Goal: Task Accomplishment & Management: Manage account settings

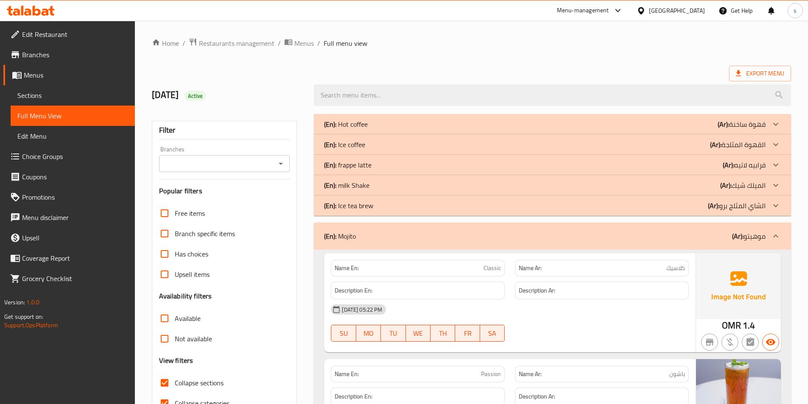
scroll to position [85, 0]
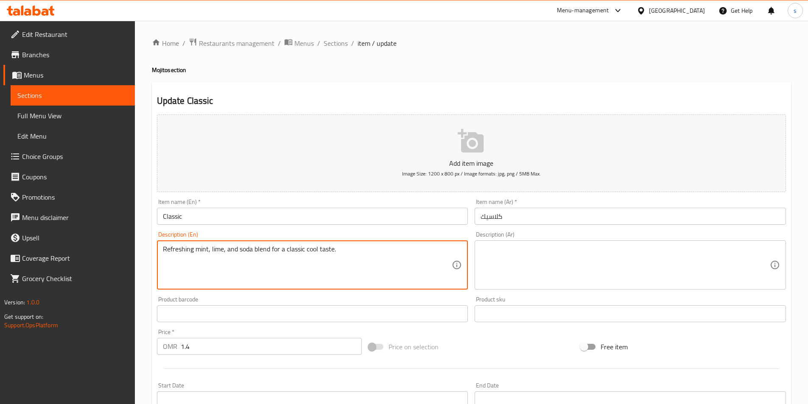
scroll to position [127, 0]
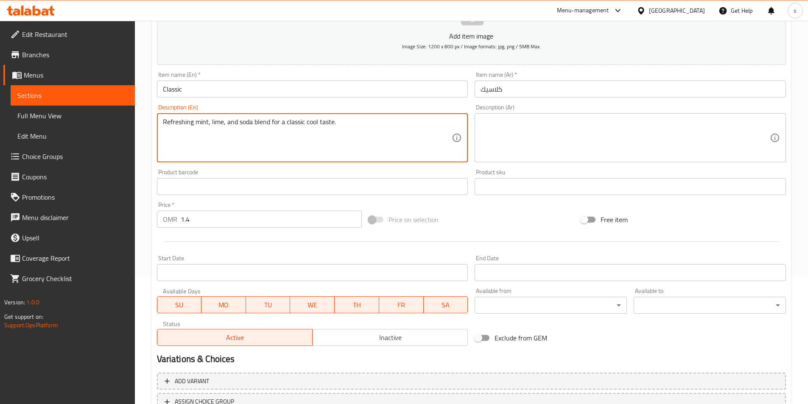
click at [335, 121] on textarea "Refreshing mint, lime, and soda blend for a classic cool taste." at bounding box center [307, 138] width 289 height 40
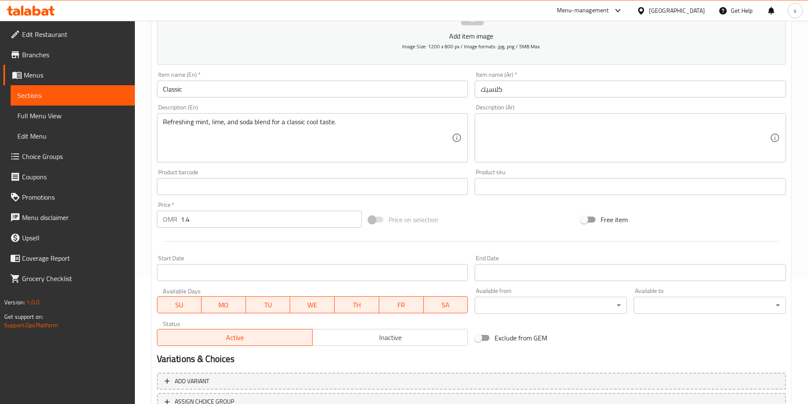
click at [251, 124] on textarea "Refreshing mint, lime, and soda blend for a classic cool taste." at bounding box center [307, 138] width 289 height 40
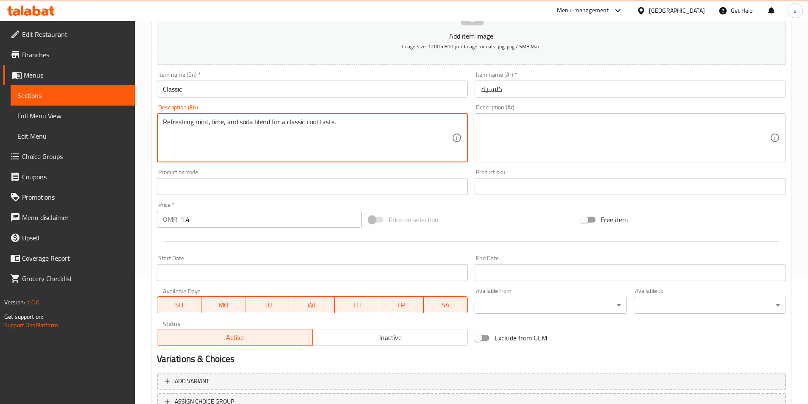
click at [251, 124] on textarea "Refreshing mint, lime, and soda blend for a classic cool taste." at bounding box center [307, 138] width 289 height 40
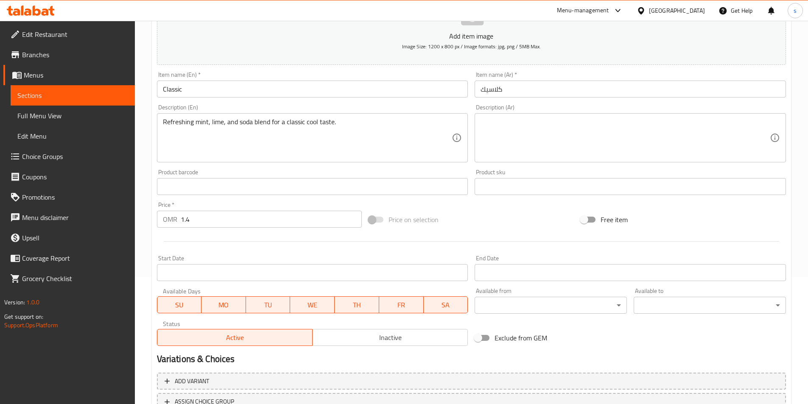
click at [389, 126] on textarea "Refreshing mint, lime, and soda blend for a classic cool taste." at bounding box center [307, 138] width 289 height 40
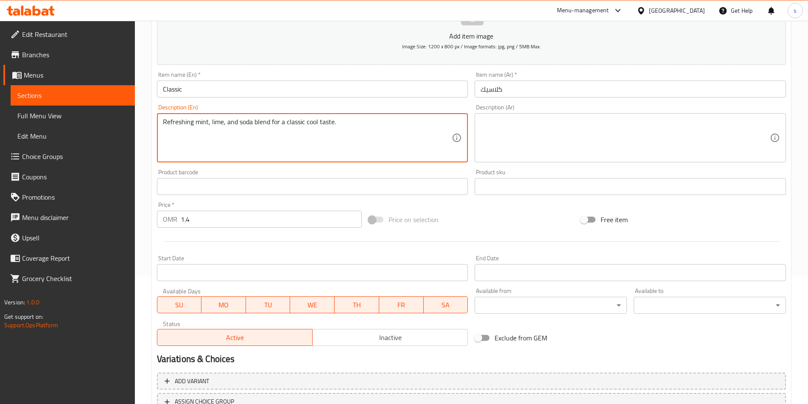
click at [389, 126] on textarea "Refreshing mint, lime, and soda blend for a classic cool taste." at bounding box center [307, 138] width 289 height 40
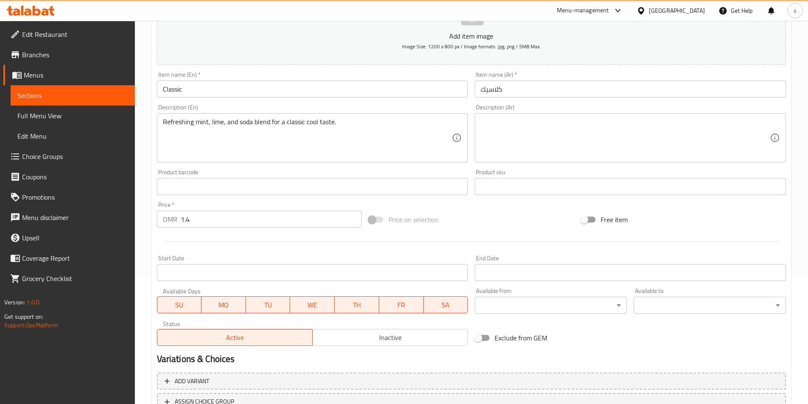
click at [494, 145] on textarea at bounding box center [625, 138] width 289 height 40
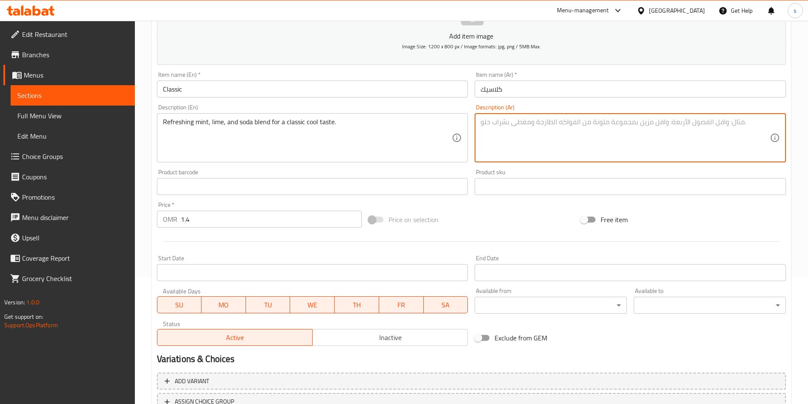
click at [497, 142] on textarea at bounding box center [625, 138] width 289 height 40
paste textarea "مزيج منعش من النعناع والليمون والصودا لطعم كلاسيكي رائع"
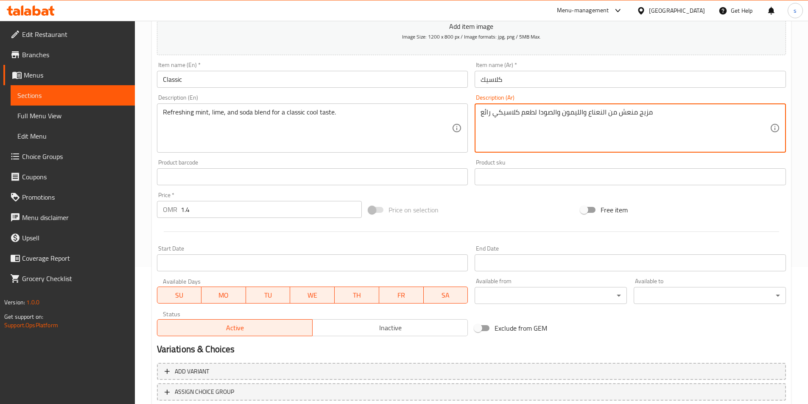
scroll to position [195, 0]
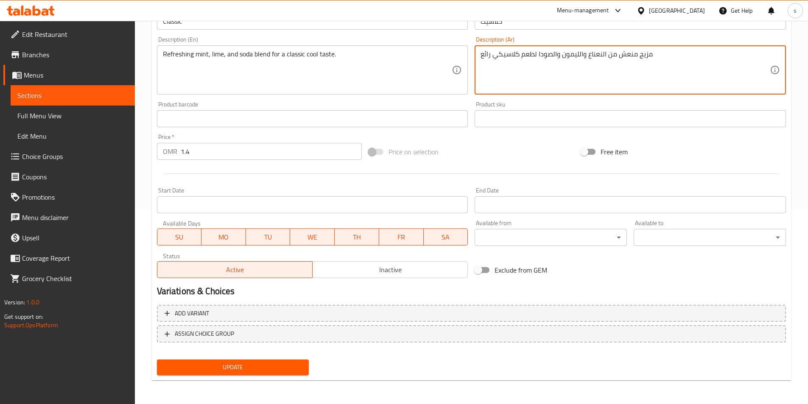
type textarea "مزيج منعش من النعناع والليمون والصودا لطعم كلاسيكي رائع"
click at [201, 366] on span "Update" at bounding box center [233, 367] width 139 height 11
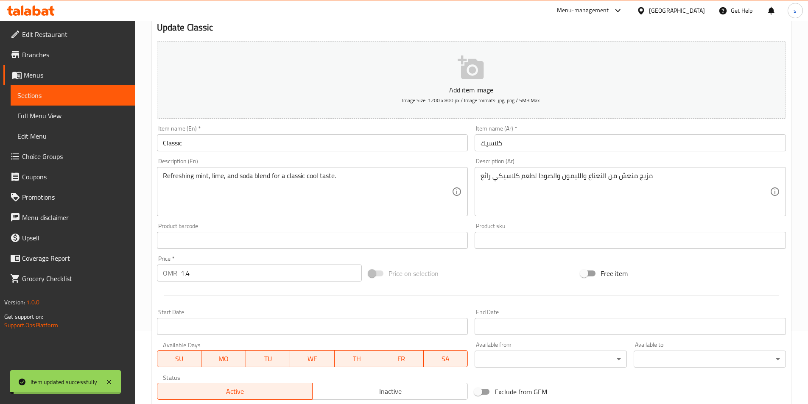
scroll to position [0, 0]
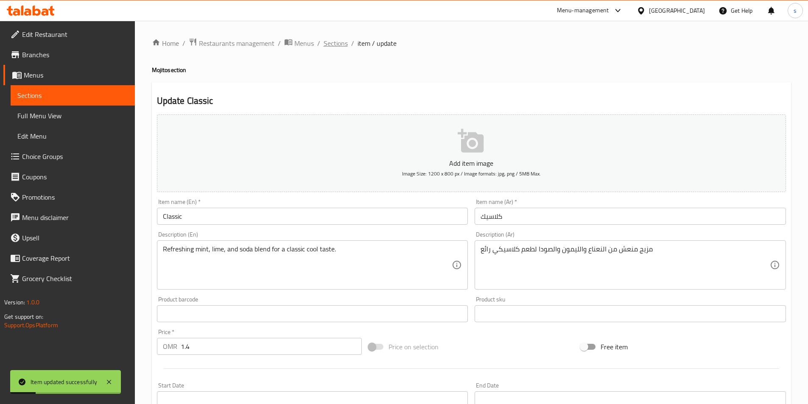
click at [333, 42] on span "Sections" at bounding box center [336, 43] width 24 height 10
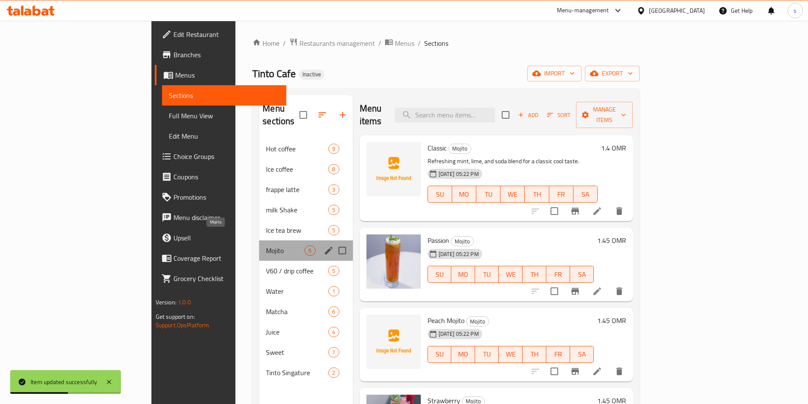
click at [266, 246] on span "Mojito" at bounding box center [285, 251] width 39 height 10
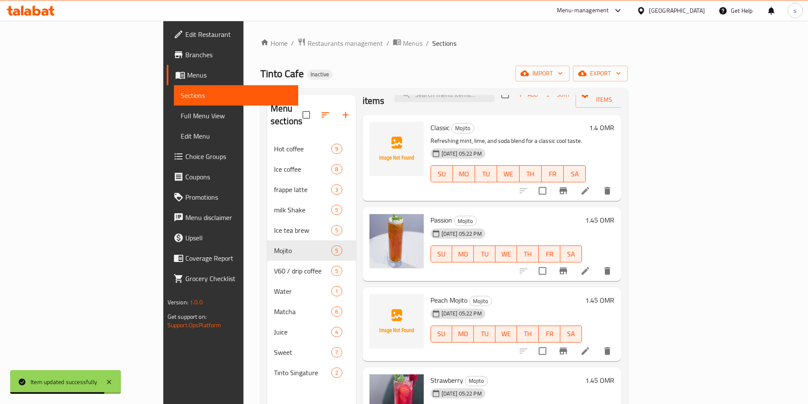
scroll to position [30, 0]
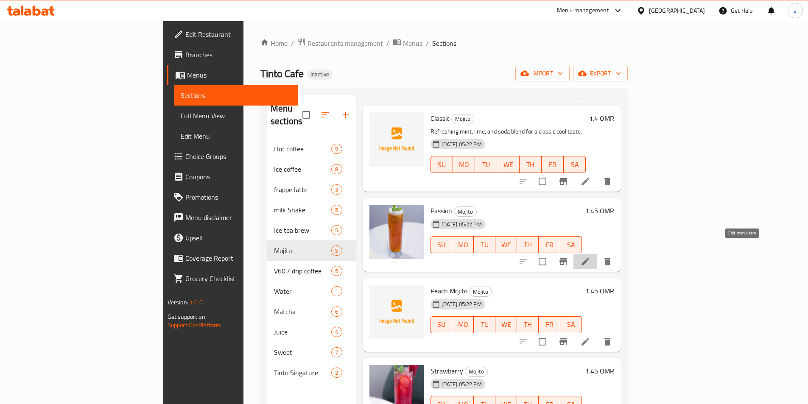
click at [591, 257] on icon at bounding box center [586, 262] width 10 height 10
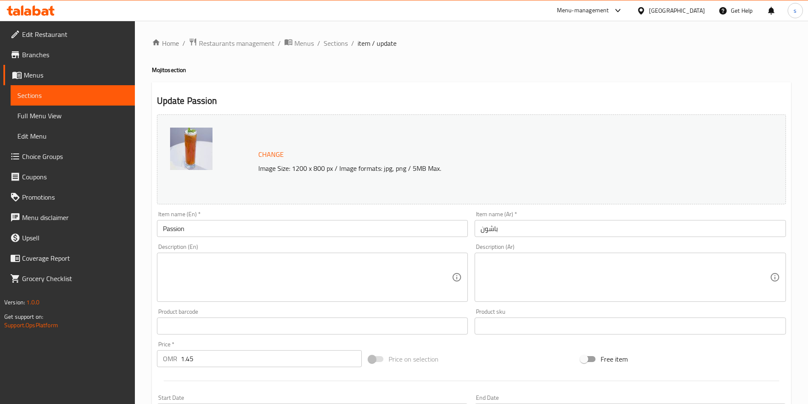
click at [300, 275] on textarea at bounding box center [307, 278] width 289 height 40
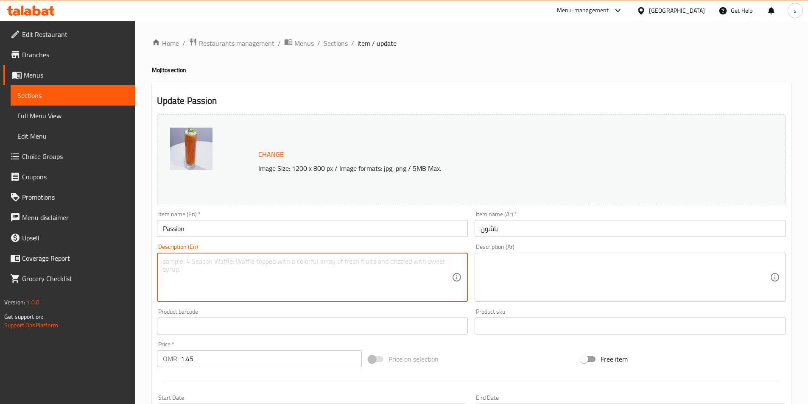
paste textarea "Tropical passion fruit twist on the traditional mojito."
type textarea "Tropical passion fruit twist on the traditional mojito."
click at [525, 273] on textarea at bounding box center [625, 278] width 289 height 40
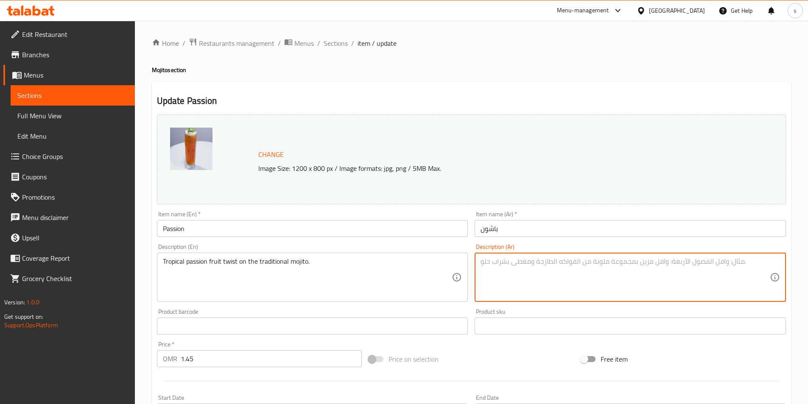
paste textarea "لمسة استوائية من فاكهة الباشن فروت على الموهيتو التقليدي."
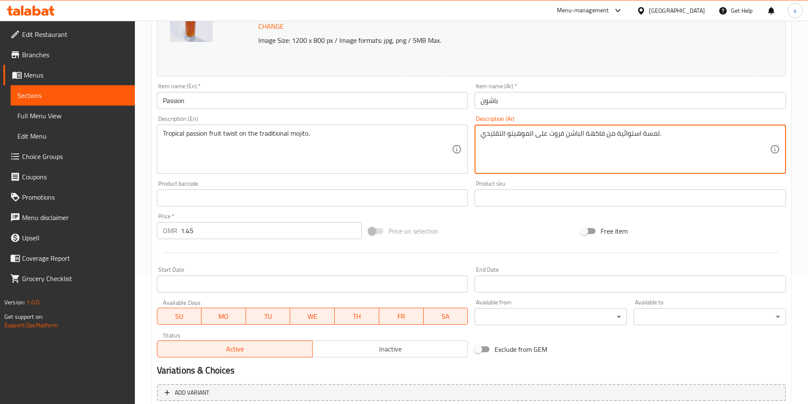
scroll to position [208, 0]
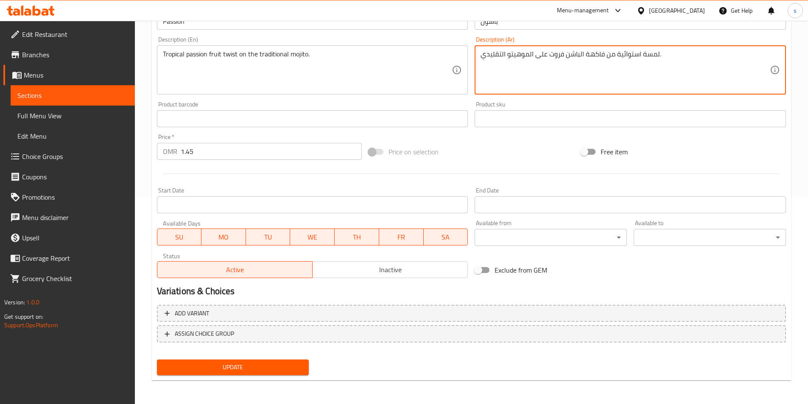
type textarea "لمسة استوائية من فاكهة الباشن فروت على الموهيتو التقليدي."
click at [241, 368] on span "Update" at bounding box center [233, 367] width 139 height 11
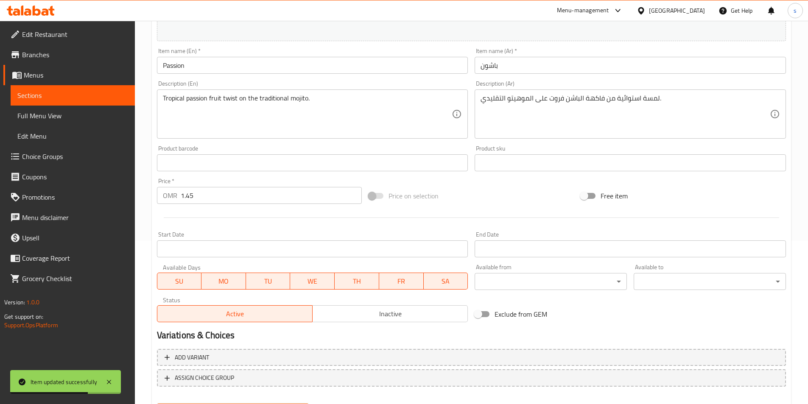
scroll to position [0, 0]
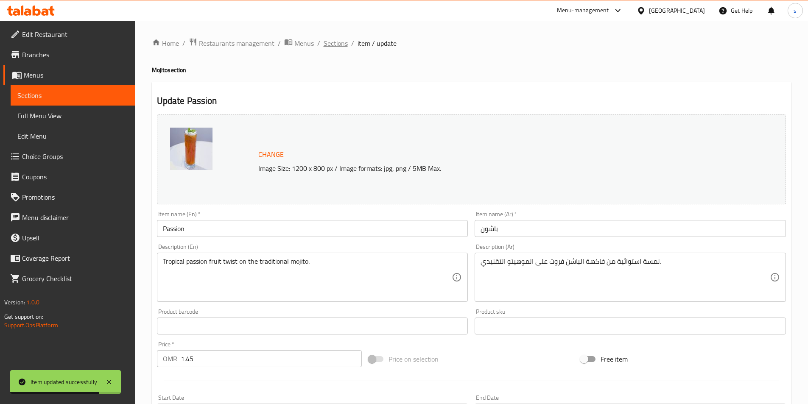
click at [336, 45] on span "Sections" at bounding box center [336, 43] width 24 height 10
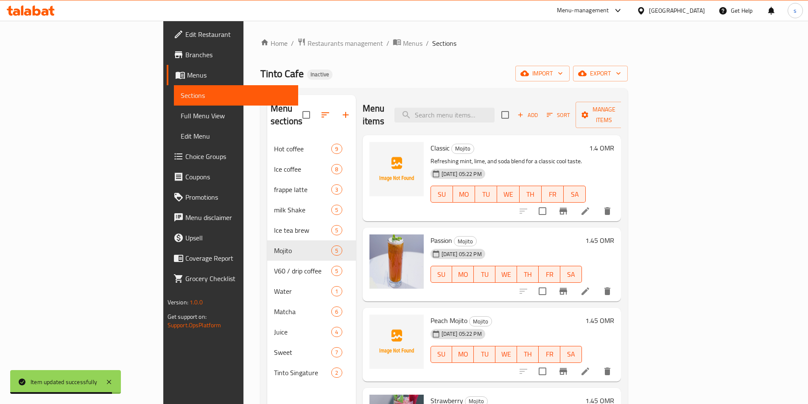
scroll to position [30, 0]
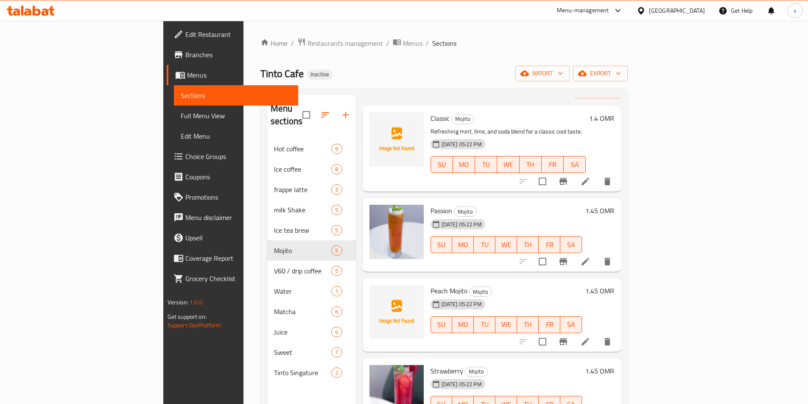
click at [618, 328] on div "Peach [PERSON_NAME] [DATE] 05:22 PM SU MO TU WE TH FR SA 1.45 OMR" at bounding box center [522, 315] width 191 height 67
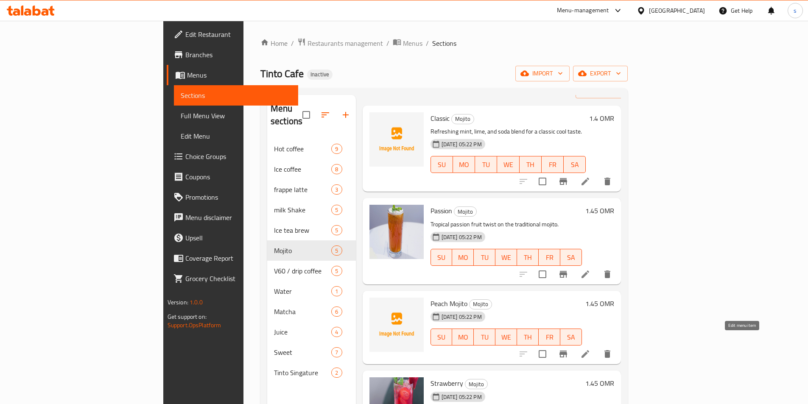
click at [589, 351] on icon at bounding box center [586, 355] width 8 height 8
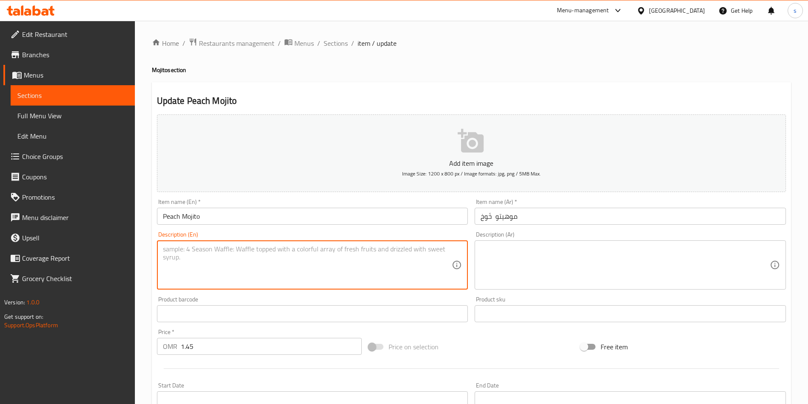
click at [236, 246] on textarea at bounding box center [307, 265] width 289 height 40
paste textarea "Sweet peach flavor mixed with mint and lime."
type textarea "Sweet peach flavor mixed with mint and lime."
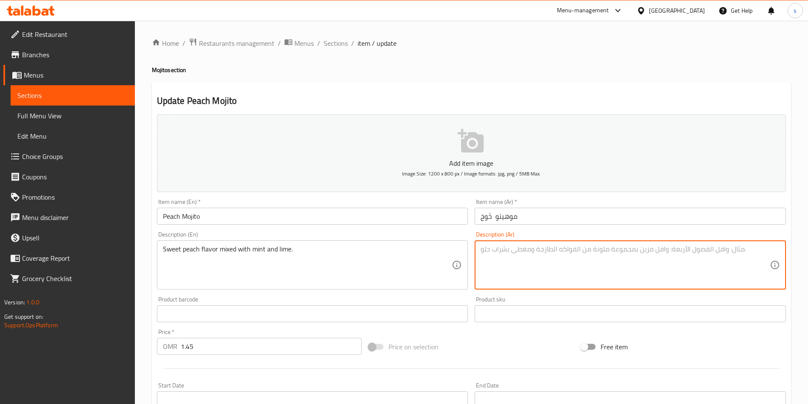
click at [561, 259] on textarea at bounding box center [625, 265] width 289 height 40
paste textarea "نكهة الخوخ الحلوه ممزوجة بالنعناع والليمون."
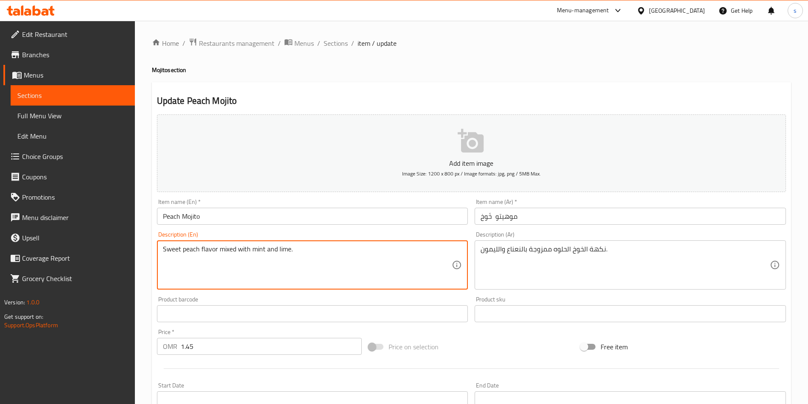
drag, startPoint x: 236, startPoint y: 251, endPoint x: 218, endPoint y: 255, distance: 18.2
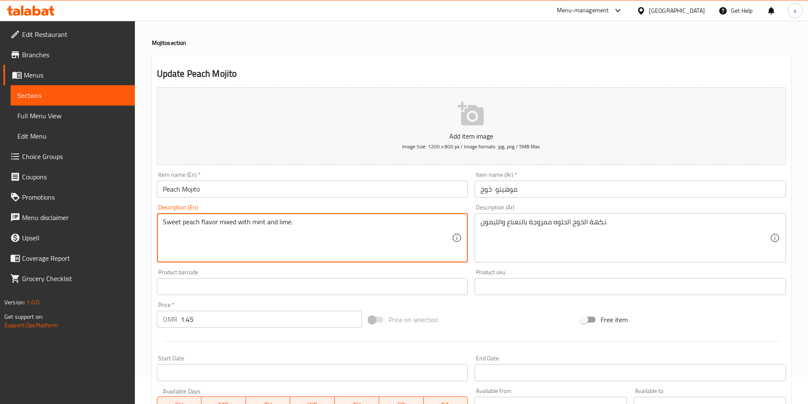
scroll to position [42, 0]
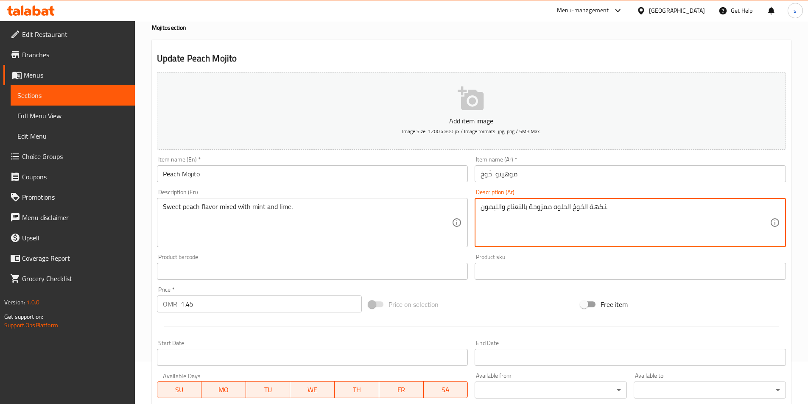
drag, startPoint x: 530, startPoint y: 208, endPoint x: 552, endPoint y: 214, distance: 23.0
click at [552, 214] on textarea "نكهة الخوخ الحلوه ممزوجة بالنعناع والليمون." at bounding box center [625, 223] width 289 height 40
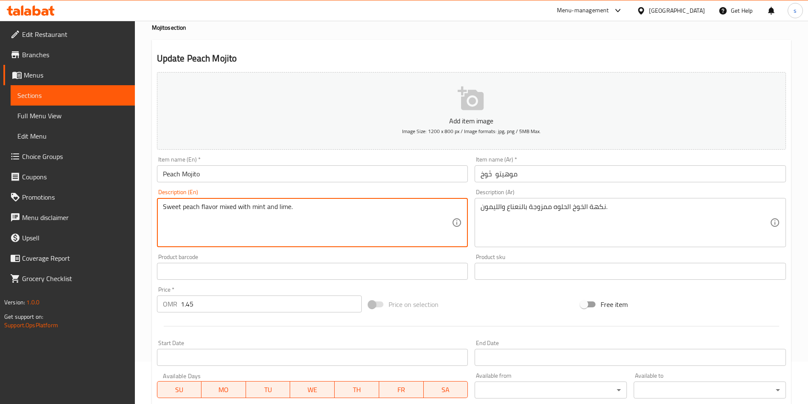
click at [220, 212] on textarea "Sweet peach flavor mixed with mint and lime." at bounding box center [307, 223] width 289 height 40
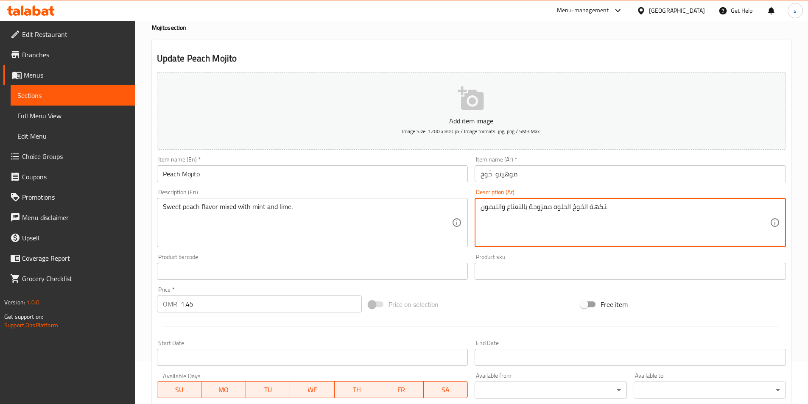
drag, startPoint x: 530, startPoint y: 209, endPoint x: 551, endPoint y: 210, distance: 21.2
click at [551, 210] on textarea "نكهة الخوخ الحلوه ممزوجة بالنعناع والليمون." at bounding box center [625, 223] width 289 height 40
drag, startPoint x: 551, startPoint y: 210, endPoint x: 529, endPoint y: 218, distance: 23.8
click at [529, 218] on textarea "نكهة الخوخ الحلوه مخلوطة بالنعناع والليمون." at bounding box center [625, 223] width 289 height 40
drag, startPoint x: 528, startPoint y: 208, endPoint x: 551, endPoint y: 212, distance: 23.7
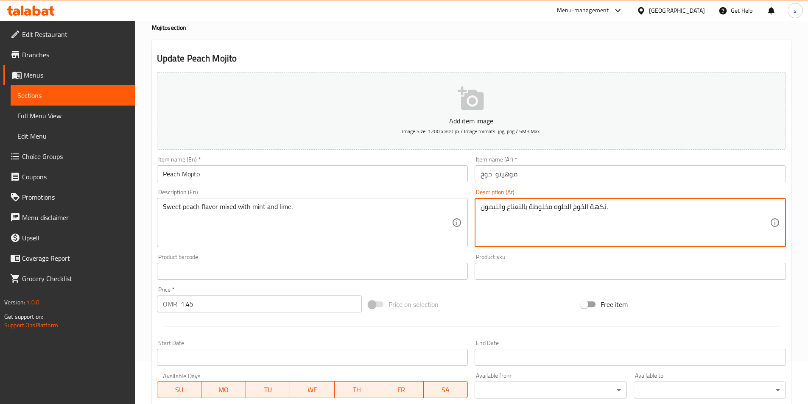
click at [551, 212] on textarea "نكهة الخوخ الحلوه مخلوطة بالنعناع والليمون." at bounding box center [625, 223] width 289 height 40
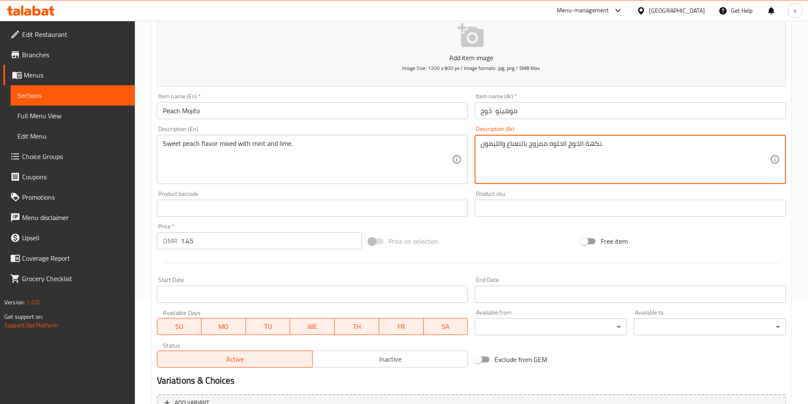
scroll to position [195, 0]
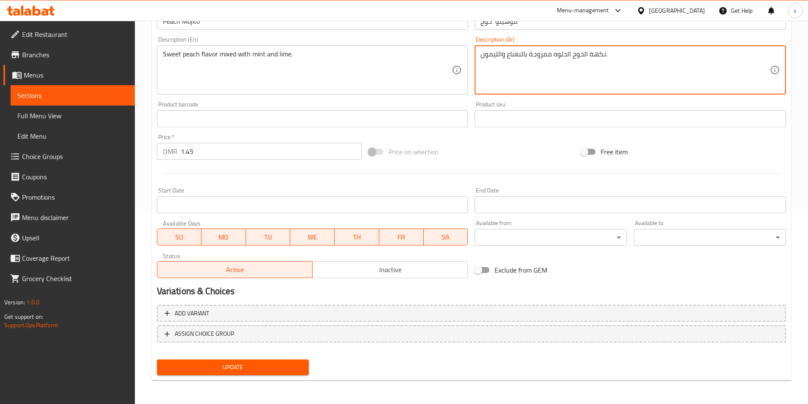
type textarea "نكهة الخوخ الحلوه ممزوجة بالنعناع والليمون."
click at [225, 371] on span "Update" at bounding box center [233, 367] width 139 height 11
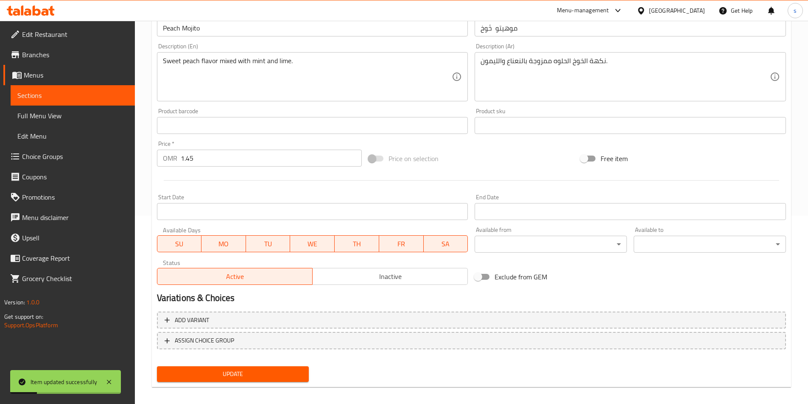
scroll to position [0, 0]
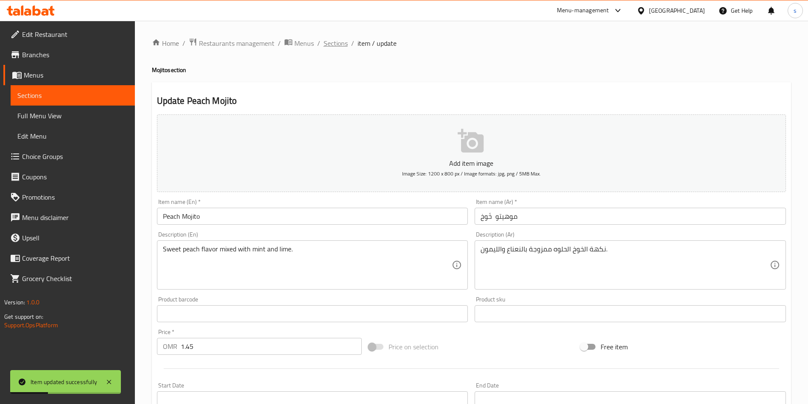
click at [328, 39] on span "Sections" at bounding box center [336, 43] width 24 height 10
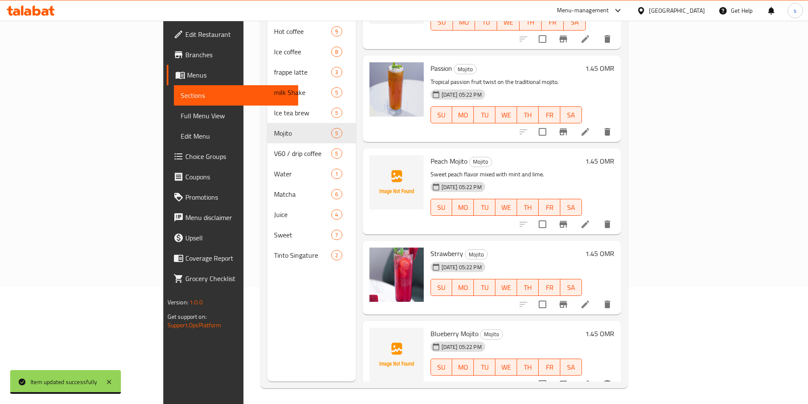
scroll to position [119, 0]
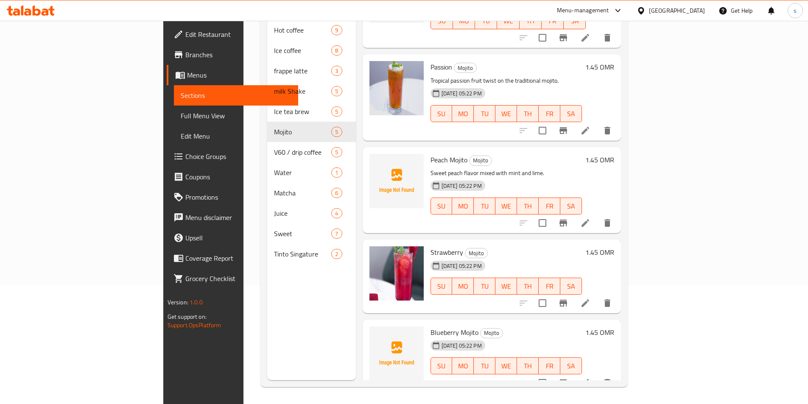
click at [591, 298] on icon at bounding box center [586, 303] width 10 height 10
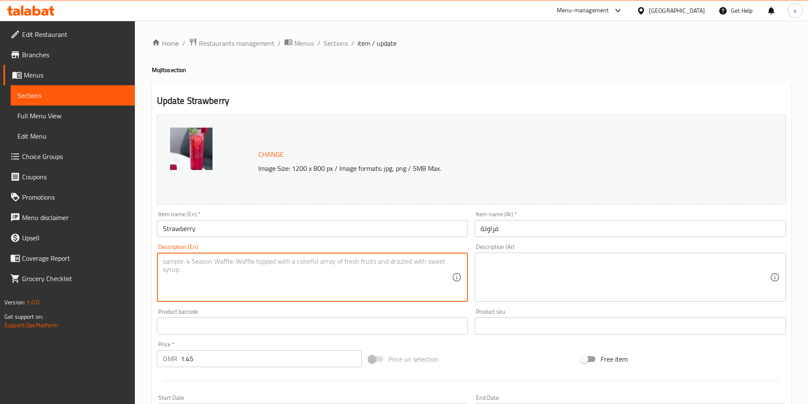
click at [281, 276] on textarea at bounding box center [307, 278] width 289 height 40
paste textarea "Fruity strawberry mojito for a refreshing experience."
type textarea "Fruity strawberry mojito for a refreshing experience."
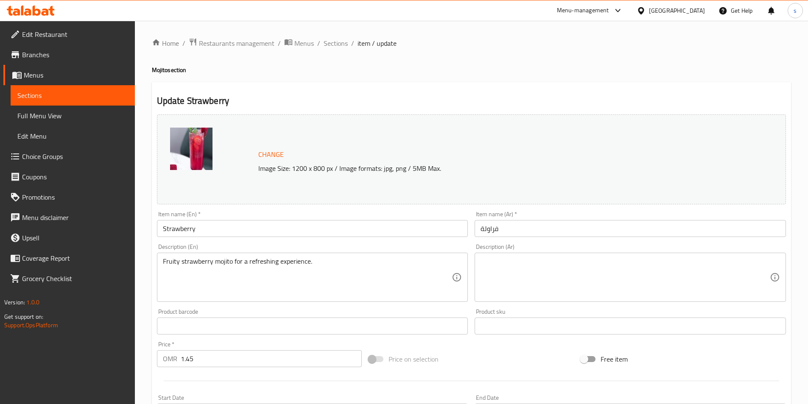
click at [561, 269] on textarea at bounding box center [625, 278] width 289 height 40
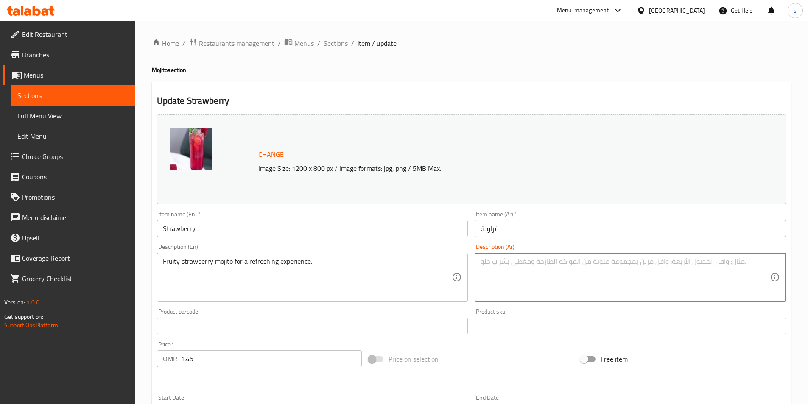
paste textarea "موهيتو الفراولة [PERSON_NAME] لتجربة منعشة."
type textarea "موهيتو الفراولة [PERSON_NAME] لتجربة منعشة."
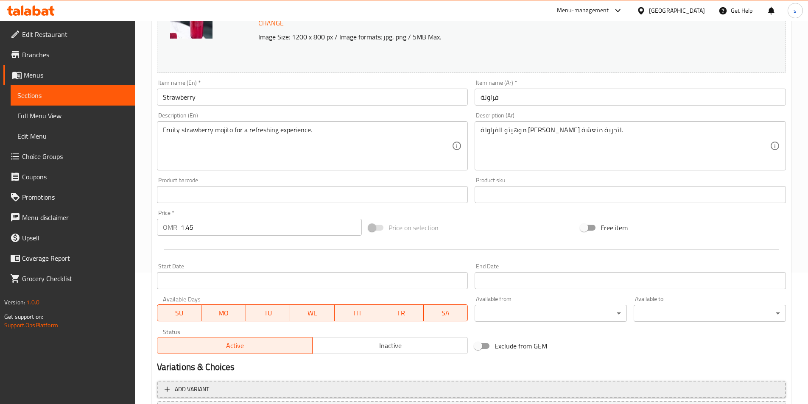
scroll to position [208, 0]
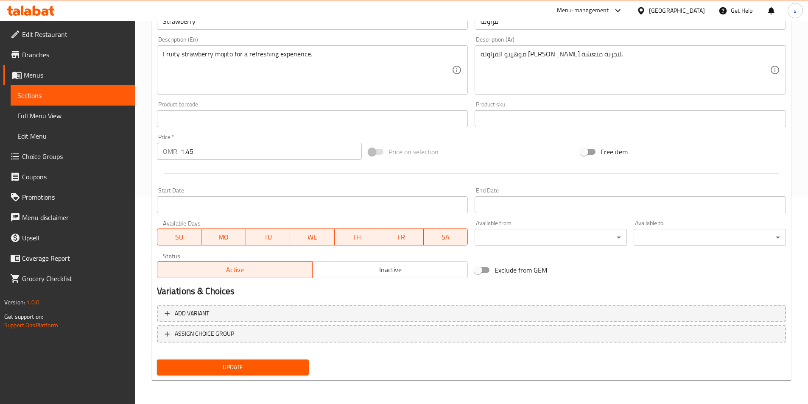
click at [253, 367] on span "Update" at bounding box center [233, 367] width 139 height 11
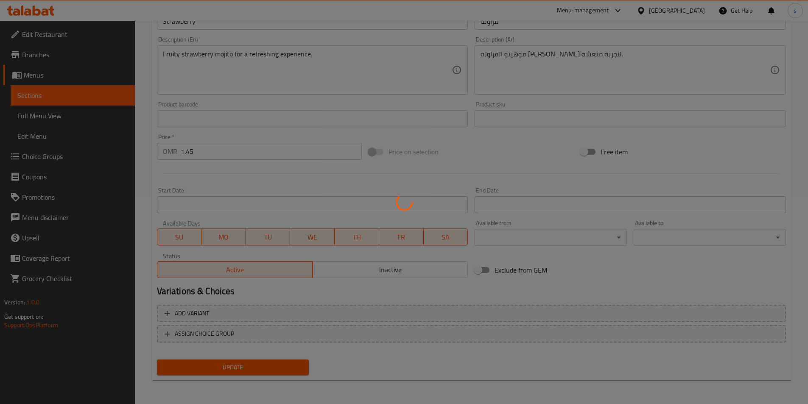
scroll to position [0, 0]
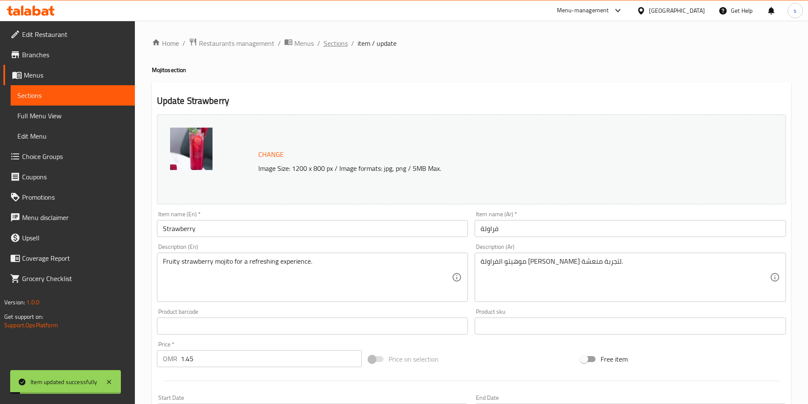
click at [331, 43] on span "Sections" at bounding box center [336, 43] width 24 height 10
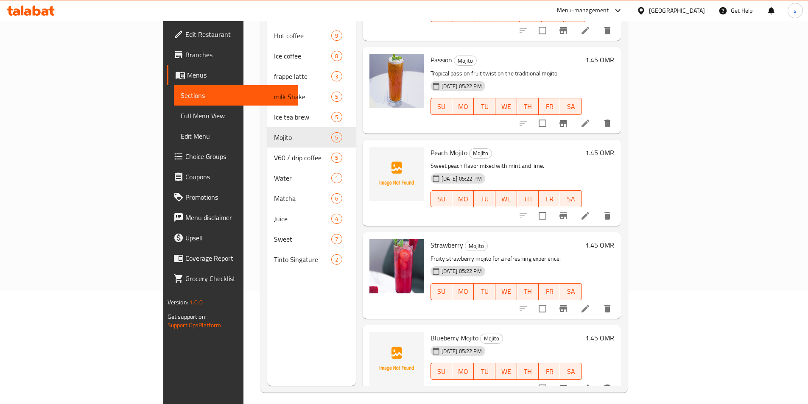
scroll to position [119, 0]
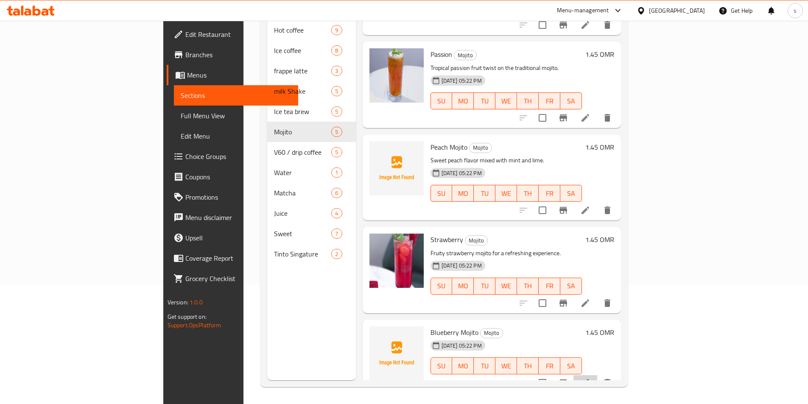
click at [591, 378] on icon at bounding box center [586, 383] width 10 height 10
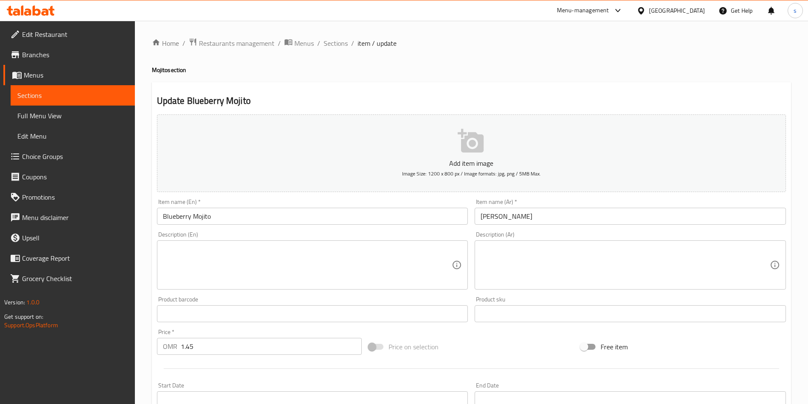
click at [385, 258] on textarea at bounding box center [307, 265] width 289 height 40
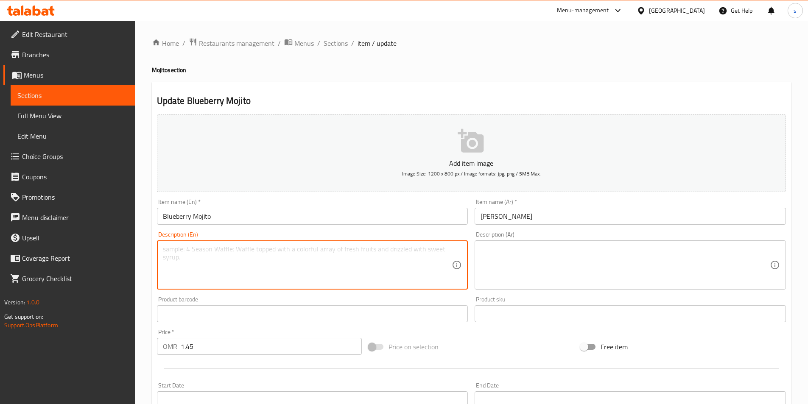
paste textarea "Minty mojito infused with tangy blueberry flavor."
type textarea "Minty mojito infused with tangy blueberry flavor."
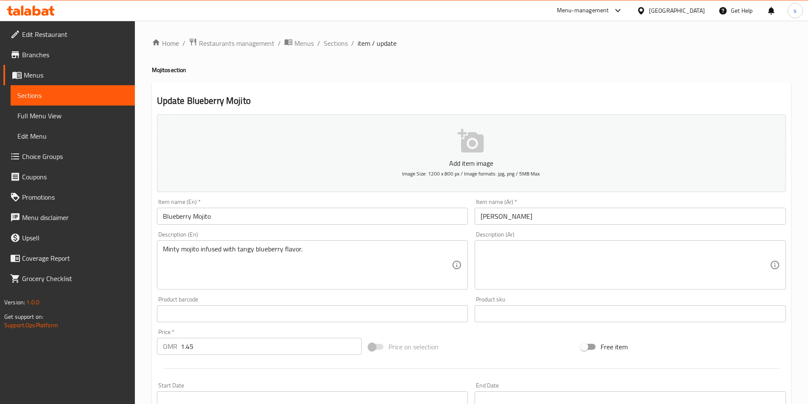
click at [513, 255] on textarea at bounding box center [625, 265] width 289 height 40
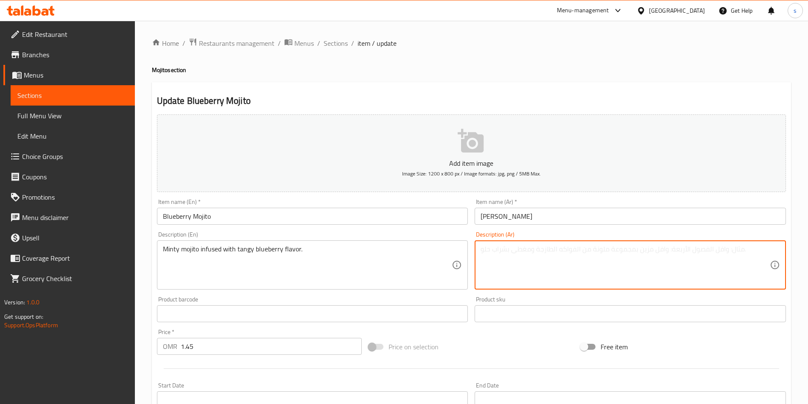
paste textarea "[PERSON_NAME] منغمس بنكهة التوت الأزرق المنعشة."
type textarea "[PERSON_NAME] منغمس بنكهة التوت الأزرق المنعشة."
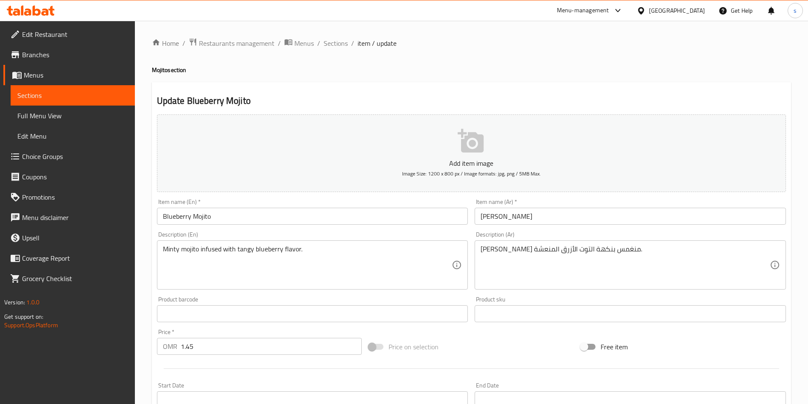
scroll to position [195, 0]
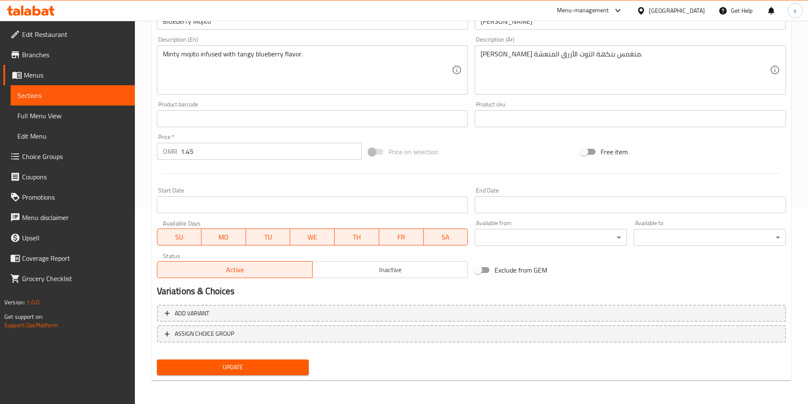
click at [241, 366] on span "Update" at bounding box center [233, 367] width 139 height 11
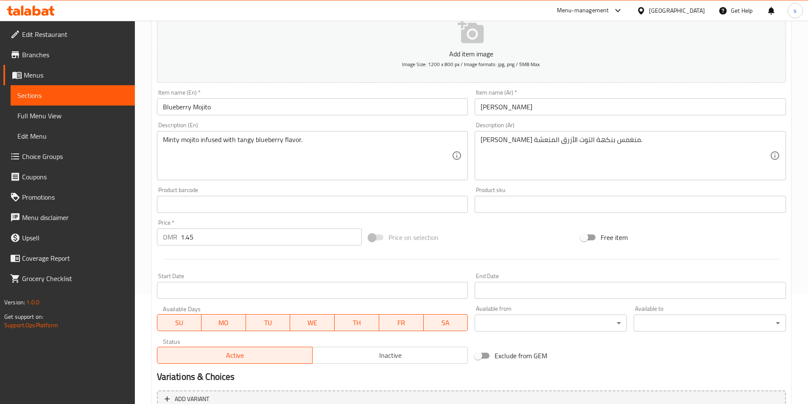
scroll to position [0, 0]
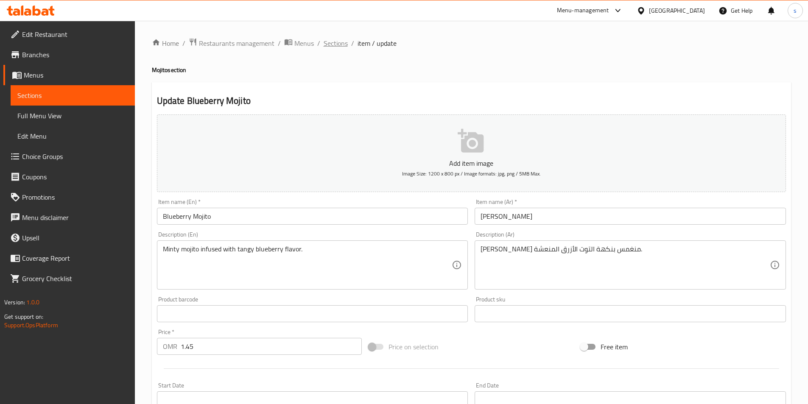
click at [334, 44] on span "Sections" at bounding box center [336, 43] width 24 height 10
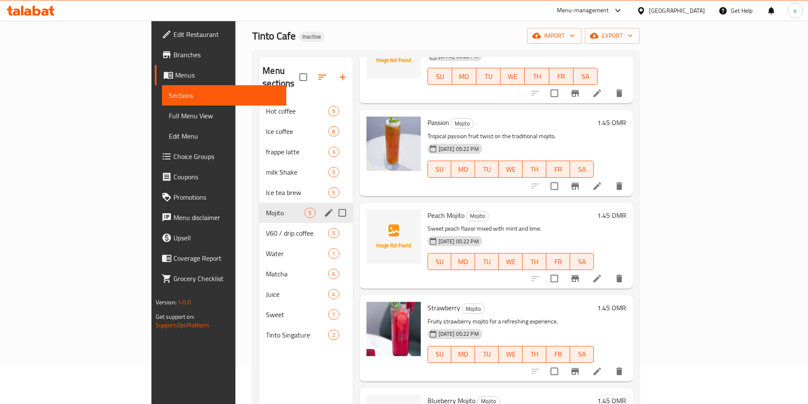
scroll to position [119, 0]
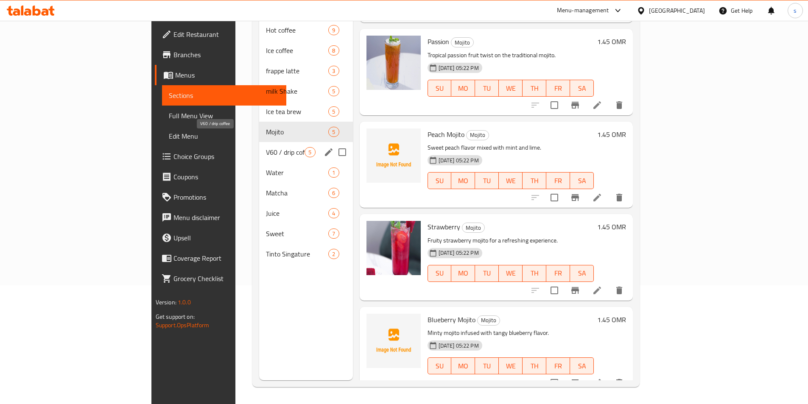
click at [266, 147] on span "V60 / drip coffee" at bounding box center [285, 152] width 39 height 10
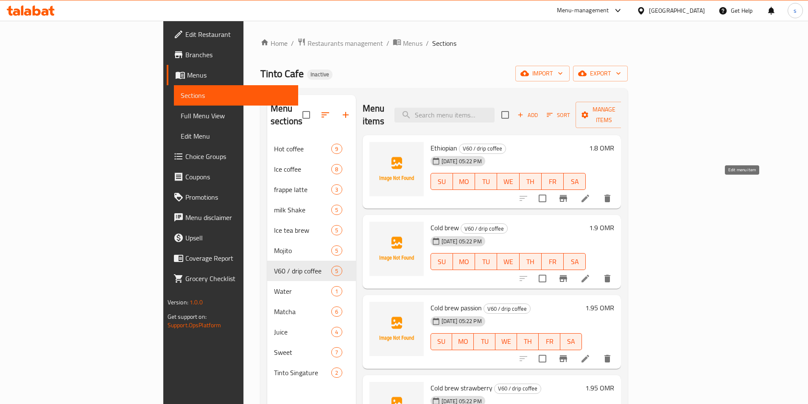
click at [589, 195] on icon at bounding box center [586, 199] width 8 height 8
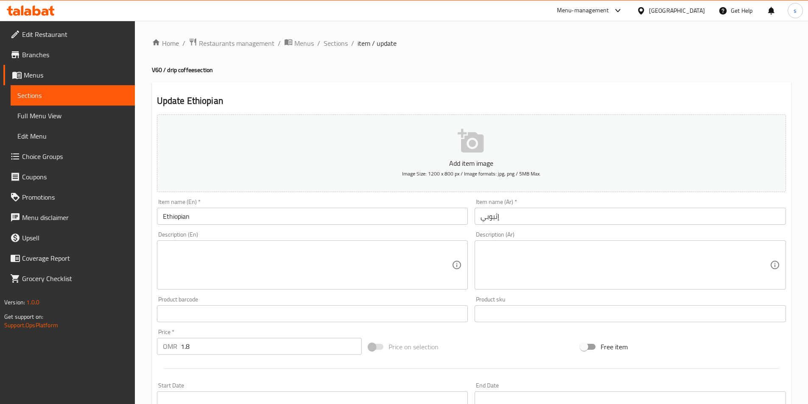
click at [276, 258] on textarea at bounding box center [307, 265] width 289 height 40
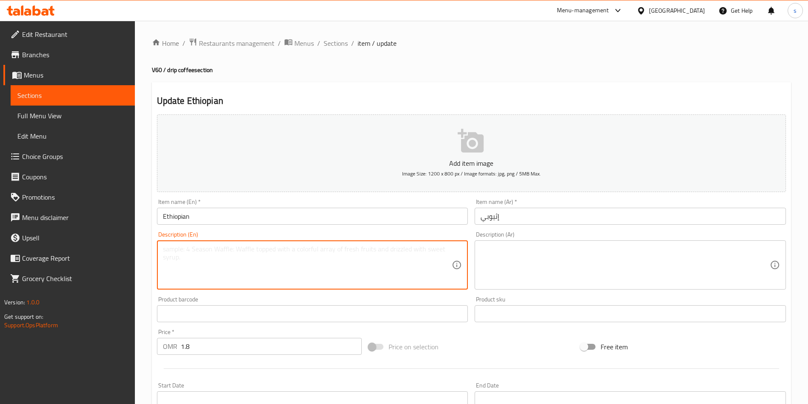
paste textarea "Light and floral pour-over coffee with fruity notes from [GEOGRAPHIC_DATA]."
type textarea "Light and floral pour-over coffee with fruity notes from [GEOGRAPHIC_DATA]."
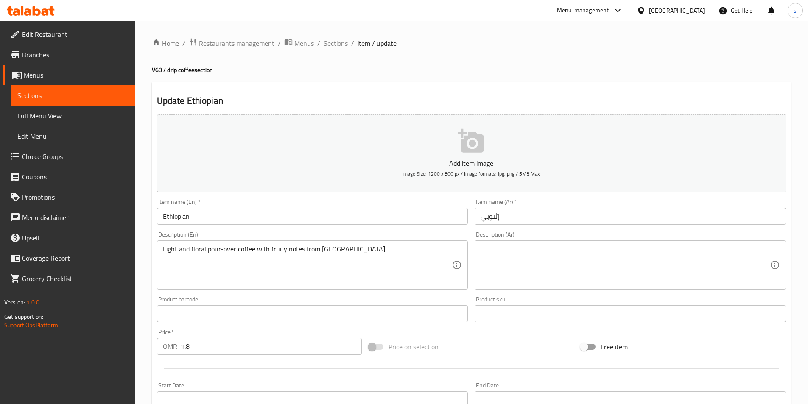
click at [564, 258] on textarea at bounding box center [625, 265] width 289 height 40
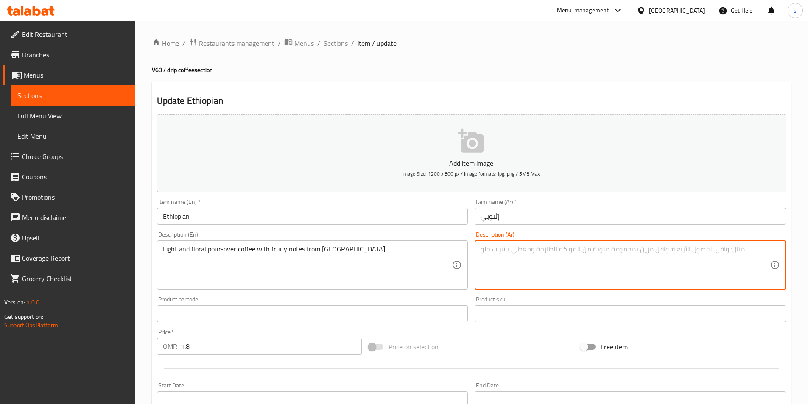
paste textarea "قهوة خفيفة وزهرية تُسكب مع نكهات فاكهية من [GEOGRAPHIC_DATA]."
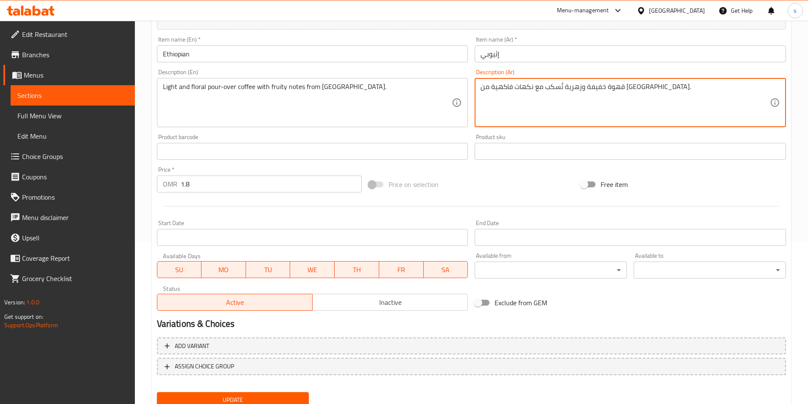
scroll to position [195, 0]
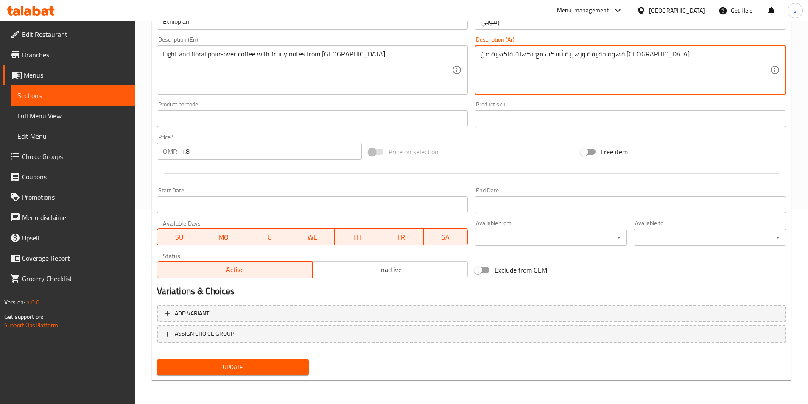
type textarea "قهوة خفيفة وزهرية تُسكب مع نكهات فاكهية من [GEOGRAPHIC_DATA]."
click at [262, 365] on span "Update" at bounding box center [233, 367] width 139 height 11
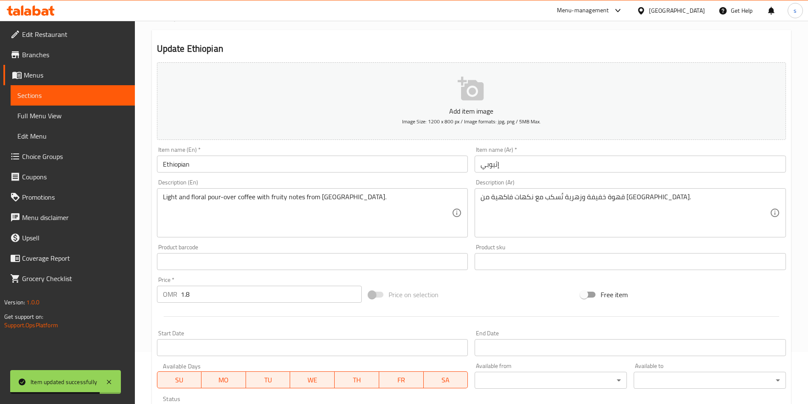
scroll to position [0, 0]
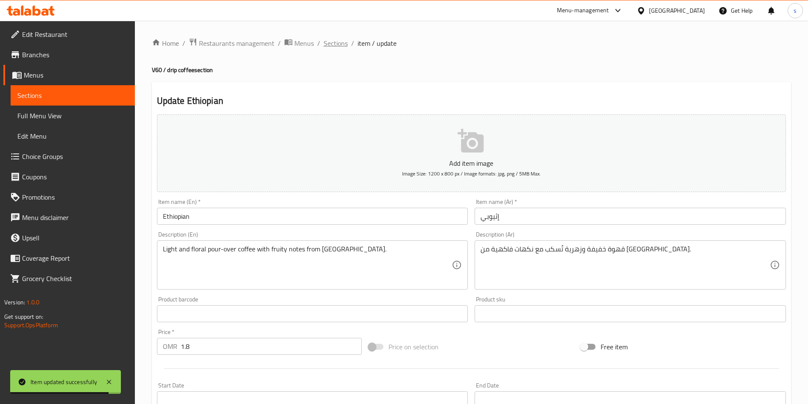
click at [337, 48] on span "Sections" at bounding box center [336, 43] width 24 height 10
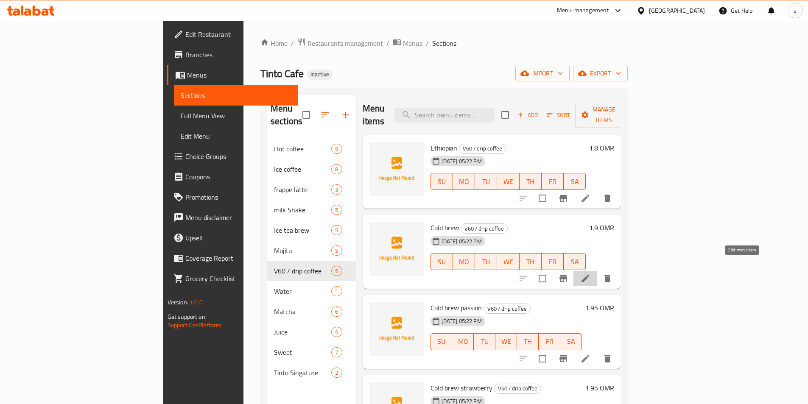
click at [591, 274] on icon at bounding box center [586, 279] width 10 height 10
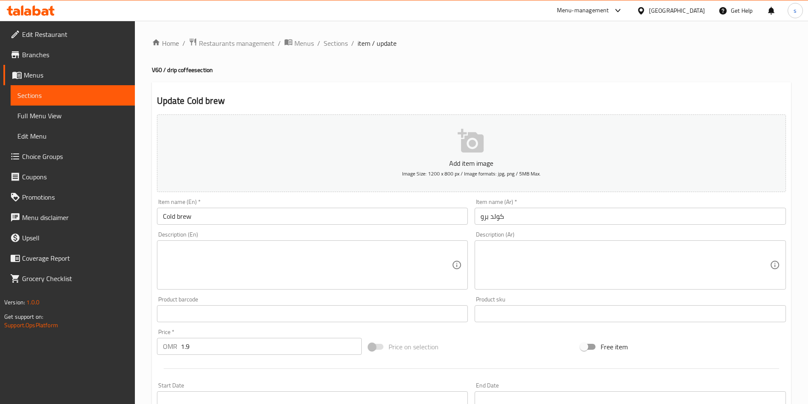
click at [298, 269] on textarea at bounding box center [307, 265] width 289 height 40
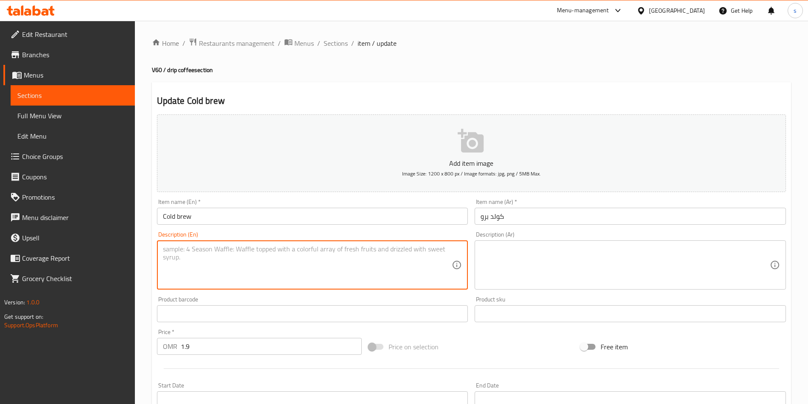
paste textarea "Slow-brewed cold coffee with smooth, rich flavor."
type textarea "Slow-brewed cold coffee with smooth, rich flavor."
click at [537, 259] on textarea at bounding box center [625, 265] width 289 height 40
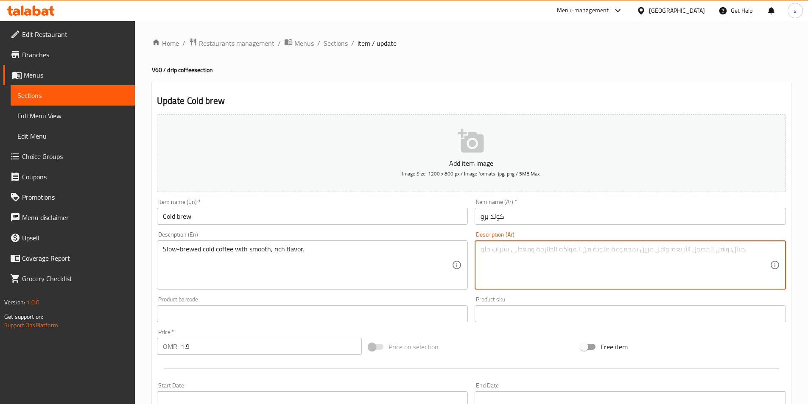
paste textarea "قهوة باردة مخمرة ببطء بنكهة سموث وغنية"
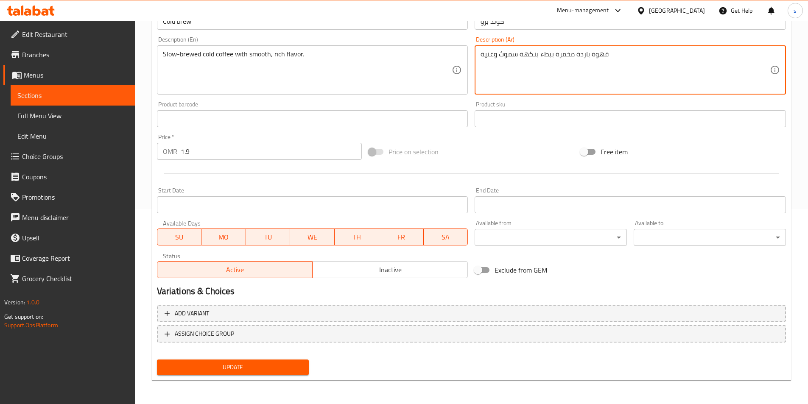
type textarea "قهوة باردة مخمرة ببطء بنكهة سموث وغنية"
click at [252, 364] on span "Update" at bounding box center [233, 367] width 139 height 11
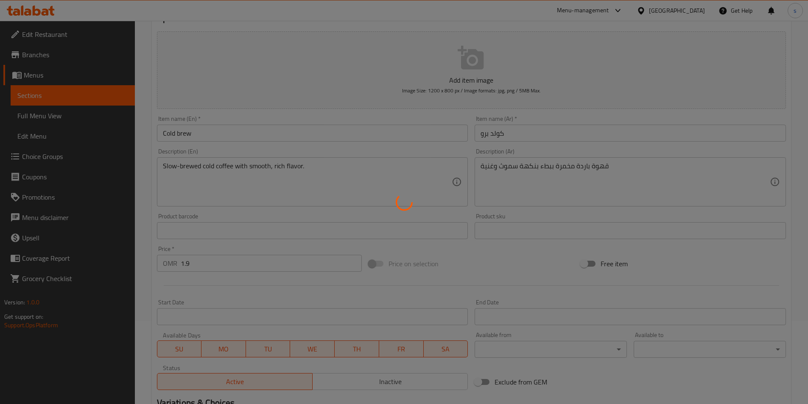
scroll to position [0, 0]
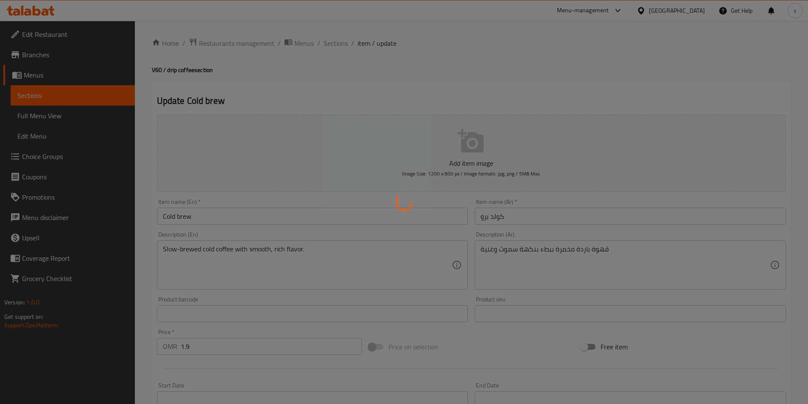
click at [334, 45] on div at bounding box center [404, 202] width 808 height 404
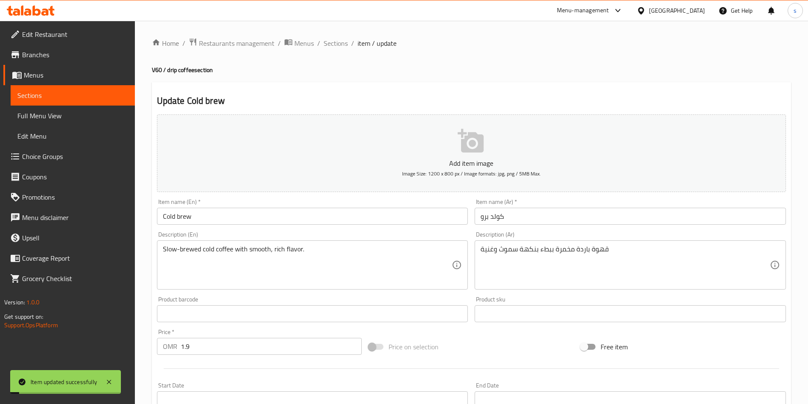
click at [334, 45] on span "Sections" at bounding box center [336, 43] width 24 height 10
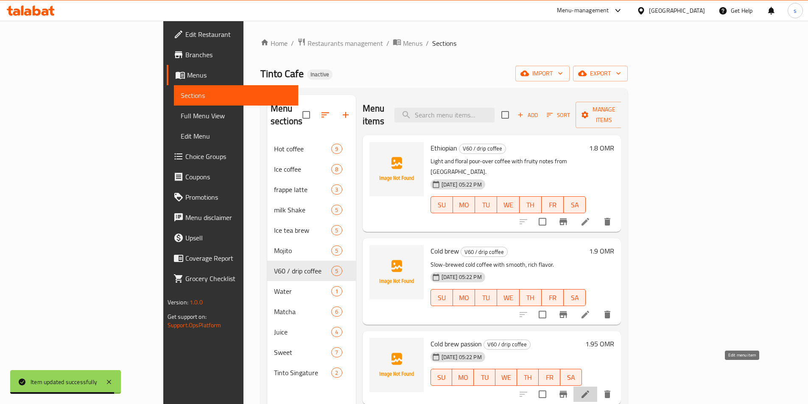
click at [591, 390] on icon at bounding box center [586, 395] width 10 height 10
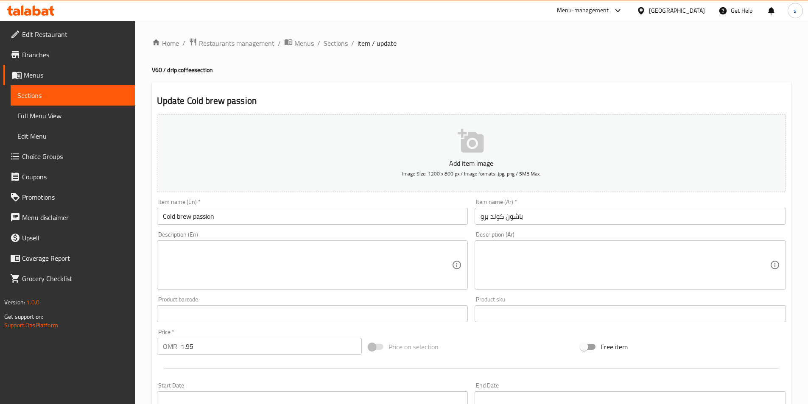
click at [220, 263] on textarea at bounding box center [307, 265] width 289 height 40
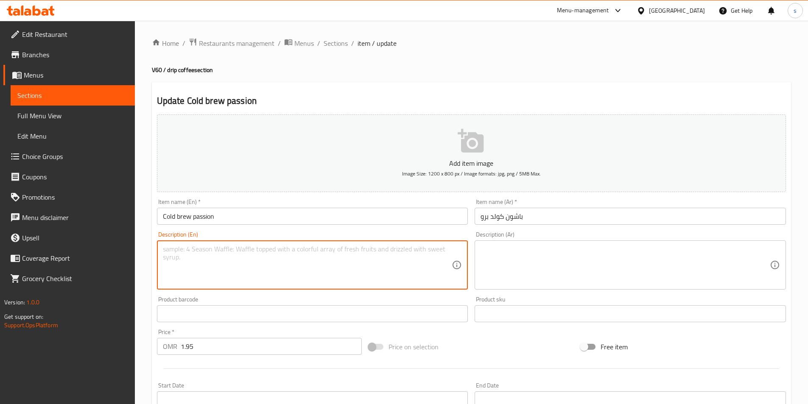
paste textarea "Cold brew infused with tropical passion fruit flavor."
type textarea "Cold brew infused with tropical passion fruit flavor."
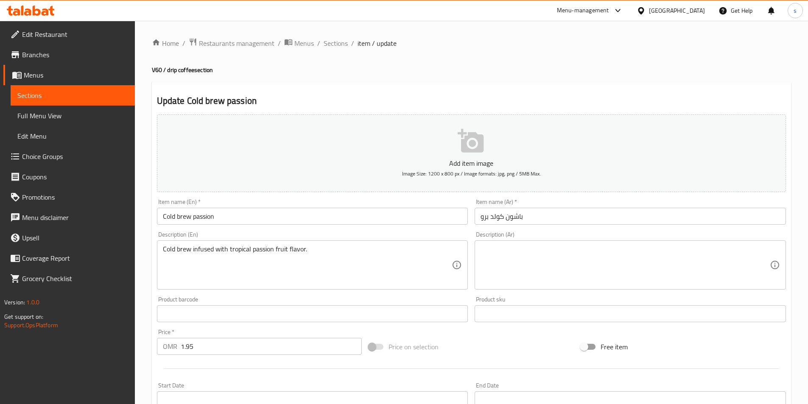
click at [603, 257] on textarea at bounding box center [625, 265] width 289 height 40
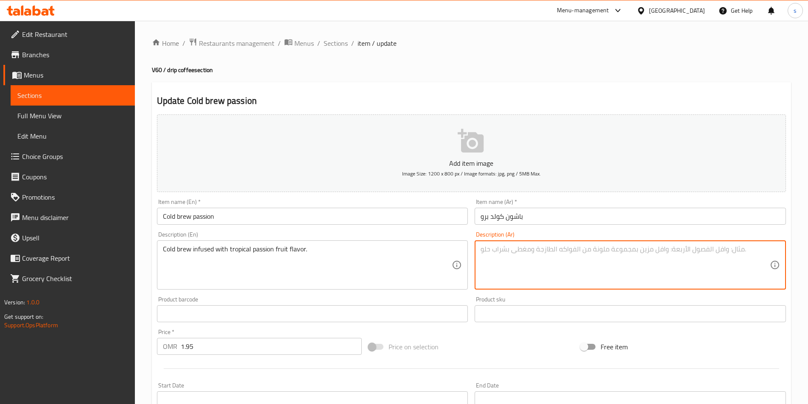
paste textarea "كولد برو منغمس بنكهة فاكهة الباشن فروت الاستوائية."
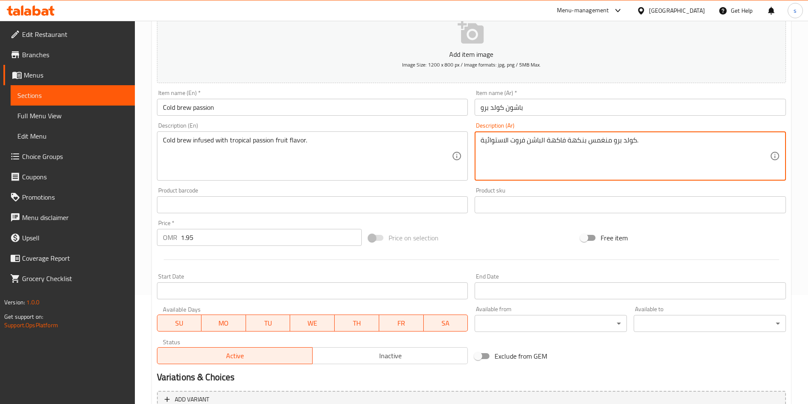
scroll to position [170, 0]
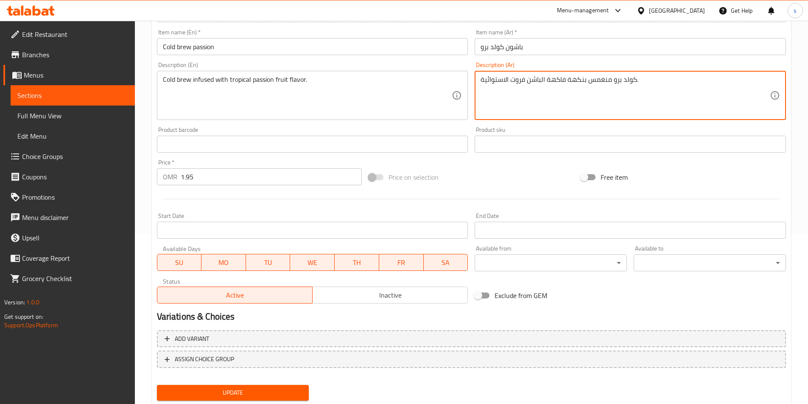
type textarea "كولد برو منغمس بنكهة فاكهة الباشن فروت الاستوائية."
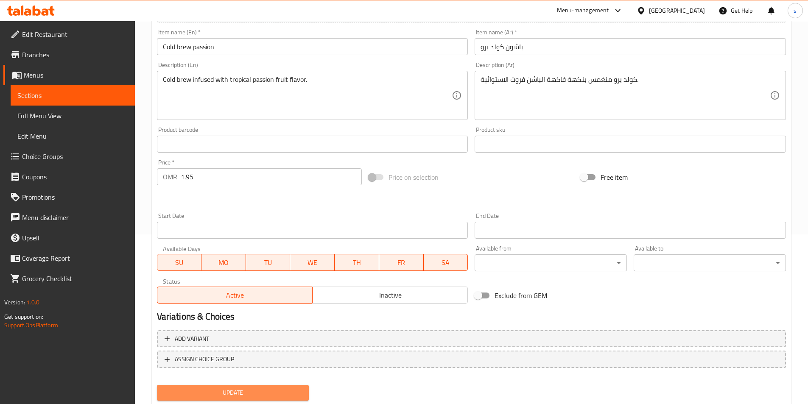
click at [227, 392] on span "Update" at bounding box center [233, 393] width 139 height 11
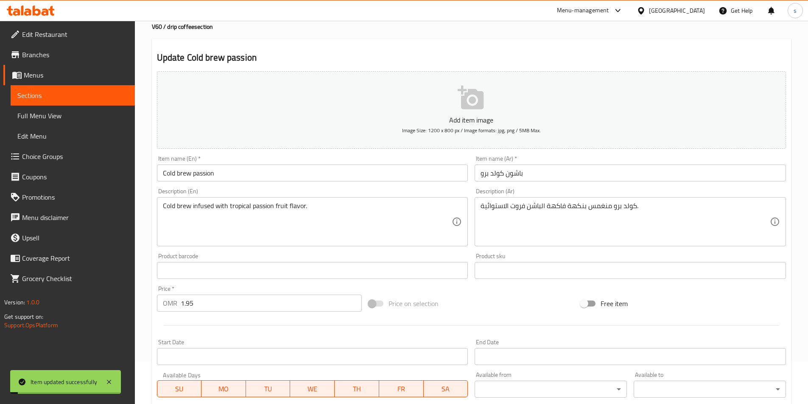
scroll to position [0, 0]
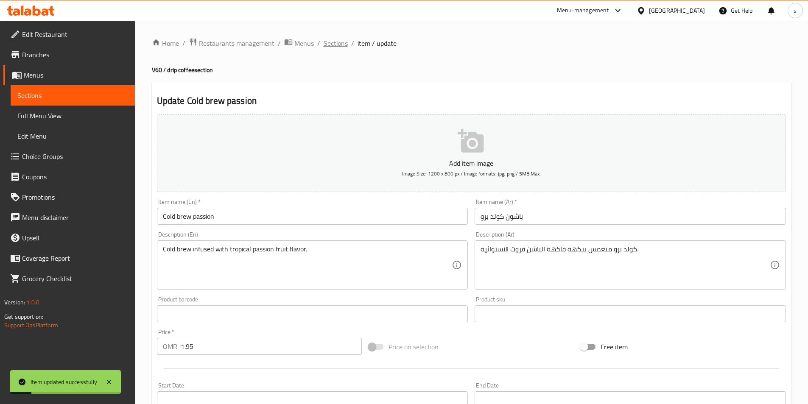
click at [340, 46] on span "Sections" at bounding box center [336, 43] width 24 height 10
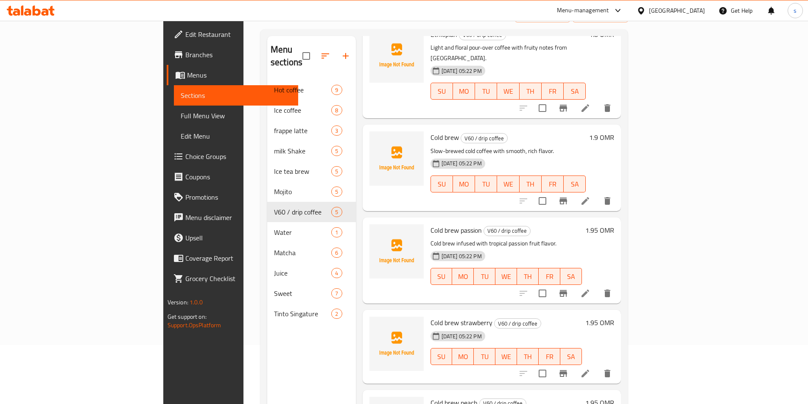
scroll to position [119, 0]
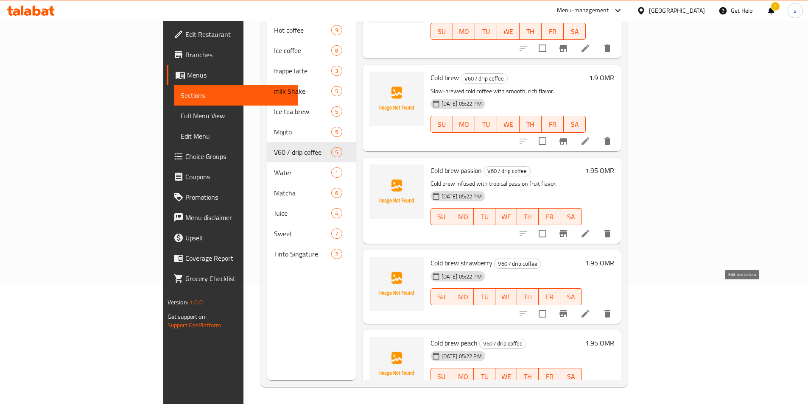
click at [591, 309] on icon at bounding box center [586, 314] width 10 height 10
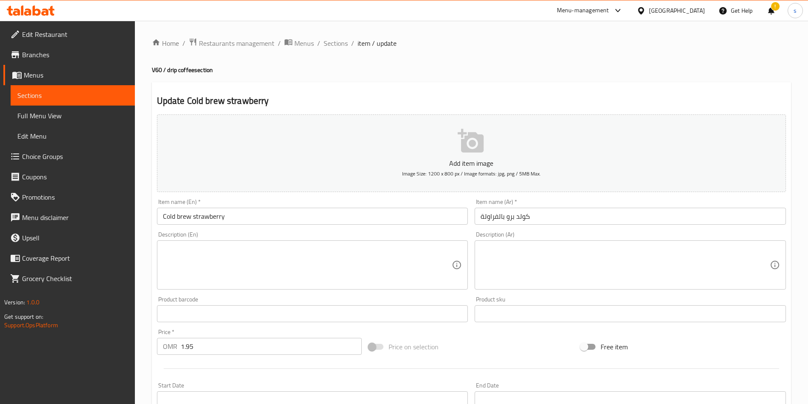
click at [382, 244] on div "Description (En)" at bounding box center [313, 265] width 312 height 49
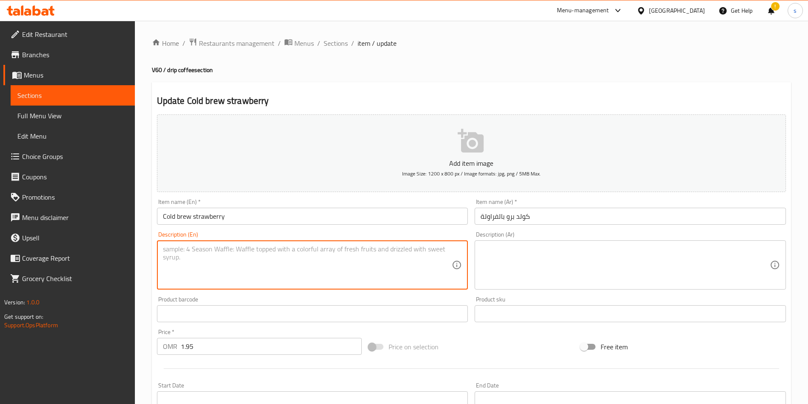
paste textarea "Cold brew with a sweet strawberry essence."
type textarea "Cold brew with a sweet strawberry essence."
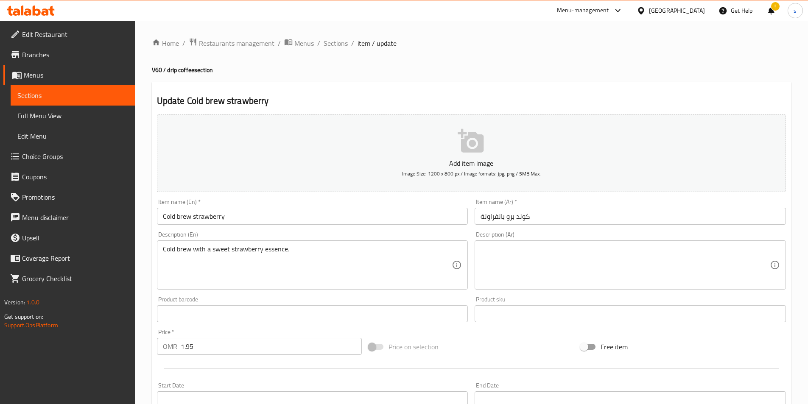
click at [524, 267] on textarea at bounding box center [625, 265] width 289 height 40
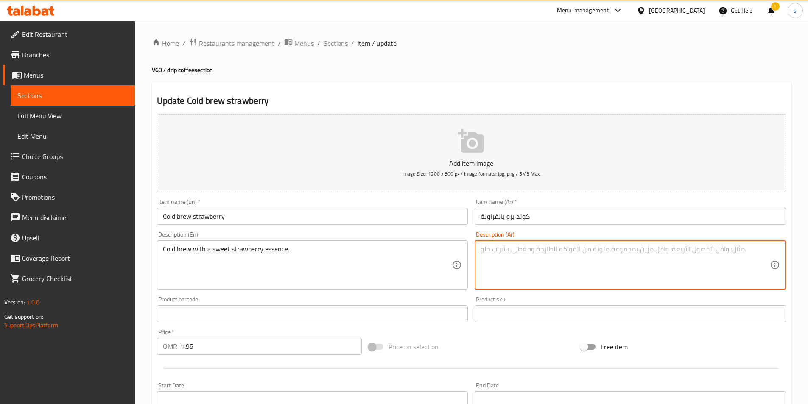
paste textarea "كولد برو بخلاصة الفراولة الحلوة."
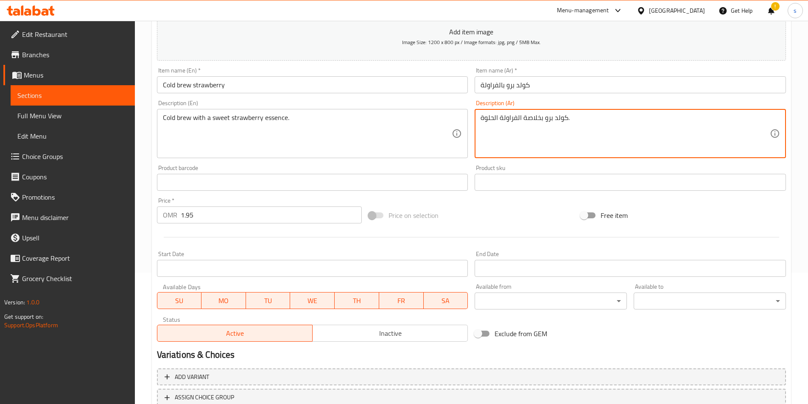
scroll to position [195, 0]
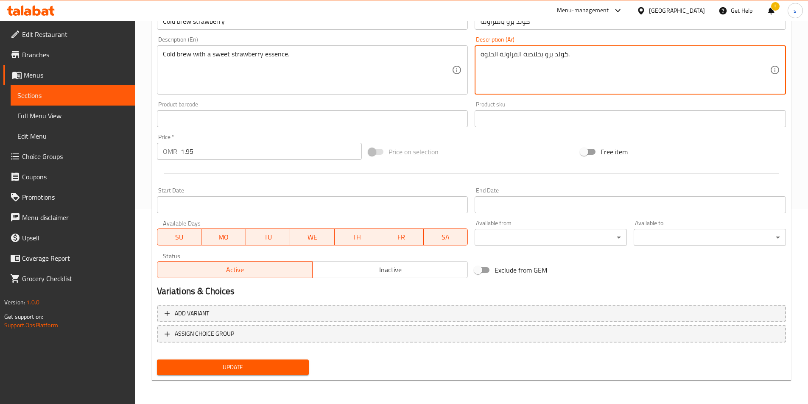
type textarea "كولد برو بخلاصة الفراولة الحلوة."
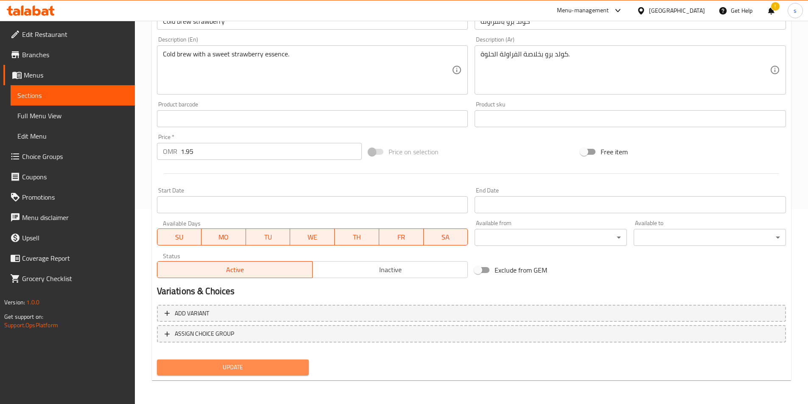
click at [258, 362] on span "Update" at bounding box center [233, 367] width 139 height 11
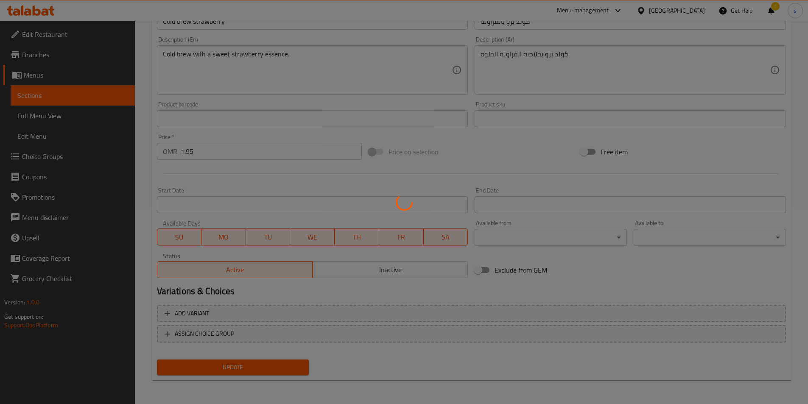
scroll to position [0, 0]
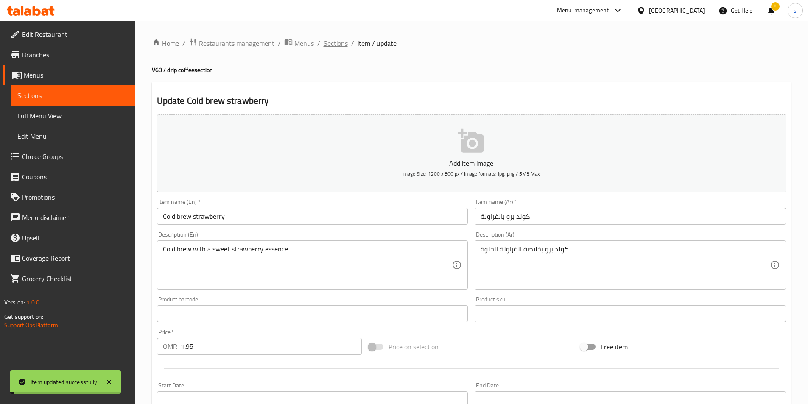
click at [334, 40] on span "Sections" at bounding box center [336, 43] width 24 height 10
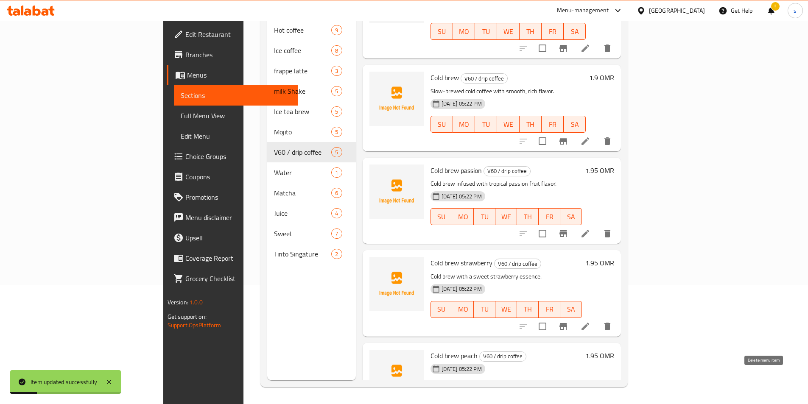
scroll to position [67, 0]
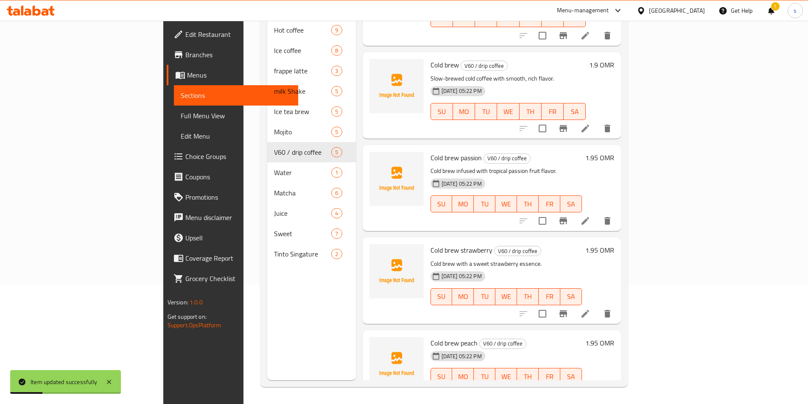
click at [598, 386] on li at bounding box center [586, 393] width 24 height 15
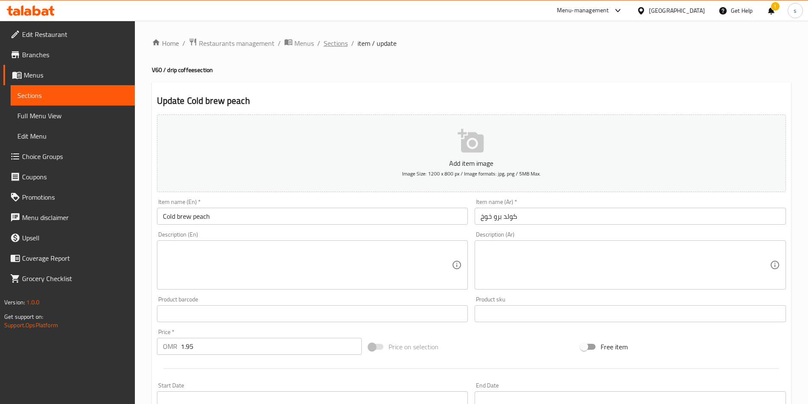
click at [334, 41] on span "Sections" at bounding box center [336, 43] width 24 height 10
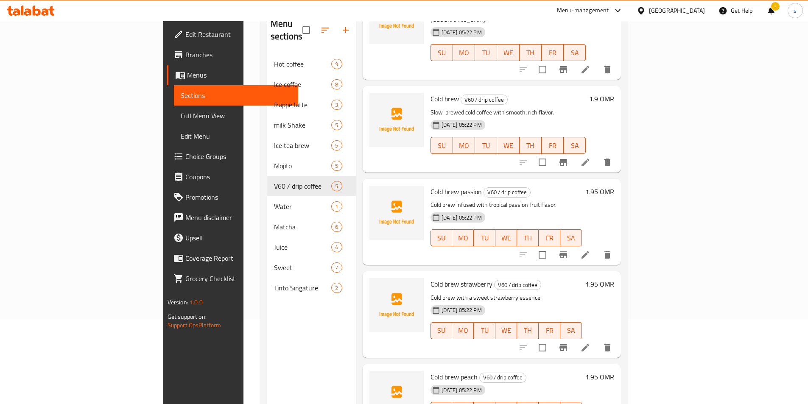
scroll to position [119, 0]
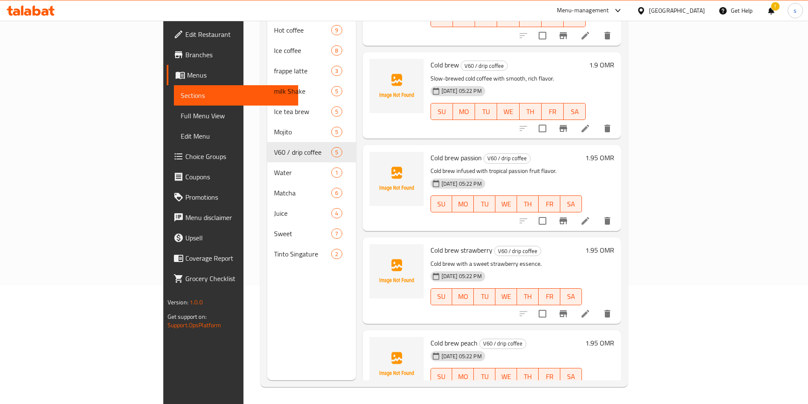
click at [598, 386] on li at bounding box center [586, 393] width 24 height 15
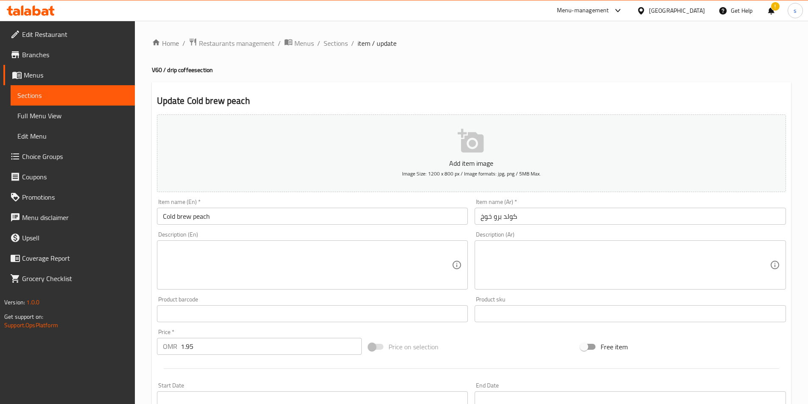
click at [403, 246] on textarea at bounding box center [307, 265] width 289 height 40
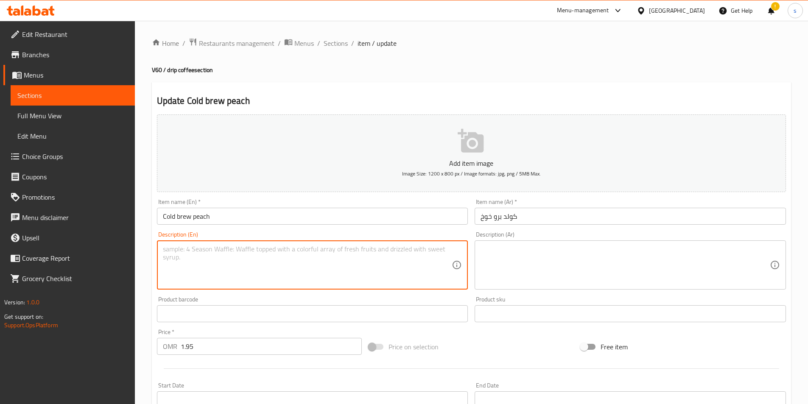
paste textarea "Smooth cold brew with delicate peach flavor."
type textarea "Smooth cold brew with delicate peach flavor."
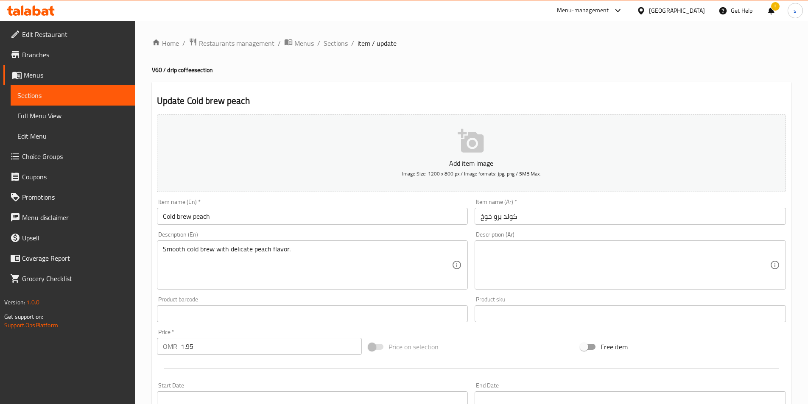
click at [513, 250] on textarea at bounding box center [625, 265] width 289 height 40
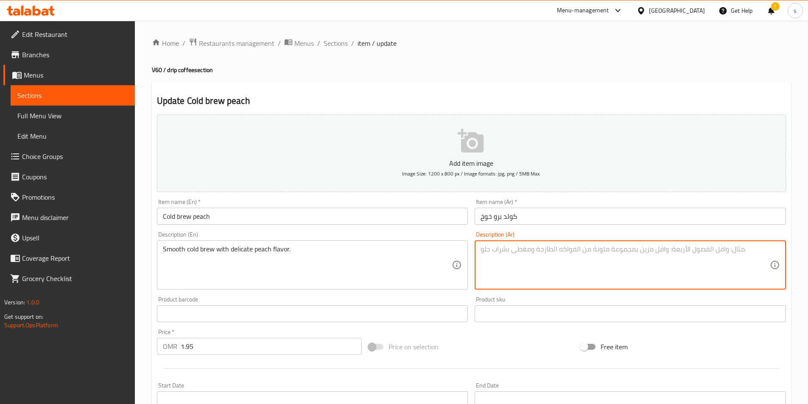
paste textarea "كولد برو سموث بنكهة الخوخ الرقيقة."
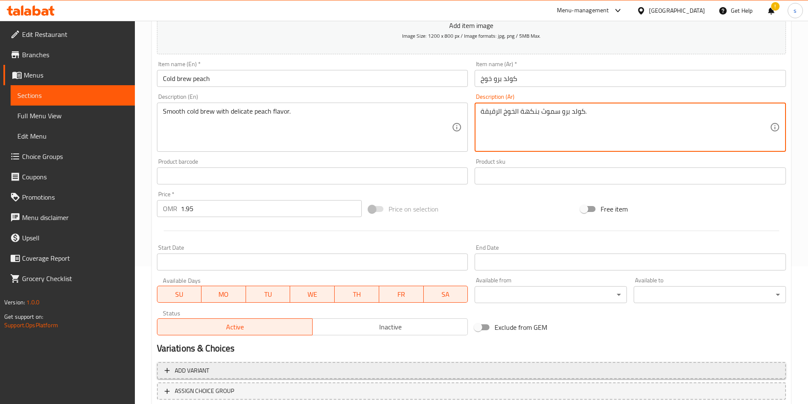
scroll to position [195, 0]
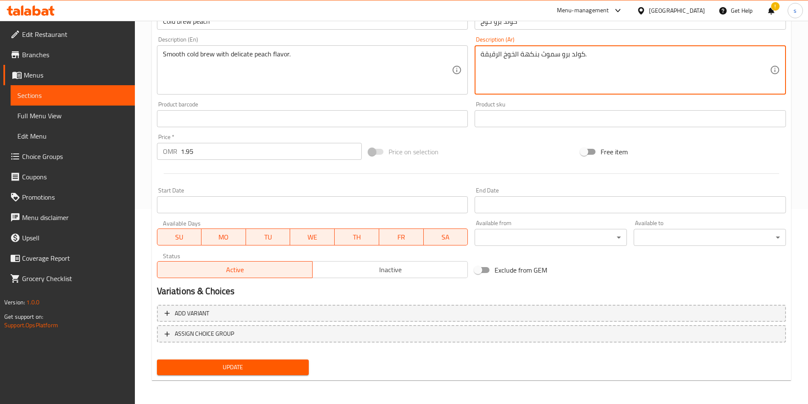
type textarea "كولد برو سموث بنكهة الخوخ الرقيقة."
click at [255, 367] on span "Update" at bounding box center [233, 367] width 139 height 11
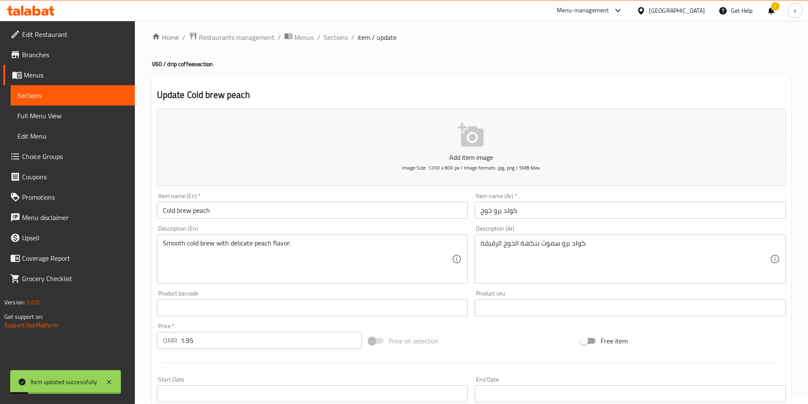
scroll to position [0, 0]
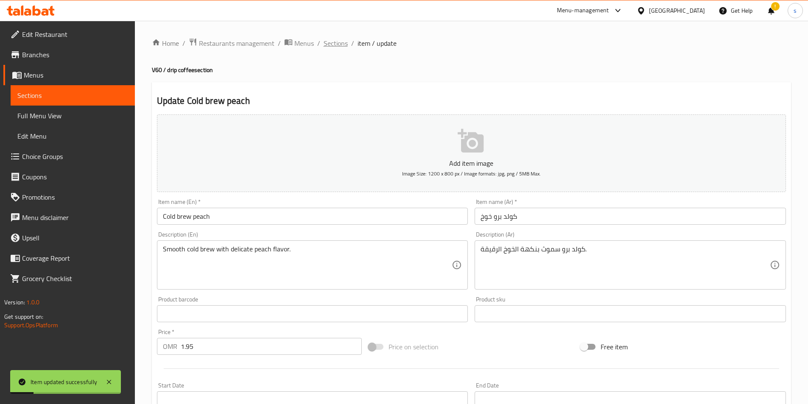
click at [333, 45] on span "Sections" at bounding box center [336, 43] width 24 height 10
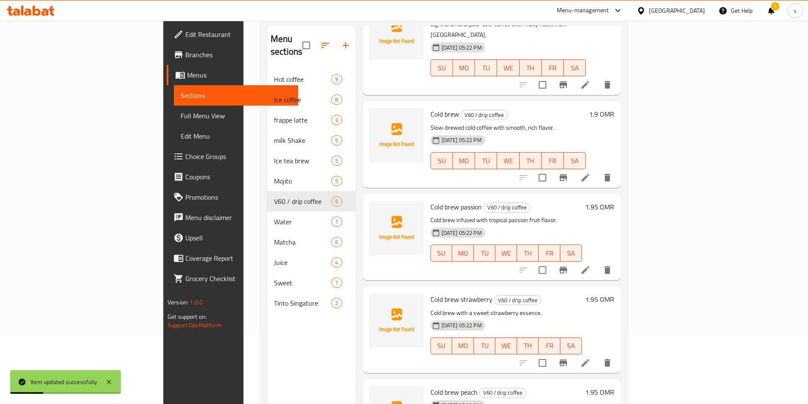
scroll to position [119, 0]
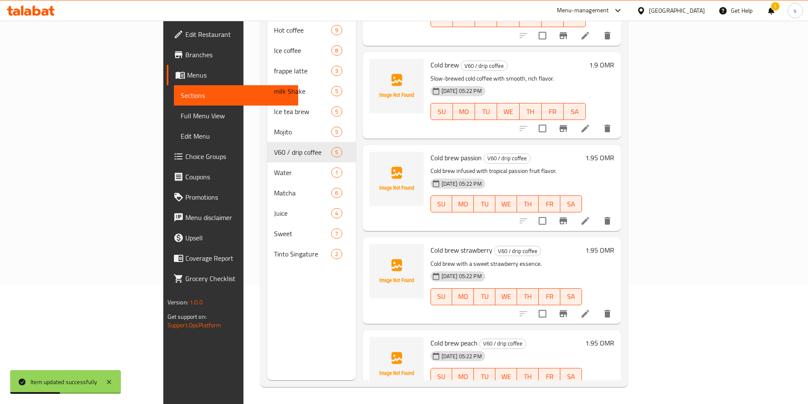
click at [598, 306] on li at bounding box center [586, 313] width 24 height 15
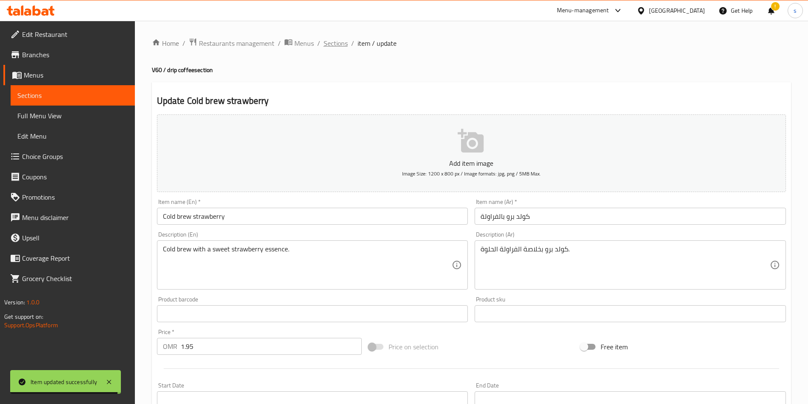
click at [333, 43] on span "Sections" at bounding box center [336, 43] width 24 height 10
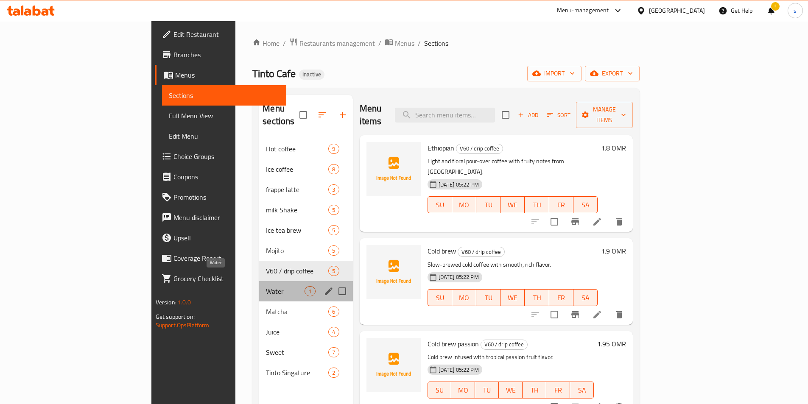
click at [266, 286] on span "Water" at bounding box center [285, 291] width 39 height 10
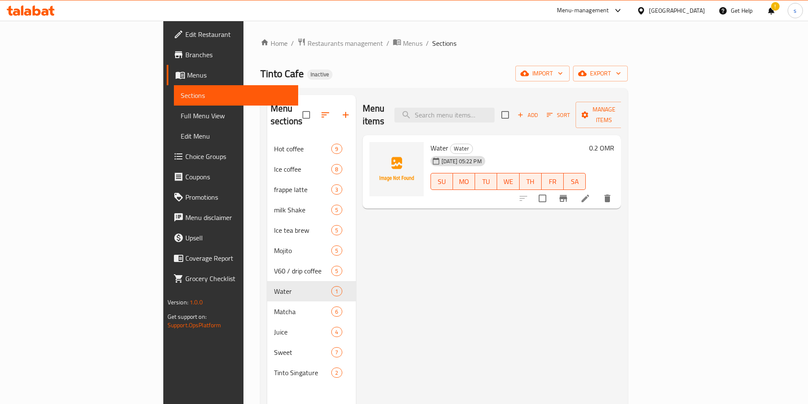
click at [598, 191] on li at bounding box center [586, 198] width 24 height 15
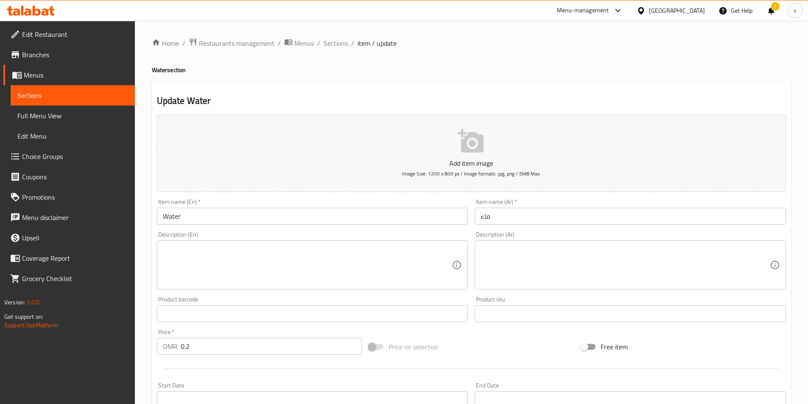
click at [351, 272] on textarea at bounding box center [307, 265] width 289 height 40
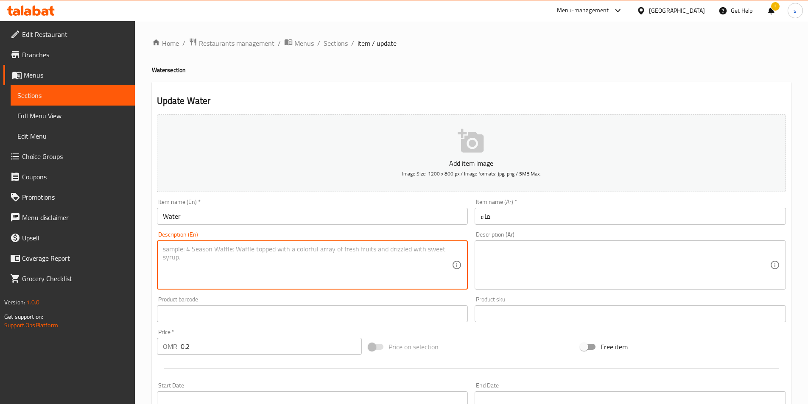
paste textarea "Pure, refreshing bottled water."
type textarea "Pure, refreshing bottled water."
click at [568, 266] on textarea at bounding box center [625, 265] width 289 height 40
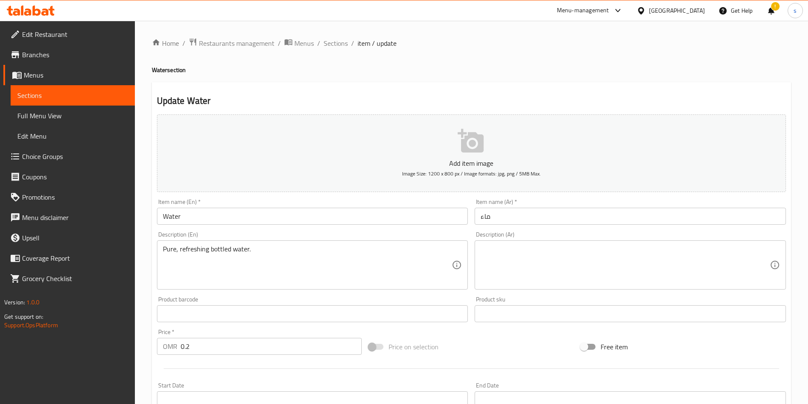
click at [571, 244] on div "Description (Ar)" at bounding box center [631, 265] width 312 height 49
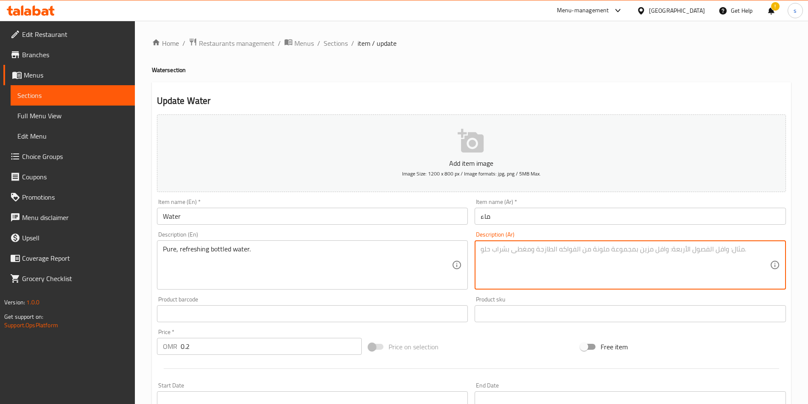
click at [564, 250] on textarea at bounding box center [625, 265] width 289 height 40
paste textarea "مياه معبأة نقية ومنعشة."
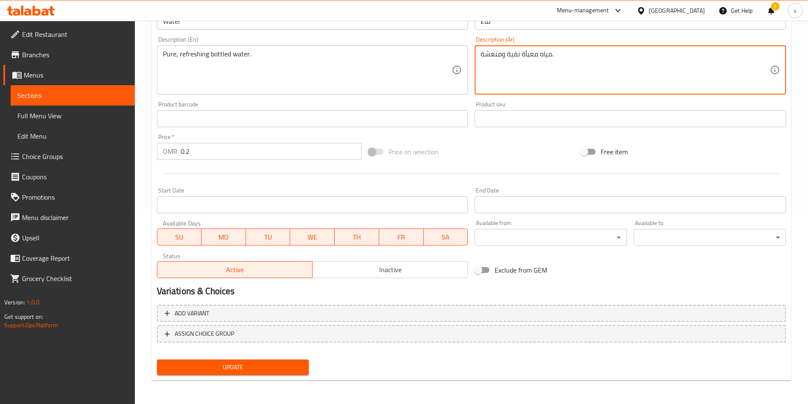
type textarea "مياه معبأة نقية ومنعشة."
click at [267, 365] on span "Update" at bounding box center [233, 367] width 139 height 11
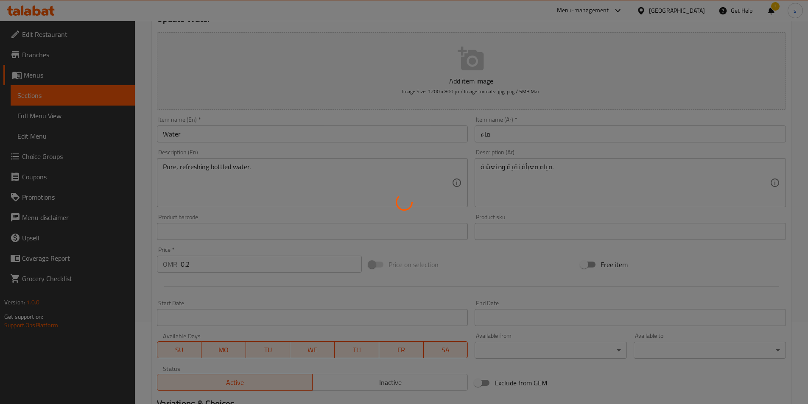
scroll to position [0, 0]
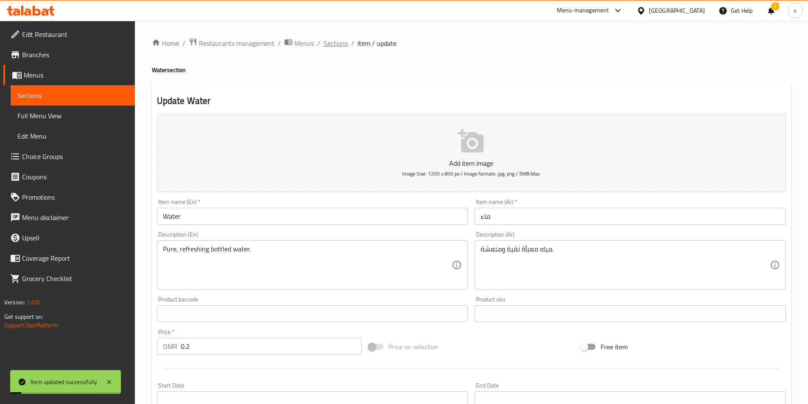
click at [331, 47] on span "Sections" at bounding box center [336, 43] width 24 height 10
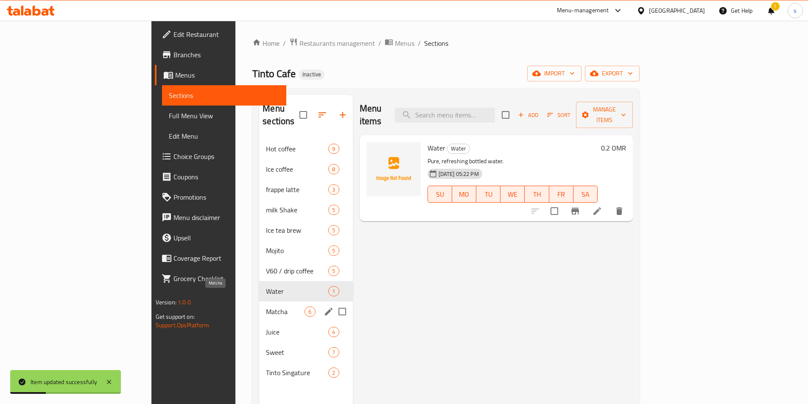
click at [266, 307] on span "Matcha" at bounding box center [285, 312] width 39 height 10
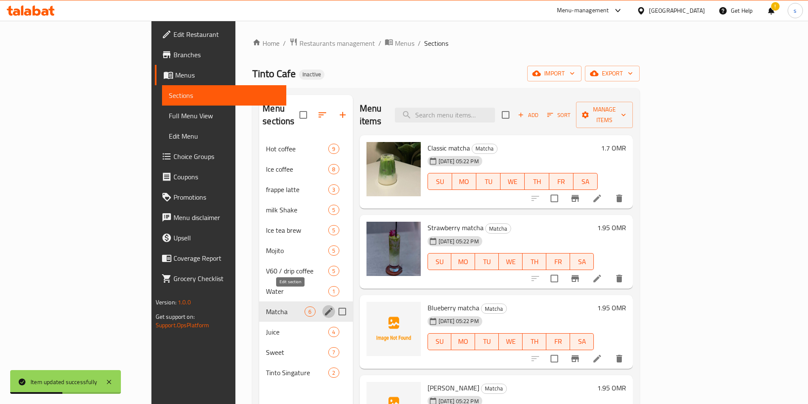
click at [325, 308] on icon "edit" at bounding box center [329, 312] width 8 height 8
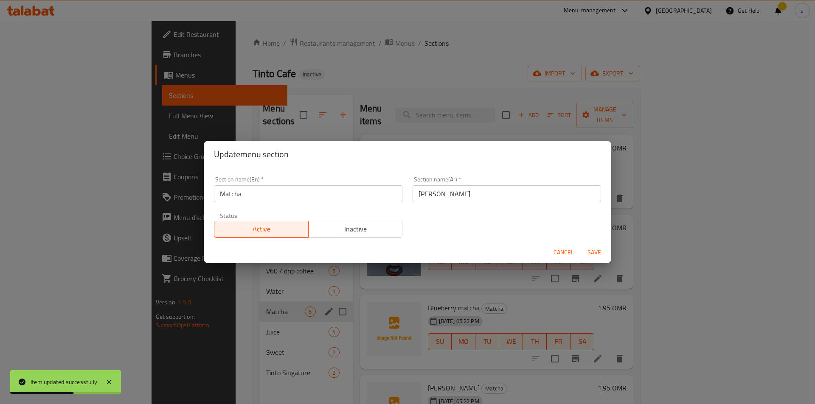
click at [277, 309] on div "Update menu section Section name(En)   * Matcha Section name(En) * Section name…" at bounding box center [407, 202] width 815 height 404
click at [264, 319] on div "Update menu section Section name(En)   * Matcha Section name(En) * Section name…" at bounding box center [407, 202] width 815 height 404
click at [255, 301] on div "Update menu section Section name(En)   * Matcha Section name(En) * Section name…" at bounding box center [407, 202] width 815 height 404
click at [556, 252] on span "Cancel" at bounding box center [563, 252] width 20 height 11
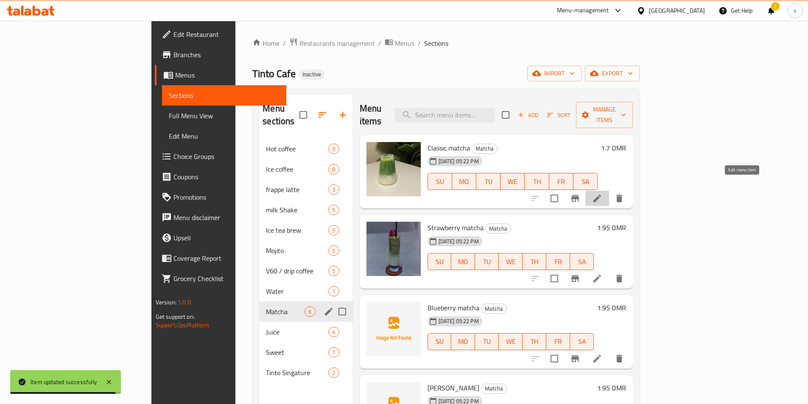
click at [603, 194] on icon at bounding box center [597, 199] width 10 height 10
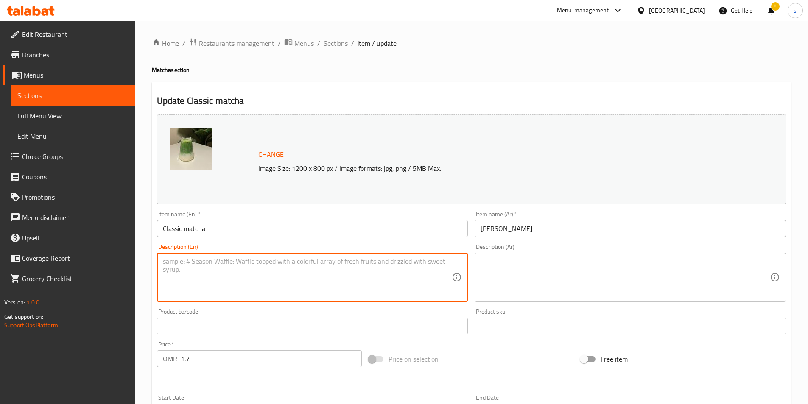
click at [216, 282] on textarea at bounding box center [307, 278] width 289 height 40
paste textarea "Earthy and rich traditional Japanese matcha latte."
type textarea "Earthy and rich traditional Japanese matcha latte."
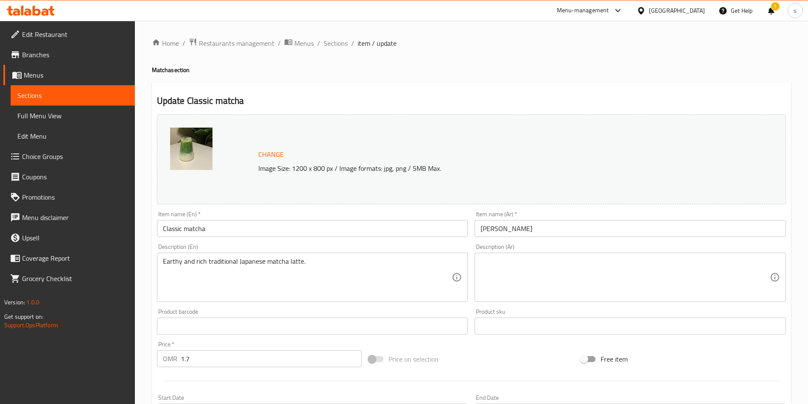
drag, startPoint x: 752, startPoint y: 269, endPoint x: 723, endPoint y: 270, distance: 28.9
click at [752, 269] on textarea at bounding box center [625, 278] width 289 height 40
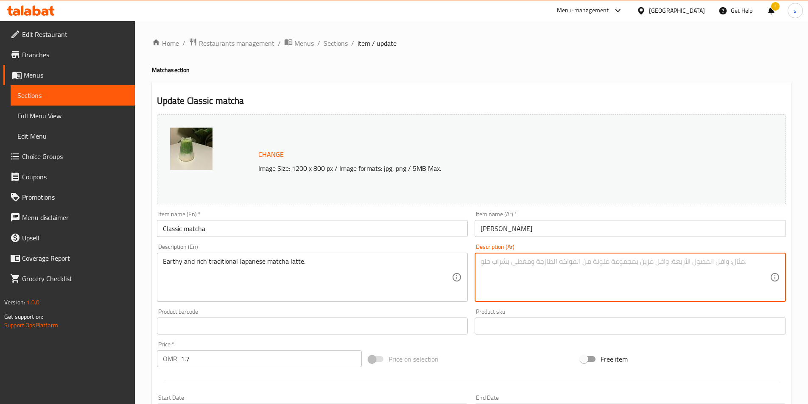
click at [623, 269] on textarea at bounding box center [625, 278] width 289 height 40
paste textarea "لاتيه ماتشا ياباني تقليدي غني وله طعم إيرثي."
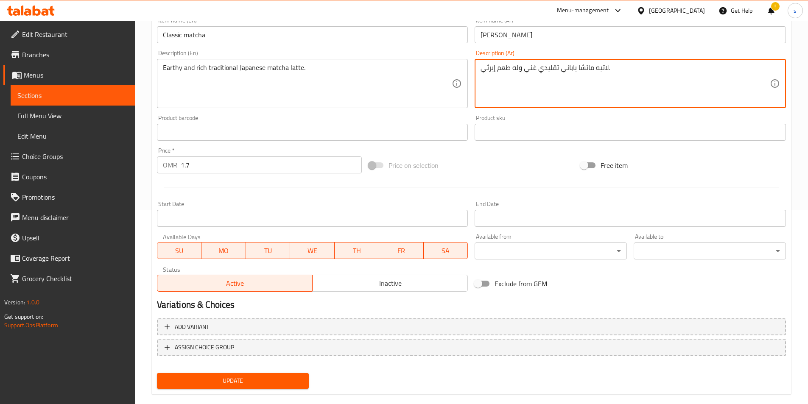
scroll to position [208, 0]
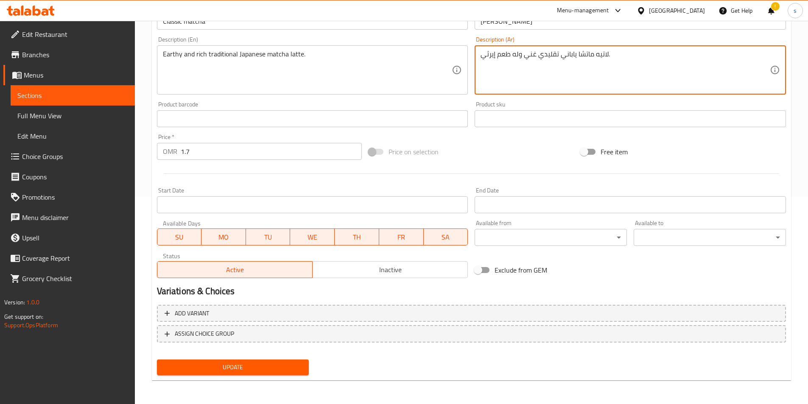
type textarea "لاتيه ماتشا ياباني تقليدي غني وله طعم إيرثي."
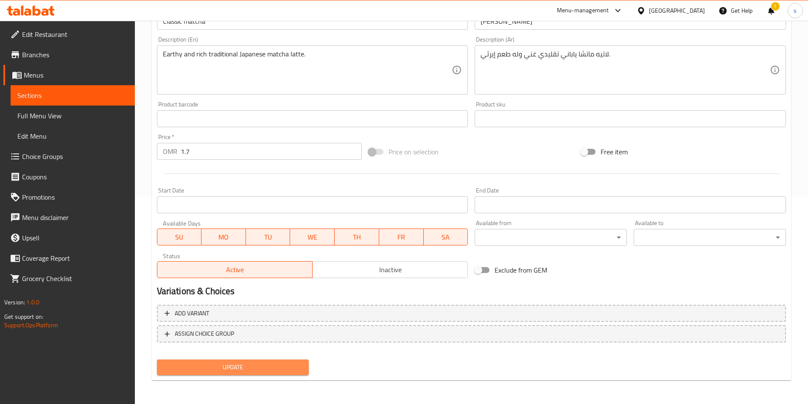
click at [216, 366] on span "Update" at bounding box center [233, 367] width 139 height 11
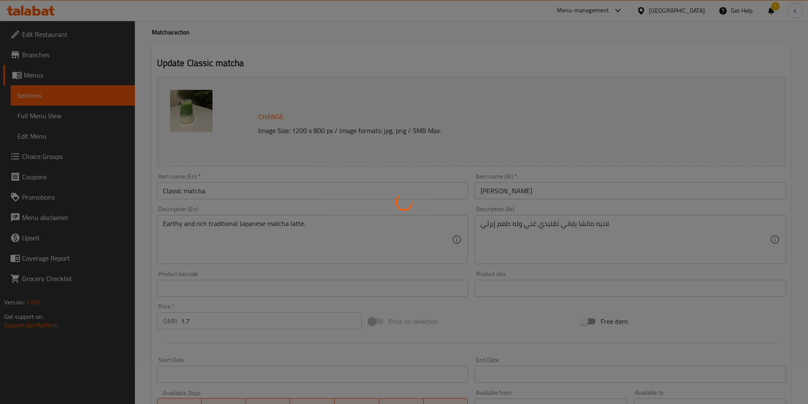
scroll to position [0, 0]
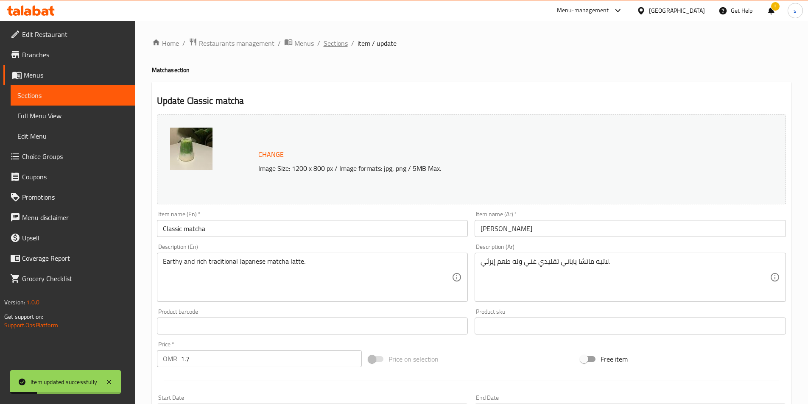
click at [325, 43] on span "Sections" at bounding box center [336, 43] width 24 height 10
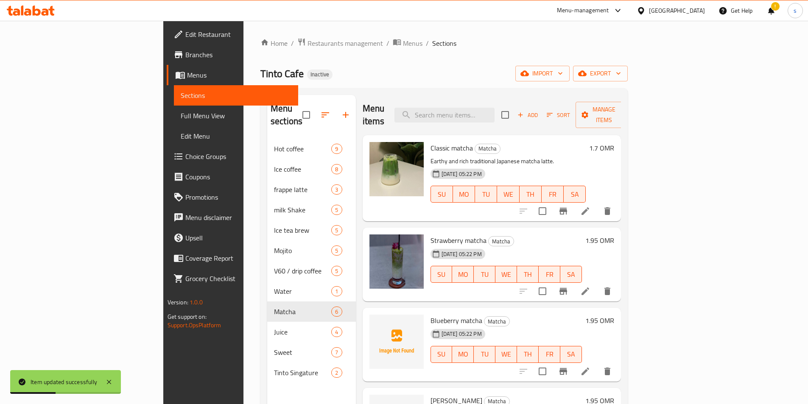
click at [598, 284] on li at bounding box center [586, 291] width 24 height 15
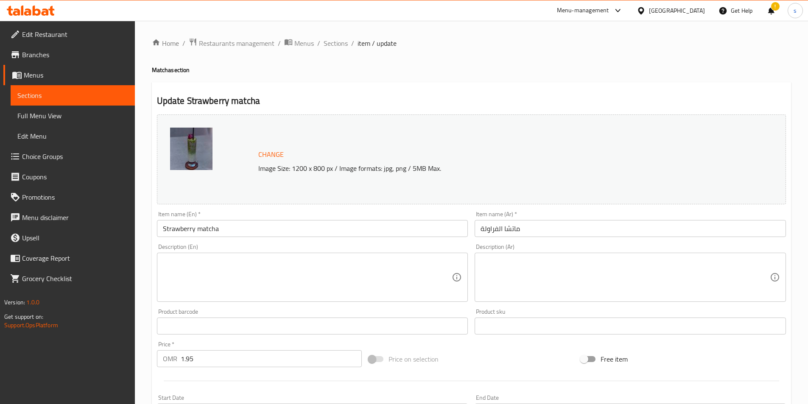
click at [202, 275] on textarea at bounding box center [307, 278] width 289 height 40
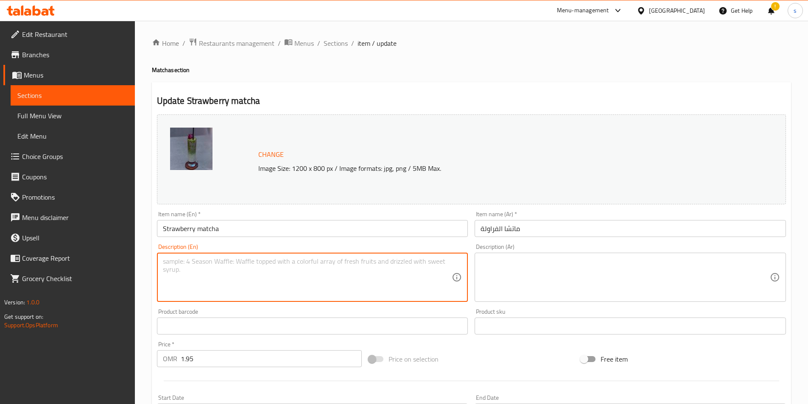
paste textarea "Matcha infused with sweet strawberry flavor."
type textarea "Matcha infused with sweet strawberry flavor."
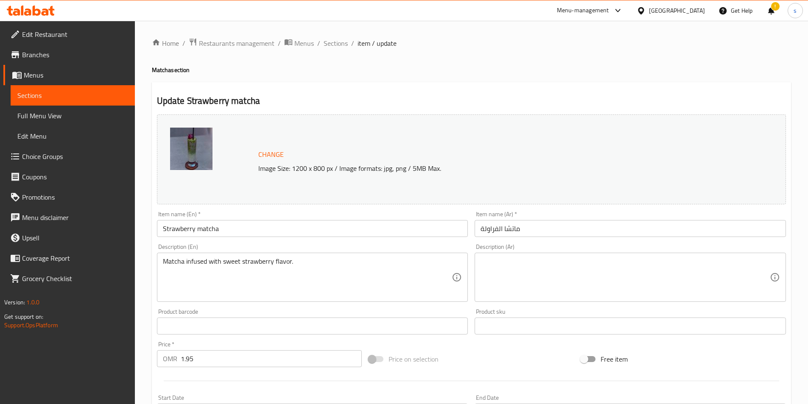
click at [556, 266] on textarea at bounding box center [625, 278] width 289 height 40
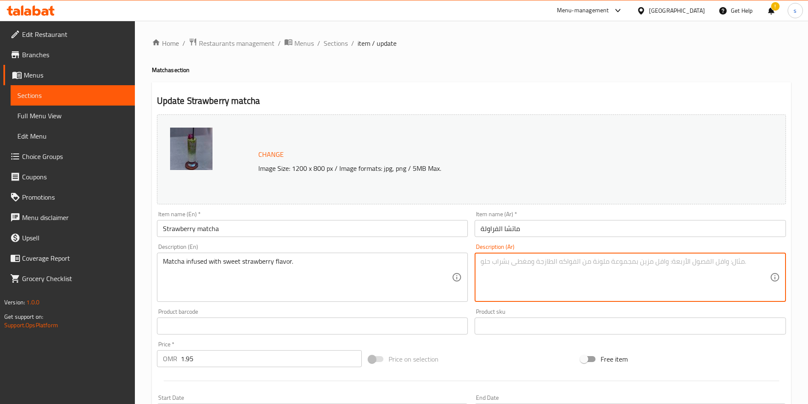
paste textarea "[PERSON_NAME] منغمسة بنكهة الفراولة الحلوة."
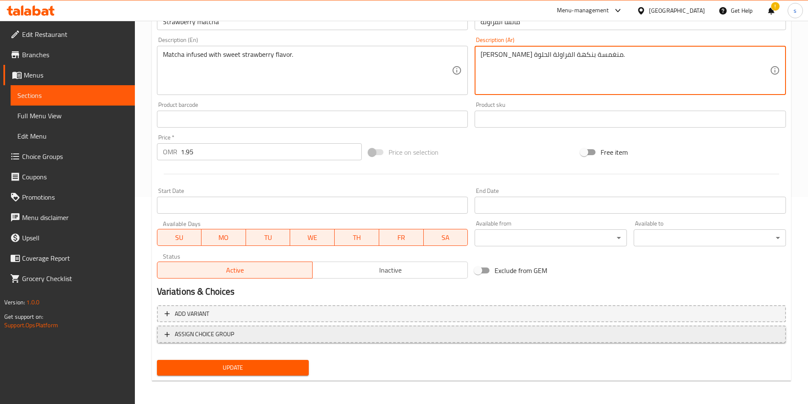
scroll to position [208, 0]
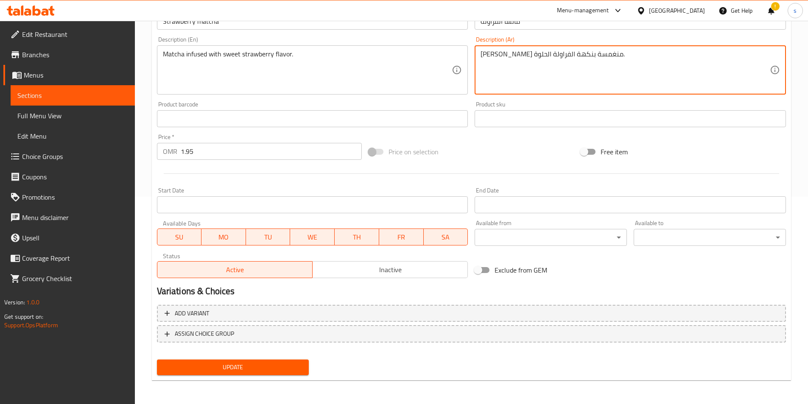
type textarea "[PERSON_NAME] منغمسة بنكهة الفراولة الحلوة."
click at [255, 363] on span "Update" at bounding box center [233, 367] width 139 height 11
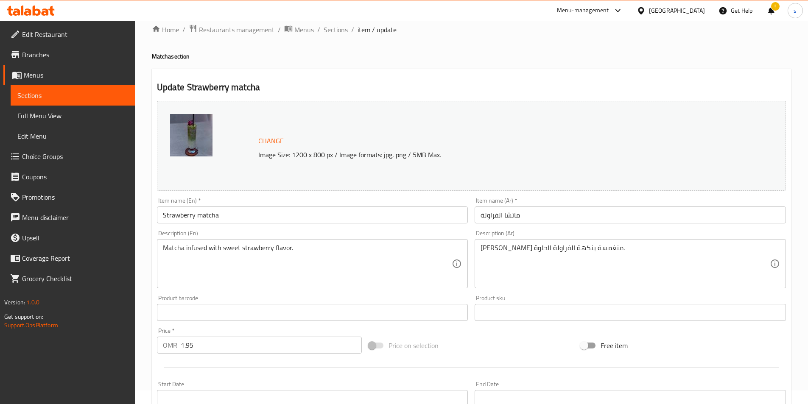
scroll to position [0, 0]
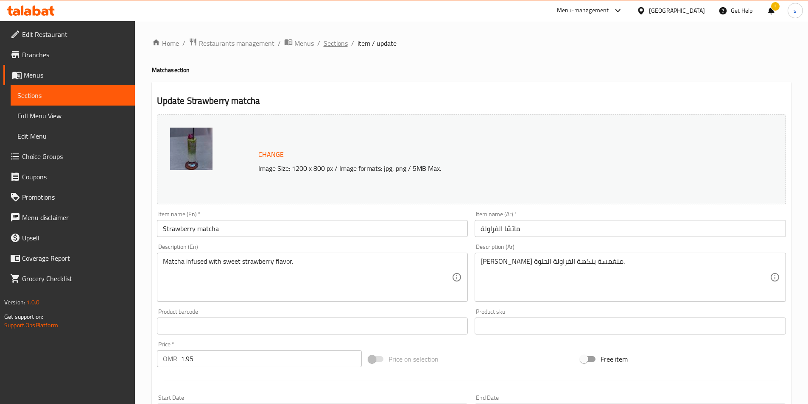
click at [326, 48] on span "Sections" at bounding box center [336, 43] width 24 height 10
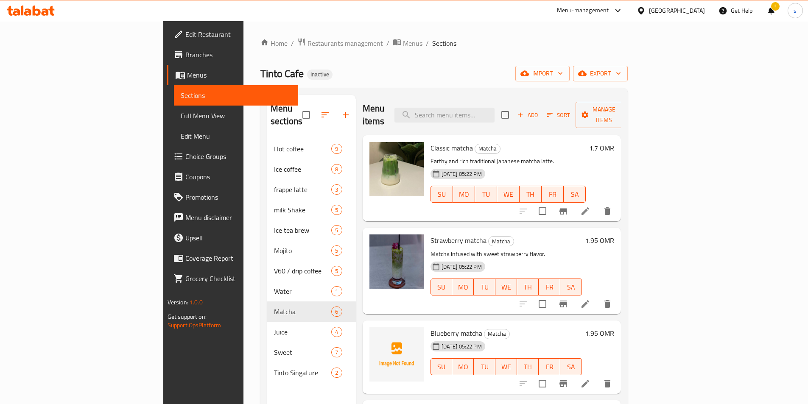
scroll to position [42, 0]
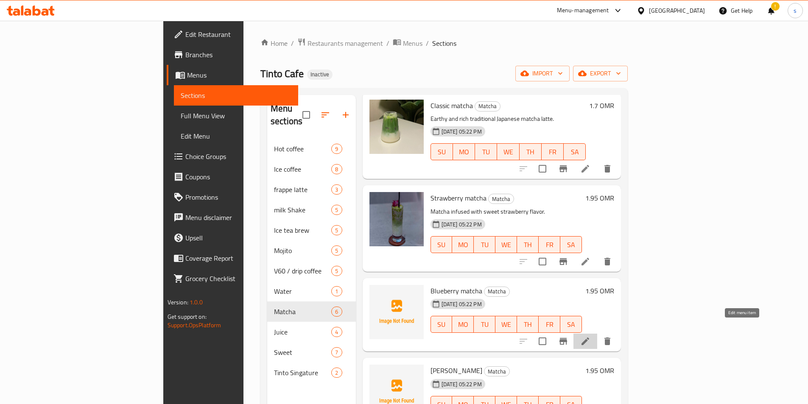
click at [591, 337] on icon at bounding box center [586, 342] width 10 height 10
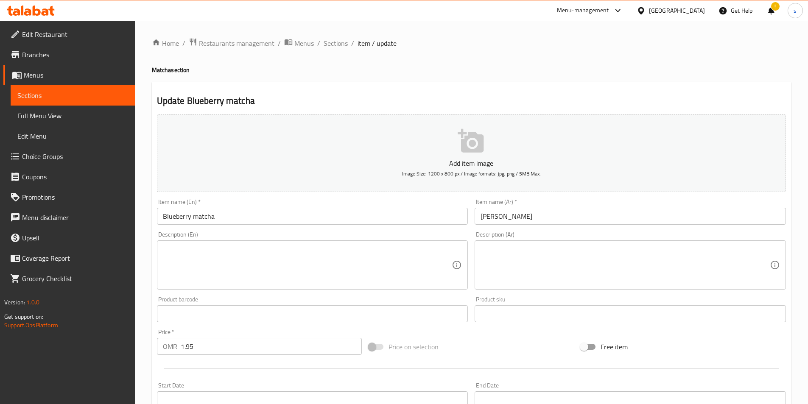
click at [259, 253] on textarea at bounding box center [307, 265] width 289 height 40
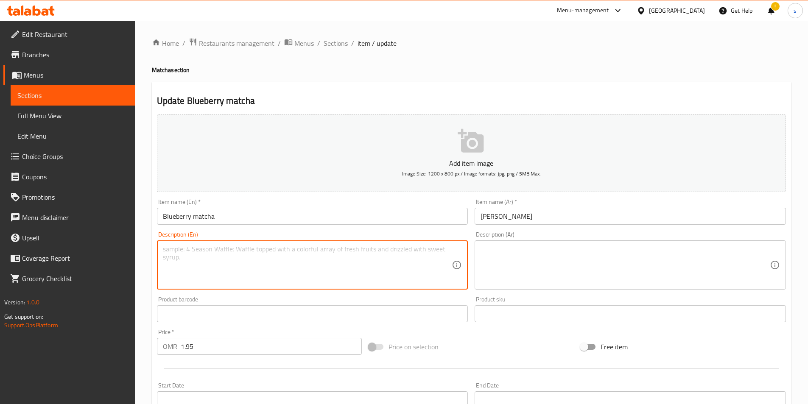
paste textarea "Creamy matcha latte blended with blueberry notes."
type textarea "Creamy matcha latte blended with blueberry notes."
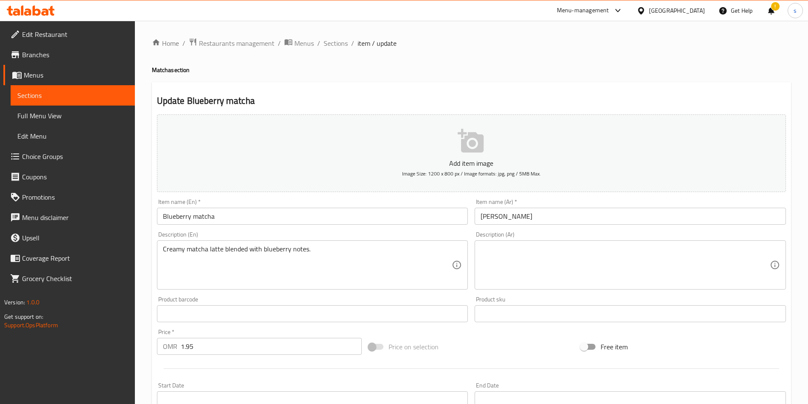
click at [520, 264] on textarea at bounding box center [625, 265] width 289 height 40
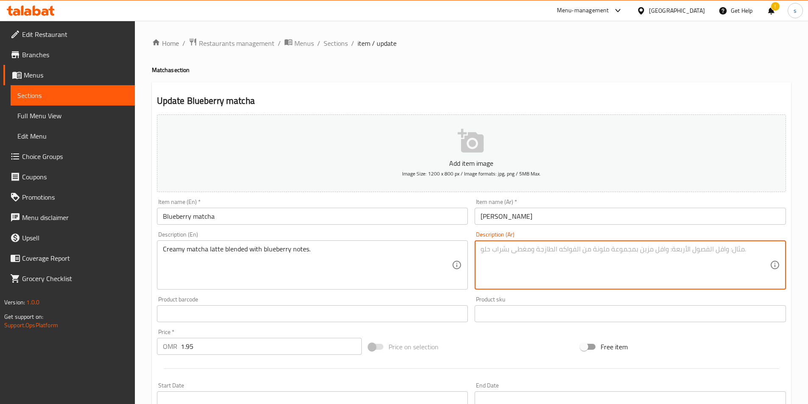
paste textarea "لاتيه [PERSON_NAME] ممزوج بنكهات التوت الأزرق."
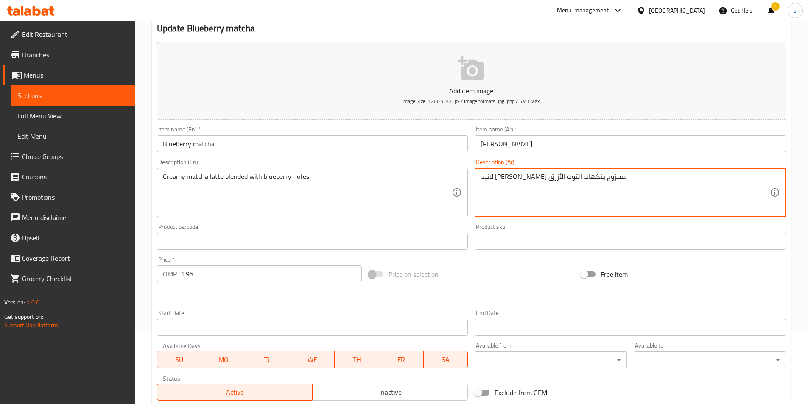
scroll to position [170, 0]
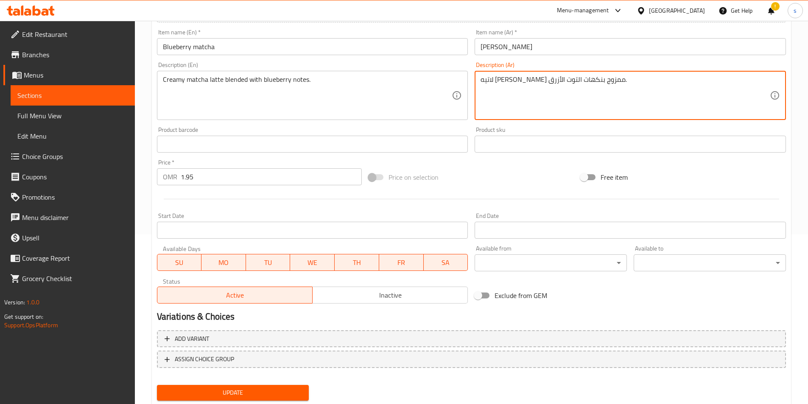
type textarea "لاتيه [PERSON_NAME] ممزوج بنكهات التوت الأزرق."
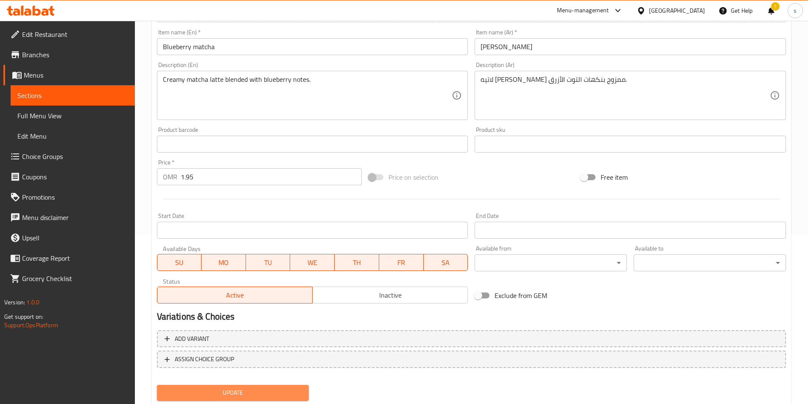
click at [236, 390] on span "Update" at bounding box center [233, 393] width 139 height 11
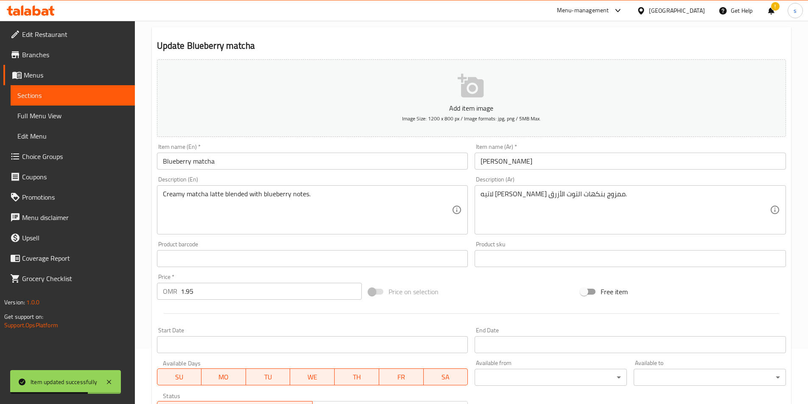
scroll to position [0, 0]
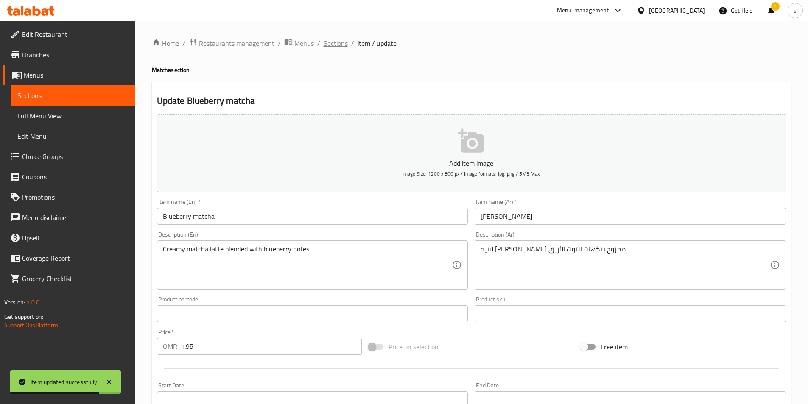
click at [331, 43] on span "Sections" at bounding box center [336, 43] width 24 height 10
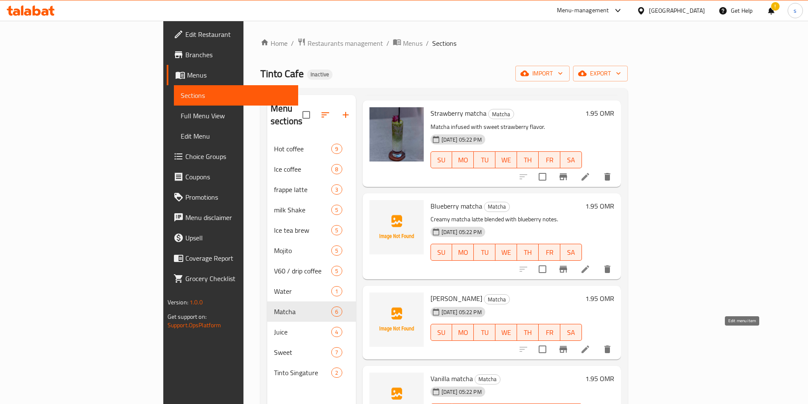
scroll to position [135, 0]
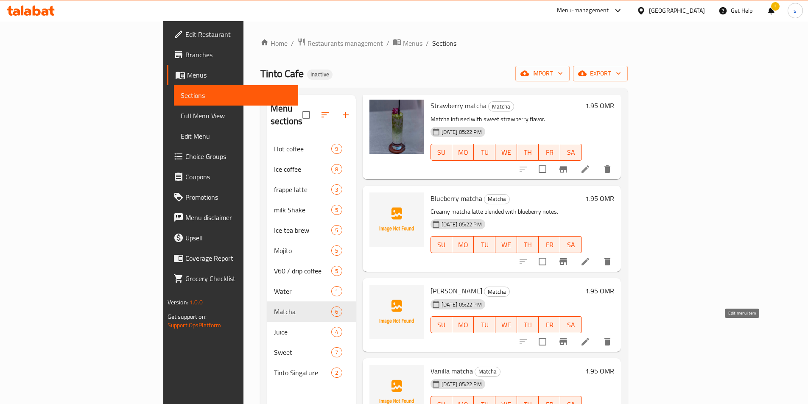
click at [589, 338] on icon at bounding box center [586, 342] width 8 height 8
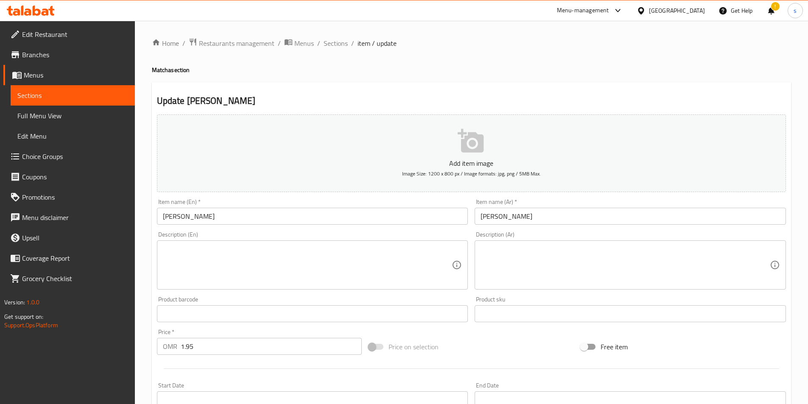
click at [292, 248] on textarea at bounding box center [307, 265] width 289 height 40
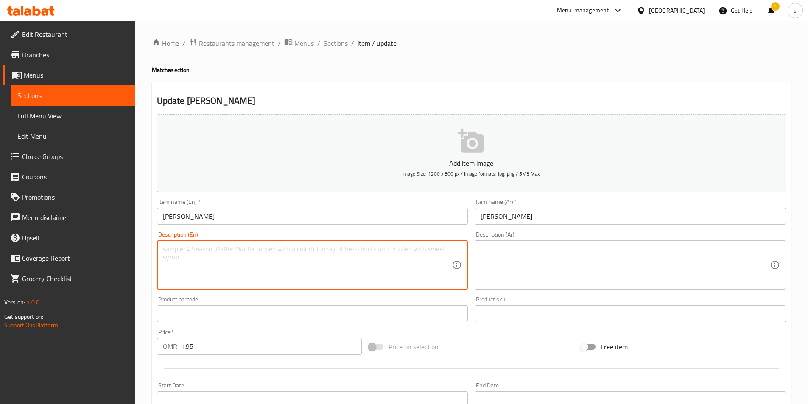
paste textarea "Smooth matcha latte with tropical mango sweetness."
type textarea "Smooth matcha latte with tropical mango sweetness."
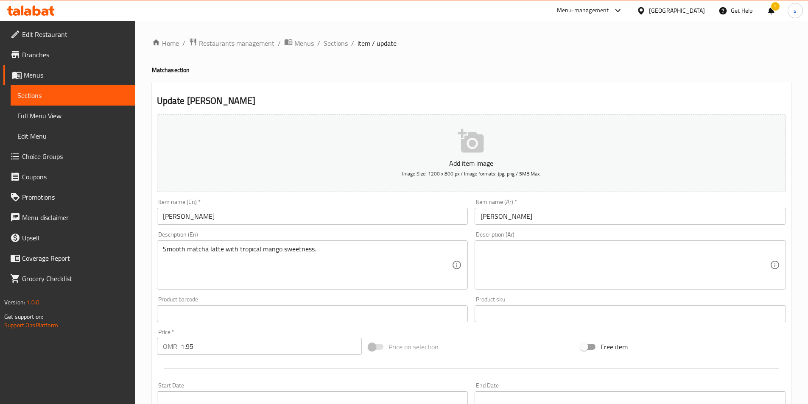
click at [477, 261] on div "Description (Ar)" at bounding box center [631, 265] width 312 height 49
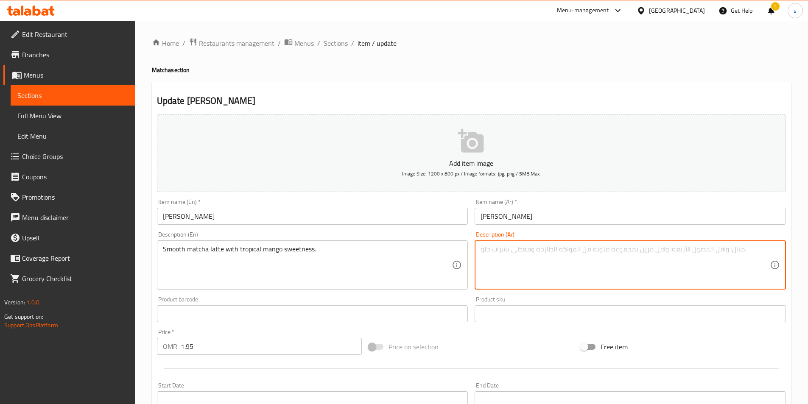
paste textarea "لاتيه [PERSON_NAME] مع حلاوة [DEMOGRAPHIC_DATA] الاستوائية."
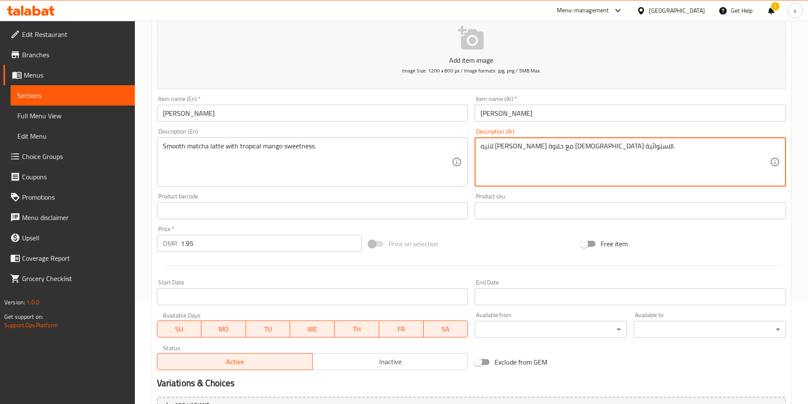
scroll to position [170, 0]
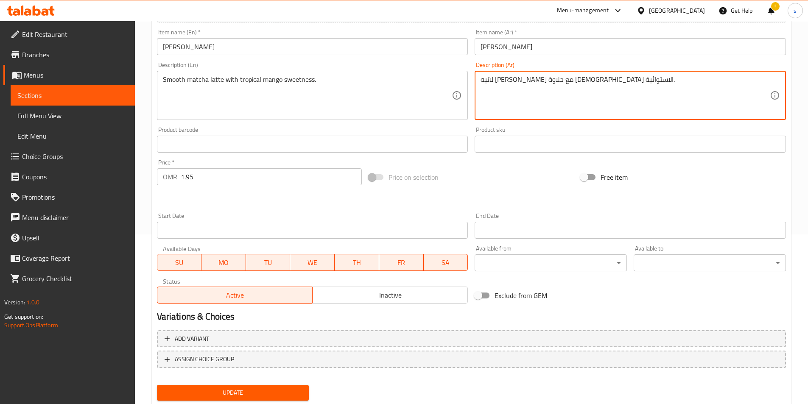
type textarea "لاتيه [PERSON_NAME] مع حلاوة [DEMOGRAPHIC_DATA] الاستوائية."
click at [257, 390] on span "Update" at bounding box center [233, 393] width 139 height 11
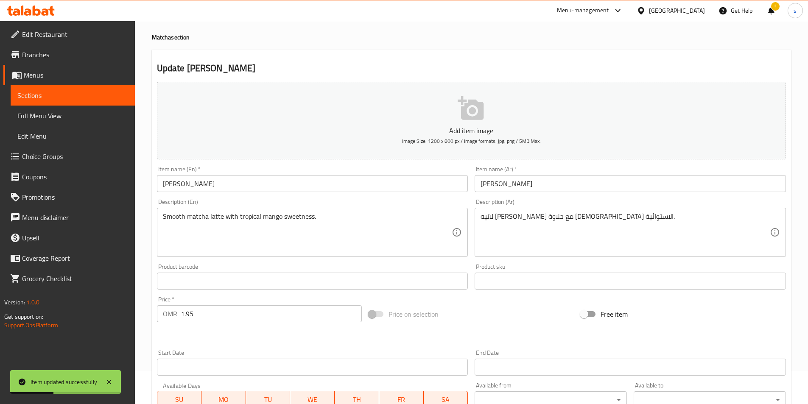
scroll to position [0, 0]
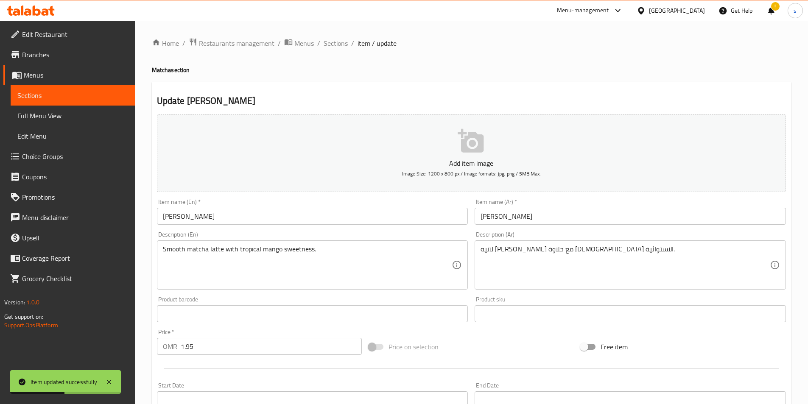
drag, startPoint x: 335, startPoint y: 41, endPoint x: 31, endPoint y: 127, distance: 316.7
click at [335, 41] on span "Sections" at bounding box center [336, 43] width 24 height 10
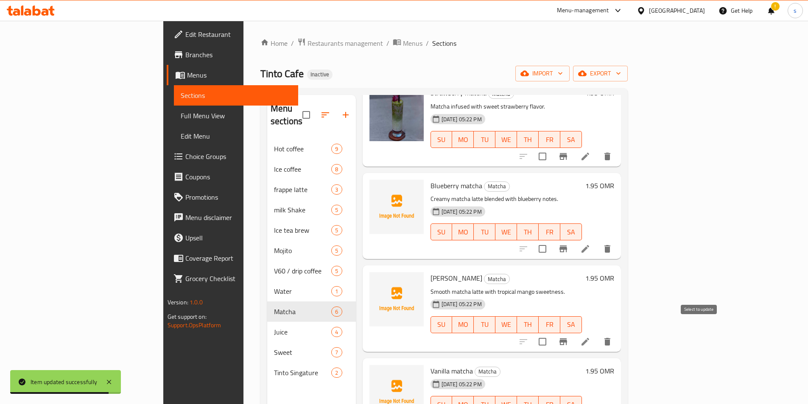
scroll to position [119, 0]
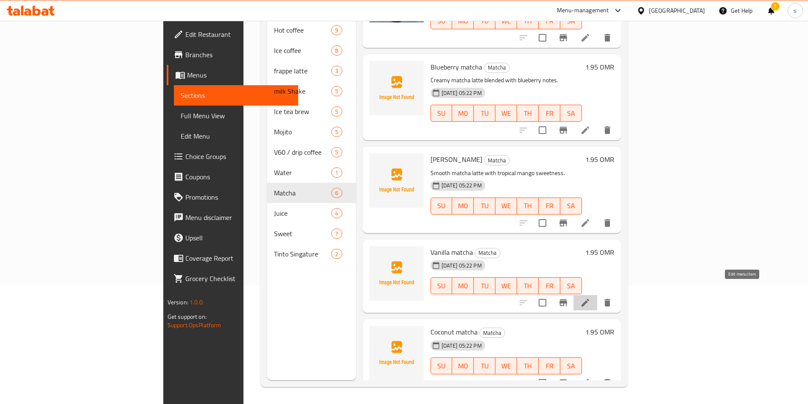
click at [591, 298] on icon at bounding box center [586, 303] width 10 height 10
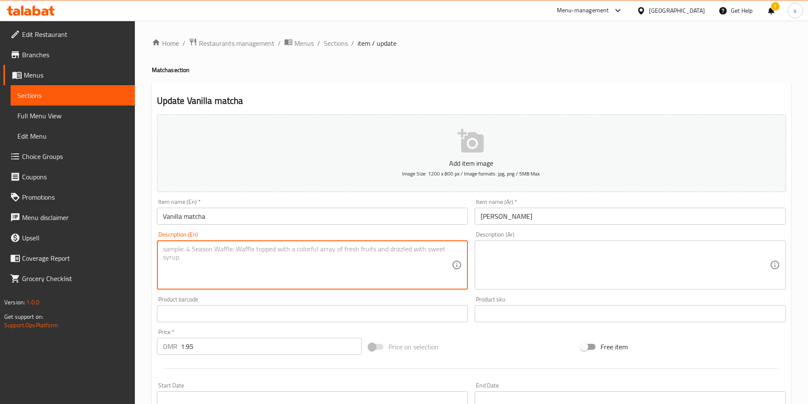
click at [275, 252] on textarea at bounding box center [307, 265] width 289 height 40
paste textarea "Sweet vanilla flavor blended with earthy matcha."
type textarea "Sweet vanilla flavor blended with earthy matcha."
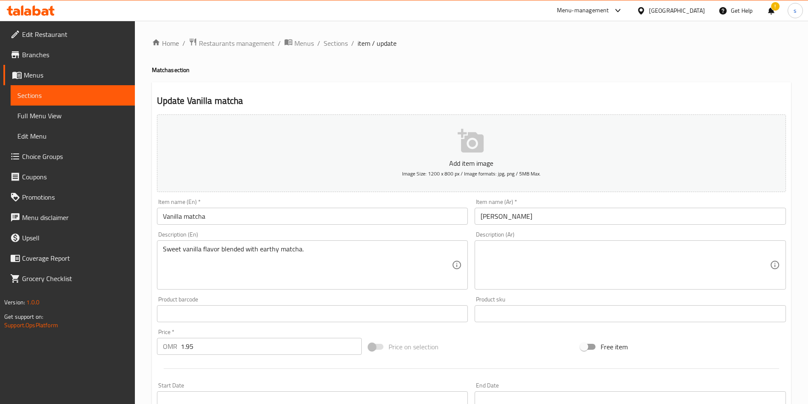
click at [568, 259] on textarea at bounding box center [625, 265] width 289 height 40
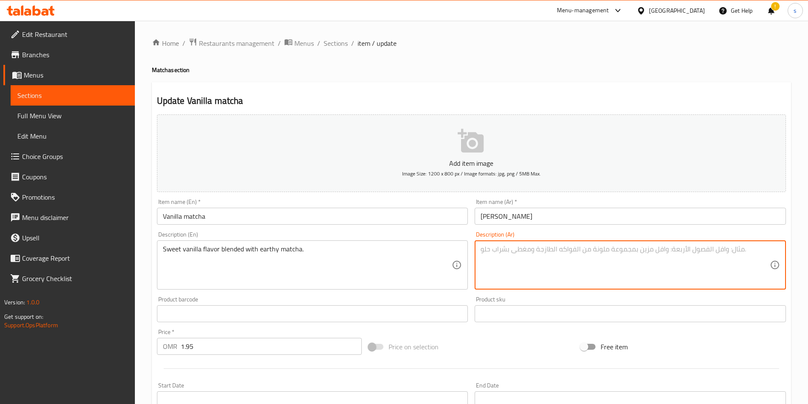
paste textarea "نكهة فانيليا حلوة ممزوجة مع ماتشا ذات طعم إيرثي."
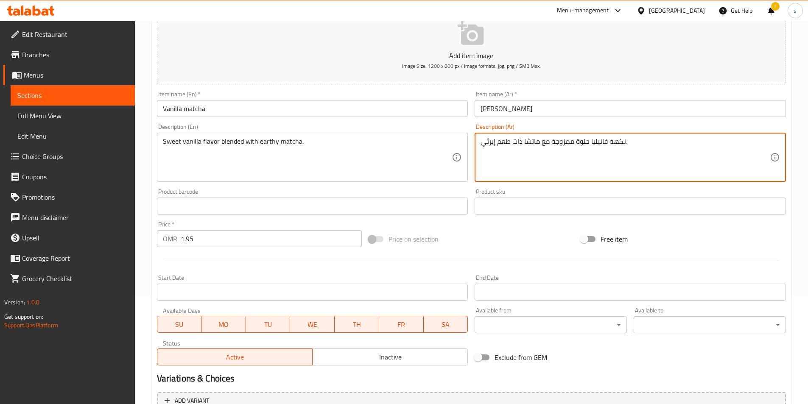
scroll to position [195, 0]
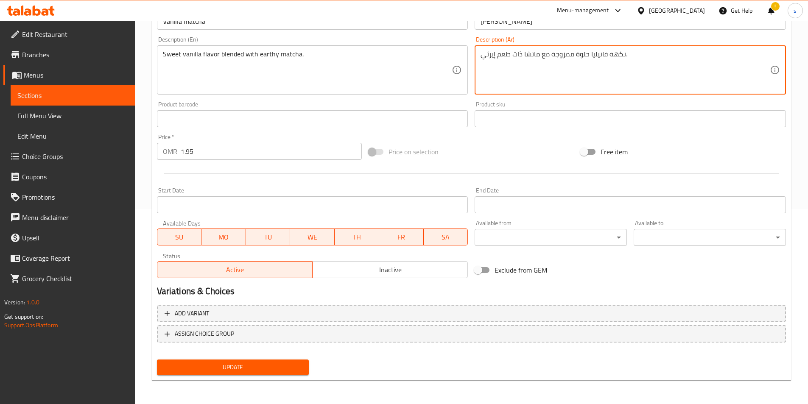
type textarea "نكهة فانيليا حلوة ممزوجة مع ماتشا ذات طعم إيرثي."
click at [244, 367] on span "Update" at bounding box center [233, 367] width 139 height 11
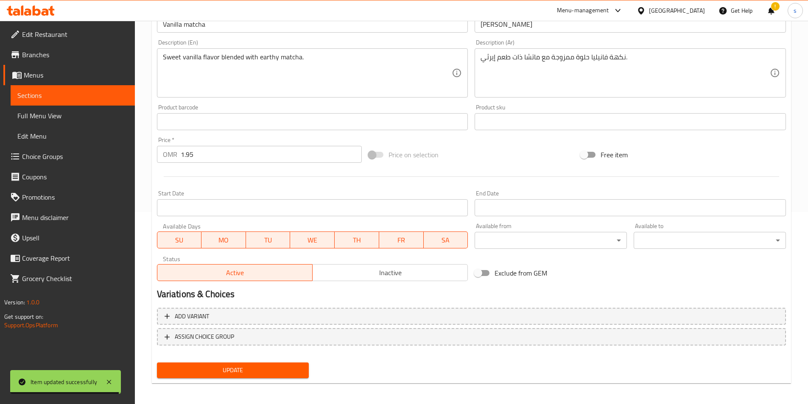
scroll to position [0, 0]
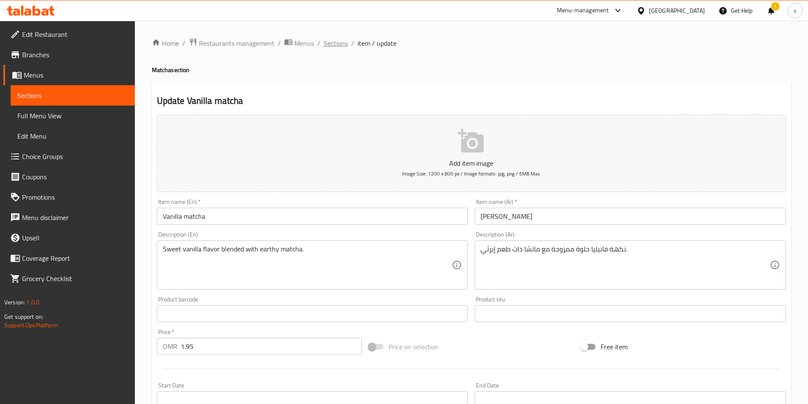
click at [337, 39] on span "Sections" at bounding box center [336, 43] width 24 height 10
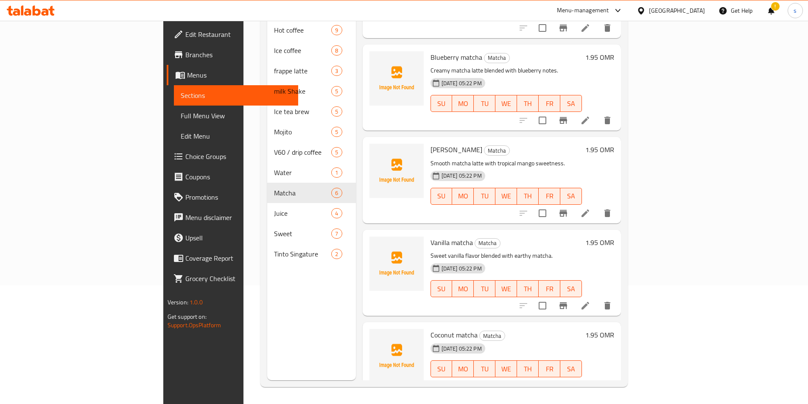
scroll to position [160, 0]
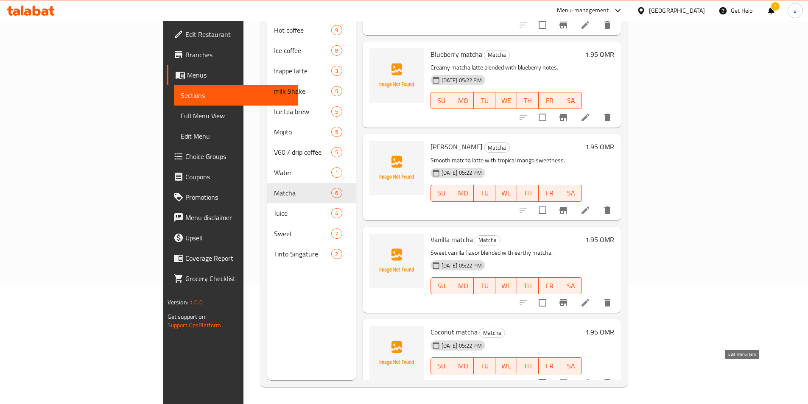
click at [591, 378] on icon at bounding box center [586, 383] width 10 height 10
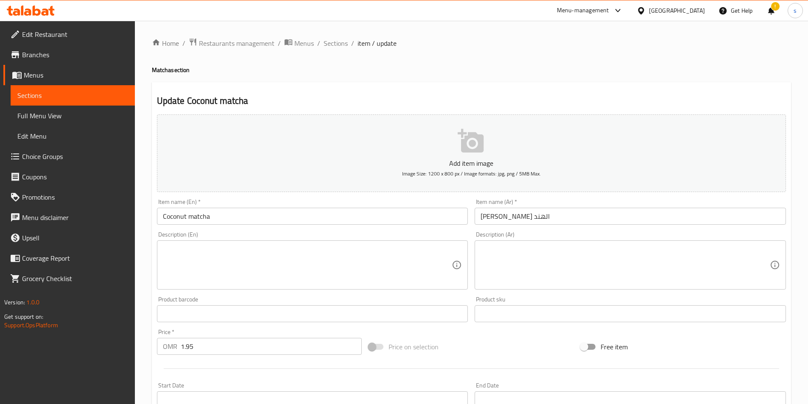
click at [293, 281] on textarea at bounding box center [307, 265] width 289 height 40
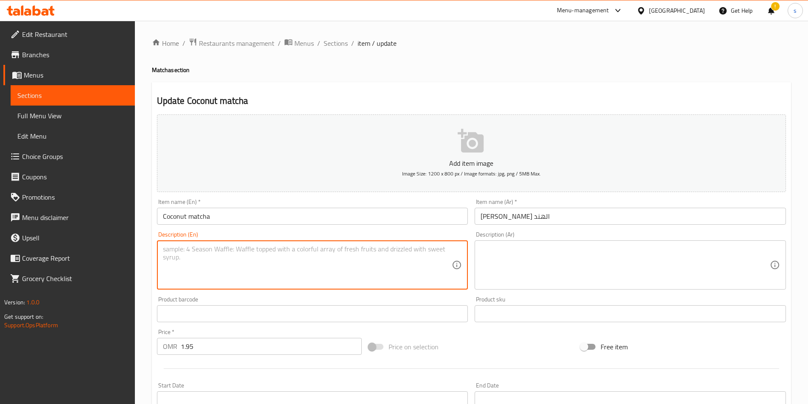
paste textarea "Matcha latte infused with creamy coconut flavor."
type textarea "Matcha latte infused with creamy coconut flavor."
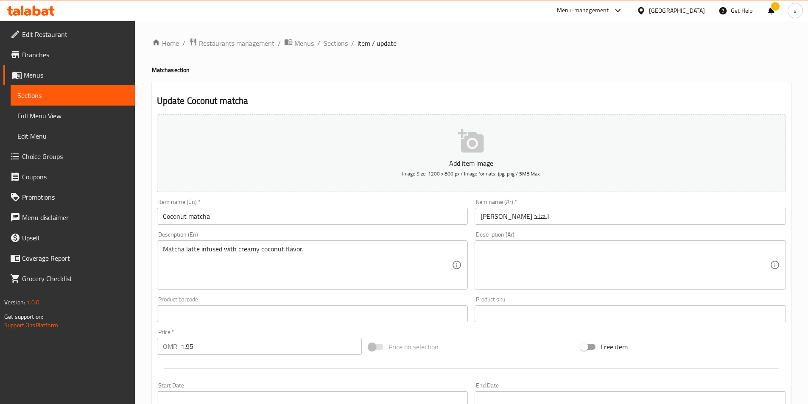
click at [531, 242] on div "Description (Ar)" at bounding box center [631, 265] width 312 height 49
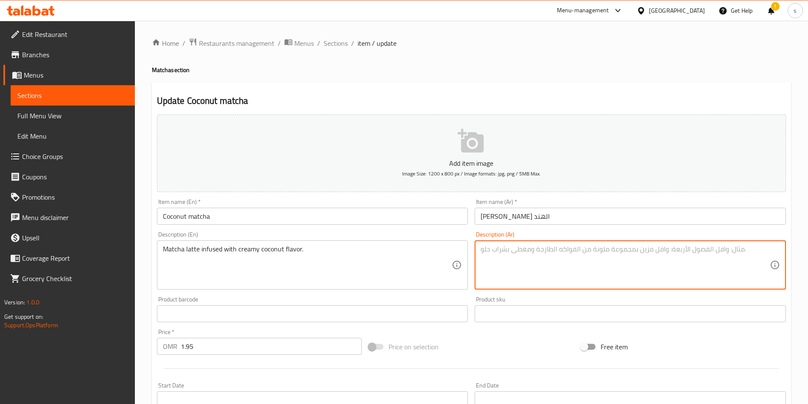
paste textarea "لاتيه [PERSON_NAME] منغمس بنكهة جوز الهند الكريمية."
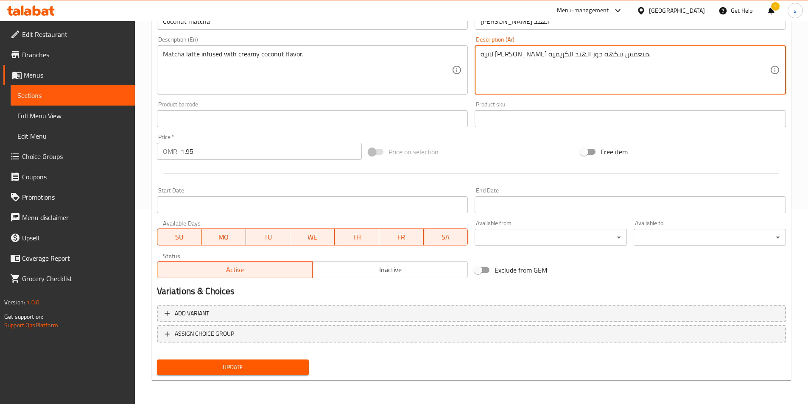
type textarea "لاتيه [PERSON_NAME] منغمس بنكهة جوز الهند الكريمية."
click at [264, 361] on button "Update" at bounding box center [233, 368] width 152 height 16
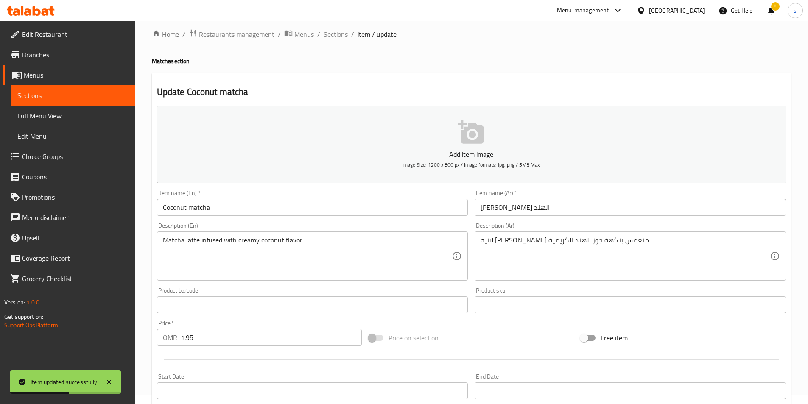
scroll to position [0, 0]
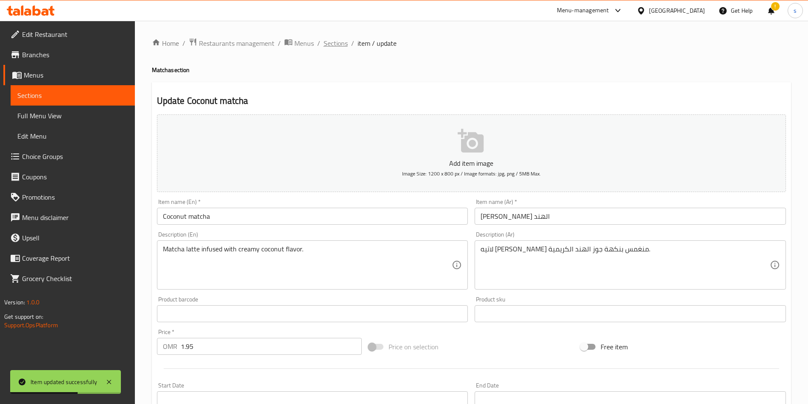
click at [337, 45] on span "Sections" at bounding box center [336, 43] width 24 height 10
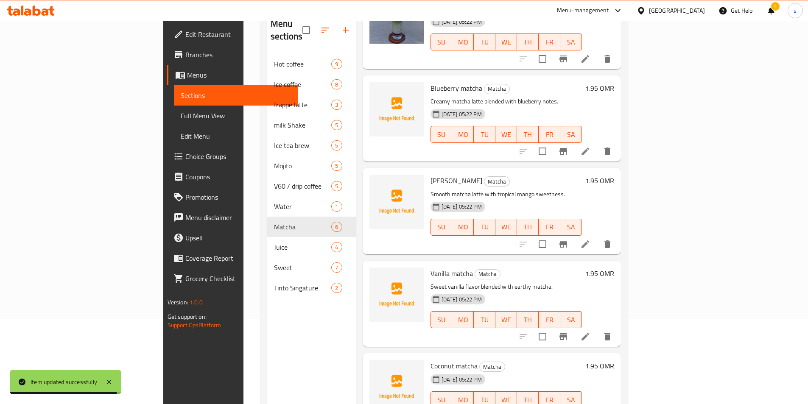
scroll to position [119, 0]
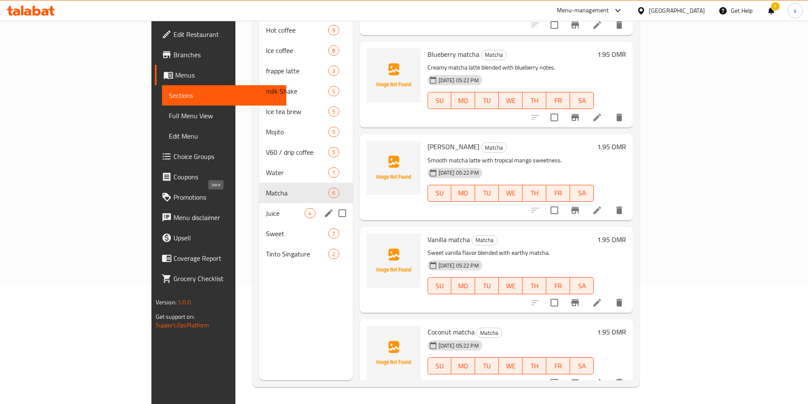
click at [266, 208] on span "Juice" at bounding box center [285, 213] width 39 height 10
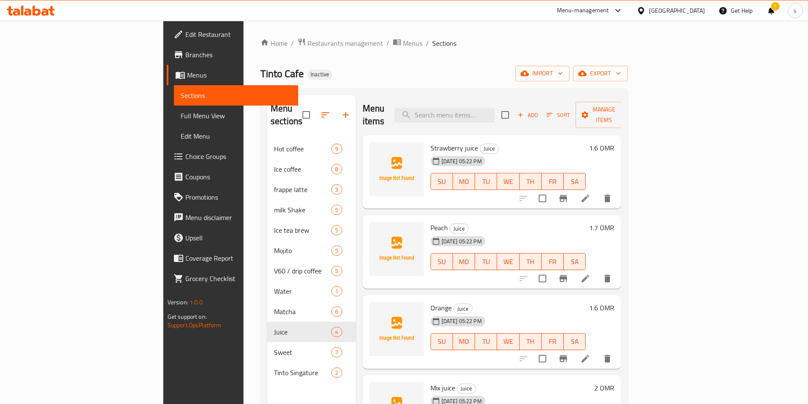
click at [591, 194] on icon at bounding box center [586, 199] width 10 height 10
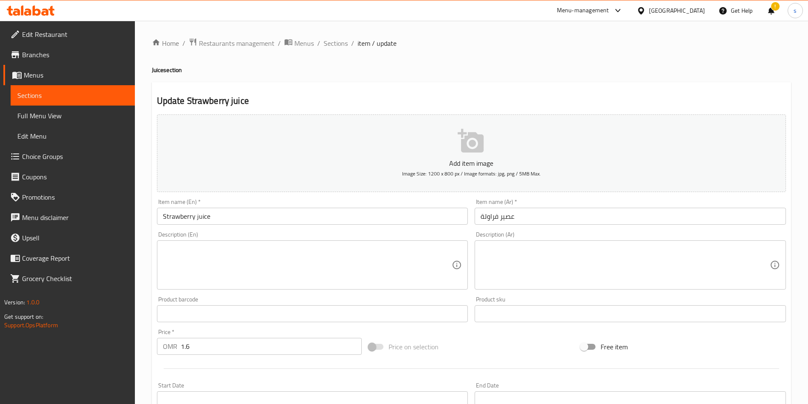
click at [267, 253] on textarea at bounding box center [307, 265] width 289 height 40
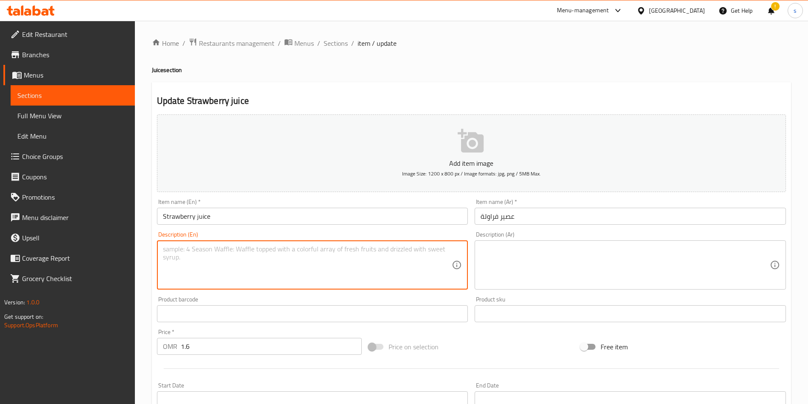
paste textarea "Freshly blended strawberry juice full of natural sweetness."
type textarea "Freshly blended strawberry juice full of natural sweetness."
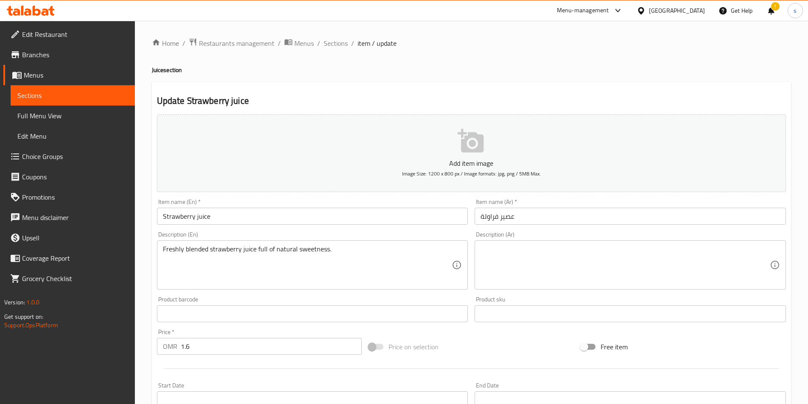
click at [528, 272] on textarea at bounding box center [625, 265] width 289 height 40
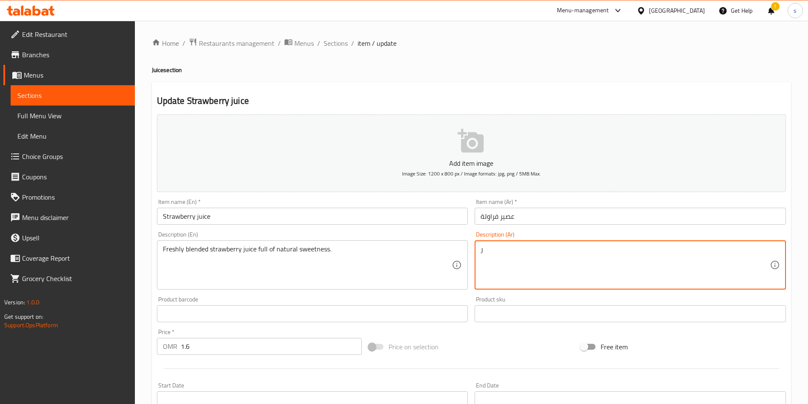
click at [565, 269] on textarea "ر" at bounding box center [625, 265] width 289 height 40
click at [555, 259] on textarea "ر" at bounding box center [625, 265] width 289 height 40
paste textarea "عصير فراولة طازج ممزوج ومليء بالحلاوة الطبيعية."
click at [619, 249] on textarea "رعصير فراولة طازج ممزوج ومليء بالحلاوة الطبيعية." at bounding box center [625, 265] width 289 height 40
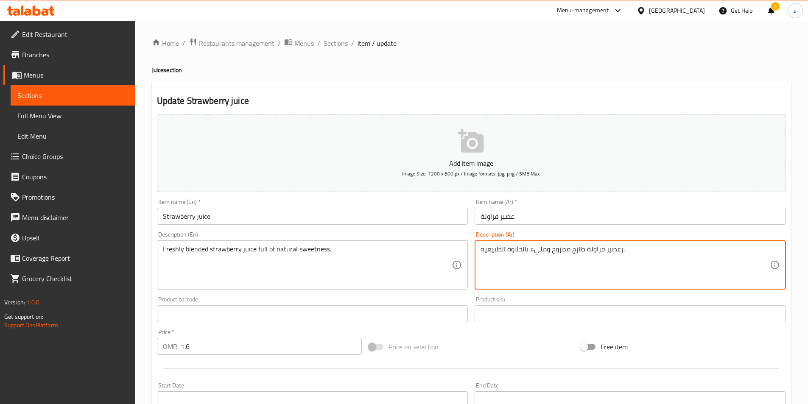
click at [619, 249] on textarea "رعصير فراولة طازج ممزوج ومليء بالحلاوة الطبيعية." at bounding box center [625, 265] width 289 height 40
paste textarea
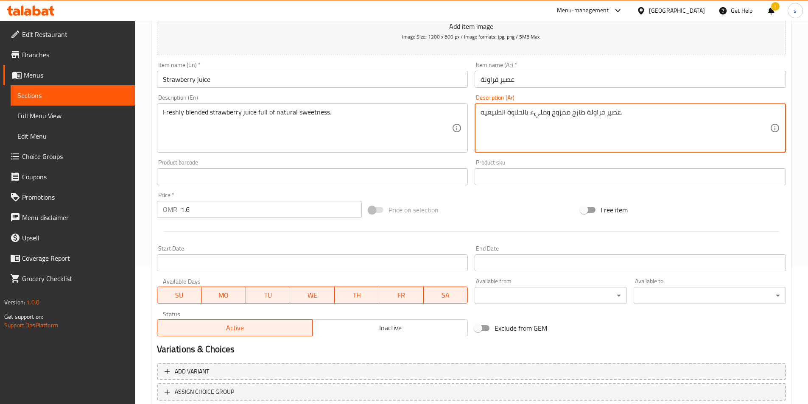
scroll to position [195, 0]
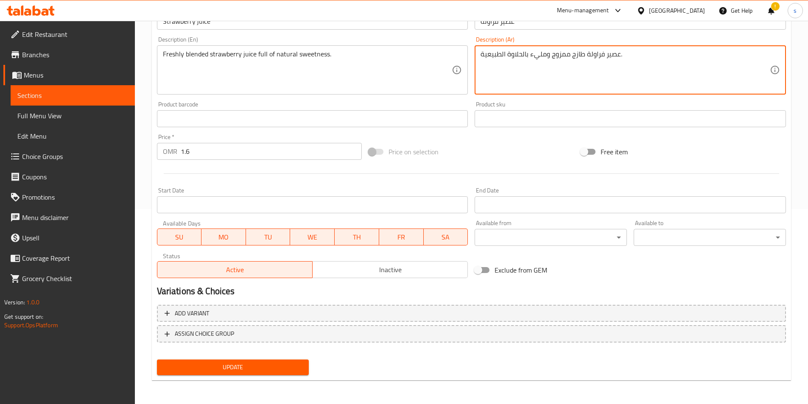
type textarea "عصير فراولة طازج ممزوج ومليء بالحلاوة الطبيعية."
click at [255, 367] on span "Update" at bounding box center [233, 367] width 139 height 11
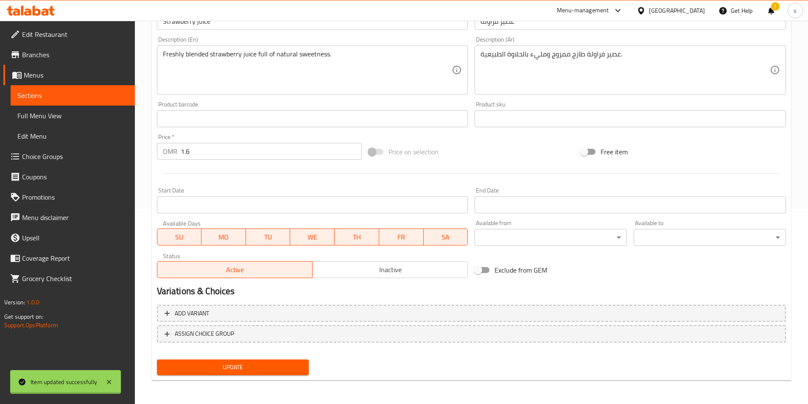
scroll to position [0, 0]
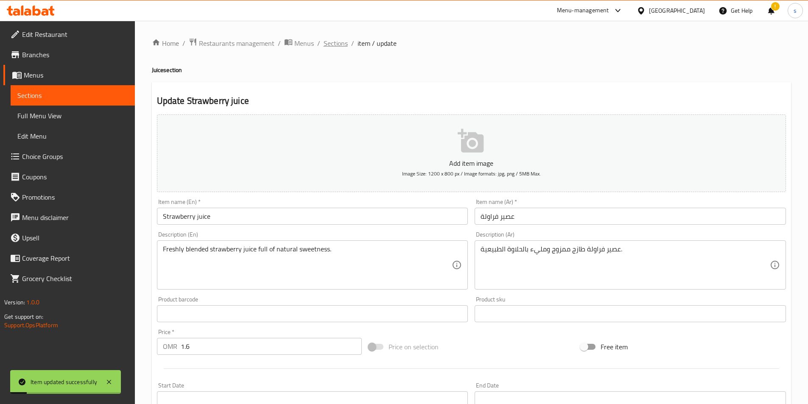
click at [338, 44] on span "Sections" at bounding box center [336, 43] width 24 height 10
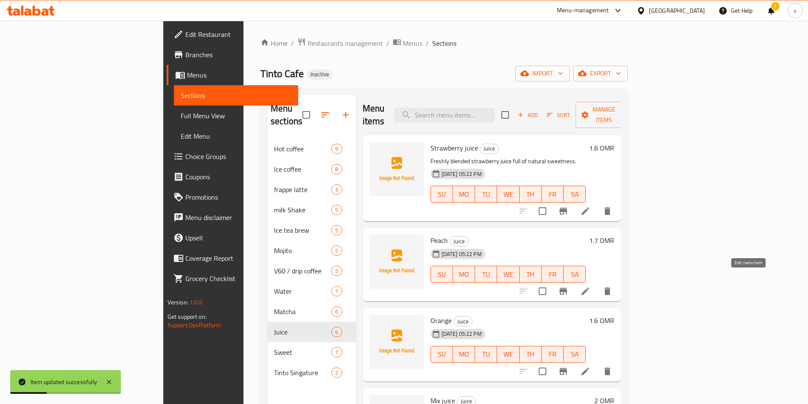
click at [591, 286] on icon at bounding box center [586, 291] width 10 height 10
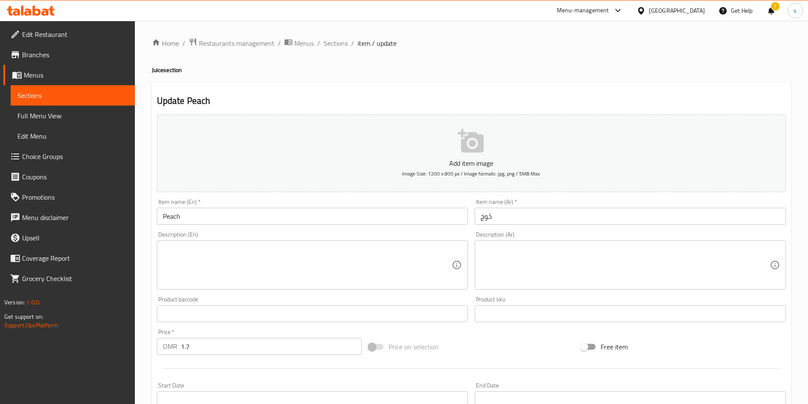
click at [269, 262] on textarea at bounding box center [307, 265] width 289 height 40
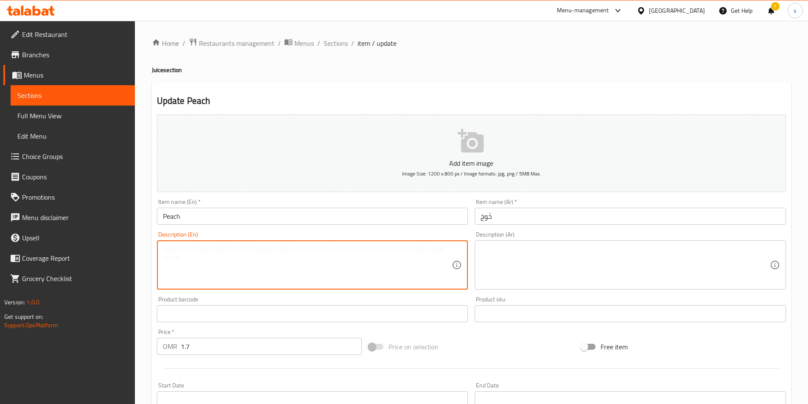
paste textarea "Juicy and refreshing peach fruit juice."
type textarea "Juicy and refreshing peach fruit juice."
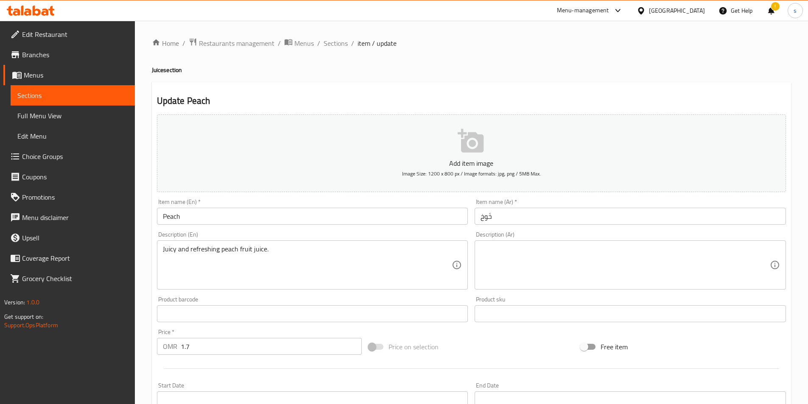
click at [533, 266] on textarea at bounding box center [625, 265] width 289 height 40
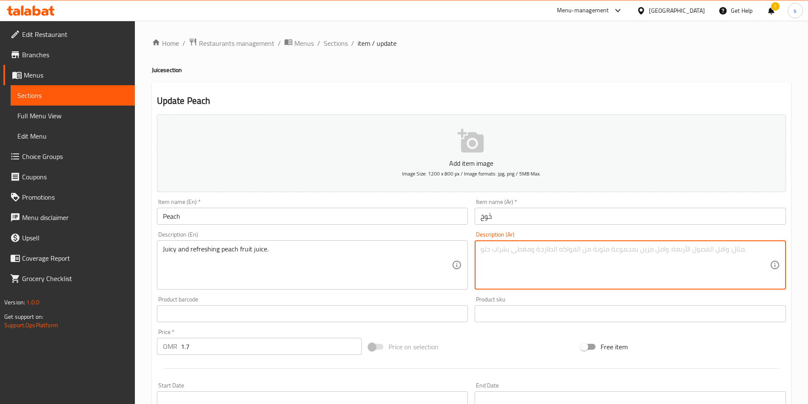
paste textarea "عصير فاكهة الخوخ جوسي ومنعش."
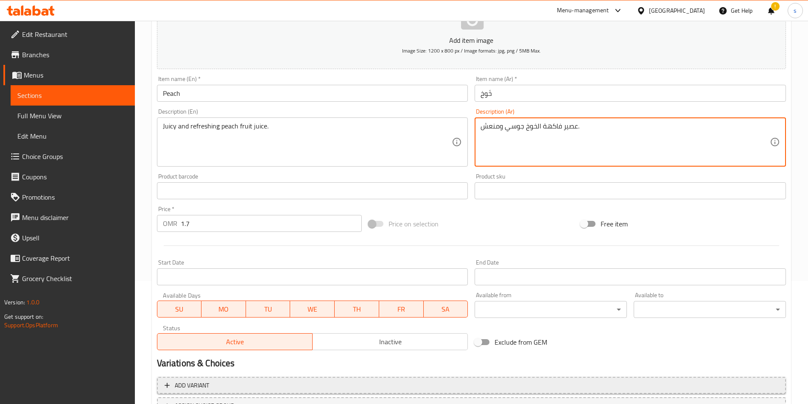
scroll to position [195, 0]
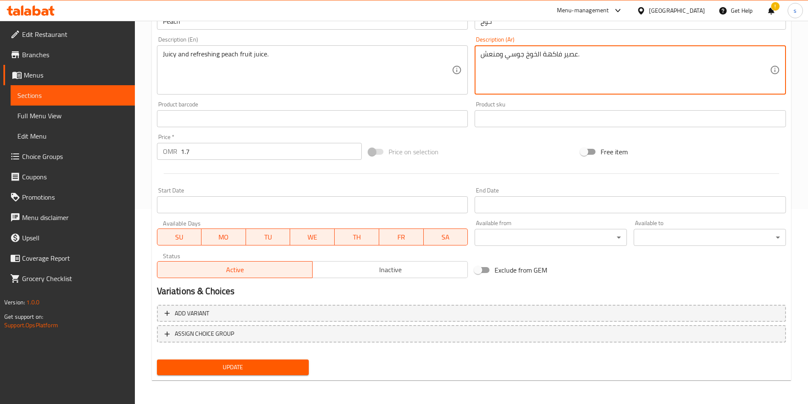
type textarea "عصير فاكهة الخوخ جوسي ومنعش."
click at [256, 362] on span "Update" at bounding box center [233, 367] width 139 height 11
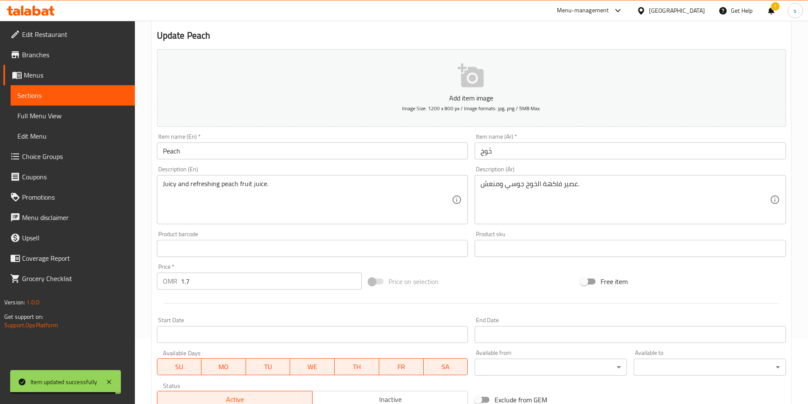
scroll to position [0, 0]
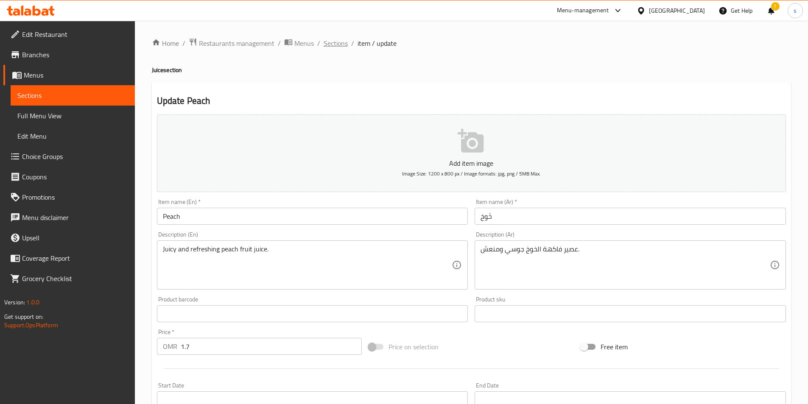
click at [326, 45] on span "Sections" at bounding box center [336, 43] width 24 height 10
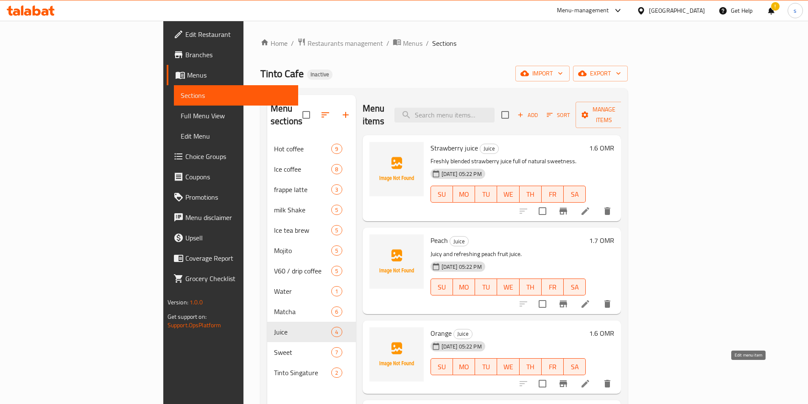
click at [591, 379] on icon at bounding box center [586, 384] width 10 height 10
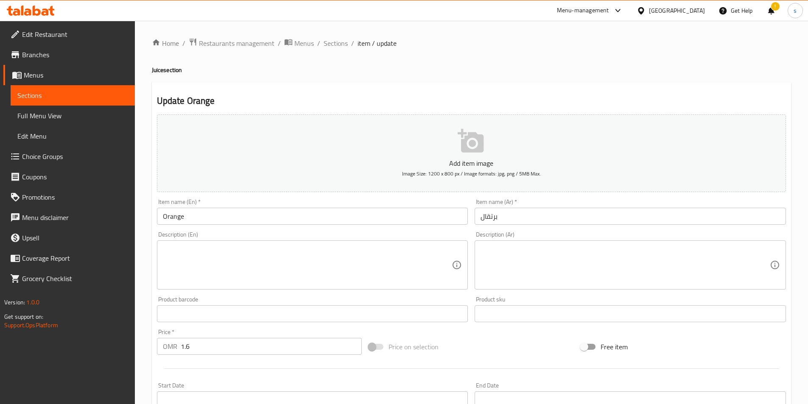
click at [326, 241] on div "Description (En)" at bounding box center [313, 265] width 312 height 49
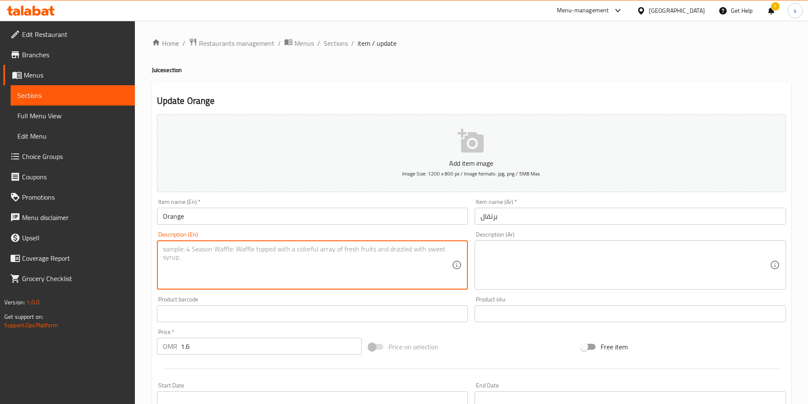
paste textarea "Classic fresh-squeezed orange juice rich in vitamin C."
type textarea "Classic fresh-squeezed orange juice rich in vitamin C."
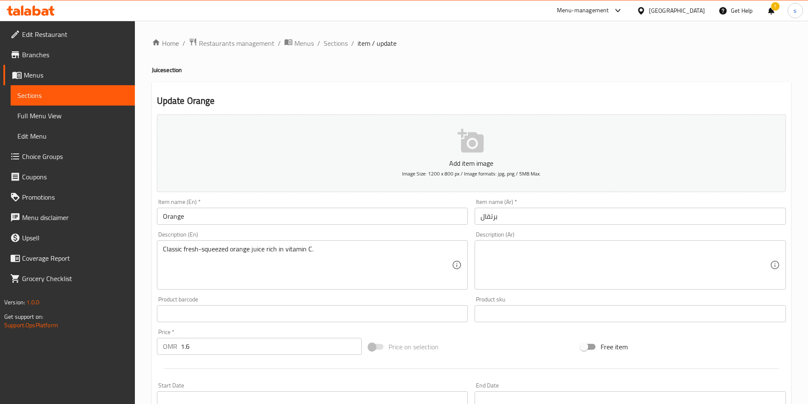
click at [518, 259] on textarea at bounding box center [625, 265] width 289 height 40
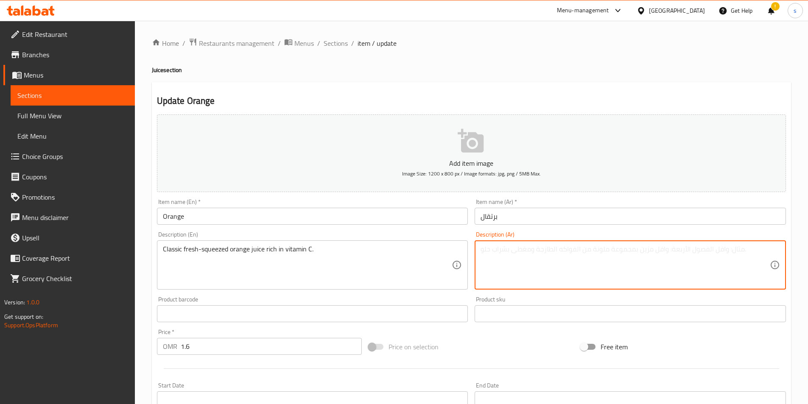
paste textarea "عصير برتقال كلاسيكي كبس طازج غني بفيتامين سي."
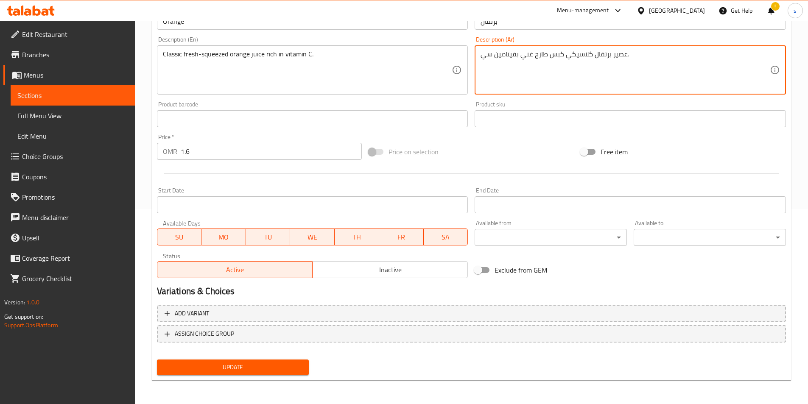
type textarea "عصير برتقال كلاسيكي كبس طازج غني بفيتامين سي."
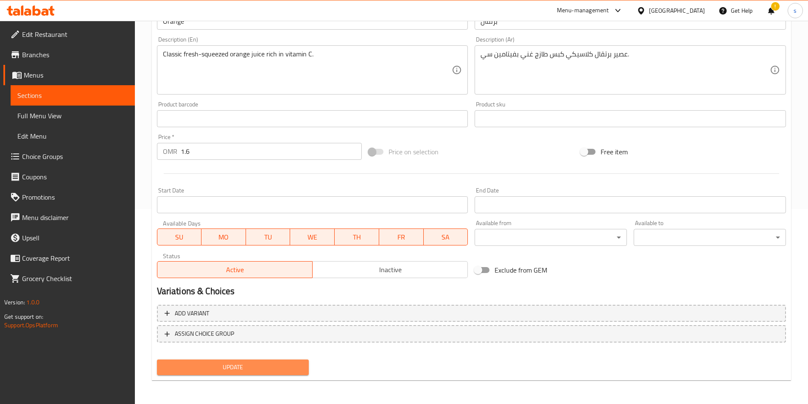
click at [267, 370] on span "Update" at bounding box center [233, 367] width 139 height 11
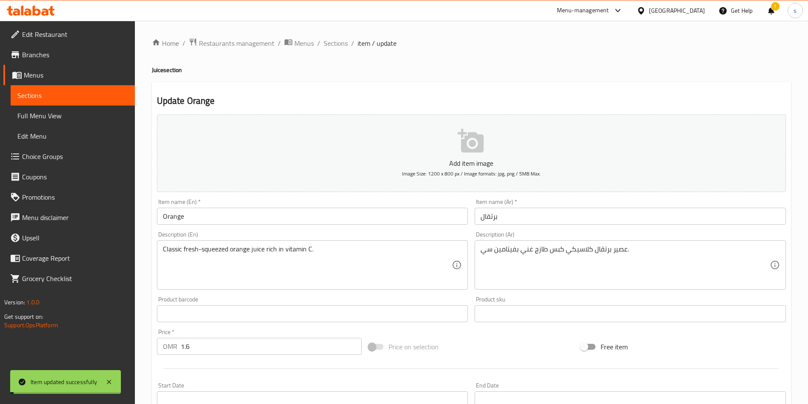
click at [332, 44] on span "Sections" at bounding box center [336, 43] width 24 height 10
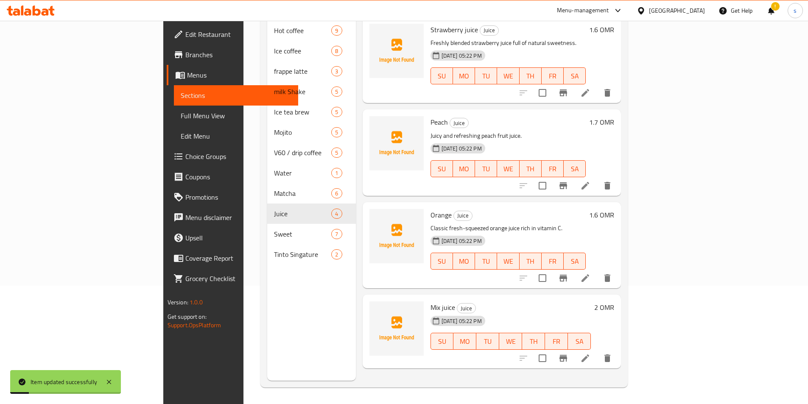
scroll to position [119, 0]
click at [591, 353] on icon at bounding box center [586, 358] width 10 height 10
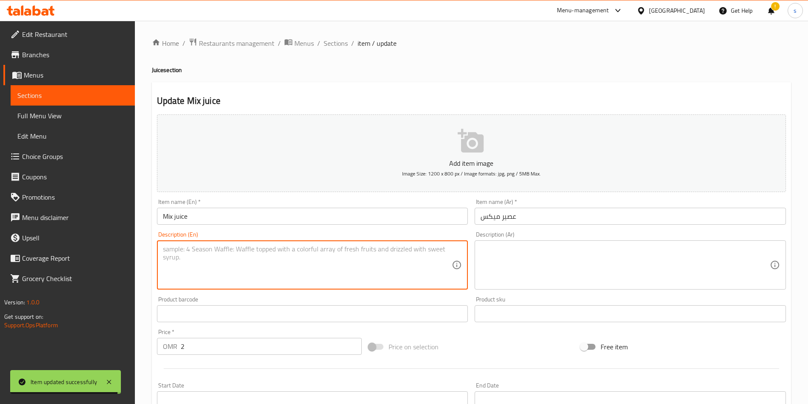
click at [284, 246] on textarea at bounding box center [307, 265] width 289 height 40
paste textarea "Refreshing mix of seasonal fruit juices."
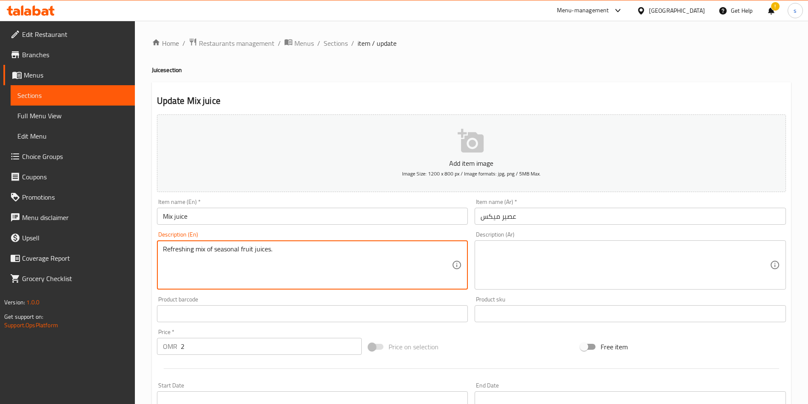
type textarea "Refreshing mix of seasonal fruit juices."
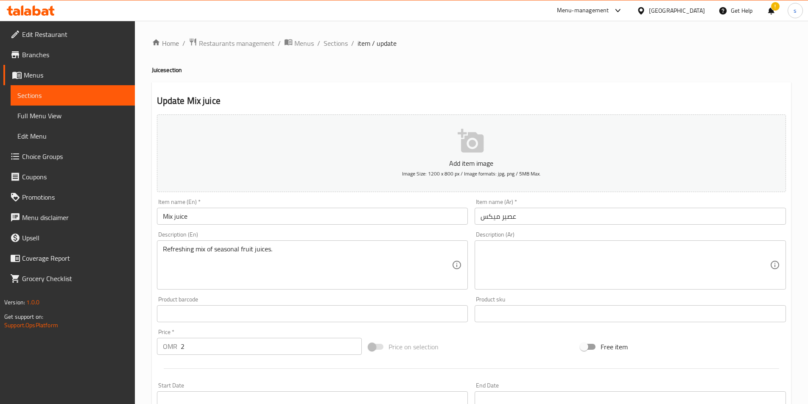
click at [593, 254] on textarea at bounding box center [625, 265] width 289 height 40
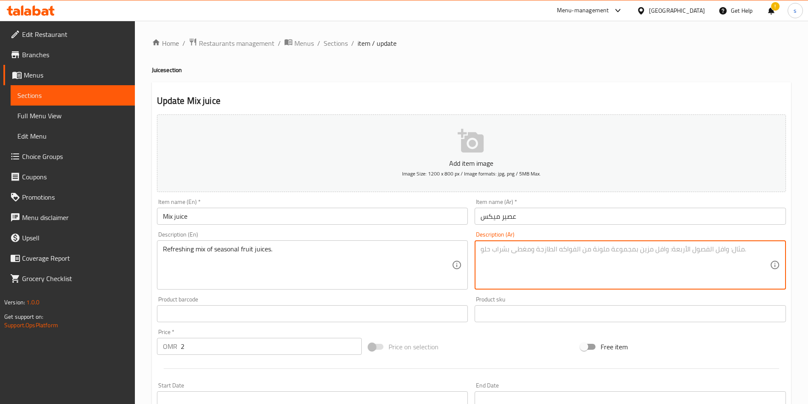
paste textarea "مزيج منعش من عصائر الفواكه الموسمية."
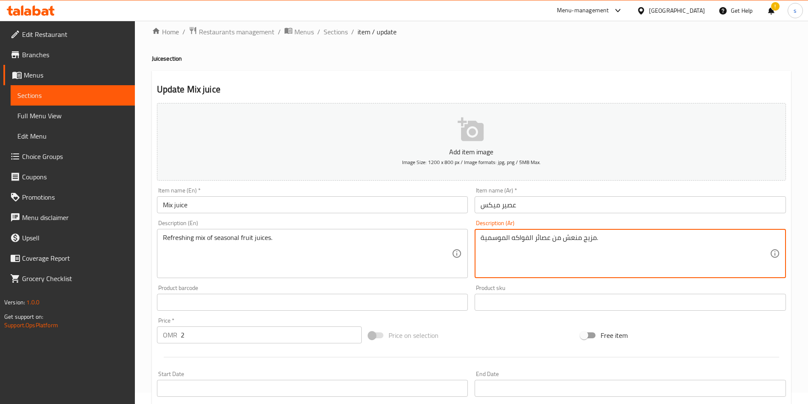
scroll to position [195, 0]
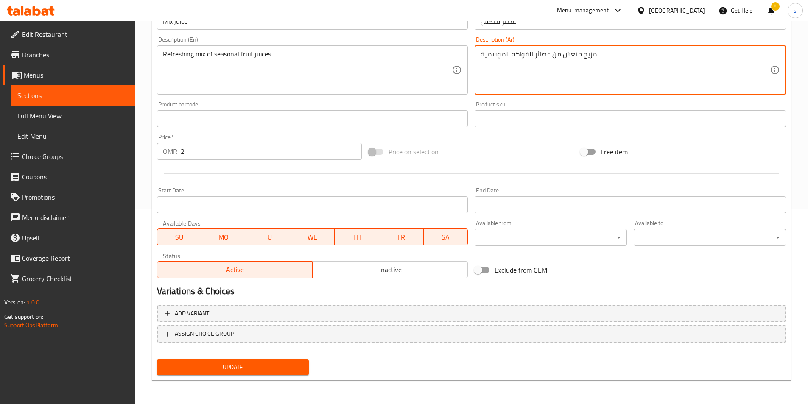
type textarea "مزيج منعش من عصائر الفواكه الموسمية."
click at [272, 366] on span "Update" at bounding box center [233, 367] width 139 height 11
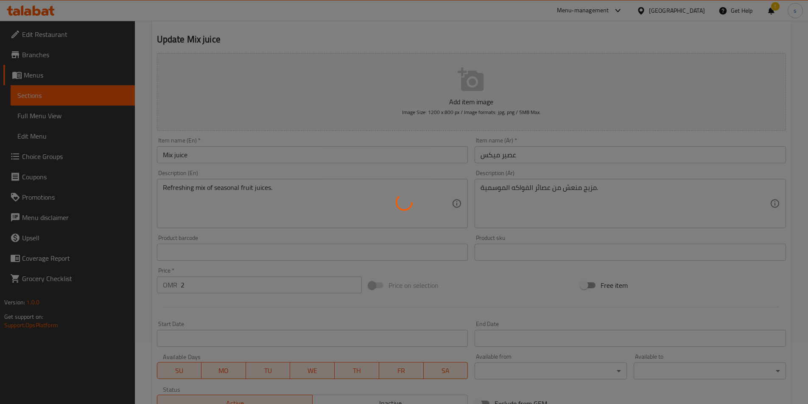
scroll to position [0, 0]
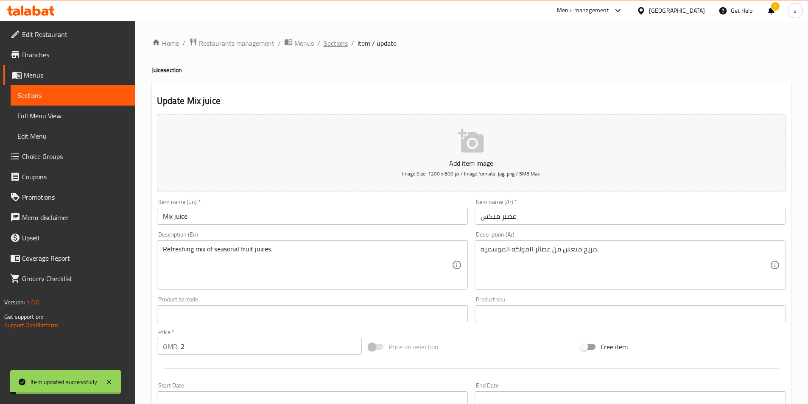
click at [335, 43] on span "Sections" at bounding box center [336, 43] width 24 height 10
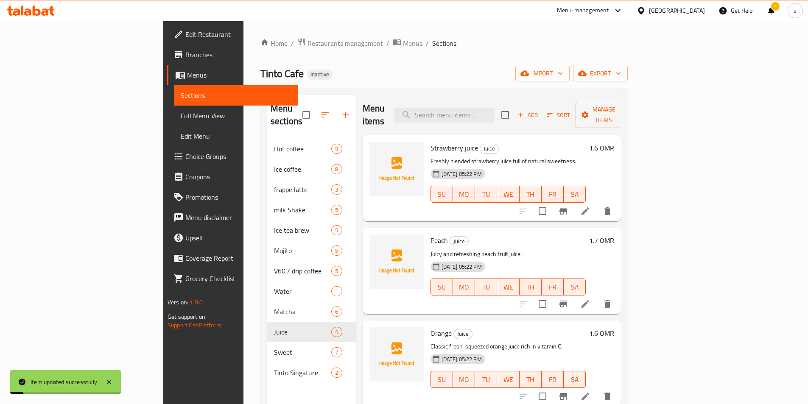
scroll to position [119, 0]
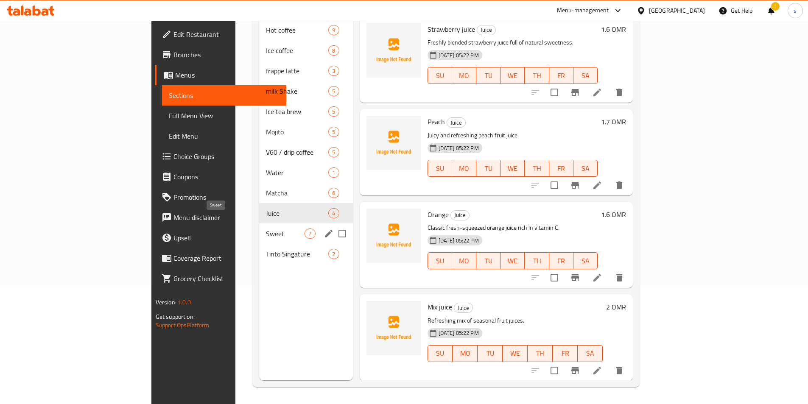
click at [266, 229] on span "Sweet" at bounding box center [285, 234] width 39 height 10
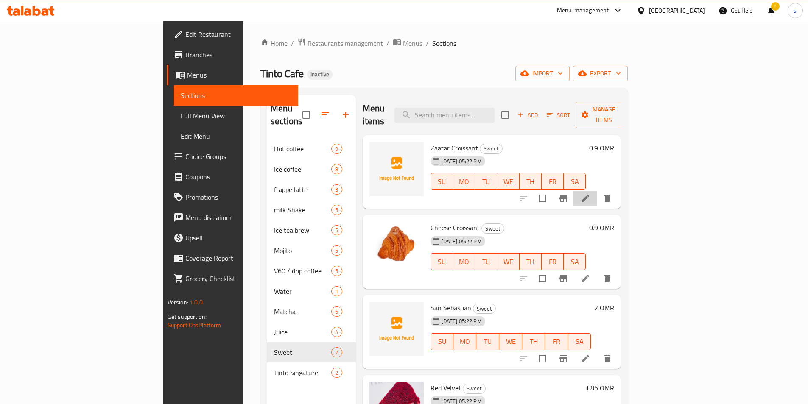
click at [598, 191] on li at bounding box center [586, 198] width 24 height 15
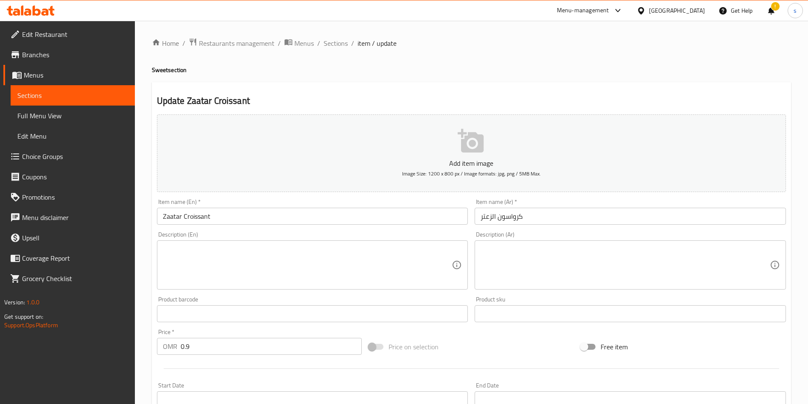
click at [339, 263] on textarea at bounding box center [307, 265] width 289 height 40
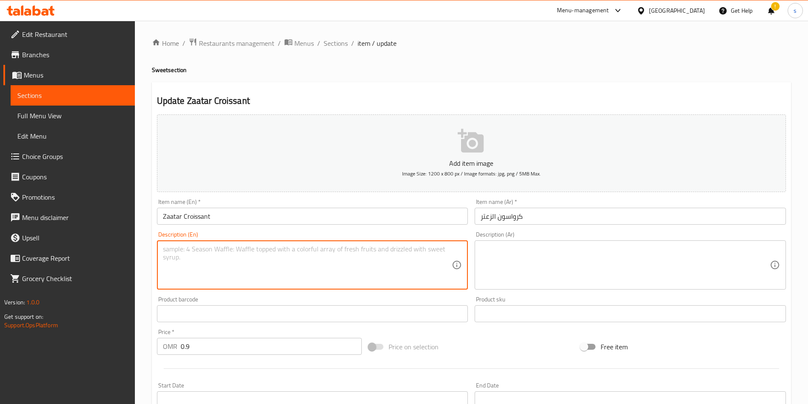
paste textarea ".Flaky croissant filled with aromatic zaatar herbs."
type textarea ".Flaky croissant filled with aromatic zaatar herbs."
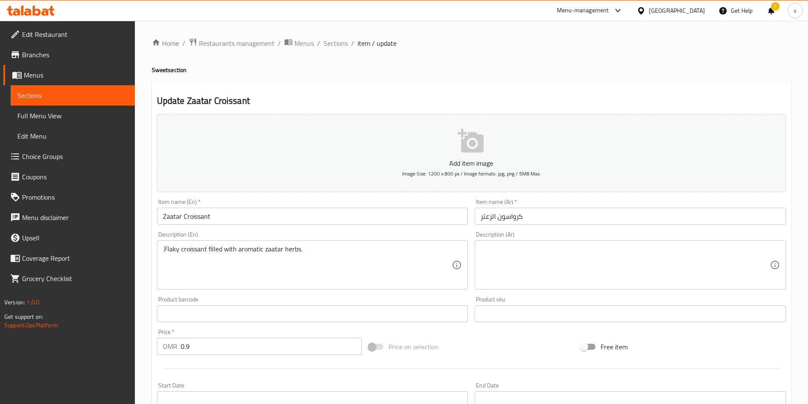
click at [639, 275] on textarea at bounding box center [625, 265] width 289 height 40
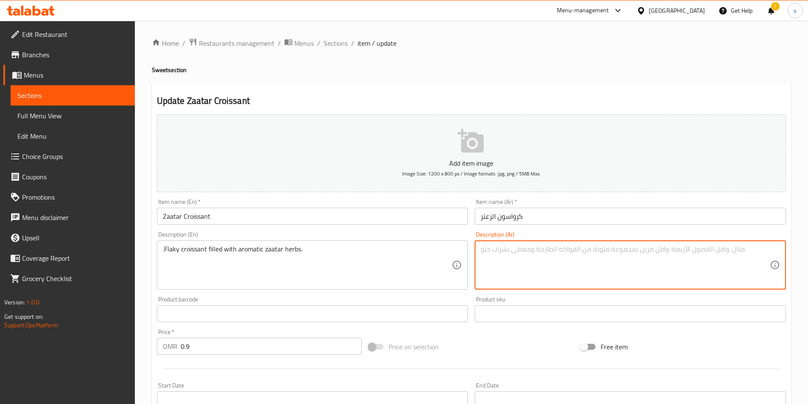
paste textarea "كرواسون فلاكي محشو بأعشاب الزعتر العطرية."
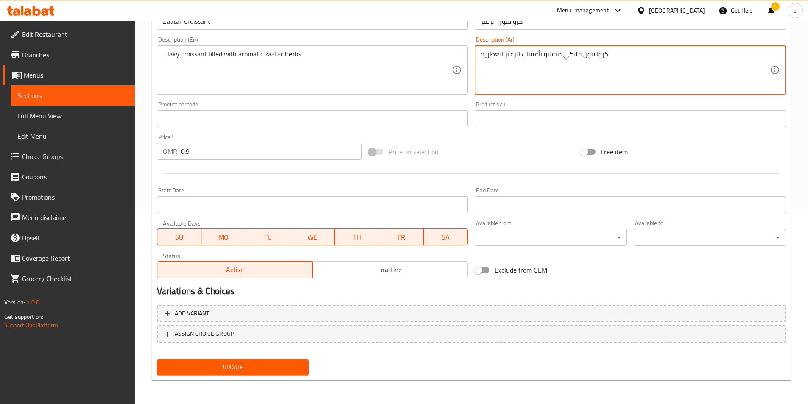
type textarea "كرواسون فلاكي محشو بأعشاب الزعتر العطرية."
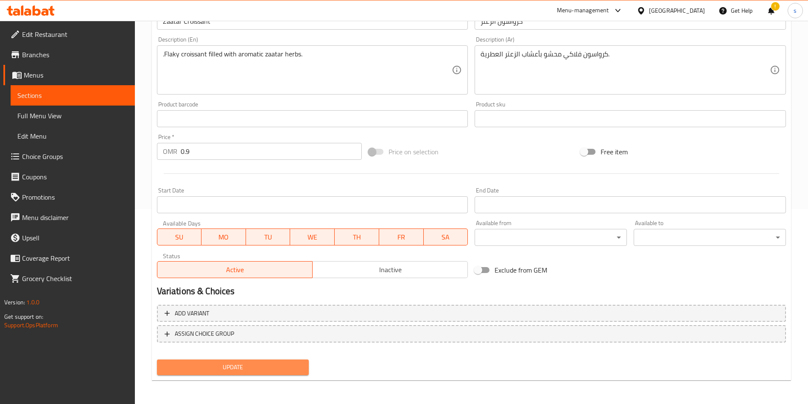
click at [245, 368] on span "Update" at bounding box center [233, 367] width 139 height 11
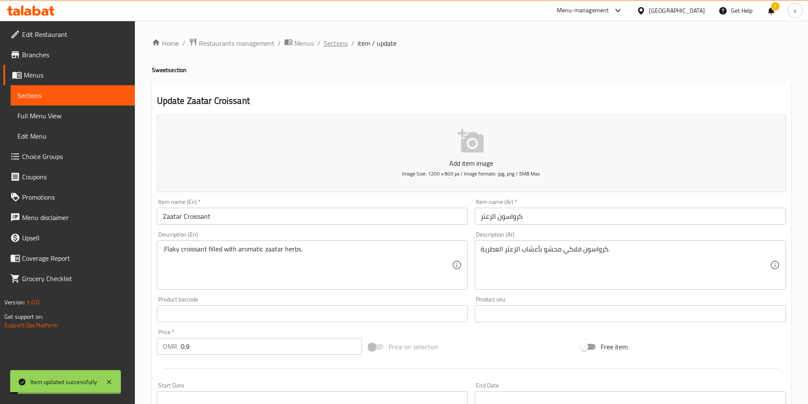
click at [335, 45] on span "Sections" at bounding box center [336, 43] width 24 height 10
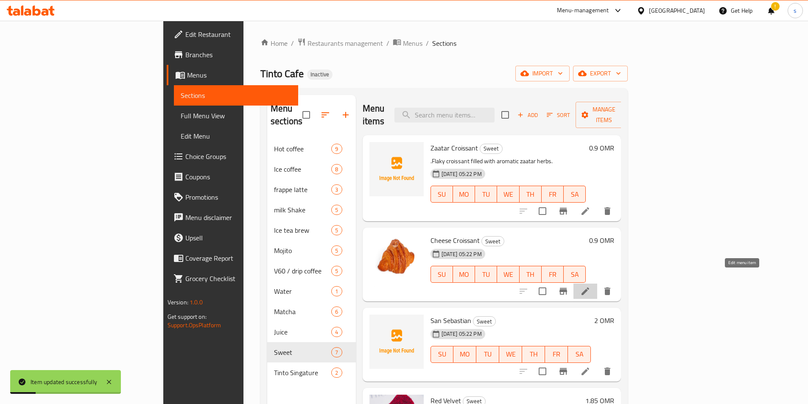
click at [591, 286] on icon at bounding box center [586, 291] width 10 height 10
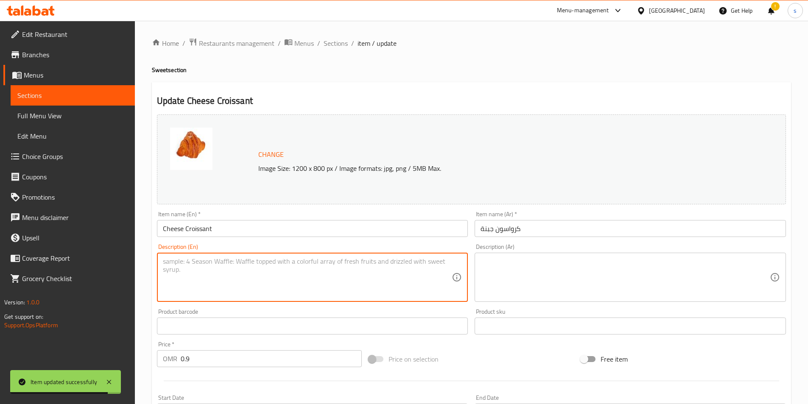
click at [225, 275] on textarea at bounding box center [307, 278] width 289 height 40
paste textarea "Buttery croissant stuffed with melted cheese."
type textarea "Buttery croissant stuffed with melted cheese."
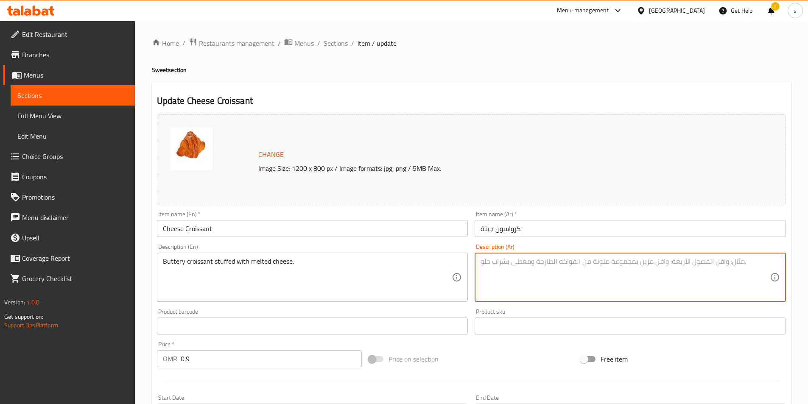
click at [596, 269] on textarea at bounding box center [625, 278] width 289 height 40
paste textarea "كرواسون زبدي محشو بجبنة ذائبة."
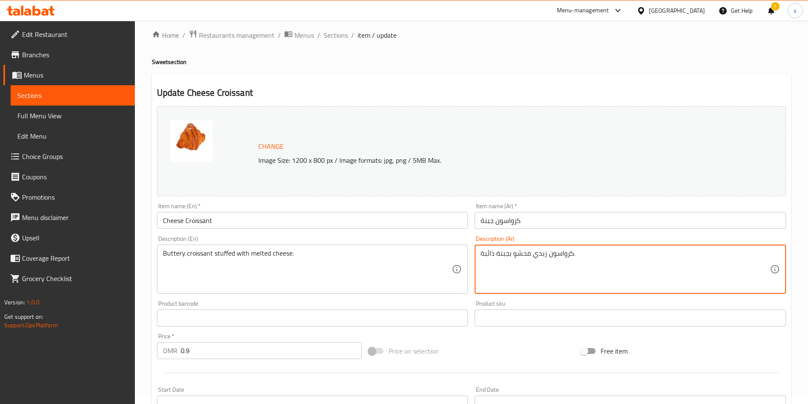
scroll to position [208, 0]
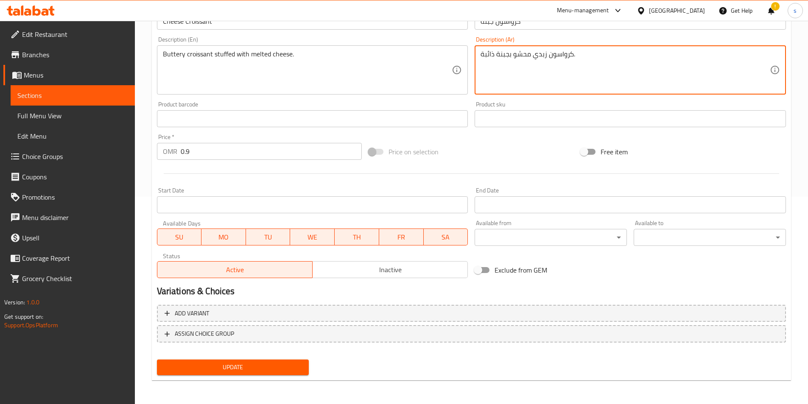
type textarea "كرواسون زبدي محشو بجبنة ذائبة."
click at [196, 371] on span "Update" at bounding box center [233, 367] width 139 height 11
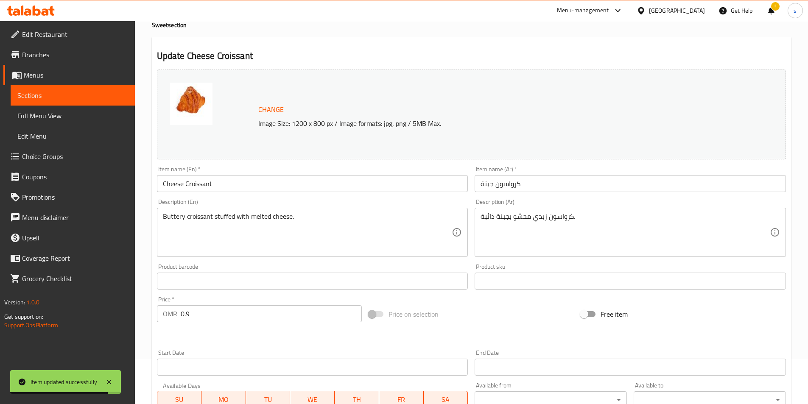
scroll to position [0, 0]
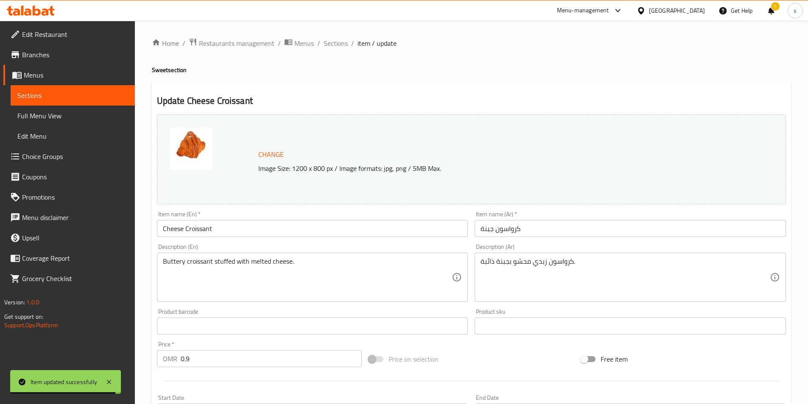
drag, startPoint x: 328, startPoint y: 42, endPoint x: 323, endPoint y: 84, distance: 41.8
click at [328, 42] on span "Sections" at bounding box center [336, 43] width 24 height 10
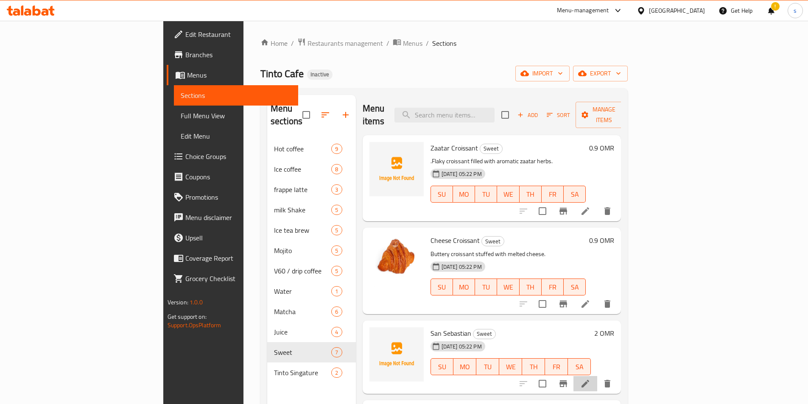
click at [598, 376] on li at bounding box center [586, 383] width 24 height 15
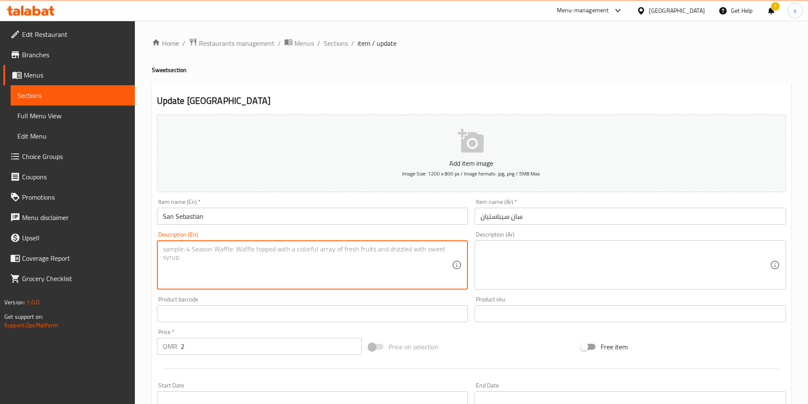
click at [196, 272] on textarea at bounding box center [307, 265] width 289 height 40
paste textarea "Creamy and caramelized Basque-style burnt cheesecake."
type textarea "Creamy and caramelized Basque-style burnt cheesecake."
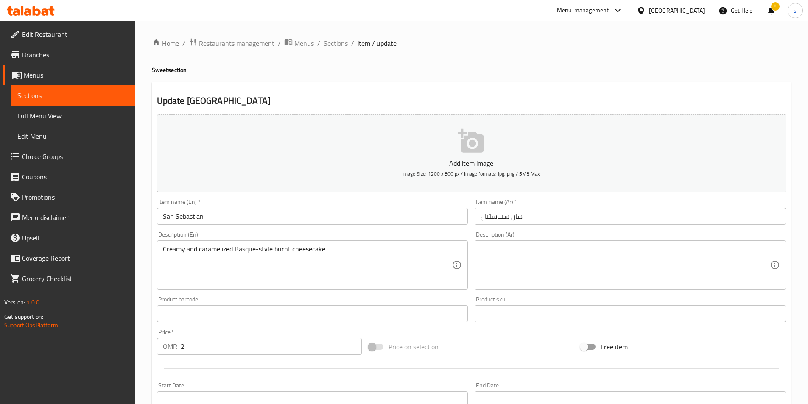
click at [570, 280] on textarea at bounding box center [625, 265] width 289 height 40
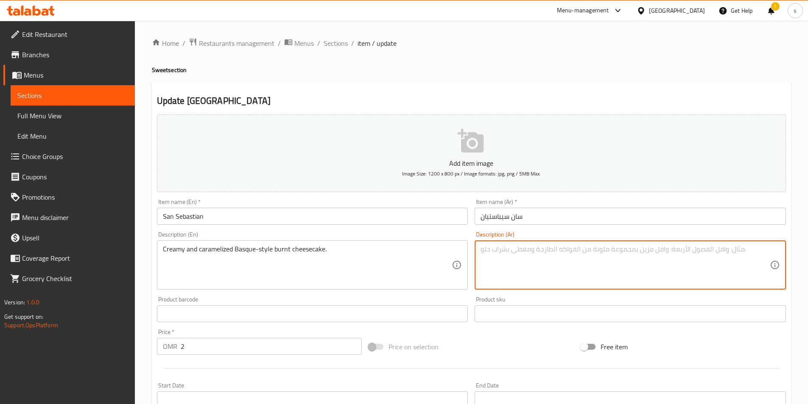
paste textarea "تشيز كيك ال[PERSON_NAME]، [PERSON_NAME] و[PERSON_NAME]."
type textarea "تشيز كيك ال[PERSON_NAME]، [PERSON_NAME] و[PERSON_NAME]."
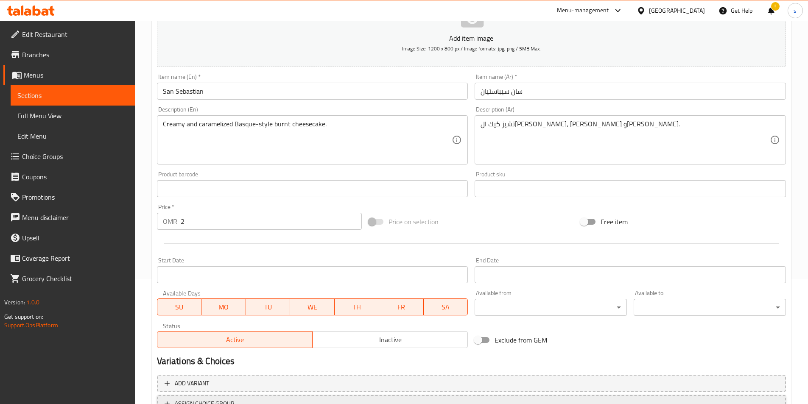
scroll to position [195, 0]
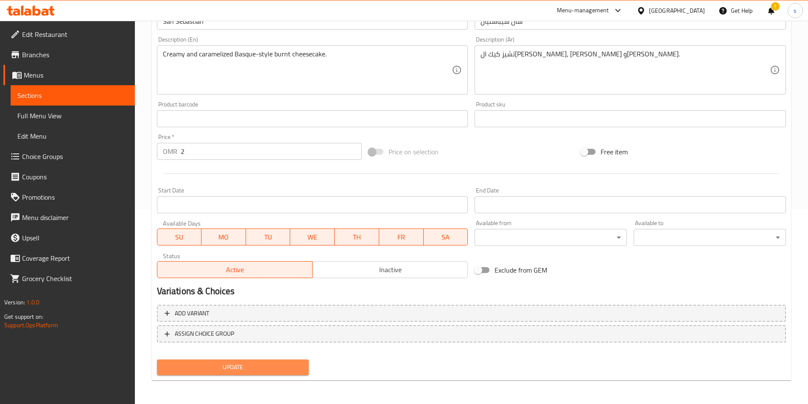
click at [272, 372] on span "Update" at bounding box center [233, 367] width 139 height 11
drag, startPoint x: 233, startPoint y: 368, endPoint x: 227, endPoint y: 371, distance: 5.9
click at [233, 368] on span "Update" at bounding box center [233, 367] width 139 height 11
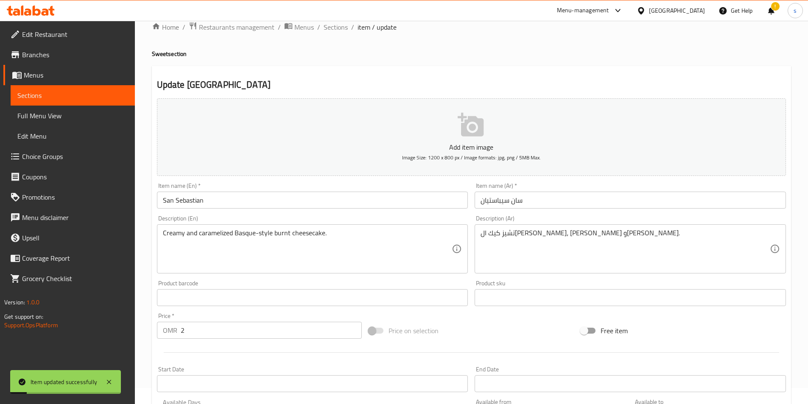
scroll to position [0, 0]
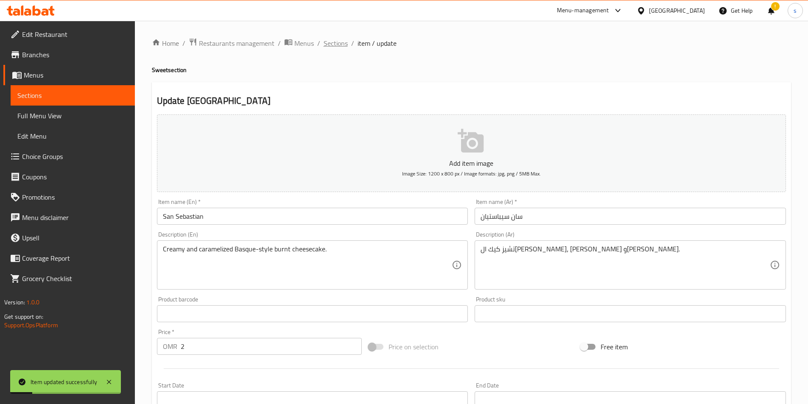
click at [337, 44] on span "Sections" at bounding box center [336, 43] width 24 height 10
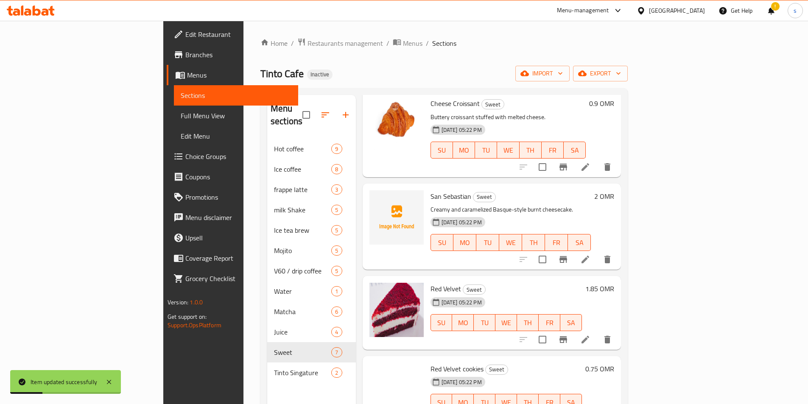
scroll to position [170, 0]
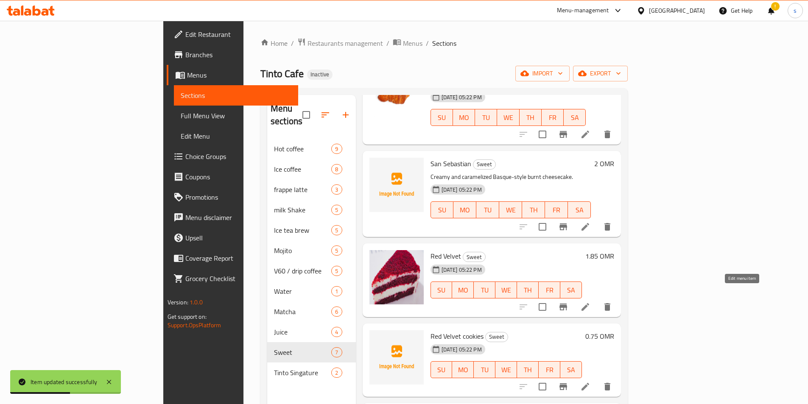
click at [589, 303] on icon at bounding box center [586, 307] width 8 height 8
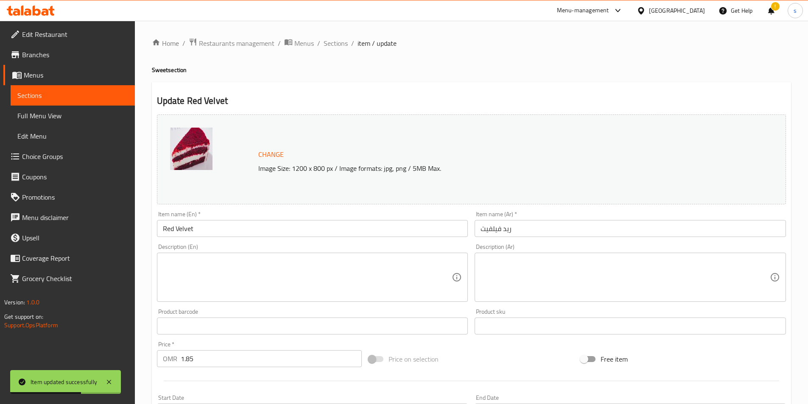
click at [264, 233] on input "Red Velvet" at bounding box center [313, 228] width 312 height 17
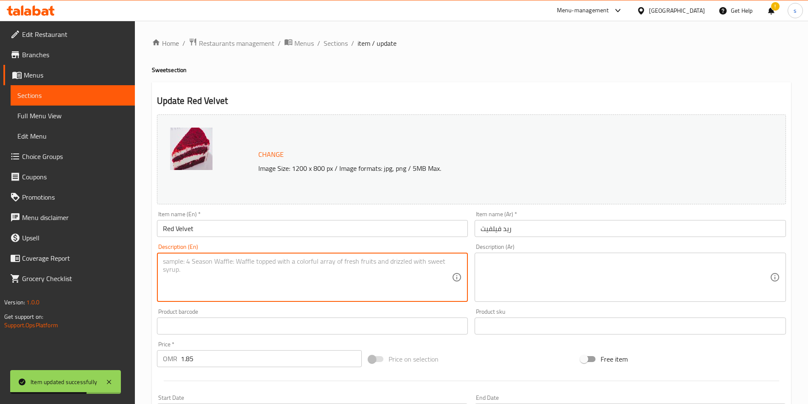
click at [256, 266] on textarea at bounding box center [307, 278] width 289 height 40
paste textarea "Moist red velvet cake with smooth cream cheese frosting."
type textarea "Moist red velvet cake with smooth cream cheese frosting."
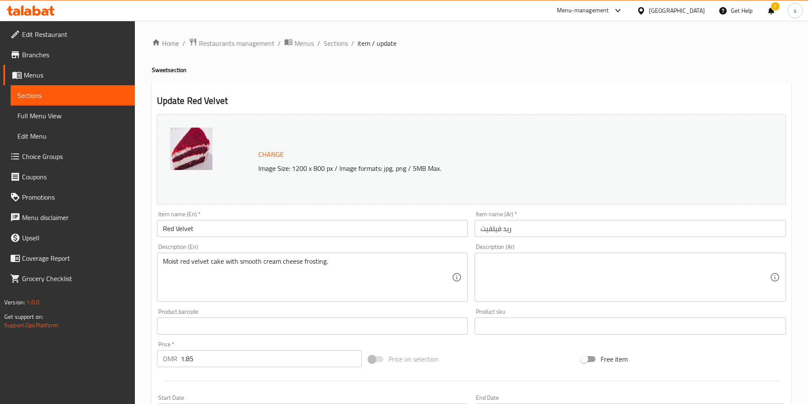
click at [512, 267] on textarea at bounding box center [625, 278] width 289 height 40
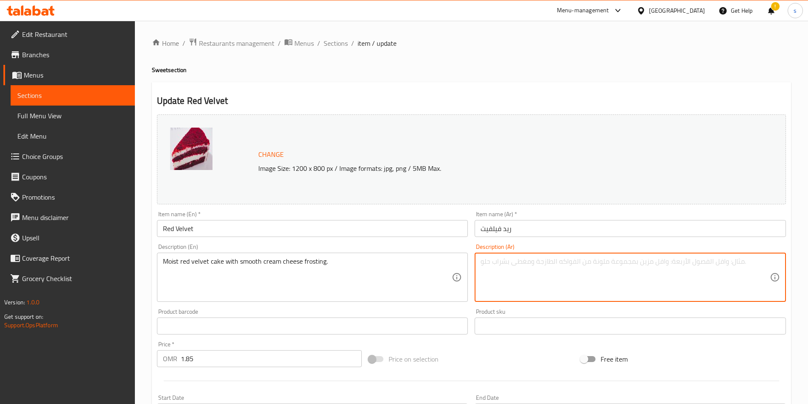
paste textarea "كيكة ريد فيلفت رطبة مع فروستينج كريمة الجبنة الناعمة."
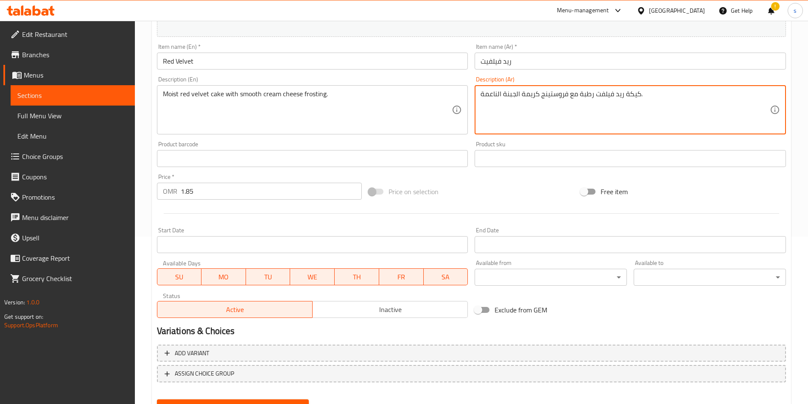
scroll to position [208, 0]
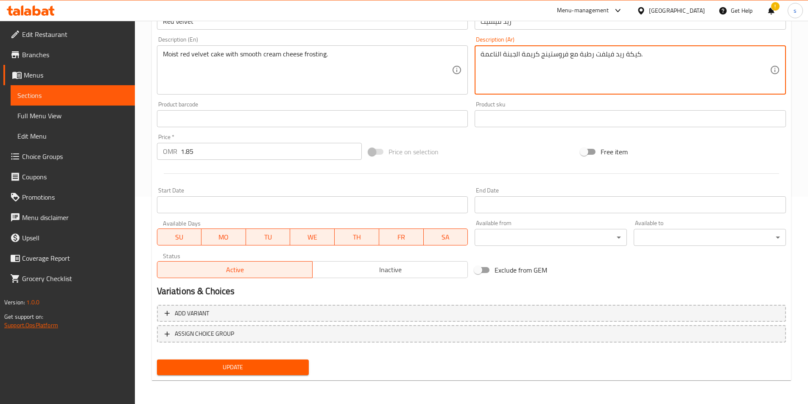
type textarea "كيكة ريد فيلفت رطبة مع فروستينج كريمة الجبنة الناعمة."
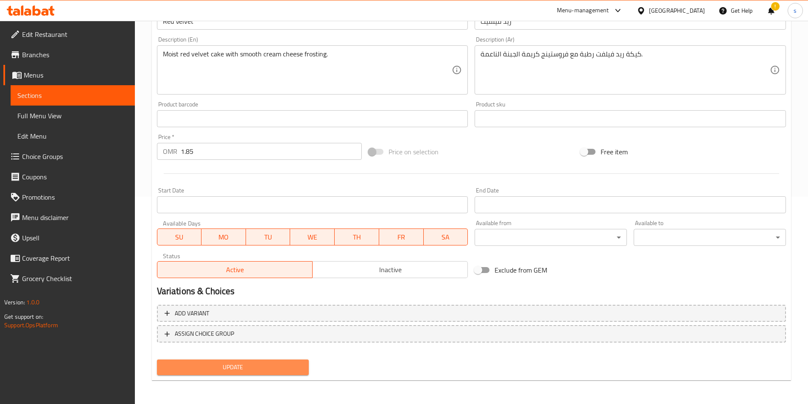
click at [291, 364] on span "Update" at bounding box center [233, 367] width 139 height 11
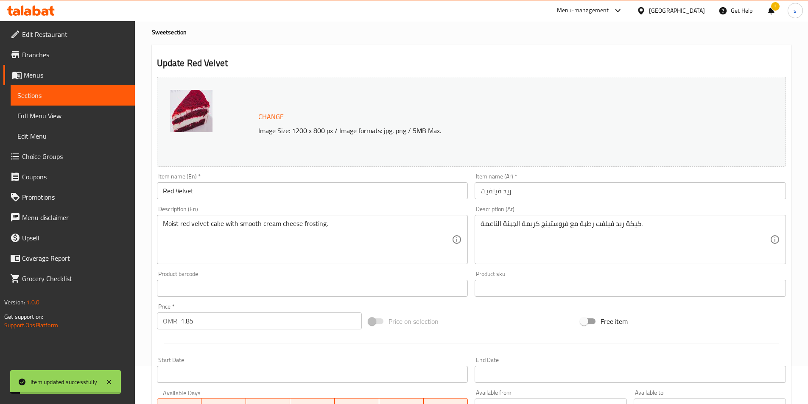
scroll to position [0, 0]
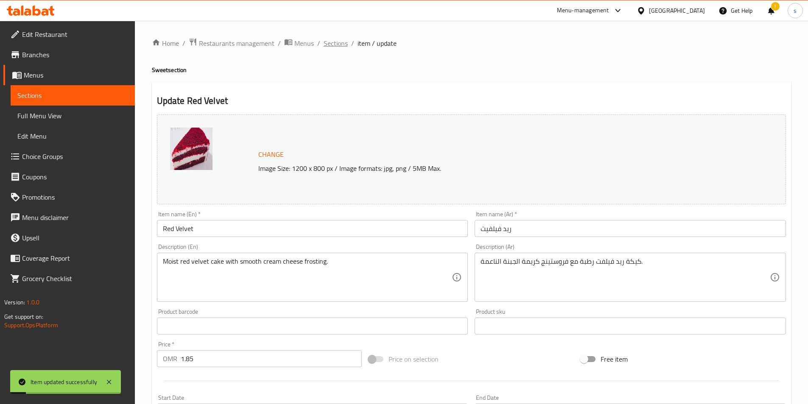
click at [339, 43] on span "Sections" at bounding box center [336, 43] width 24 height 10
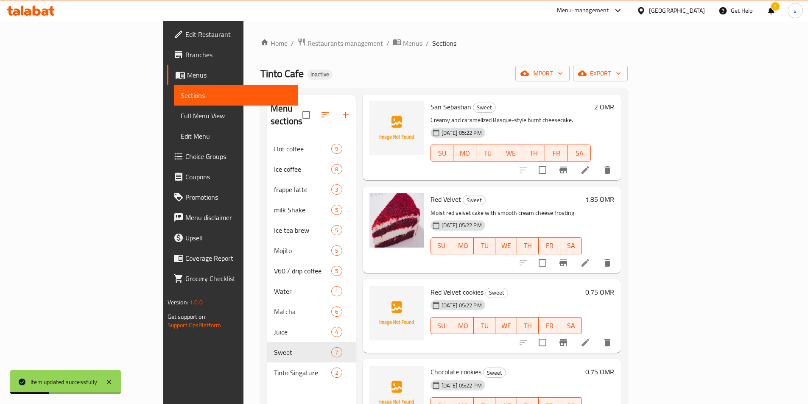
scroll to position [228, 0]
click at [591, 337] on icon at bounding box center [586, 342] width 10 height 10
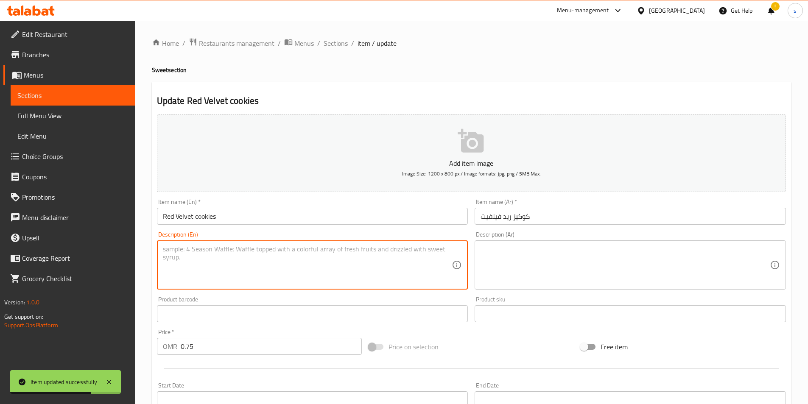
click at [209, 255] on textarea at bounding box center [307, 265] width 289 height 40
paste textarea "Soft cookies with red velvet flavor and creamy white chips."
type textarea "Soft cookies with red velvet flavor and creamy white chips."
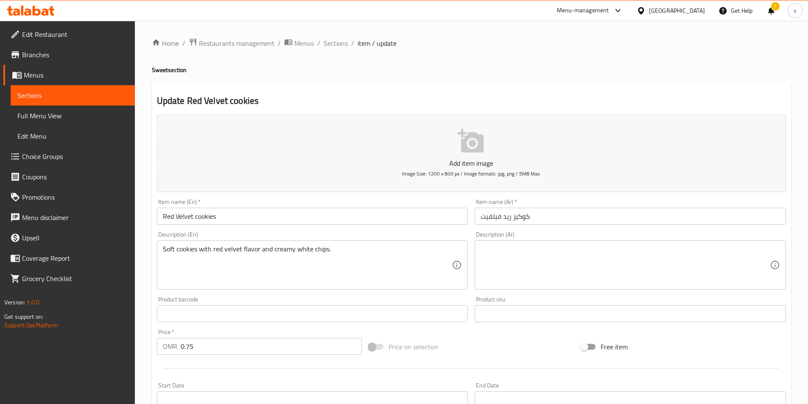
click at [544, 251] on textarea at bounding box center [625, 265] width 289 height 40
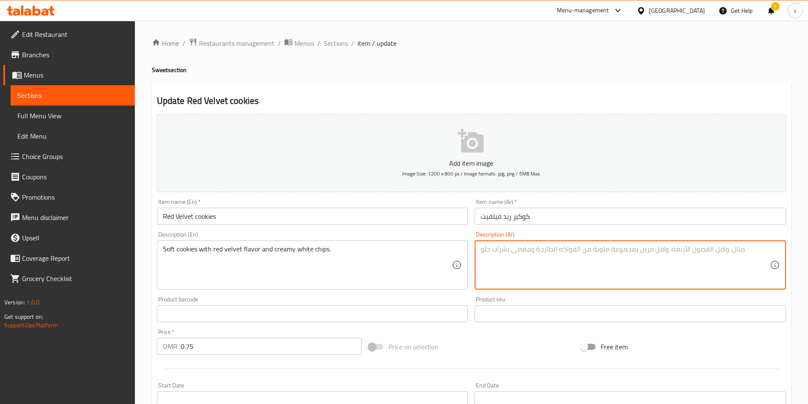
paste textarea "كوكيز ناعمة بنكهة ريد فيلفت ورقائق بيضاء كريمية."
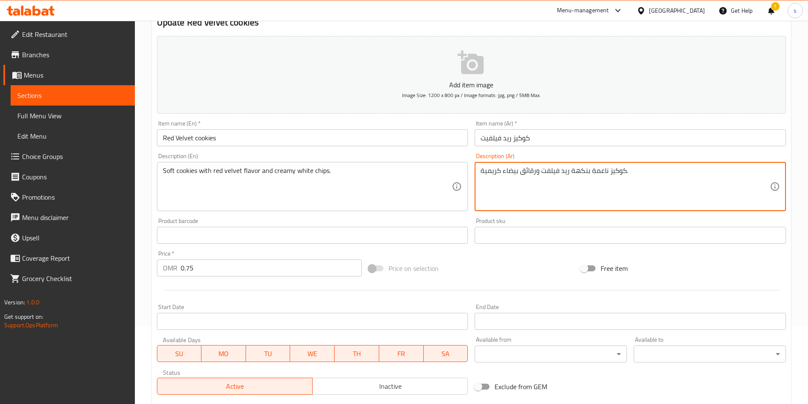
scroll to position [195, 0]
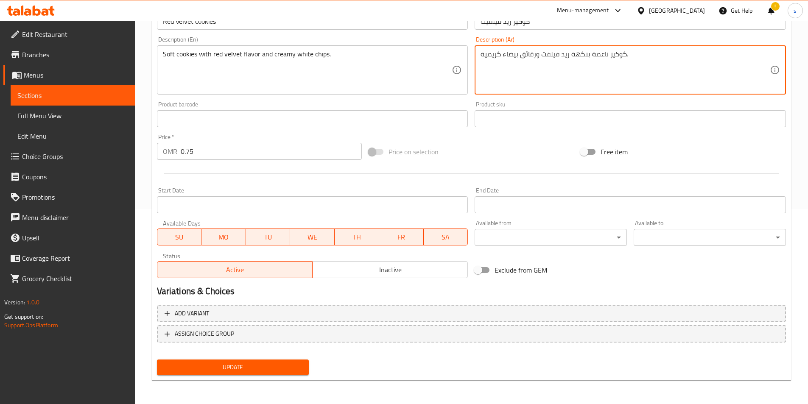
type textarea "كوكيز ناعمة بنكهة ريد فيلفت ورقائق بيضاء كريمية."
click at [289, 364] on span "Update" at bounding box center [233, 367] width 139 height 11
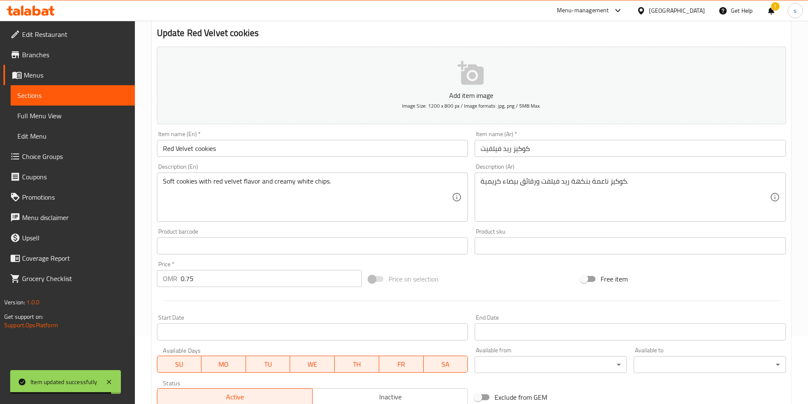
scroll to position [0, 0]
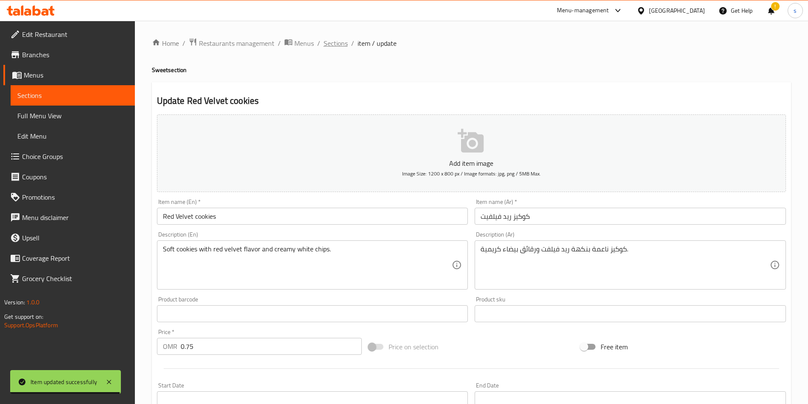
click at [334, 43] on span "Sections" at bounding box center [336, 43] width 24 height 10
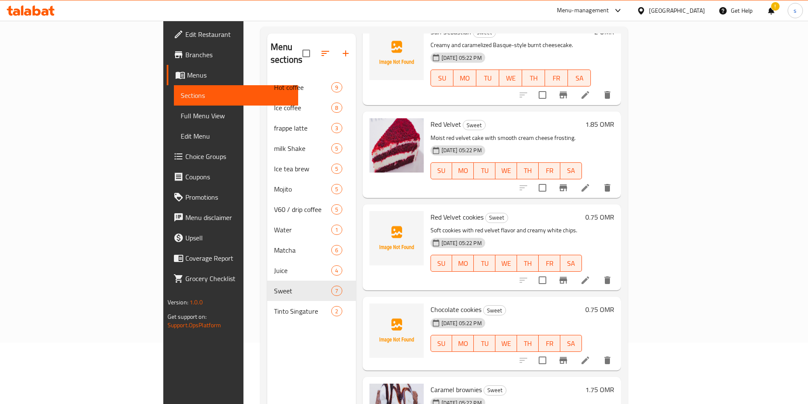
scroll to position [119, 0]
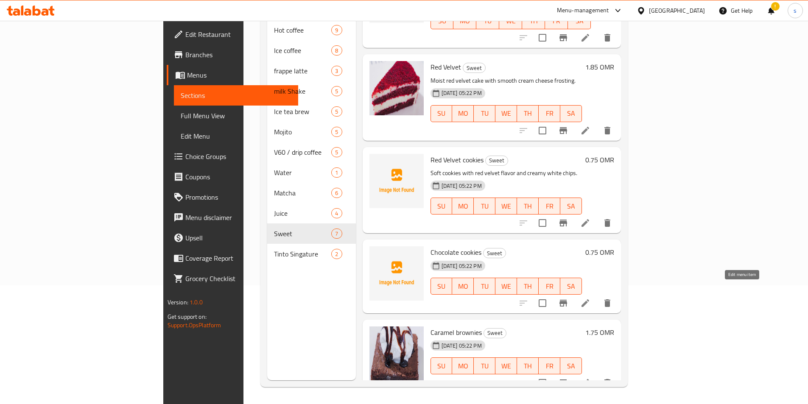
click at [591, 298] on icon at bounding box center [586, 303] width 10 height 10
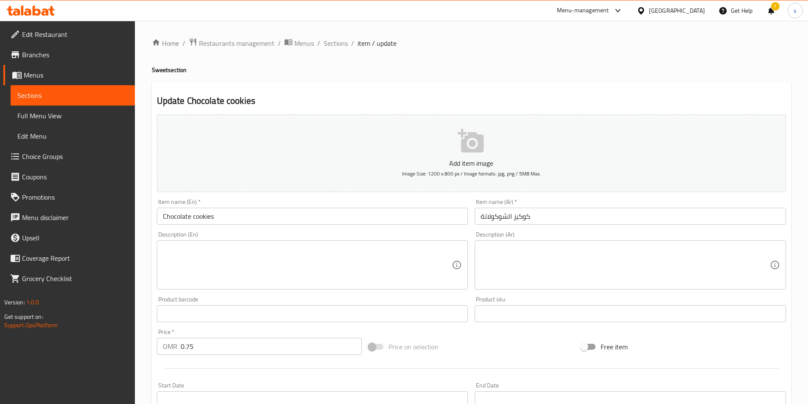
click at [338, 260] on textarea at bounding box center [307, 265] width 289 height 40
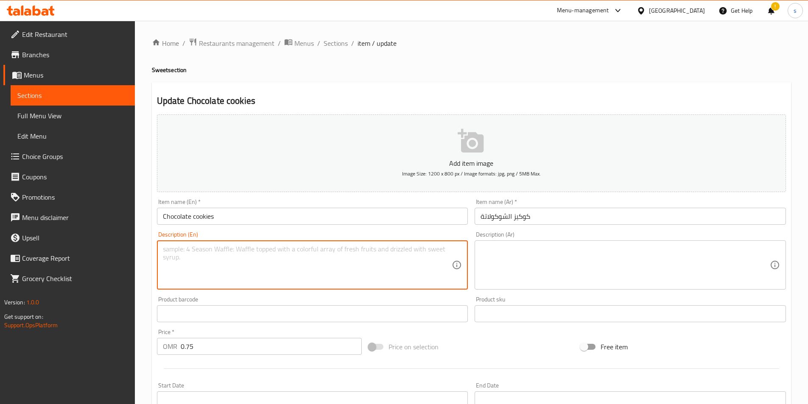
paste textarea "Rich and chewy chocolate cookies with cocoa goodness."
type textarea "Rich and chewy chocolate cookies with cocoa goodness."
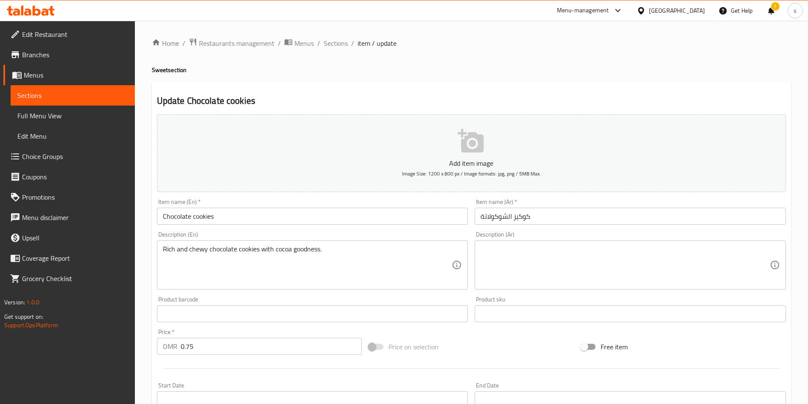
click at [514, 255] on textarea at bounding box center [625, 265] width 289 height 40
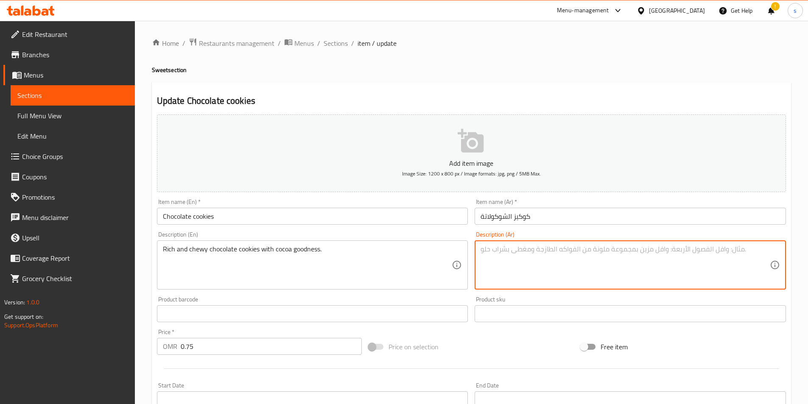
paste textarea "كوكيز شوكولاتة غنية ومطاطية مع جودنيس الكاكاو."
type textarea "كوكيز شوكولاتة غنية ومطاطية مع جودنيس الكاكاو."
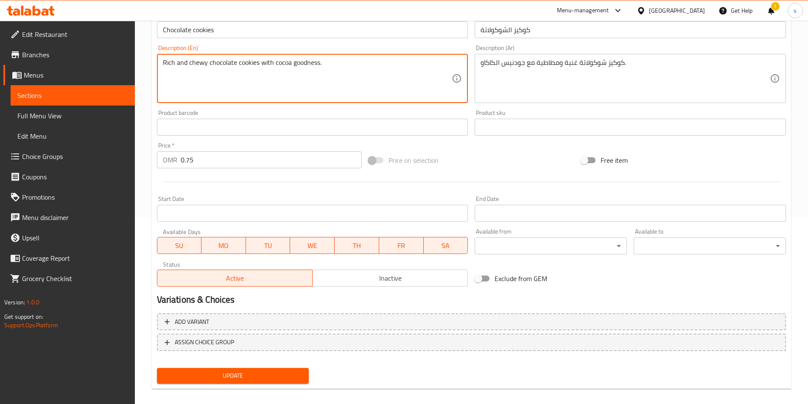
scroll to position [195, 0]
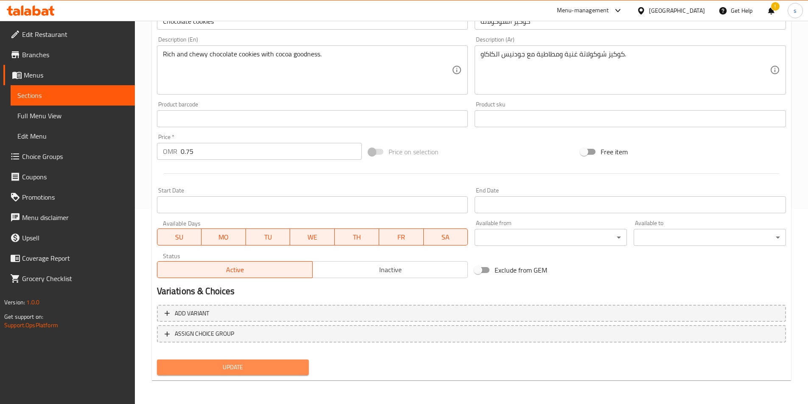
click at [269, 361] on button "Update" at bounding box center [233, 368] width 152 height 16
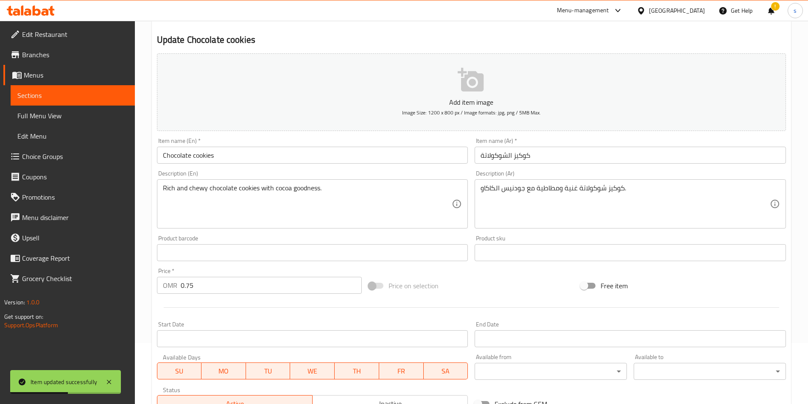
scroll to position [0, 0]
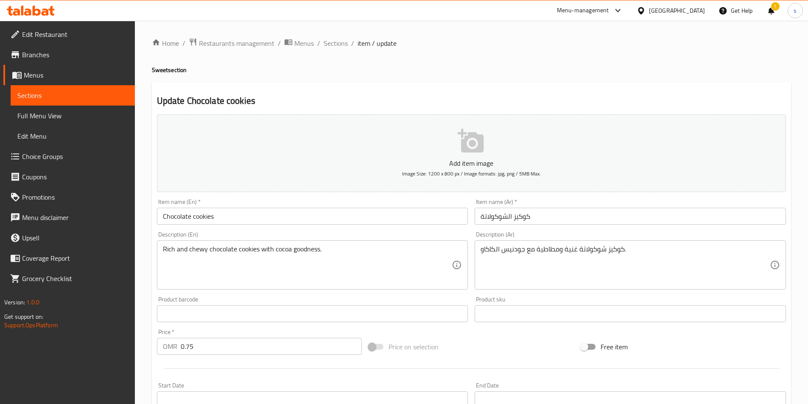
drag, startPoint x: 332, startPoint y: 45, endPoint x: 344, endPoint y: 61, distance: 20.0
click at [332, 45] on span "Sections" at bounding box center [336, 43] width 24 height 10
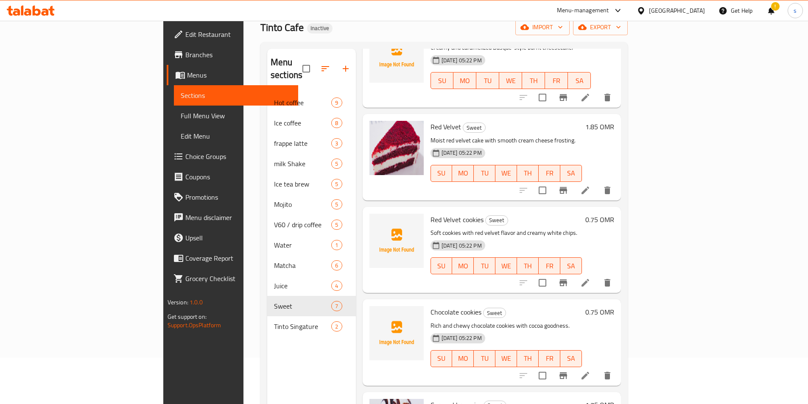
scroll to position [119, 0]
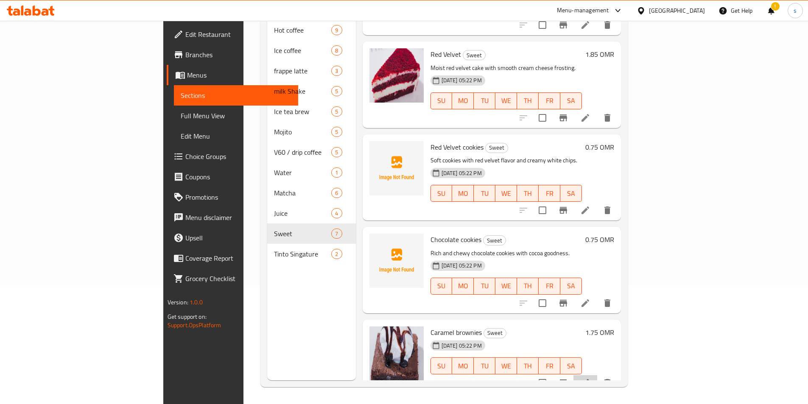
click at [598, 376] on li at bounding box center [586, 383] width 24 height 15
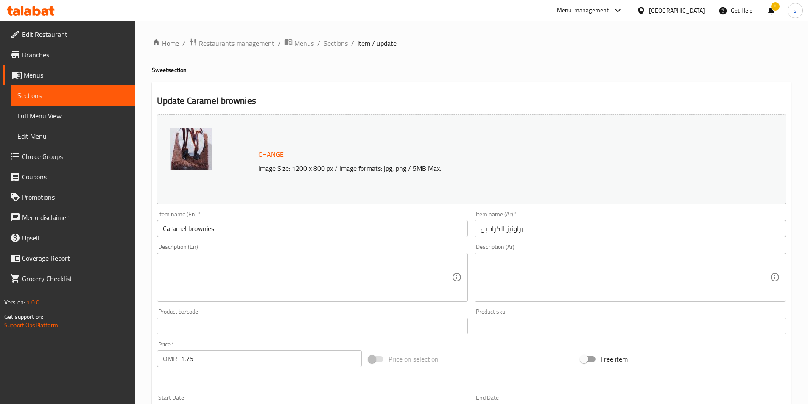
click at [267, 295] on textarea at bounding box center [307, 278] width 289 height 40
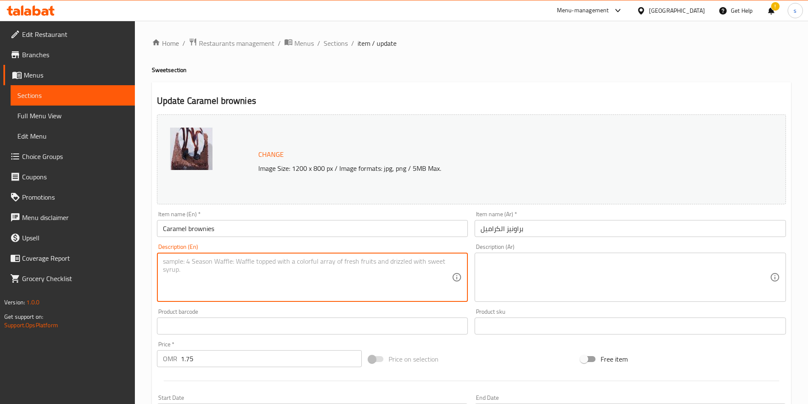
paste textarea "Decadent brownies with gooey caramel swirls."
type textarea "Decadent brownies with gooey caramel swirls."
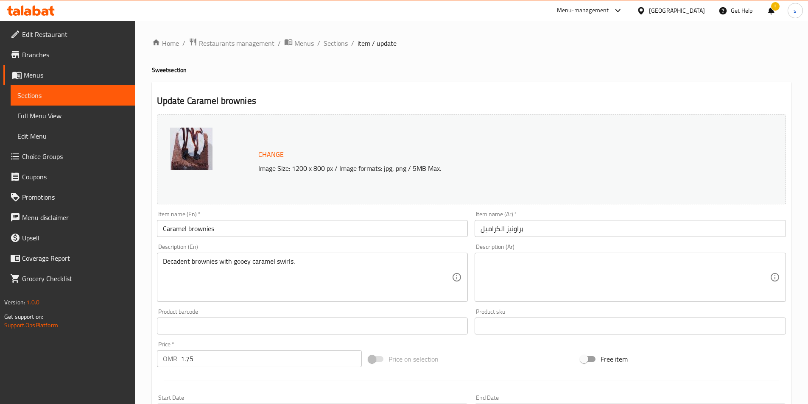
click at [533, 268] on textarea at bounding box center [625, 278] width 289 height 40
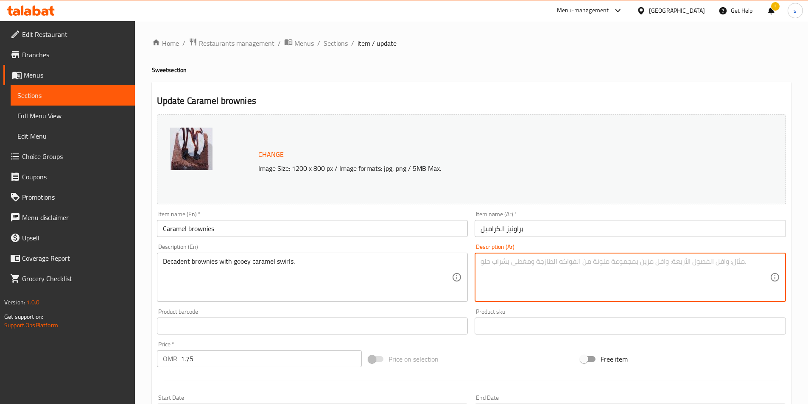
paste textarea "براونيز فاخرة مع دوامات كراميل لزجة."
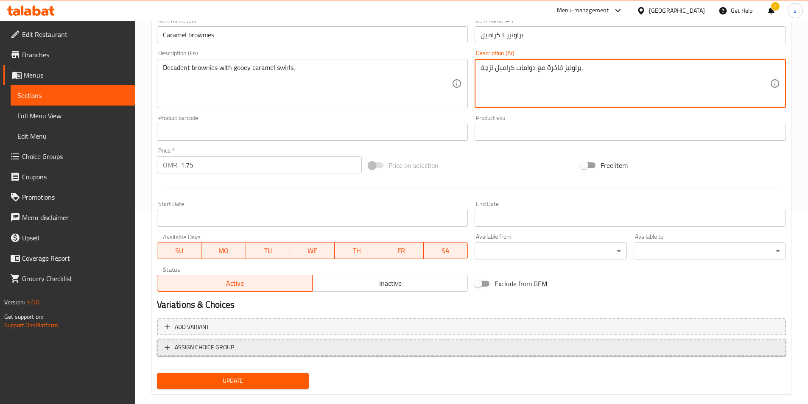
scroll to position [208, 0]
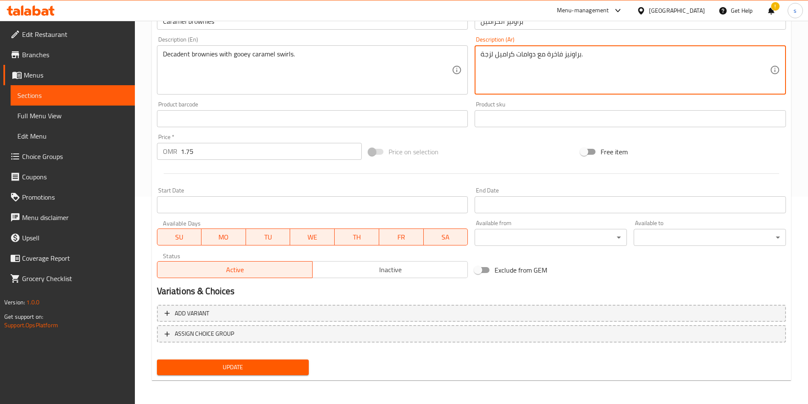
type textarea "براونيز فاخرة مع دوامات كراميل لزجة."
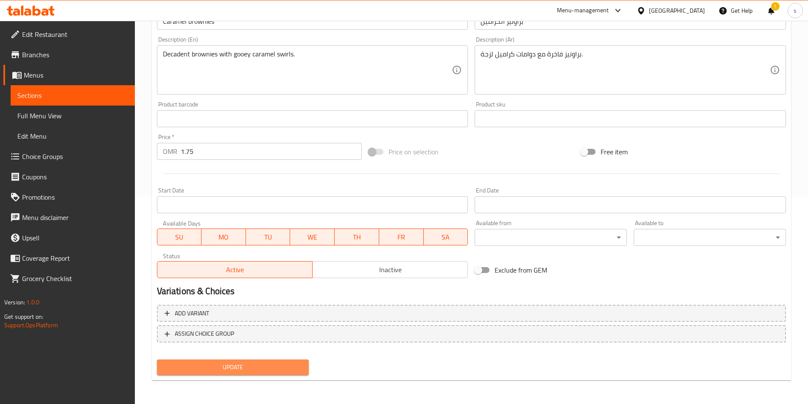
click at [256, 368] on span "Update" at bounding box center [233, 367] width 139 height 11
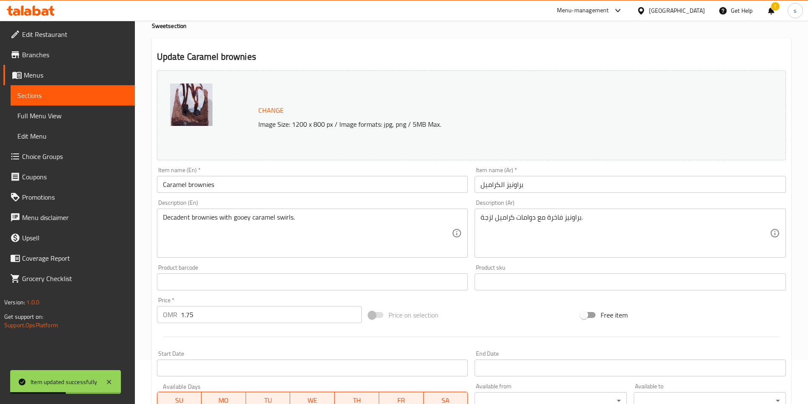
scroll to position [0, 0]
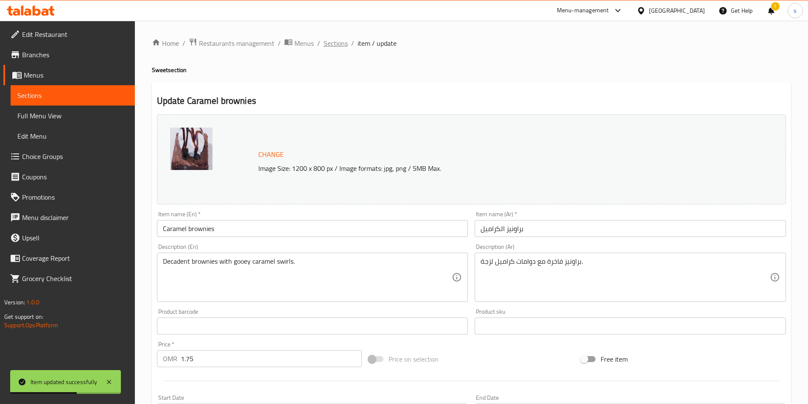
click at [332, 39] on span "Sections" at bounding box center [336, 43] width 24 height 10
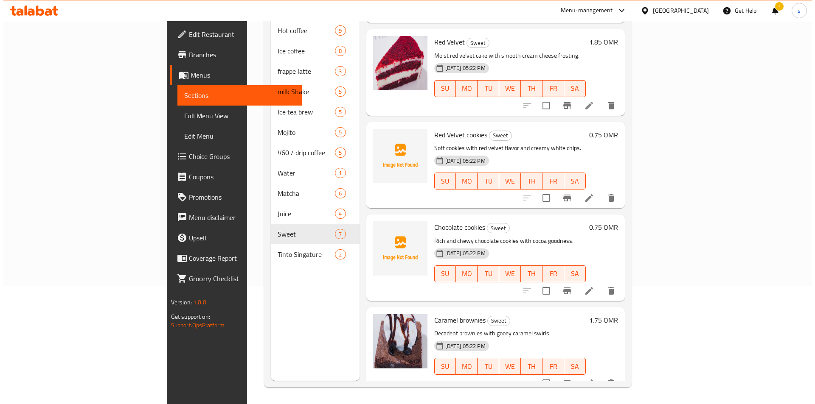
scroll to position [119, 0]
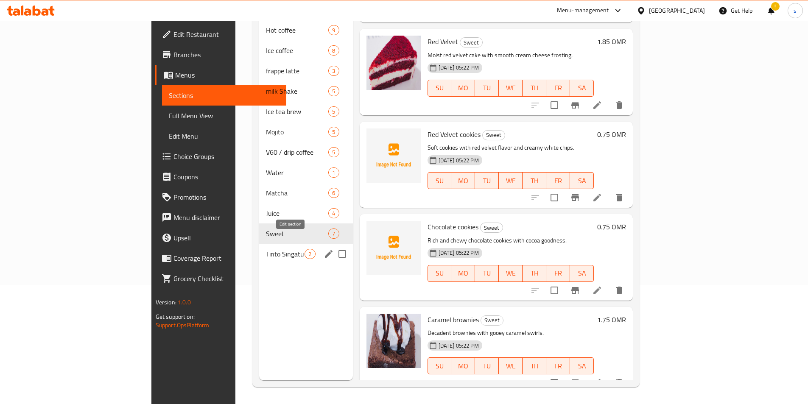
click at [324, 249] on icon "edit" at bounding box center [329, 254] width 10 height 10
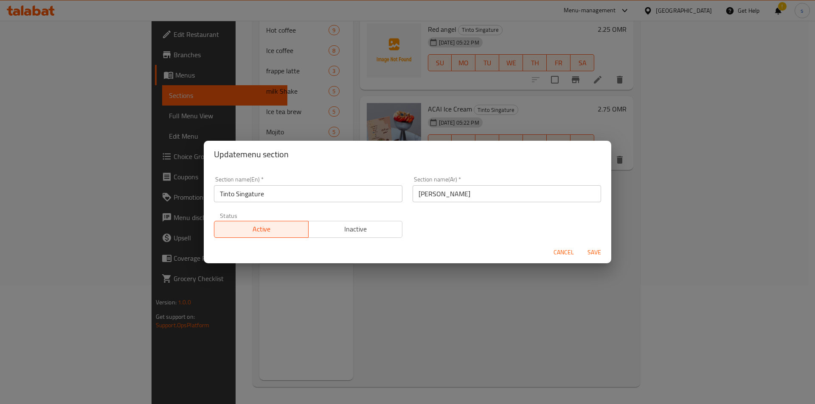
click at [395, 305] on div "Update menu section Section name(En)   * Tinto Singature Section name(En) * Sec…" at bounding box center [407, 202] width 815 height 404
click at [185, 250] on div "Update menu section Section name(En)   * Tinto Singature Section name(En) * Sec…" at bounding box center [407, 202] width 815 height 404
click at [570, 246] on button "Cancel" at bounding box center [563, 253] width 27 height 16
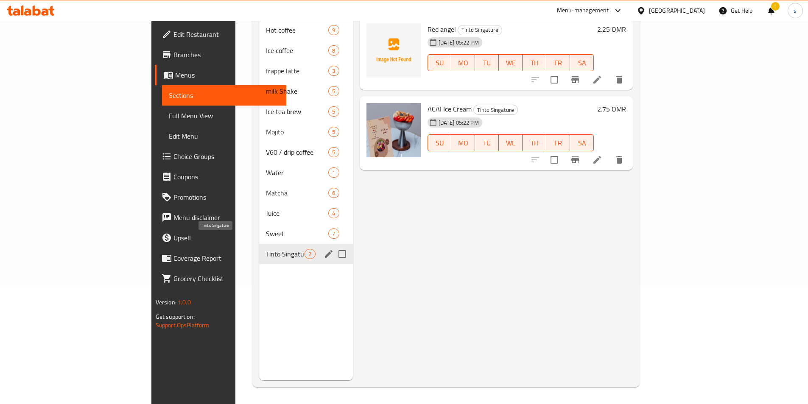
click at [266, 249] on span "Tinto Singature" at bounding box center [285, 254] width 39 height 10
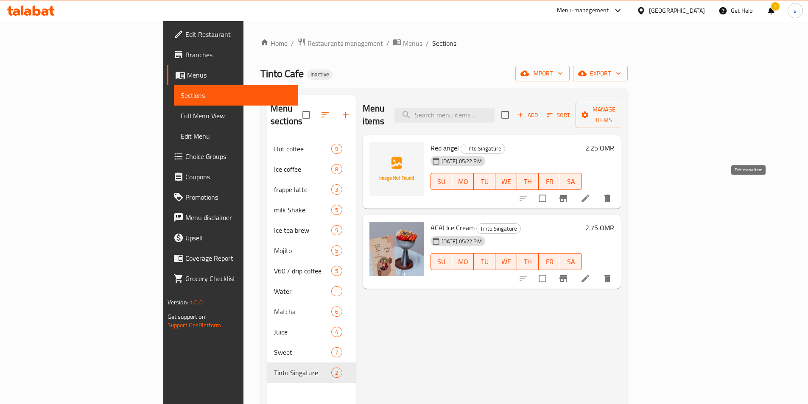
click at [591, 194] on icon at bounding box center [586, 199] width 10 height 10
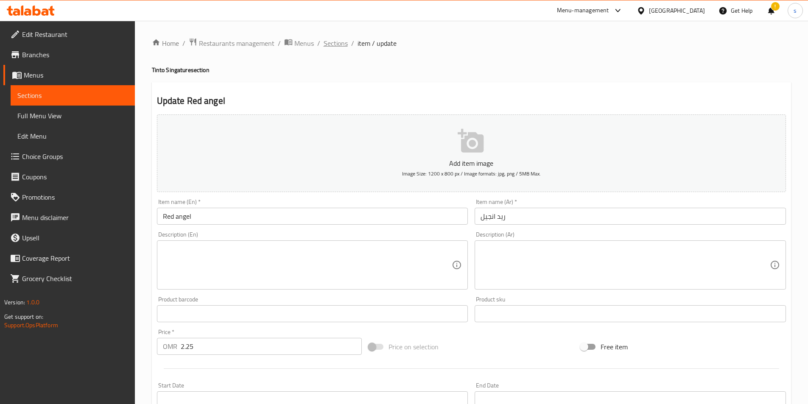
click at [331, 44] on span "Sections" at bounding box center [336, 43] width 24 height 10
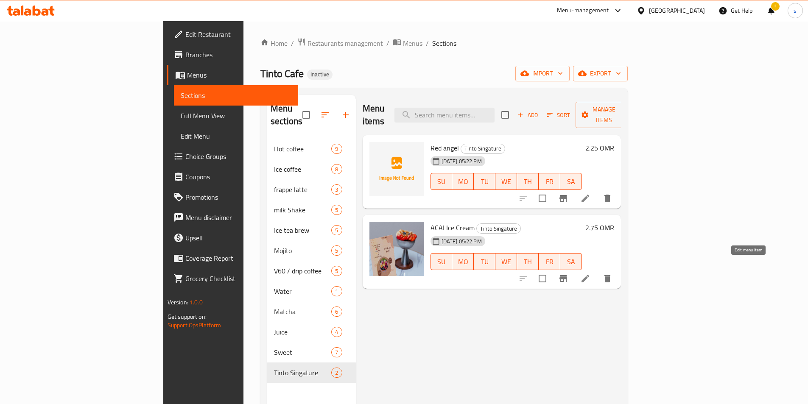
click at [591, 274] on icon at bounding box center [586, 279] width 10 height 10
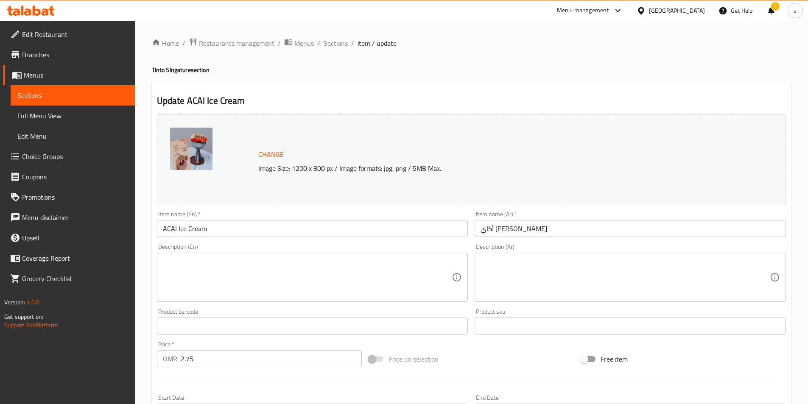
click at [551, 280] on textarea at bounding box center [625, 278] width 289 height 40
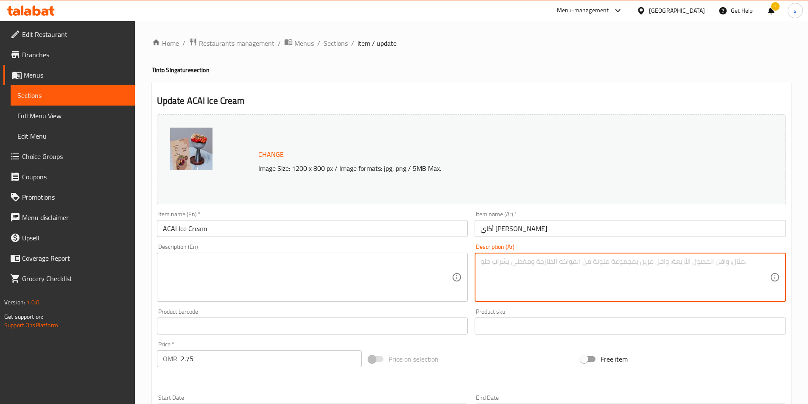
paste textarea "آيس [PERSON_NAME] ومنعش، مغطى بالفواكه."
type textarea "آيس [PERSON_NAME] ومنعش، مغطى بالفواكه."
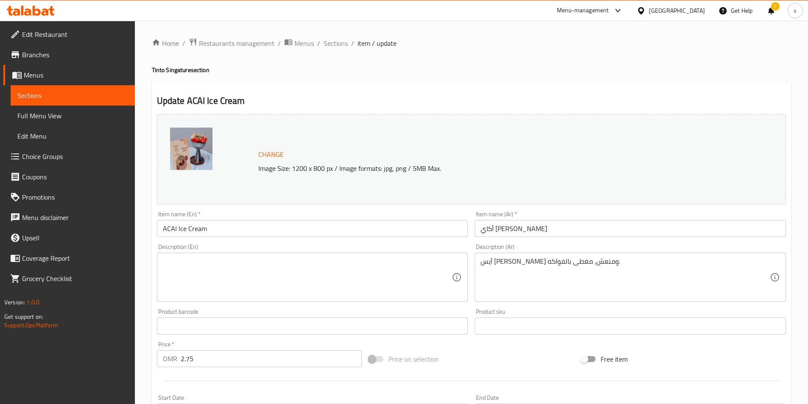
click at [211, 289] on textarea at bounding box center [307, 278] width 289 height 40
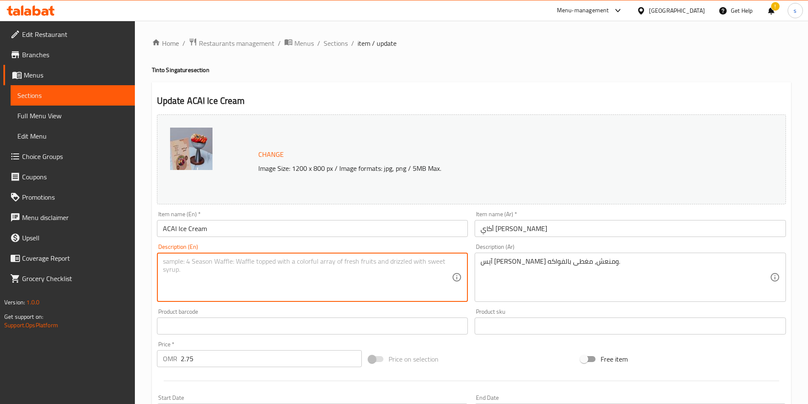
paste textarea "Creamy and refreshing açai ice cream topped with fruits."
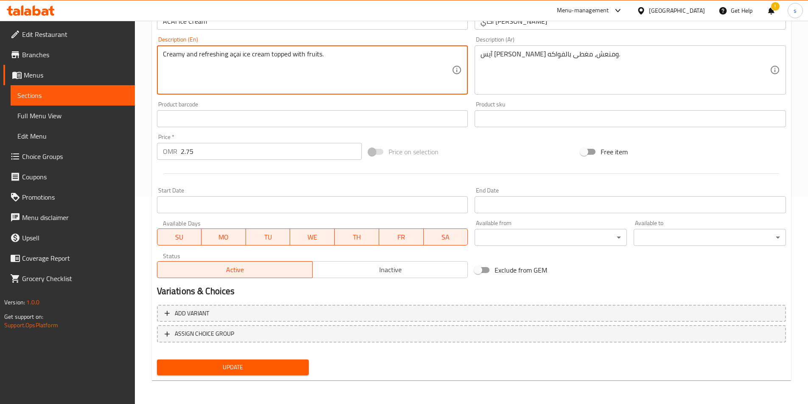
click at [263, 367] on div "Update" at bounding box center [233, 367] width 159 height 22
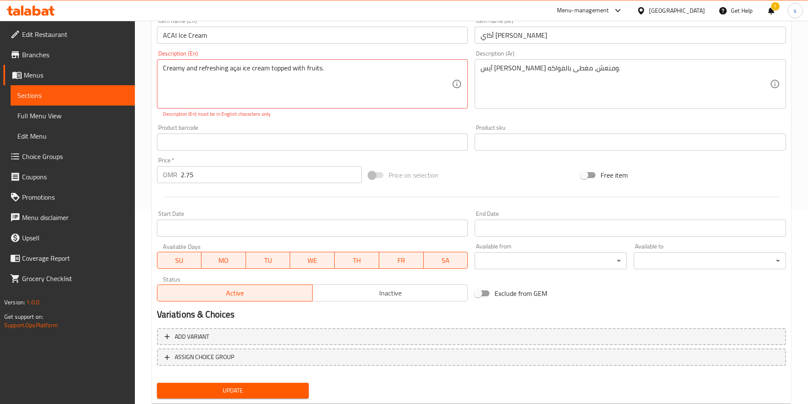
scroll to position [217, 0]
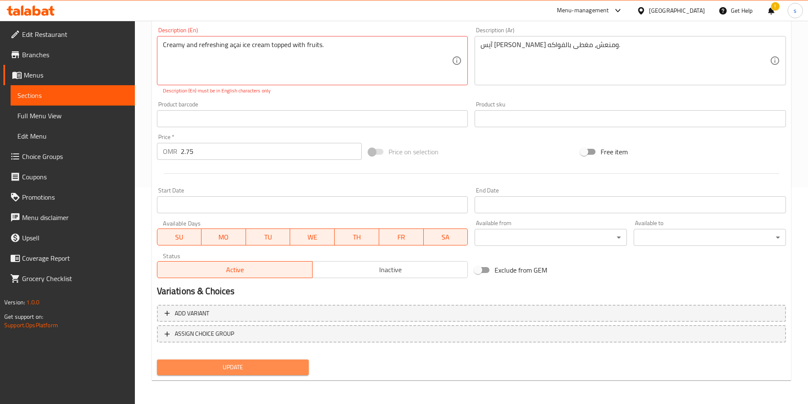
click at [244, 367] on span "Update" at bounding box center [233, 367] width 139 height 11
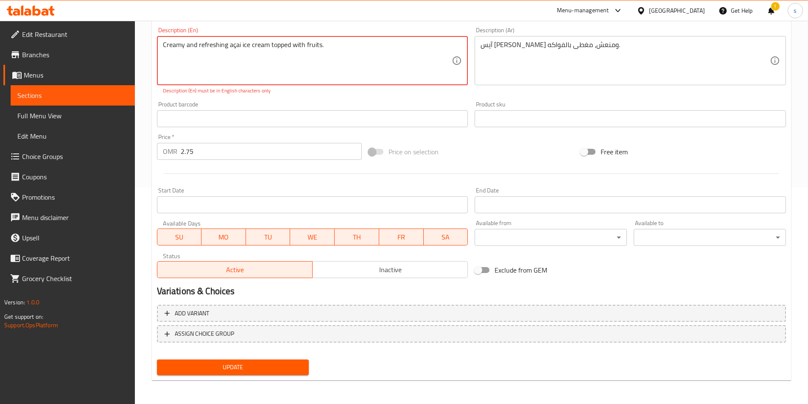
click at [230, 366] on span "Update" at bounding box center [233, 367] width 139 height 11
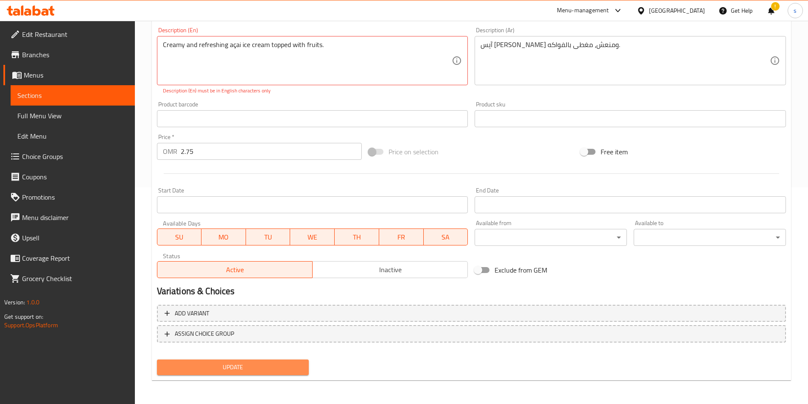
click at [230, 366] on span "Update" at bounding box center [233, 367] width 139 height 11
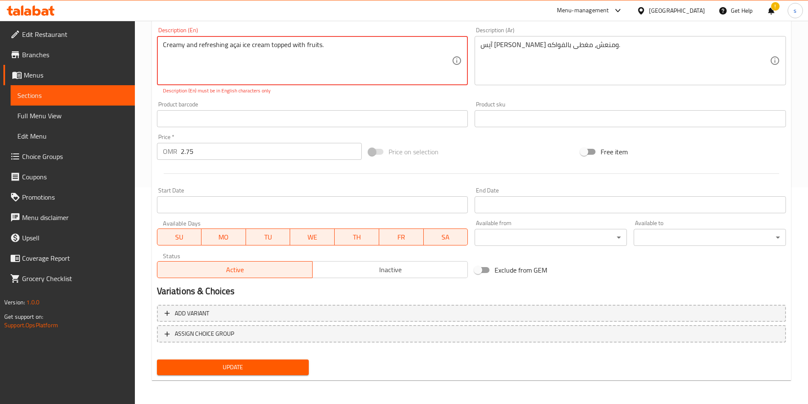
click at [230, 366] on span "Update" at bounding box center [233, 367] width 139 height 11
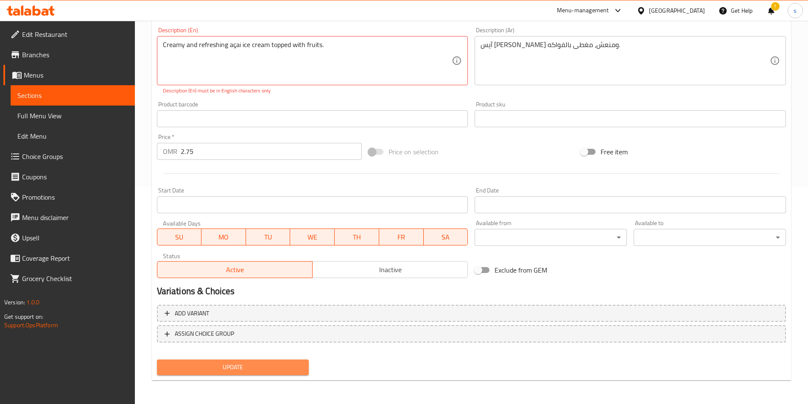
click at [230, 366] on span "Update" at bounding box center [233, 367] width 139 height 11
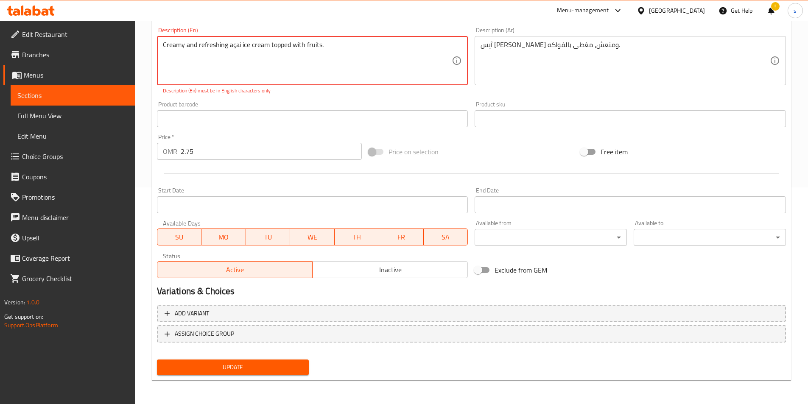
click at [242, 46] on textarea "Creamy and refreshing açai ice cream topped with fruits." at bounding box center [307, 61] width 289 height 40
click at [231, 45] on textarea "Creamy and refreshing açai ice cream topped with fruits." at bounding box center [307, 61] width 289 height 40
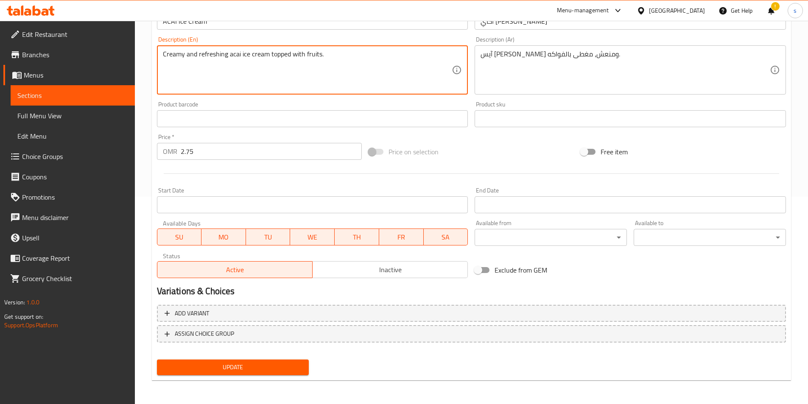
scroll to position [208, 0]
type textarea "Creamy and refreshing acai ice cream topped with fruits."
click at [214, 365] on span "Update" at bounding box center [233, 367] width 139 height 11
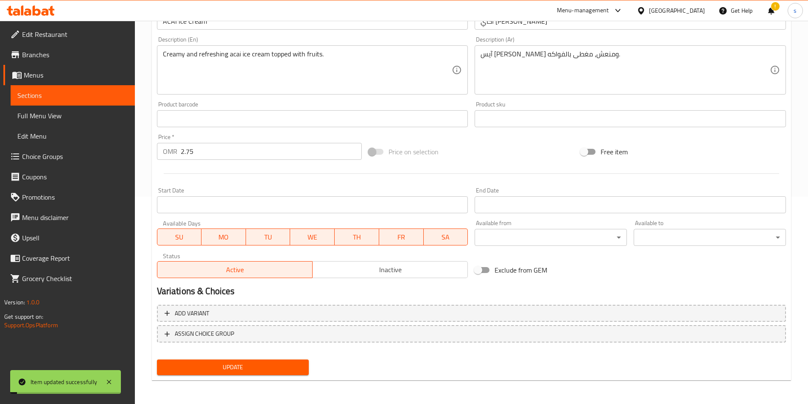
scroll to position [0, 0]
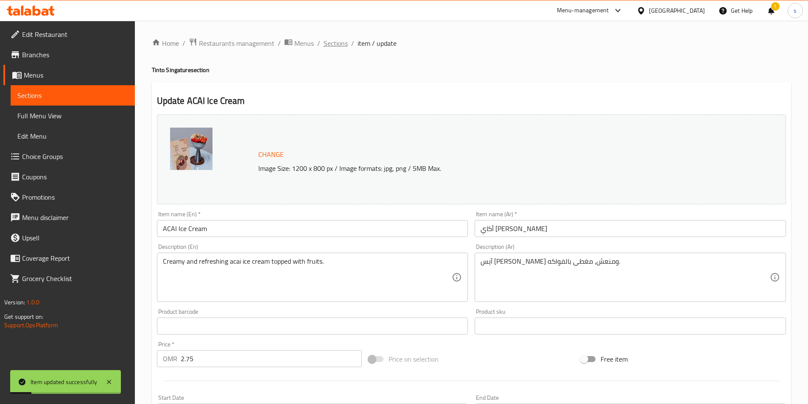
click at [337, 41] on span "Sections" at bounding box center [336, 43] width 24 height 10
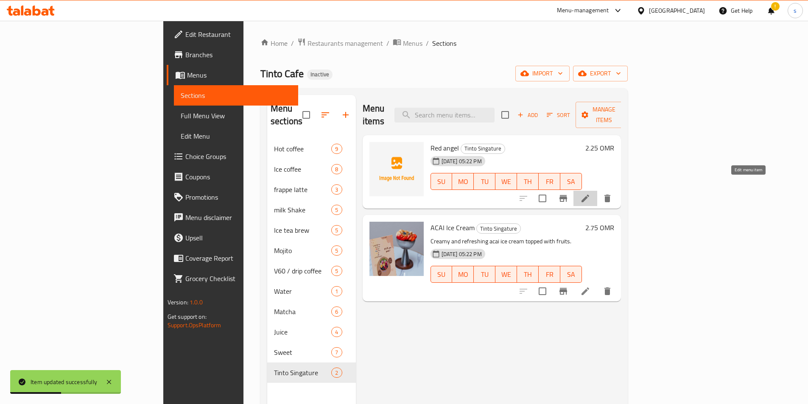
click at [591, 194] on icon at bounding box center [586, 199] width 10 height 10
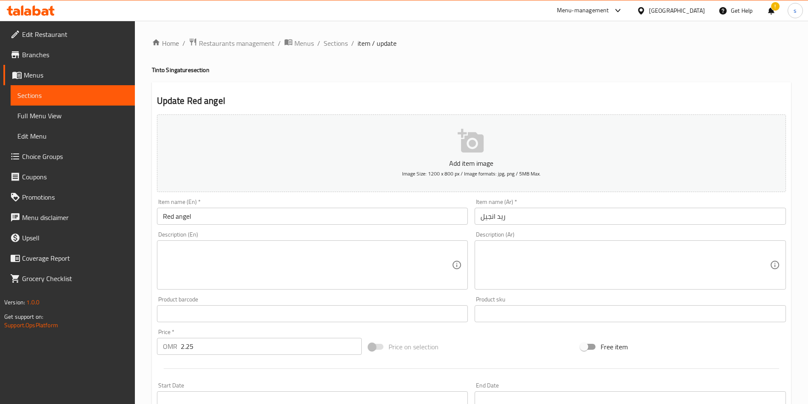
click at [173, 283] on textarea at bounding box center [307, 265] width 289 height 40
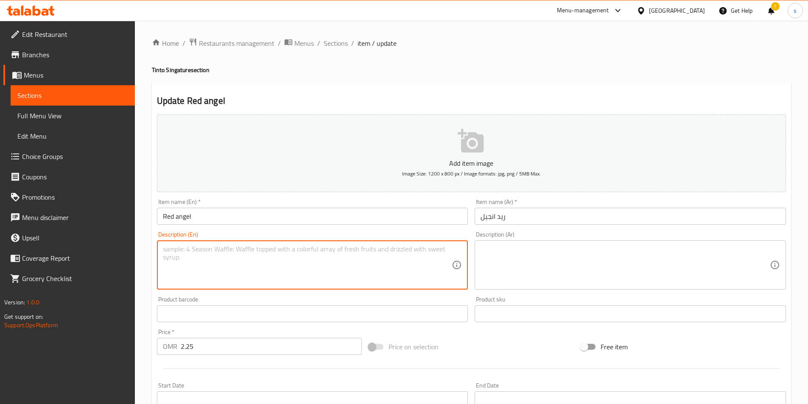
paste textarea "Signature iced drink with vibrant berry and citrus flavors."
type textarea "Signature iced drink with vibrant berry and citrus flavors."
click at [539, 257] on textarea at bounding box center [625, 265] width 289 height 40
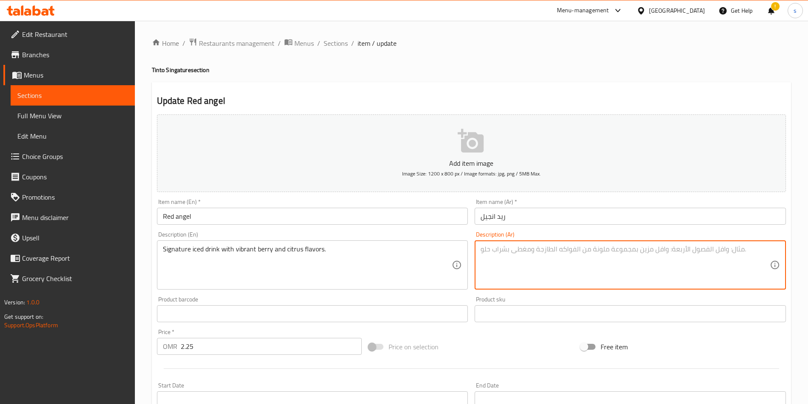
click at [506, 250] on textarea at bounding box center [625, 265] width 289 height 40
paste textarea "مشروب مثلج سيجنتشر بنكهات التوت والحمضيات النابضة بالحياة."
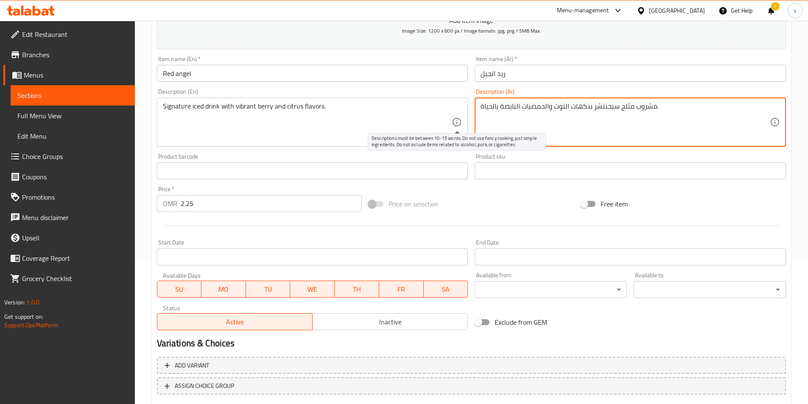
scroll to position [195, 0]
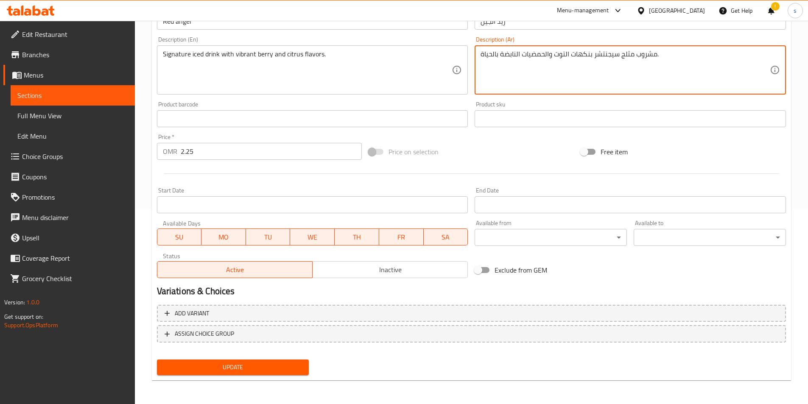
type textarea "مشروب مثلج سيجنتشر بنكهات التوت والحمضيات النابضة بالحياة."
click at [220, 366] on span "Update" at bounding box center [233, 367] width 139 height 11
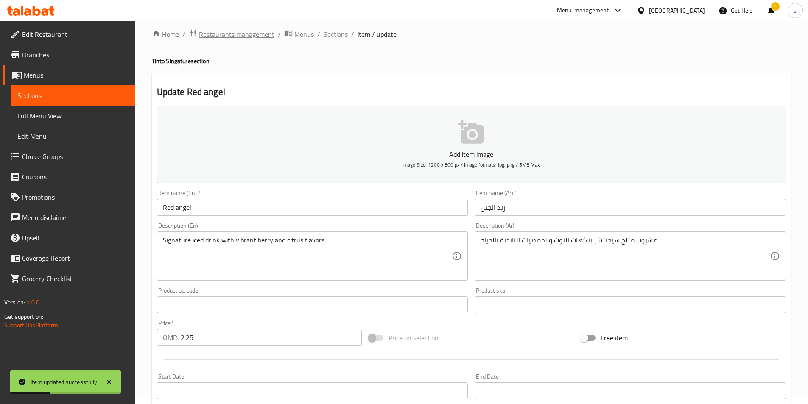
scroll to position [0, 0]
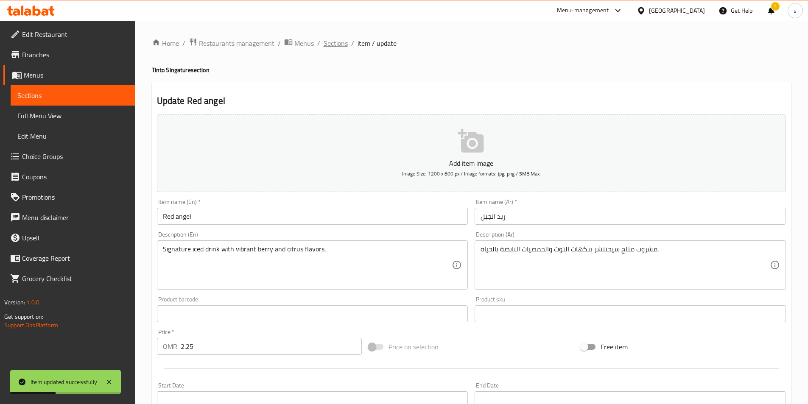
click at [332, 42] on span "Sections" at bounding box center [336, 43] width 24 height 10
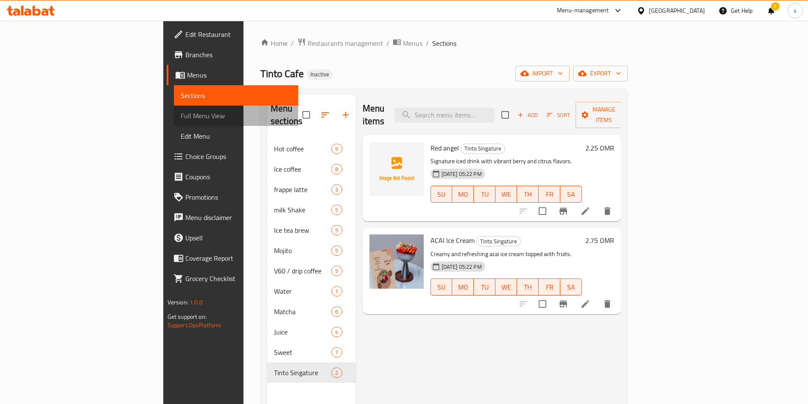
click at [181, 120] on span "Full Menu View" at bounding box center [236, 116] width 111 height 10
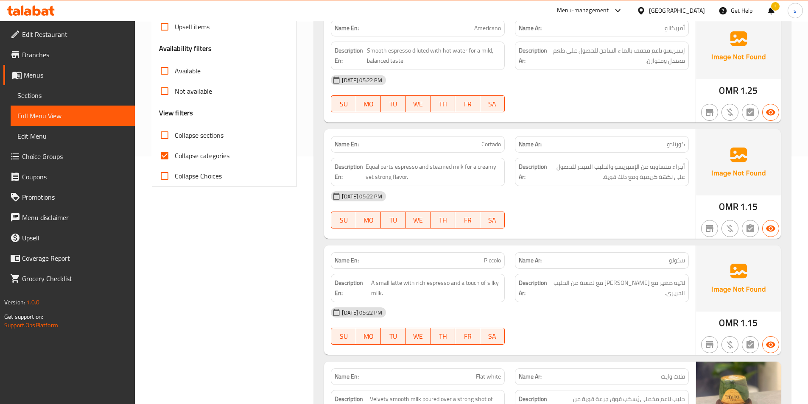
scroll to position [297, 0]
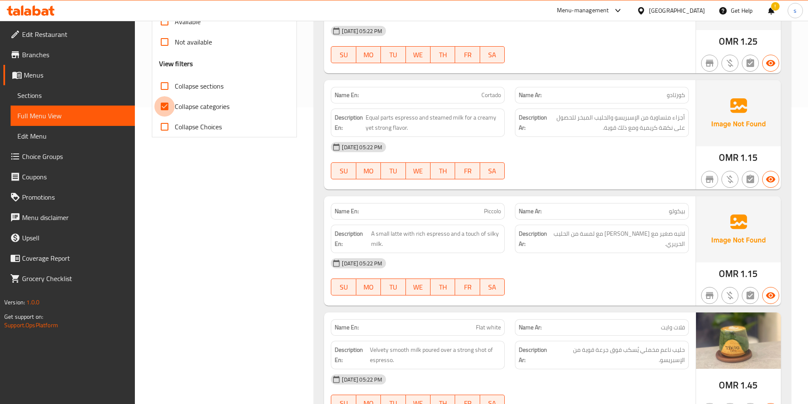
click at [166, 98] on input "Collapse categories" at bounding box center [164, 106] width 20 height 20
checkbox input "false"
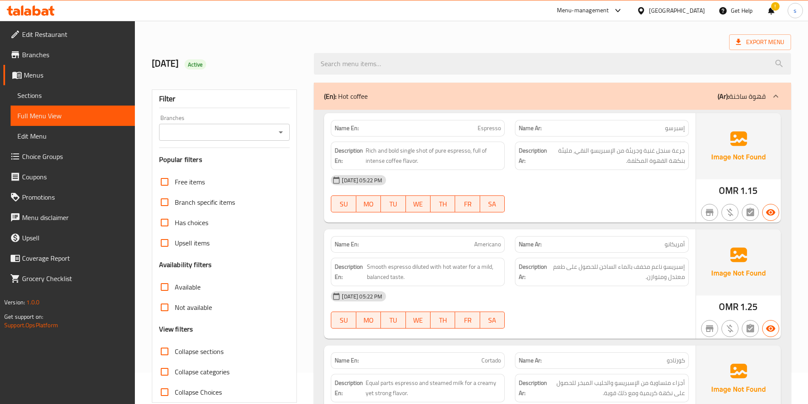
scroll to position [85, 0]
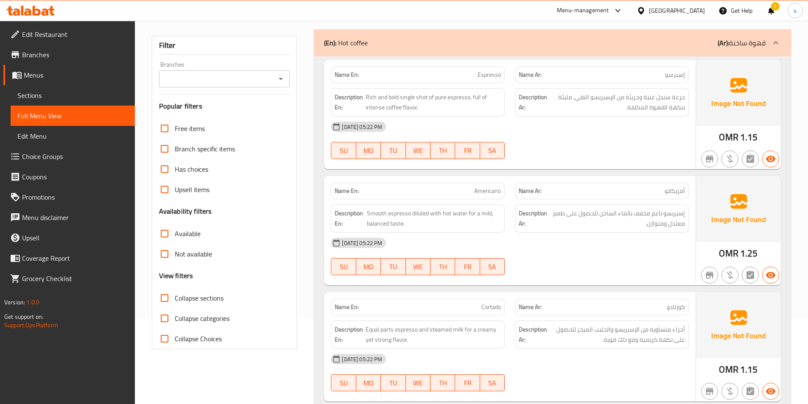
click at [165, 297] on input "Collapse sections" at bounding box center [164, 298] width 20 height 20
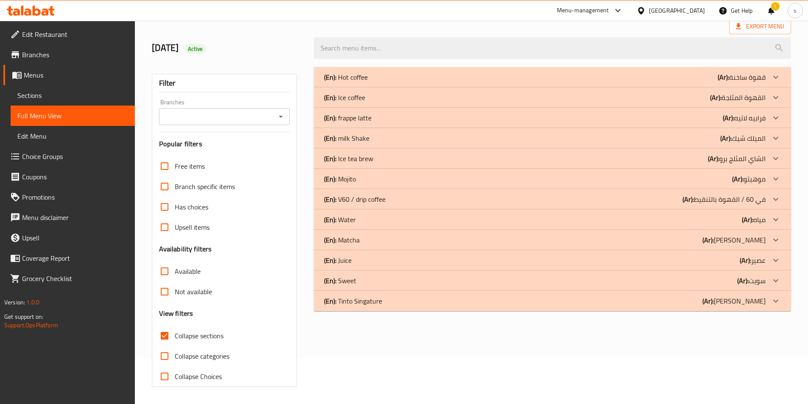
scroll to position [47, 0]
click at [692, 177] on div "(En): Mojito (Ar): موهيتو" at bounding box center [545, 179] width 442 height 10
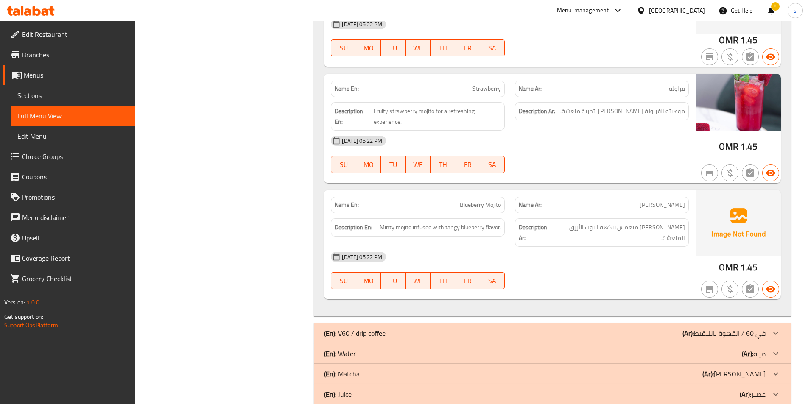
scroll to position [576, 0]
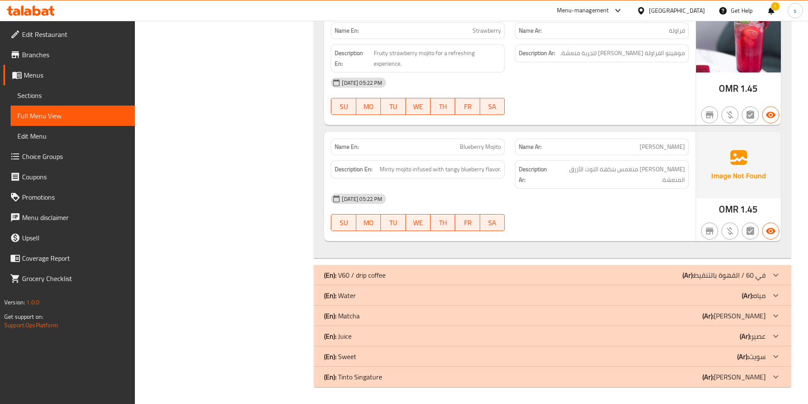
click at [668, 276] on div "(En): V60 / drip coffee (Ar): في 60 / القهوة بالتنقيط" at bounding box center [545, 275] width 442 height 10
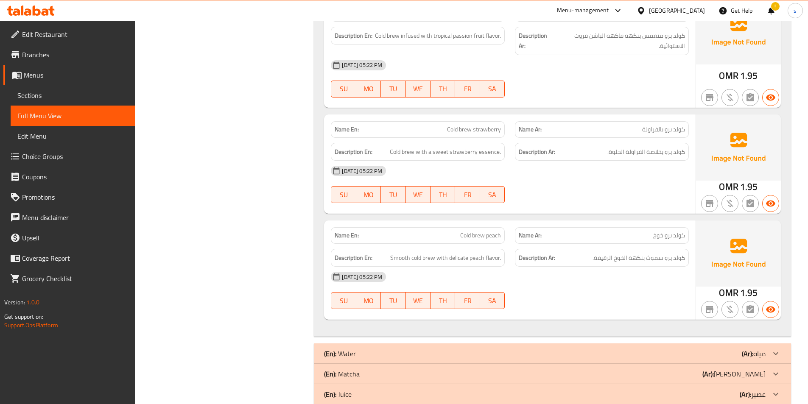
scroll to position [1155, 0]
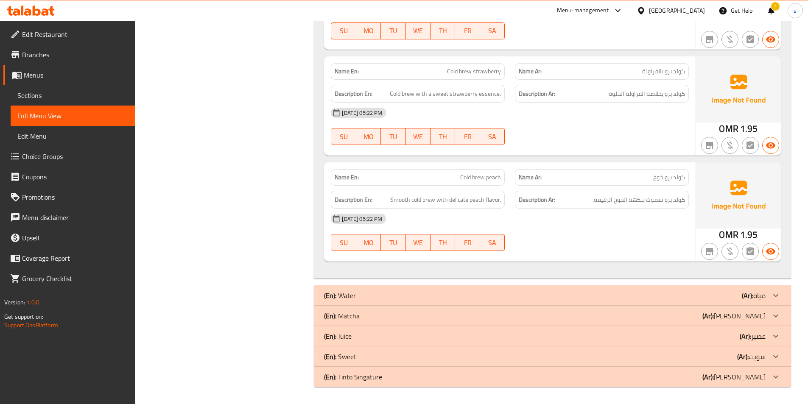
click at [669, 293] on div "(En): Water (Ar): مياه" at bounding box center [545, 296] width 442 height 10
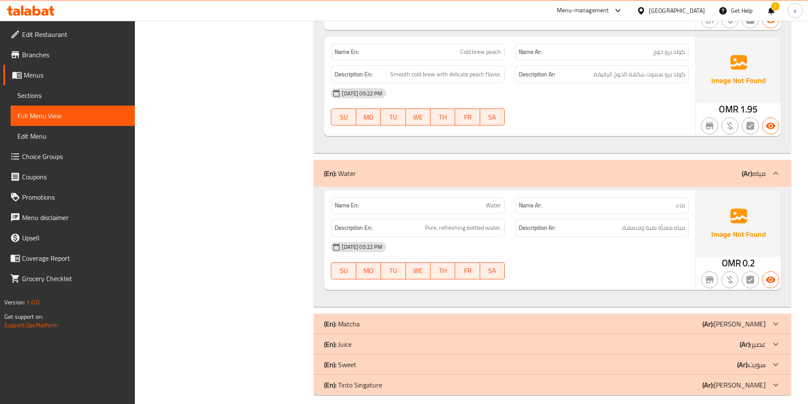
scroll to position [1288, 0]
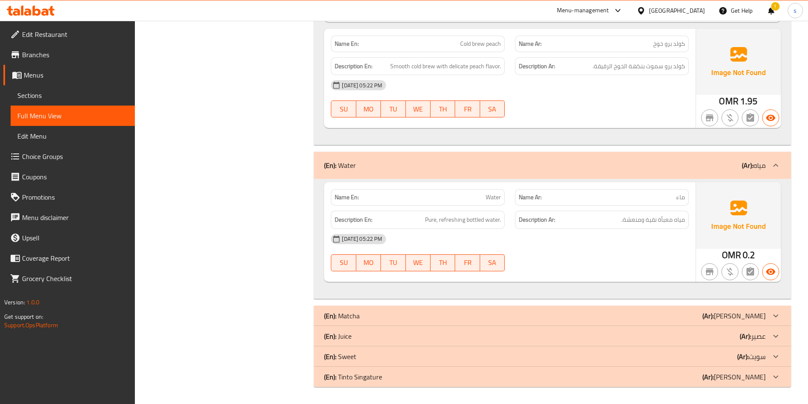
click at [655, 314] on div "(En): Matcha (Ar): [PERSON_NAME]" at bounding box center [545, 316] width 442 height 10
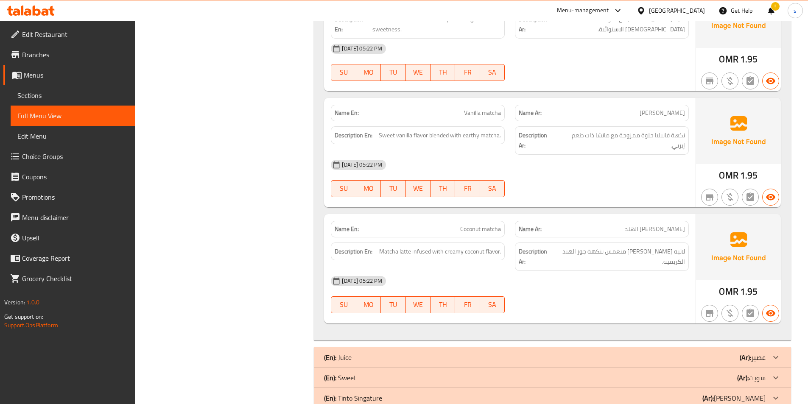
scroll to position [1972, 0]
click at [643, 352] on div "(En): Juice (Ar): عصير" at bounding box center [545, 357] width 442 height 10
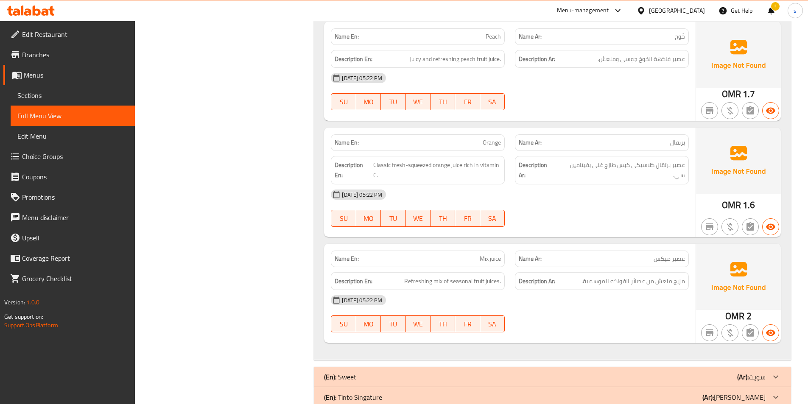
scroll to position [2445, 0]
click at [617, 372] on div "(En): Sweet (Ar): سويت" at bounding box center [545, 377] width 442 height 10
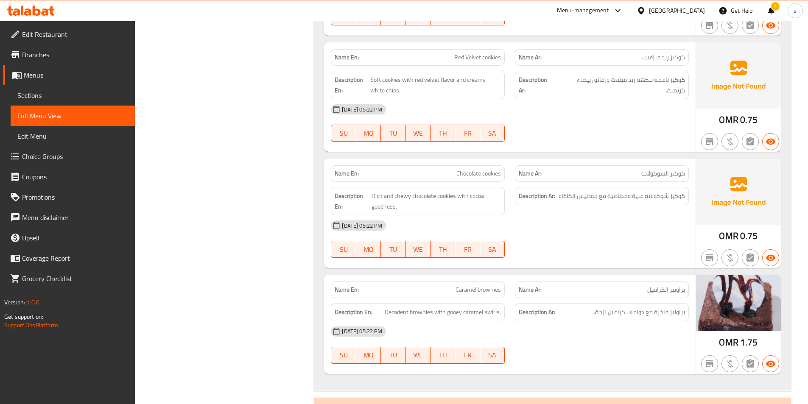
scroll to position [3255, 0]
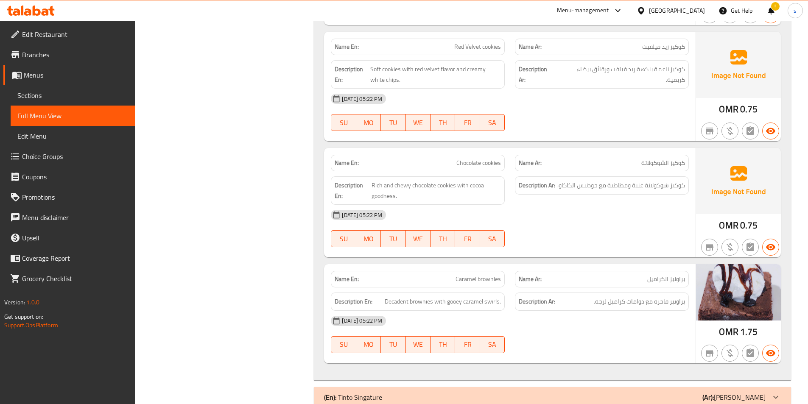
click at [622, 387] on div "(En): Tinto Singature (Ar): [PERSON_NAME]" at bounding box center [552, 397] width 477 height 20
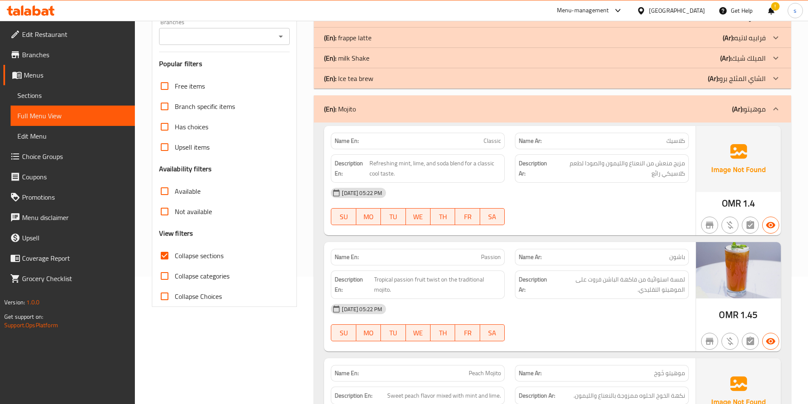
scroll to position [0, 0]
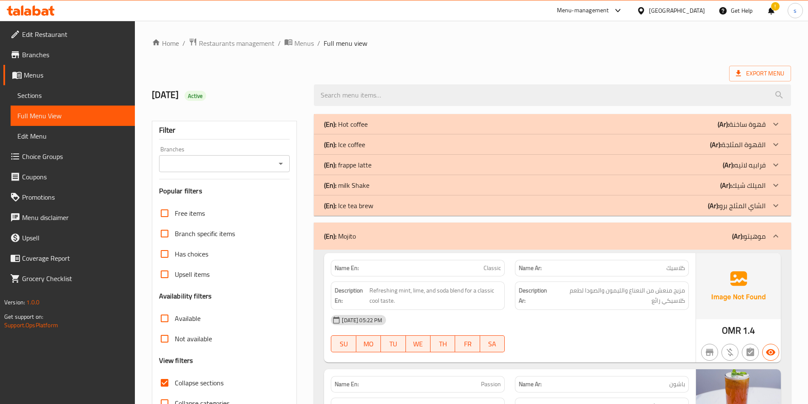
click at [698, 124] on div "(En): Hot coffee (Ar): قهوة ساخنة" at bounding box center [545, 124] width 442 height 10
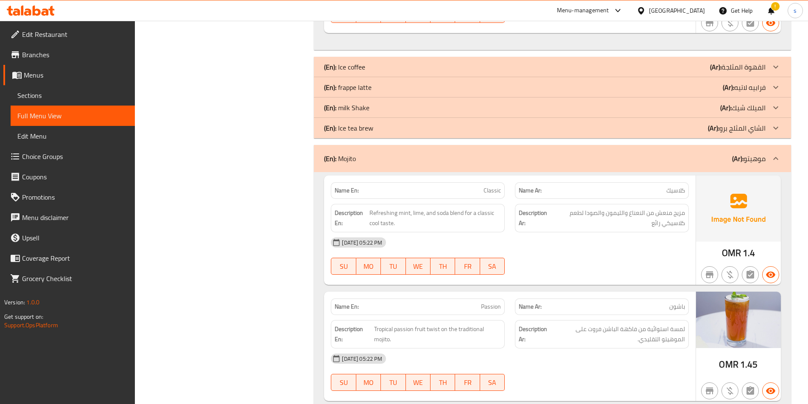
scroll to position [1231, 0]
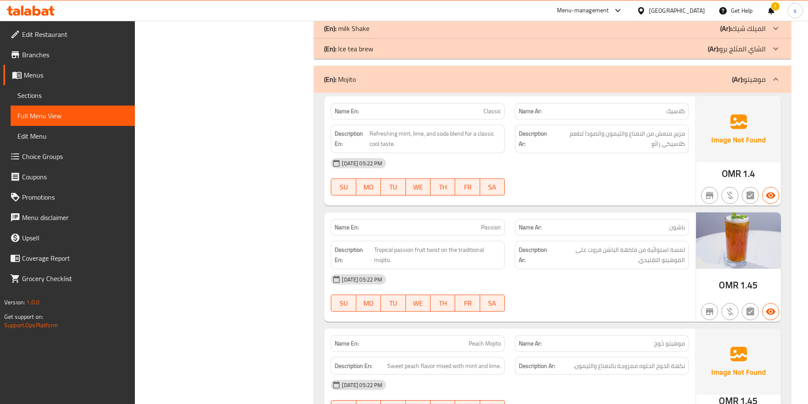
click at [722, 52] on p "(Ar): الشاي المثلج برو" at bounding box center [737, 49] width 58 height 10
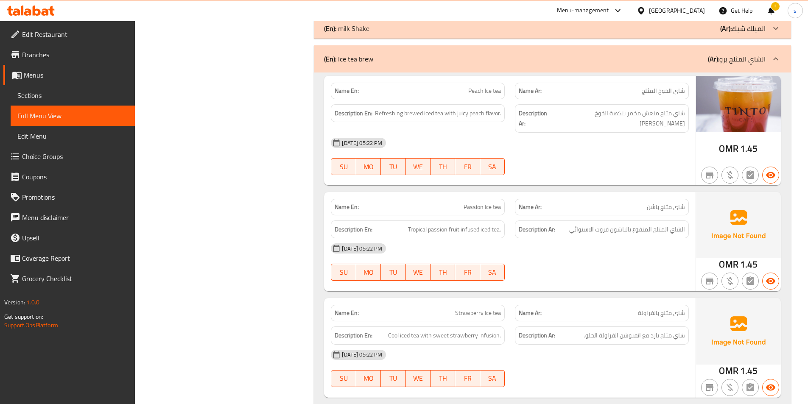
click at [745, 33] on p "(Ar): الميلك شيك" at bounding box center [743, 28] width 45 height 10
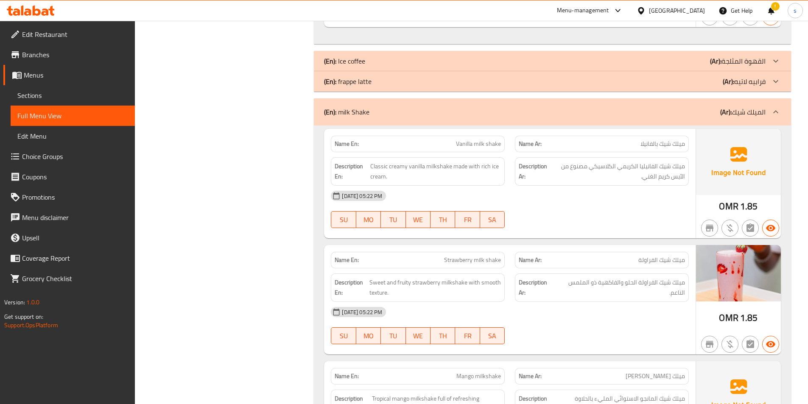
scroll to position [1146, 0]
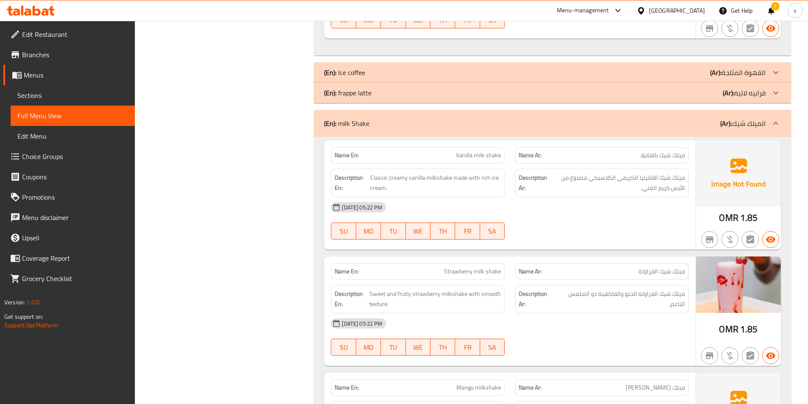
click at [736, 83] on div "(En): frappe latte (Ar): فرابيه لاتيه Name En: [PERSON_NAME] frappe Name Ar: فر…" at bounding box center [552, 93] width 477 height 20
click at [733, 92] on b "(Ar):" at bounding box center [728, 93] width 11 height 13
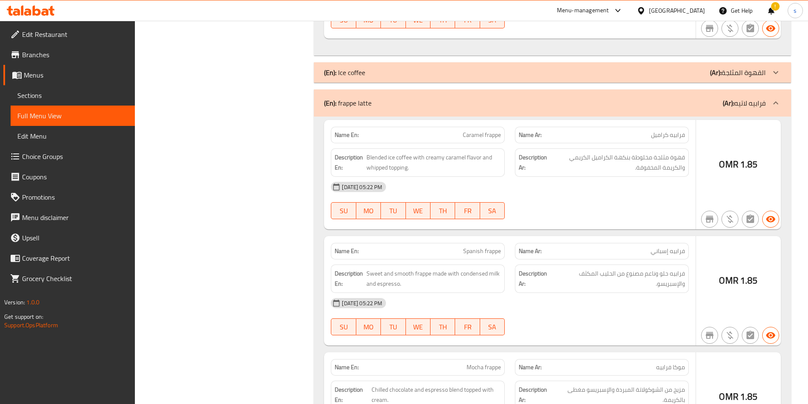
click at [733, 73] on p "(Ar): القهوة المثلجة" at bounding box center [738, 72] width 56 height 10
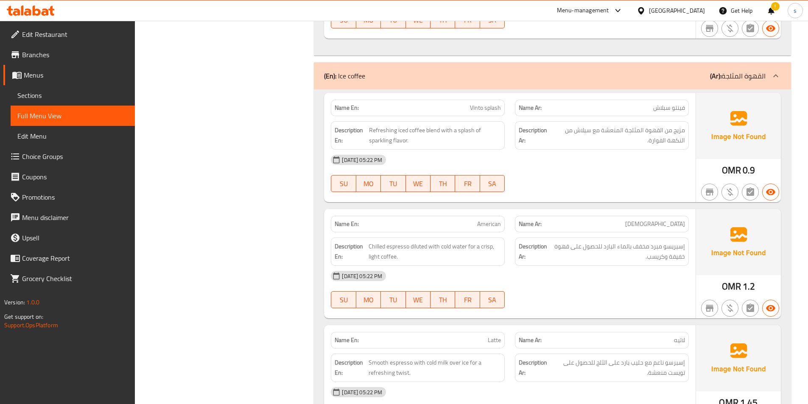
scroll to position [934, 0]
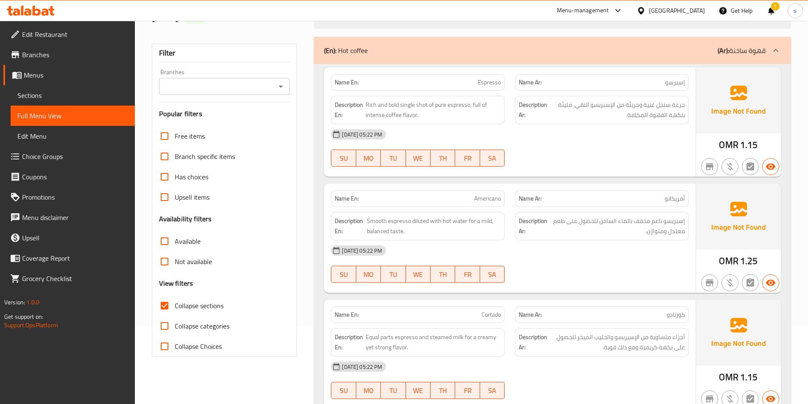
scroll to position [85, 0]
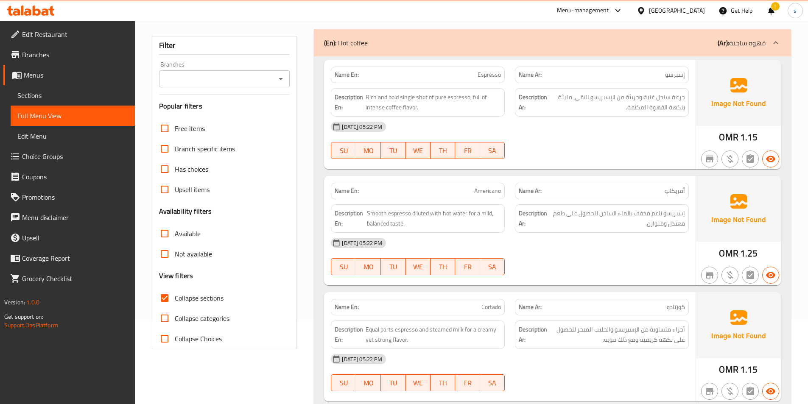
click at [170, 297] on input "Collapse sections" at bounding box center [164, 298] width 20 height 20
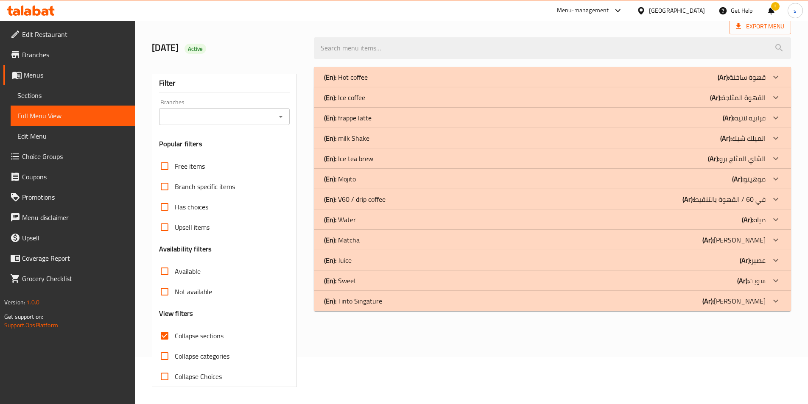
click at [170, 326] on input "Collapse sections" at bounding box center [164, 336] width 20 height 20
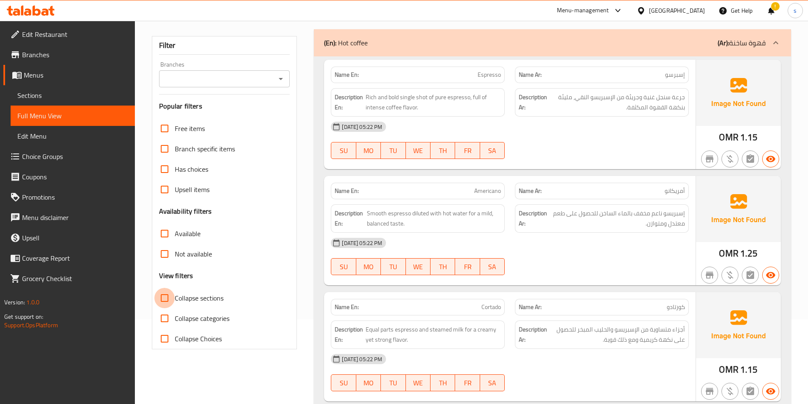
click at [164, 294] on input "Collapse sections" at bounding box center [164, 298] width 20 height 20
checkbox input "true"
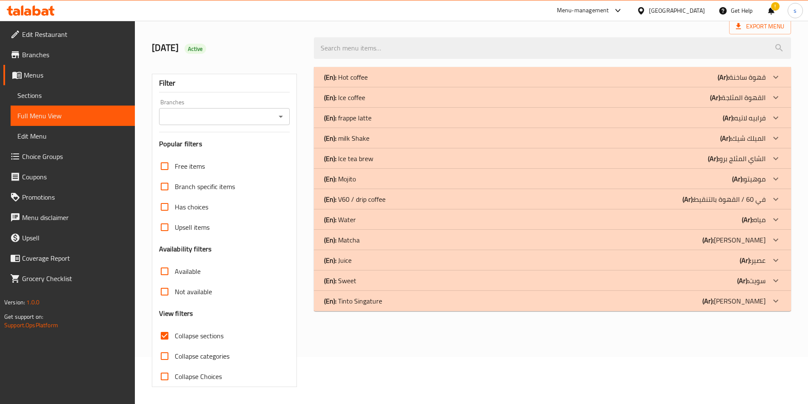
scroll to position [47, 0]
click at [521, 297] on div "(En): Tinto Singature (Ar): [PERSON_NAME]" at bounding box center [545, 301] width 442 height 10
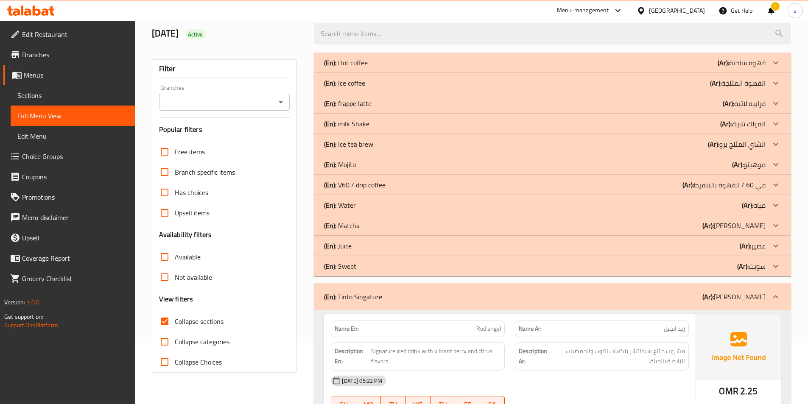
scroll to position [61, 0]
click at [749, 161] on p "(Ar): موهيتو" at bounding box center [750, 165] width 34 height 10
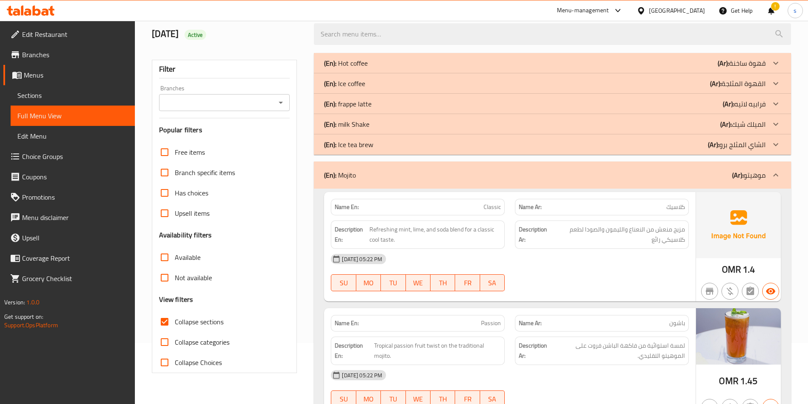
click at [750, 185] on div "(En): Mojito (Ar): موهيتو" at bounding box center [552, 175] width 477 height 27
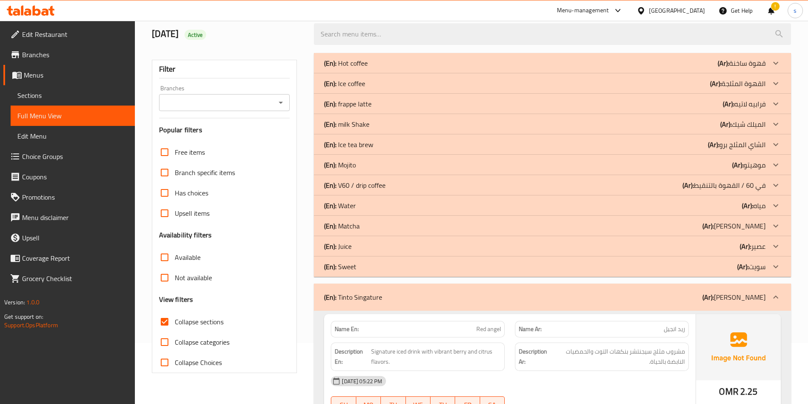
drag, startPoint x: 360, startPoint y: 165, endPoint x: 339, endPoint y: 165, distance: 21.2
click at [339, 165] on div "(En): Mojito (Ar): موهيتو" at bounding box center [545, 165] width 442 height 10
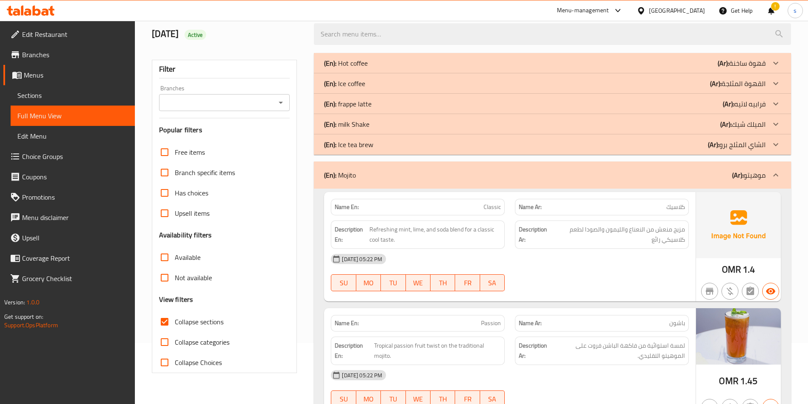
click at [367, 163] on div "(En): Mojito (Ar): موهيتو" at bounding box center [552, 175] width 477 height 27
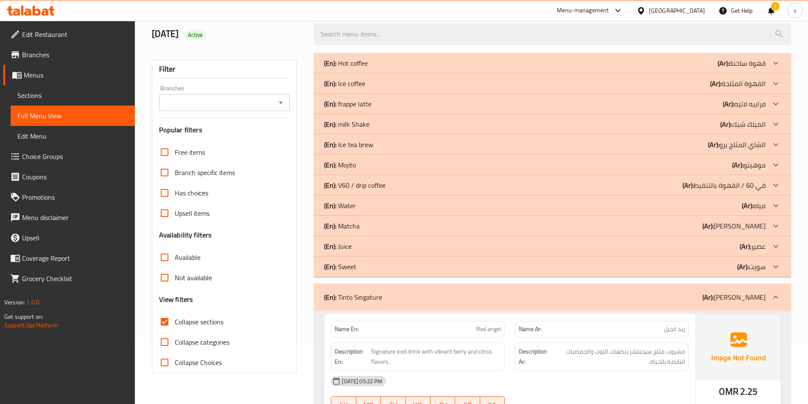
click at [373, 163] on div "(En): Mojito (Ar): موهيتو" at bounding box center [545, 165] width 442 height 10
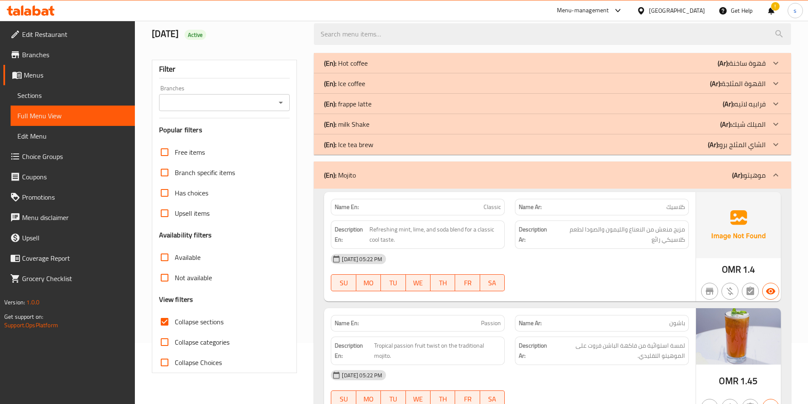
drag, startPoint x: 363, startPoint y: 178, endPoint x: 335, endPoint y: 178, distance: 28.4
click at [335, 178] on div "(En): Mojito (Ar): موهيتو" at bounding box center [545, 175] width 442 height 10
click at [346, 177] on p "(En): Mojito" at bounding box center [340, 175] width 32 height 10
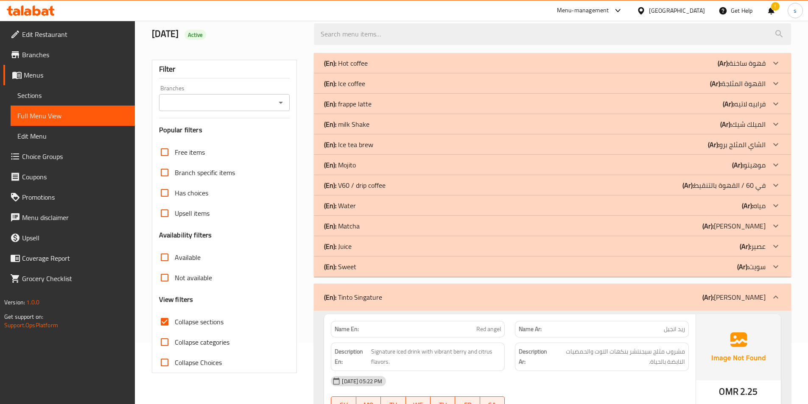
click at [358, 170] on div "(En): Mojito (Ar): موهيتو" at bounding box center [552, 165] width 477 height 20
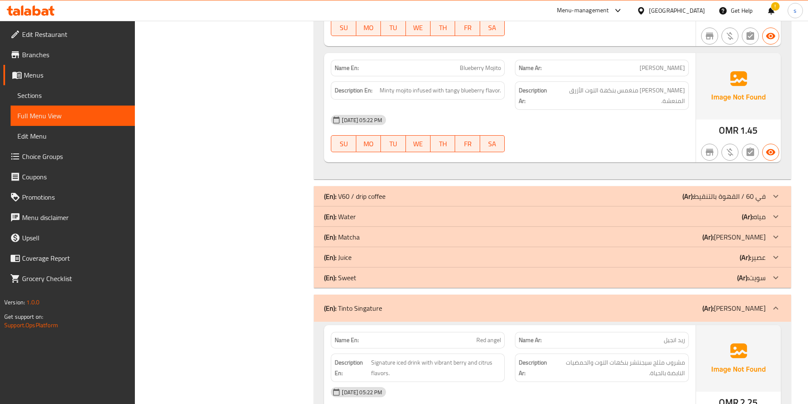
scroll to position [698, 0]
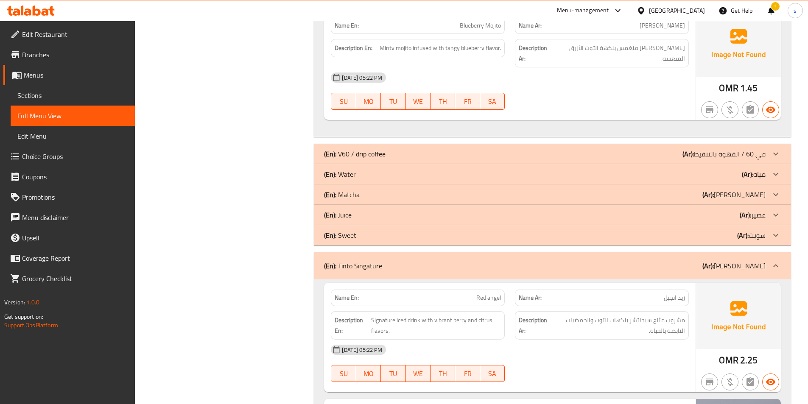
click at [410, 159] on div "(En): V60 / drip coffee (Ar): في 60 / القهوة بالتنقيط" at bounding box center [545, 154] width 442 height 10
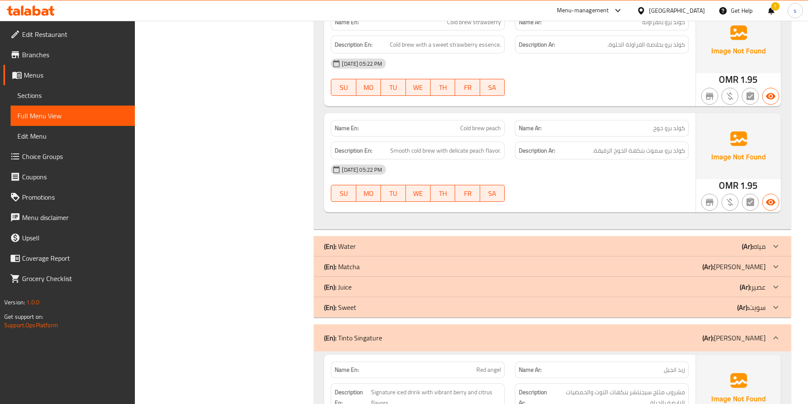
scroll to position [1334, 0]
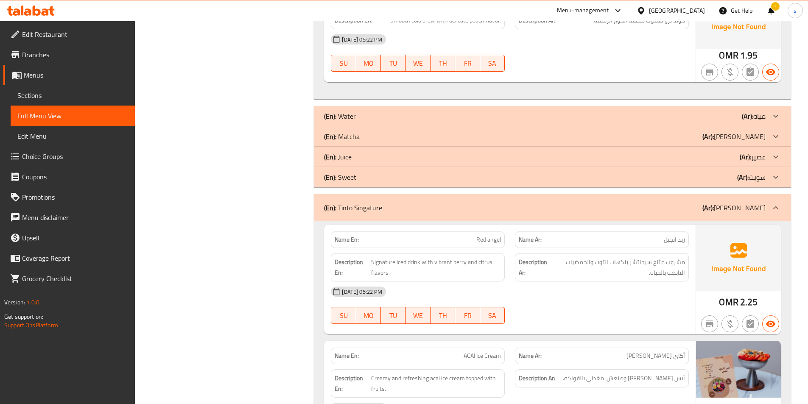
drag, startPoint x: 369, startPoint y: 111, endPoint x: 1, endPoint y: 130, distance: 368.4
click at [369, 111] on div "(En): Water (Ar): مياه" at bounding box center [545, 116] width 442 height 10
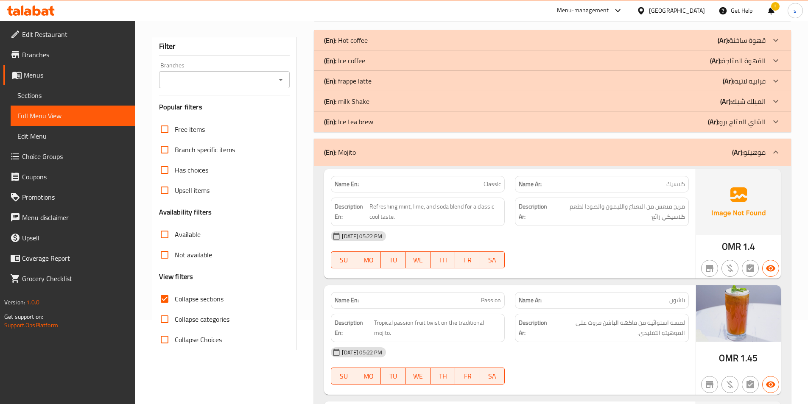
scroll to position [85, 0]
click at [47, 104] on link "Sections" at bounding box center [73, 95] width 124 height 20
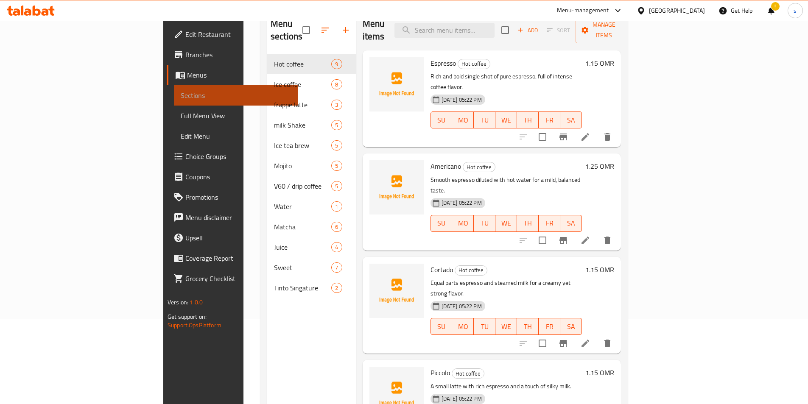
click at [181, 98] on span "Sections" at bounding box center [236, 95] width 111 height 10
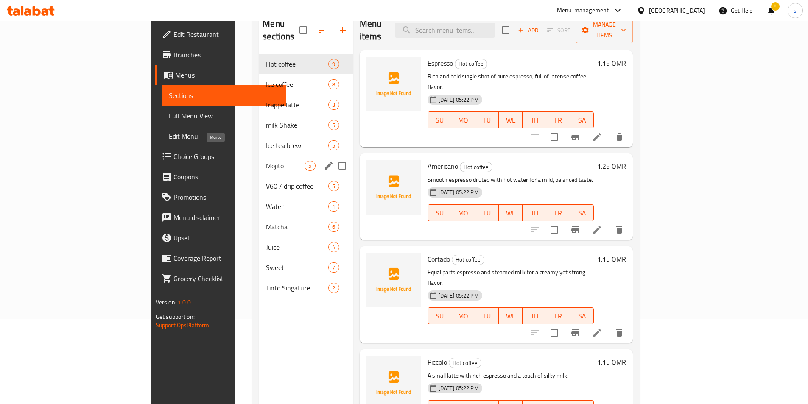
click at [266, 161] on span "Mojito" at bounding box center [285, 166] width 39 height 10
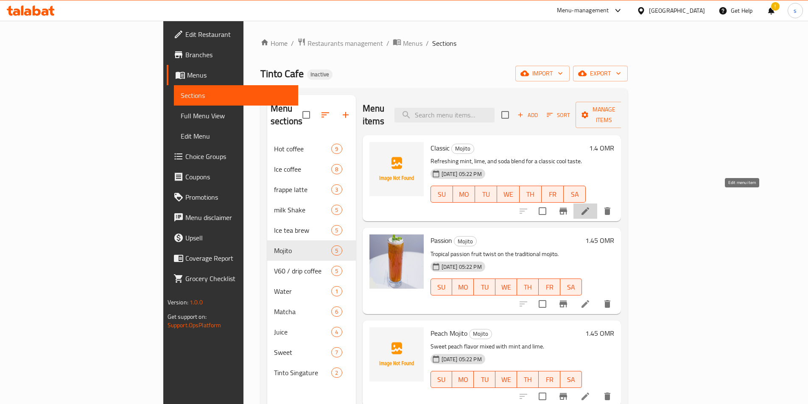
click at [589, 208] on icon at bounding box center [586, 212] width 8 height 8
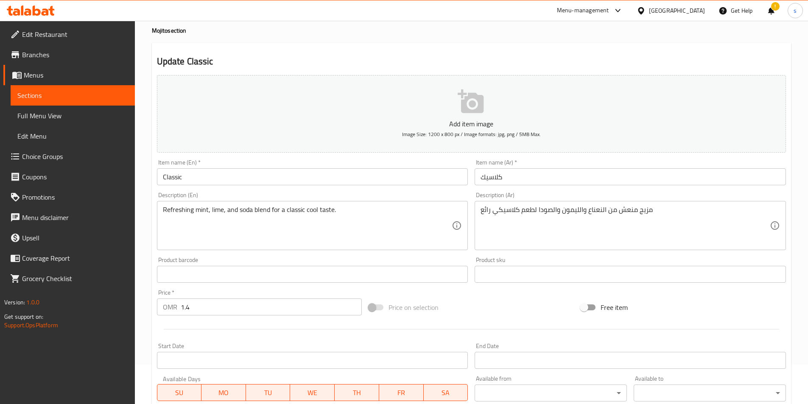
scroll to position [85, 0]
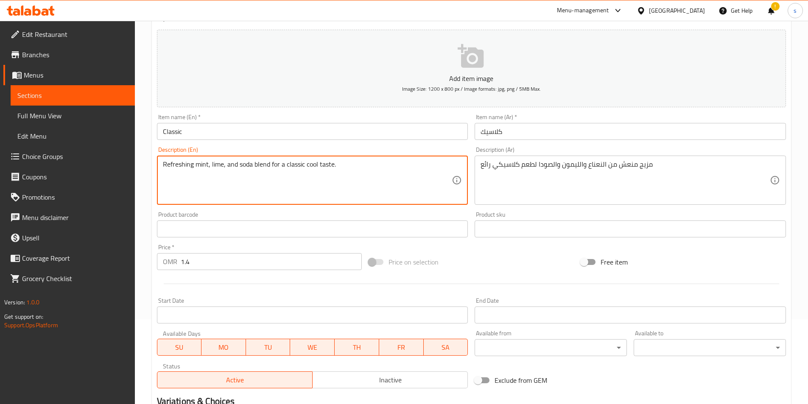
click at [283, 163] on textarea "Refreshing mint, lime, and soda blend for a classic cool taste." at bounding box center [307, 180] width 289 height 40
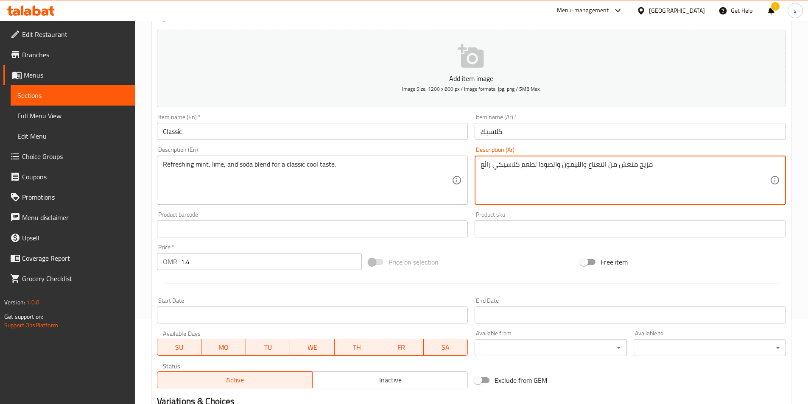
click at [569, 165] on textarea "مزيج منعش من النعناع والليمون والصودا لطعم كلاسيكي رائع" at bounding box center [625, 180] width 289 height 40
paste textarea "ايم والصودا لطعم كلاسيكي كوول"
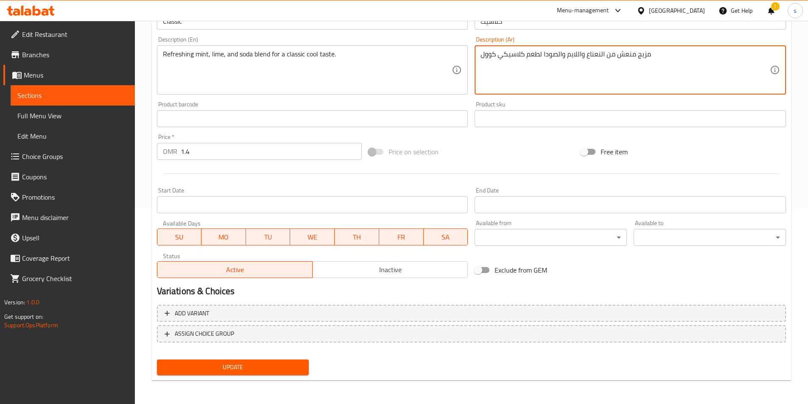
type textarea "مزيج منعش من النعناع واللايم والصودا لطعم كلاسيكي كوول"
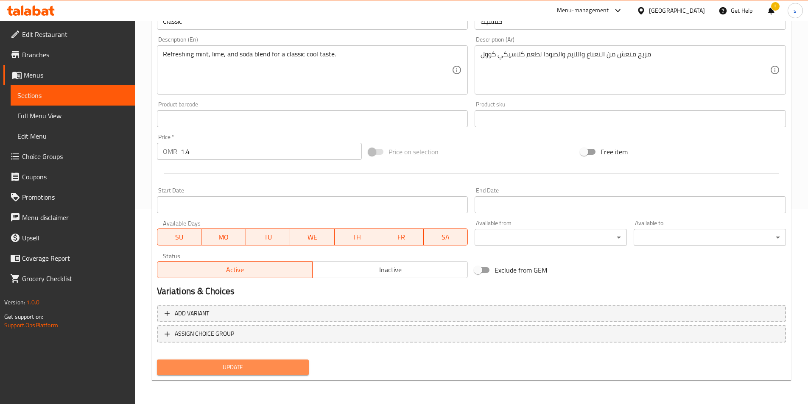
click at [269, 369] on span "Update" at bounding box center [233, 367] width 139 height 11
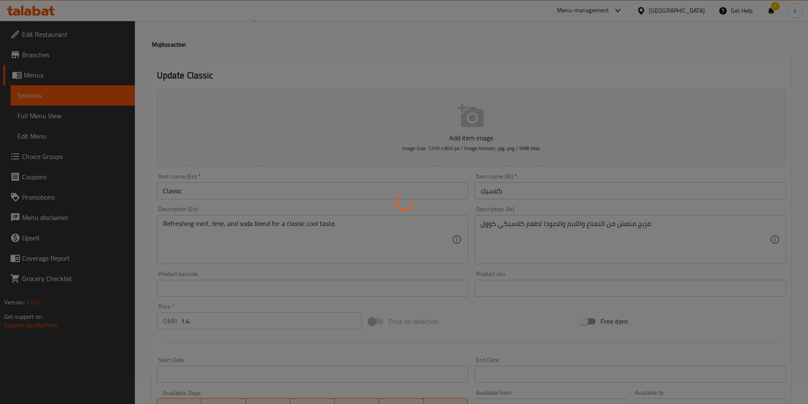
scroll to position [0, 0]
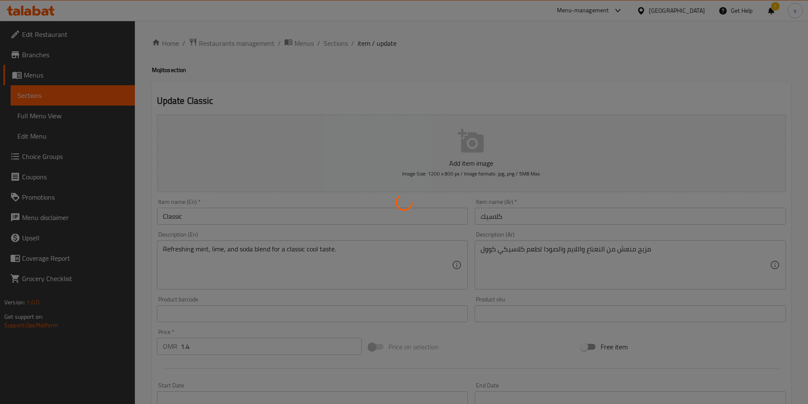
click at [324, 45] on div at bounding box center [404, 202] width 808 height 404
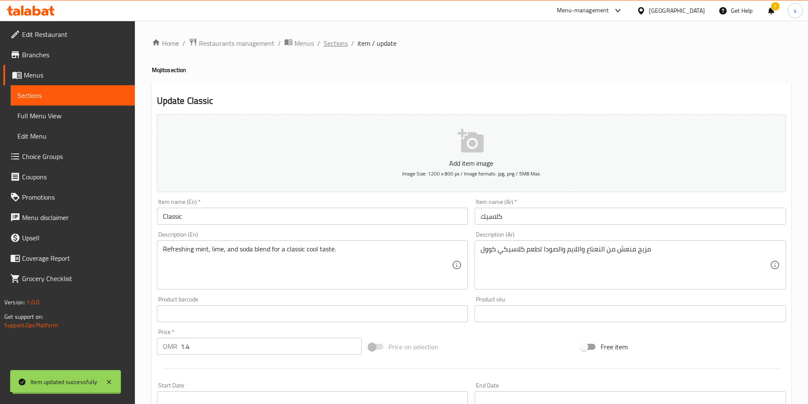
click at [328, 42] on span "Sections" at bounding box center [336, 43] width 24 height 10
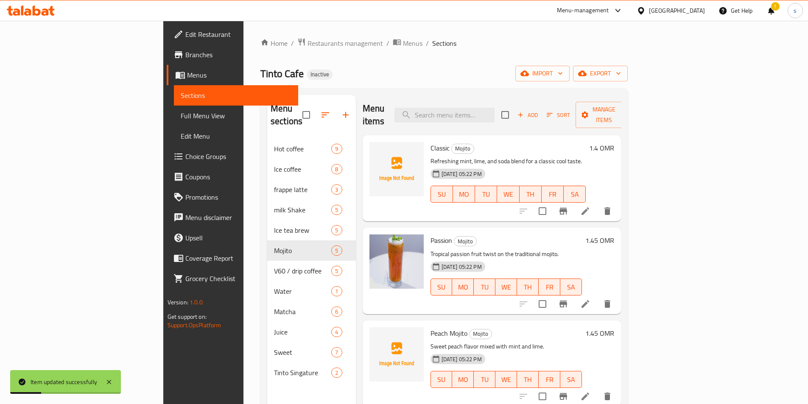
click at [591, 299] on icon at bounding box center [586, 304] width 10 height 10
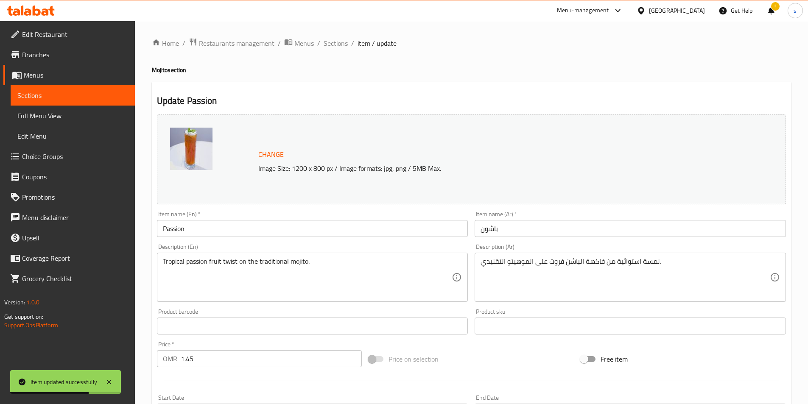
click at [536, 257] on div "لمسة استوائية من فاكهة الباشن فروت على الموهيتو التقليدي. Description (Ar)" at bounding box center [631, 277] width 312 height 49
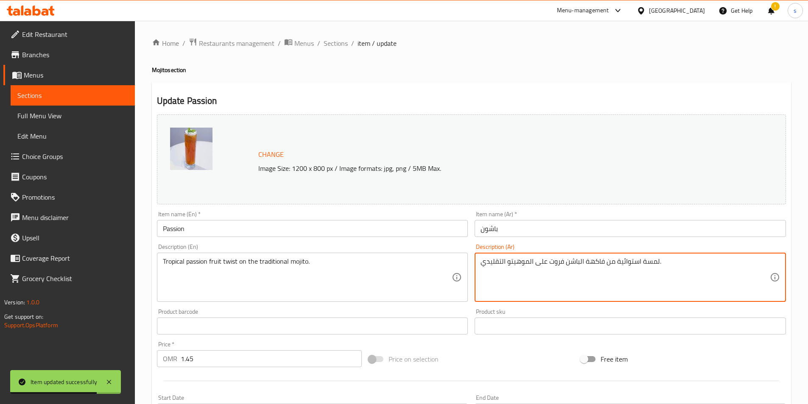
click at [530, 260] on textarea "لمسة استوائية من فاكهة الباشن فروت على الموهيتو التقليدي." at bounding box center [625, 278] width 289 height 40
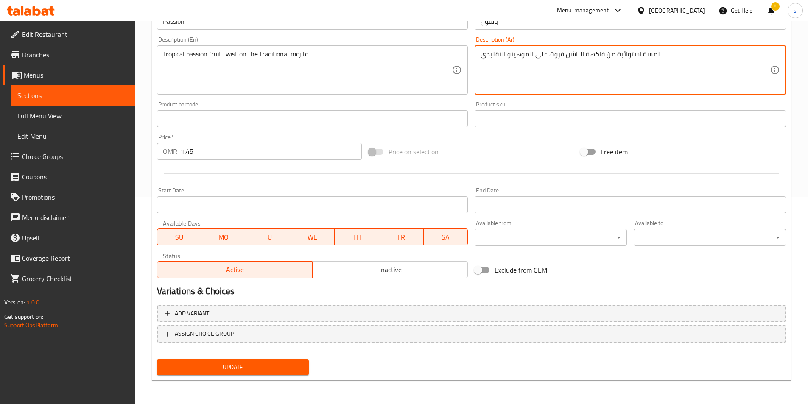
click at [306, 364] on button "Update" at bounding box center [233, 368] width 152 height 16
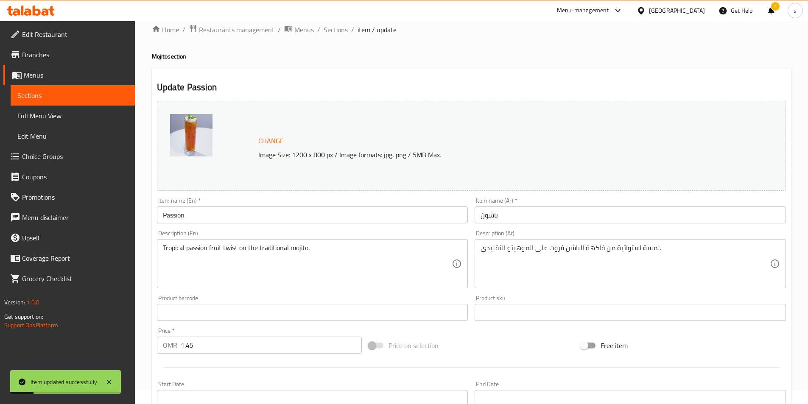
scroll to position [0, 0]
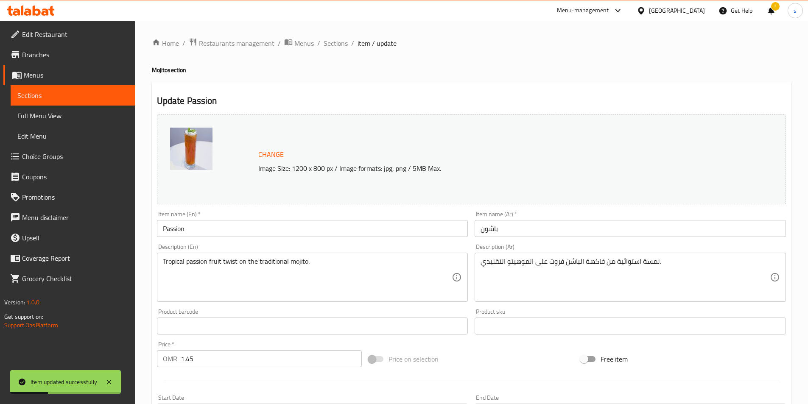
drag, startPoint x: 329, startPoint y: 45, endPoint x: 343, endPoint y: 53, distance: 16.3
click at [329, 45] on span "Sections" at bounding box center [336, 43] width 24 height 10
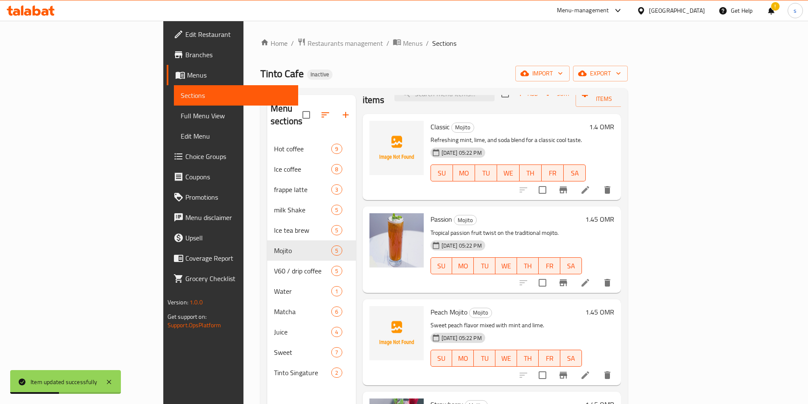
scroll to position [42, 0]
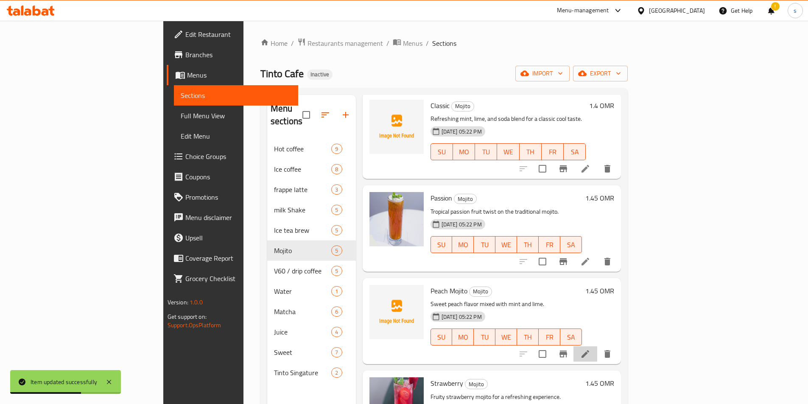
click at [598, 347] on li at bounding box center [586, 354] width 24 height 15
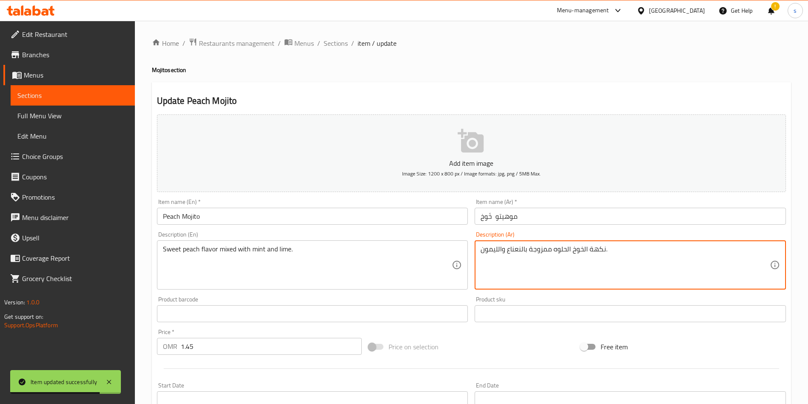
click at [581, 251] on textarea "نكهة الخوخ الحلوه ممزوجة بالنعناع والليمون." at bounding box center [625, 265] width 289 height 40
paste textarea "ايم"
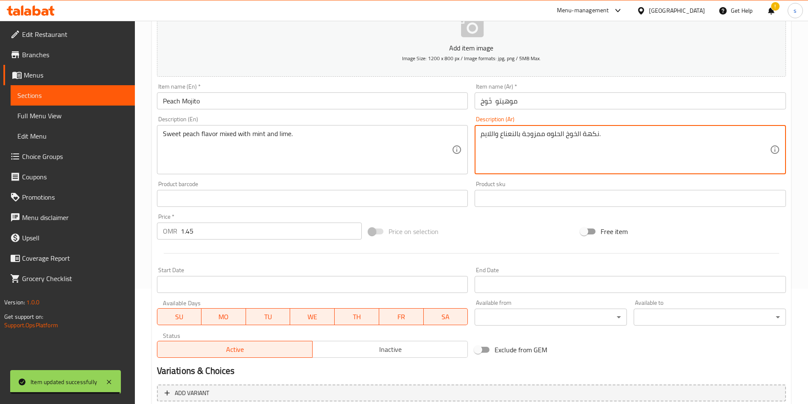
scroll to position [195, 0]
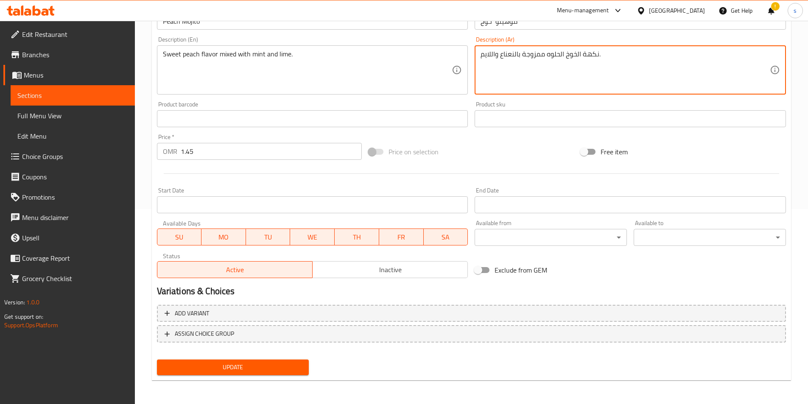
type textarea "نكهة الخوخ الحلوه ممزوجة بالنعناع واللايم."
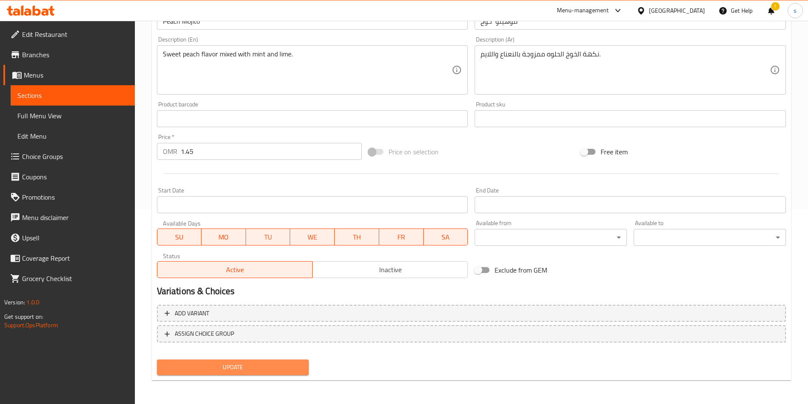
click at [208, 365] on span "Update" at bounding box center [233, 367] width 139 height 11
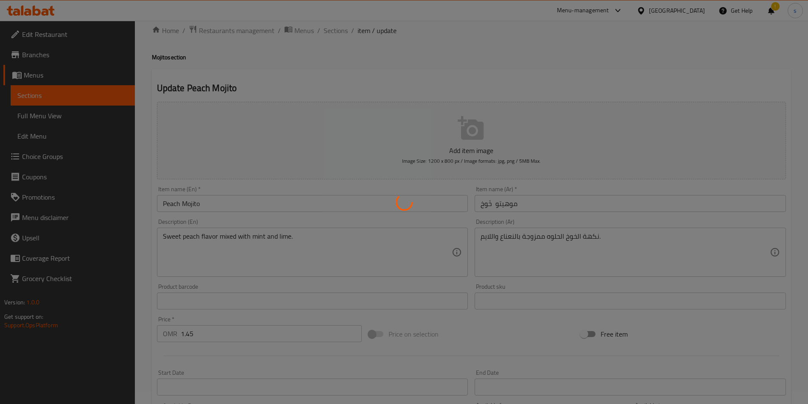
scroll to position [0, 0]
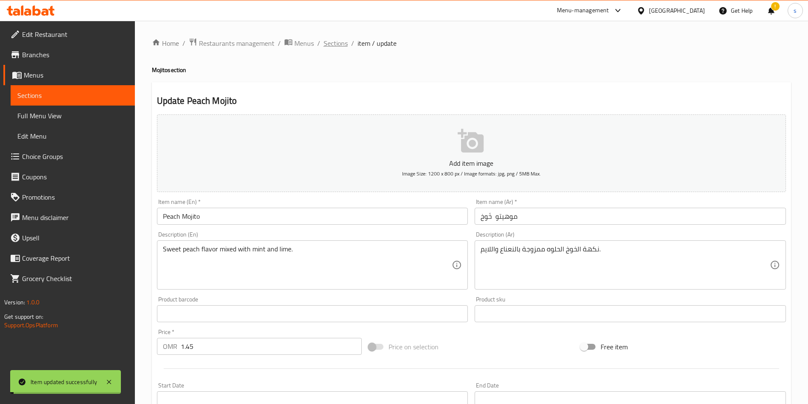
click at [336, 45] on span "Sections" at bounding box center [336, 43] width 24 height 10
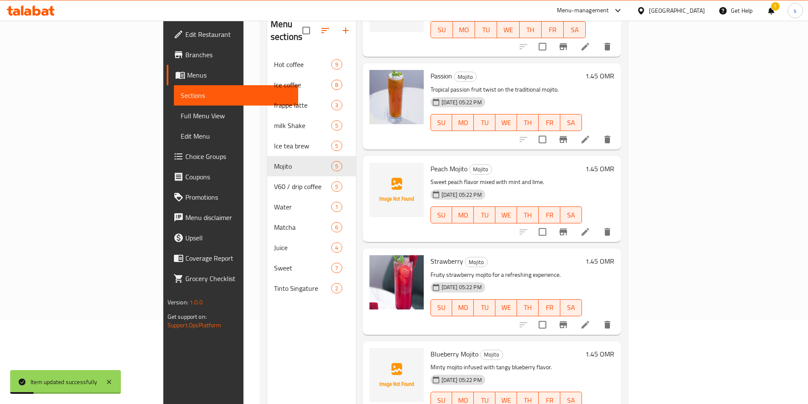
scroll to position [85, 0]
click at [598, 317] on li at bounding box center [586, 324] width 24 height 15
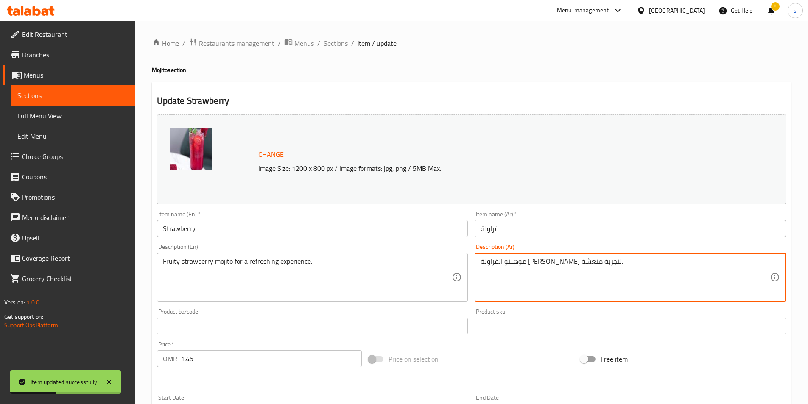
click at [505, 258] on textarea "موهيتو الفراولة [PERSON_NAME] لتجربة منعشة." at bounding box center [625, 278] width 289 height 40
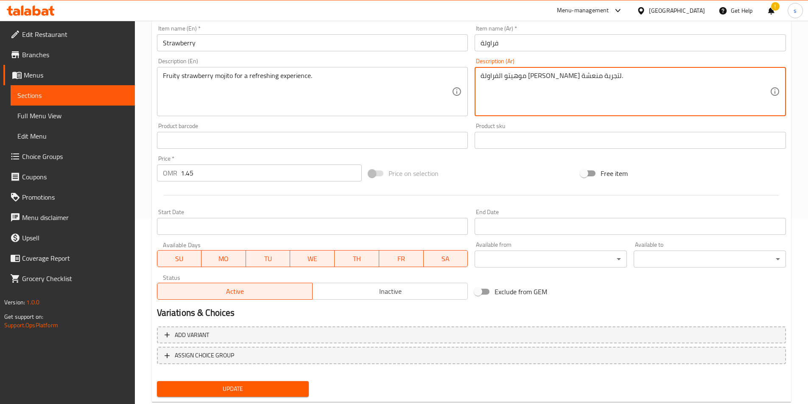
scroll to position [208, 0]
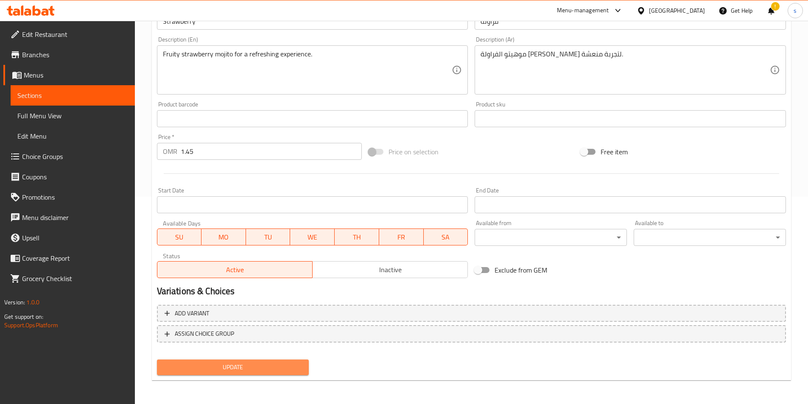
click at [241, 368] on span "Update" at bounding box center [233, 367] width 139 height 11
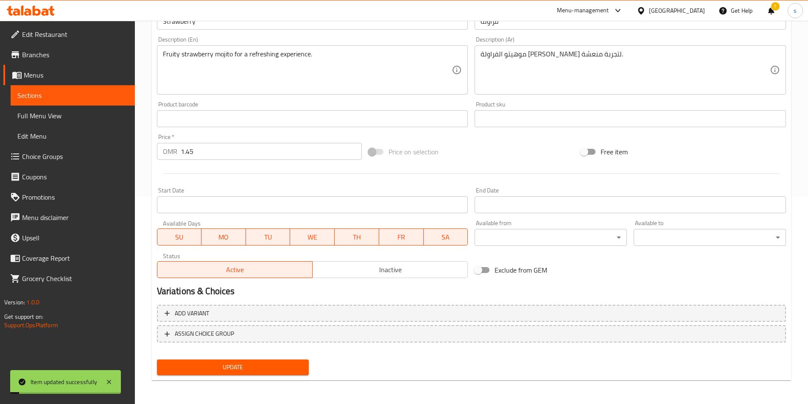
scroll to position [0, 0]
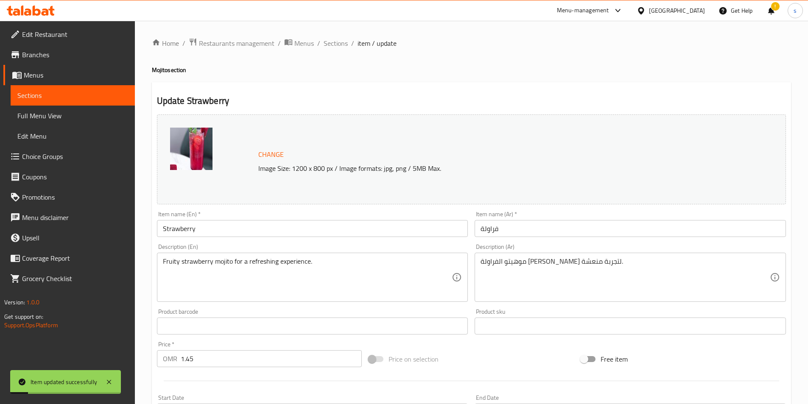
click at [322, 45] on ol "Home / Restaurants management / Menus / Sections / item / update" at bounding box center [472, 43] width 640 height 11
click at [327, 46] on span "Sections" at bounding box center [336, 43] width 24 height 10
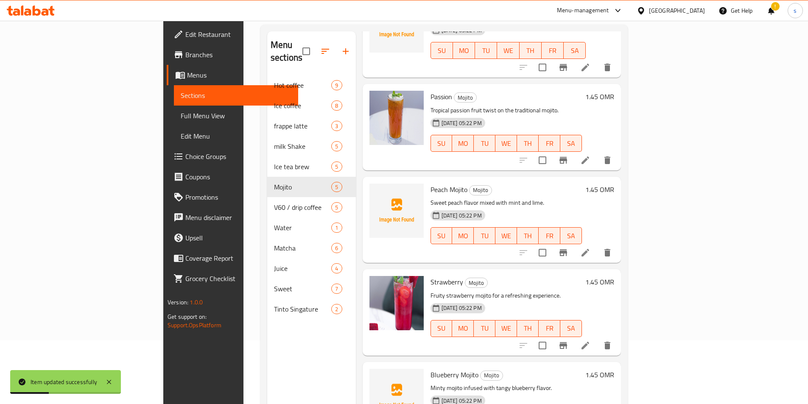
scroll to position [119, 0]
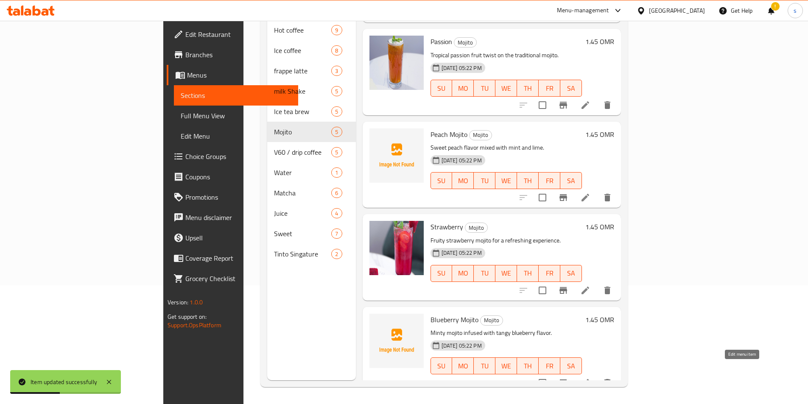
click at [589, 379] on icon at bounding box center [586, 383] width 8 height 8
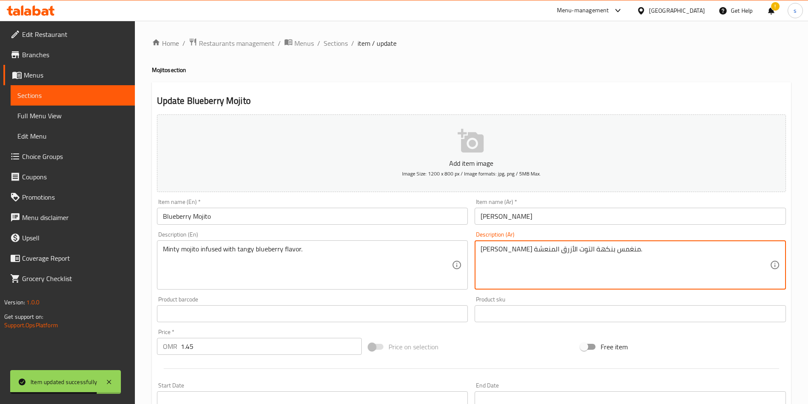
click at [529, 258] on textarea "[PERSON_NAME] منغمس بنكهة التوت الأزرق المنعشة." at bounding box center [625, 265] width 289 height 40
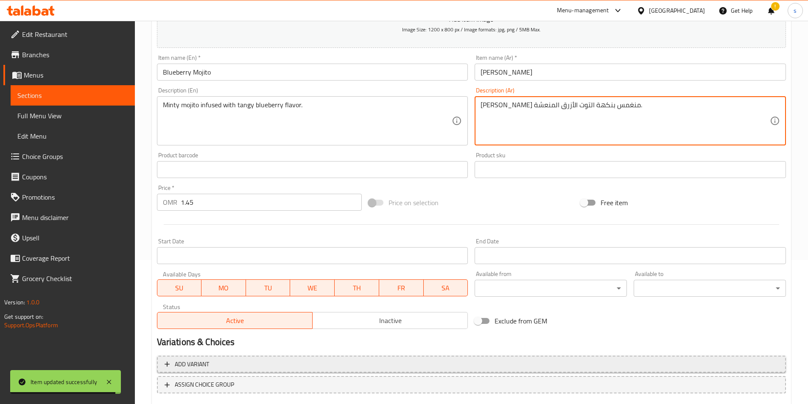
scroll to position [195, 0]
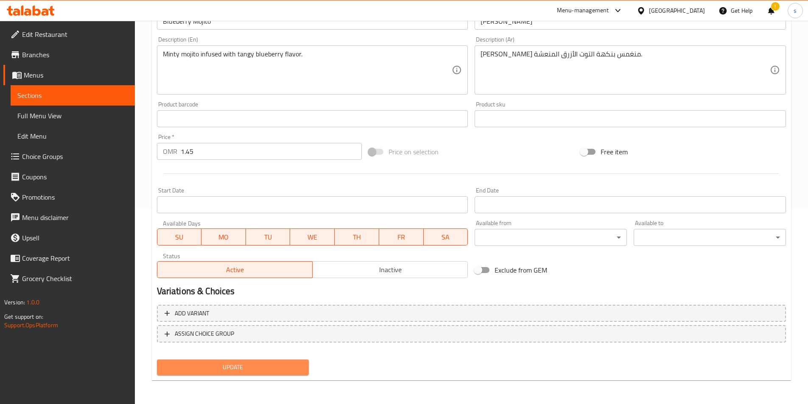
click at [264, 362] on button "Update" at bounding box center [233, 368] width 152 height 16
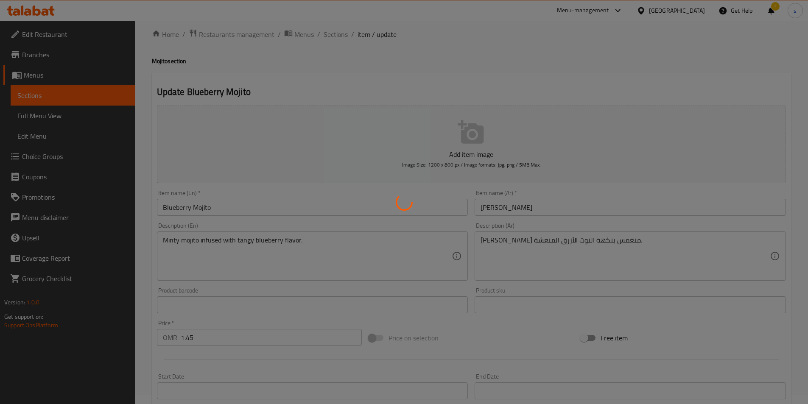
scroll to position [0, 0]
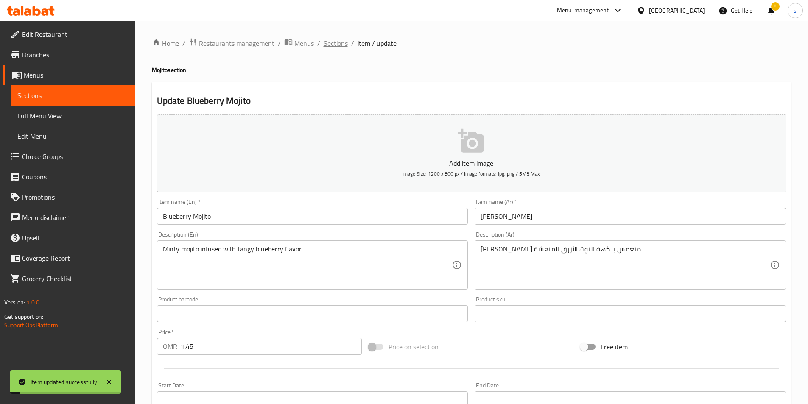
click at [333, 47] on span "Sections" at bounding box center [336, 43] width 24 height 10
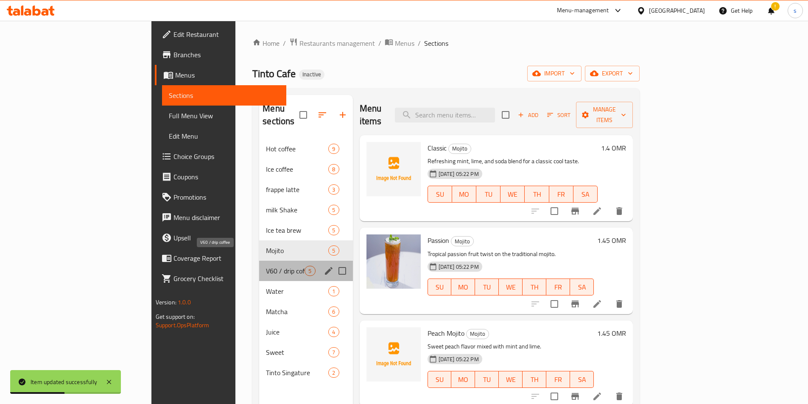
click at [266, 266] on span "V60 / drip coffee" at bounding box center [285, 271] width 39 height 10
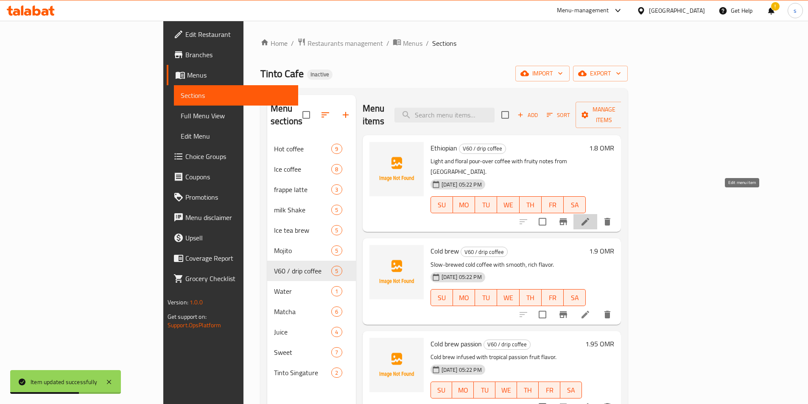
click at [591, 217] on icon at bounding box center [586, 222] width 10 height 10
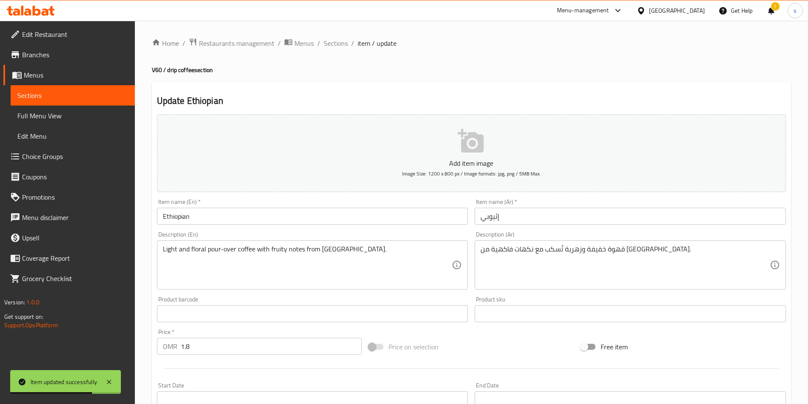
click at [511, 241] on div "قهوة خفيفة وزهرية تُسكب مع نكهات فاكهية من [GEOGRAPHIC_DATA]. Description (Ar)" at bounding box center [631, 265] width 312 height 49
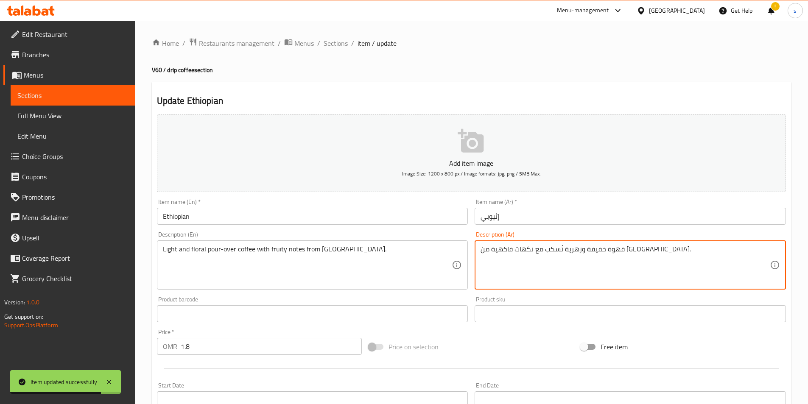
click at [502, 250] on textarea "قهوة خفيفة وزهرية تُسكب مع نكهات فاكهية من [GEOGRAPHIC_DATA]." at bounding box center [625, 265] width 289 height 40
paste textarea "ور اوفر مع فروتي نوتس"
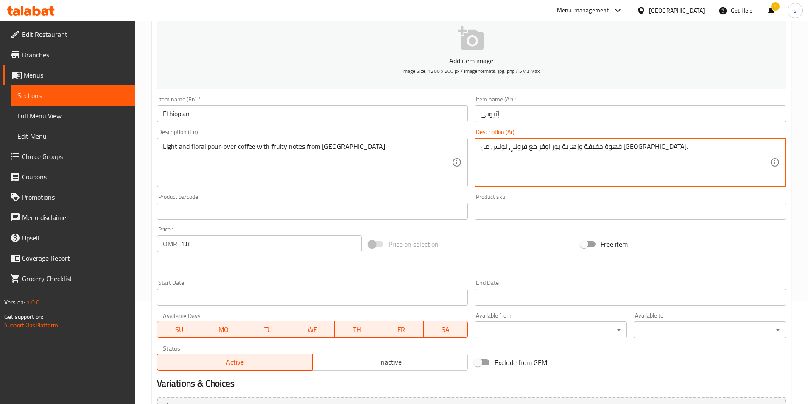
scroll to position [195, 0]
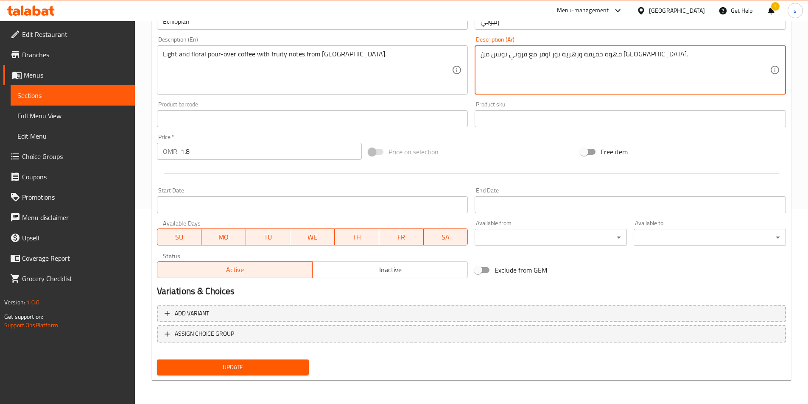
type textarea "قهوة خفيفة وزهرية بور اوفر مع فروتي نوتس من [GEOGRAPHIC_DATA]."
click at [310, 369] on div "Update" at bounding box center [233, 367] width 159 height 22
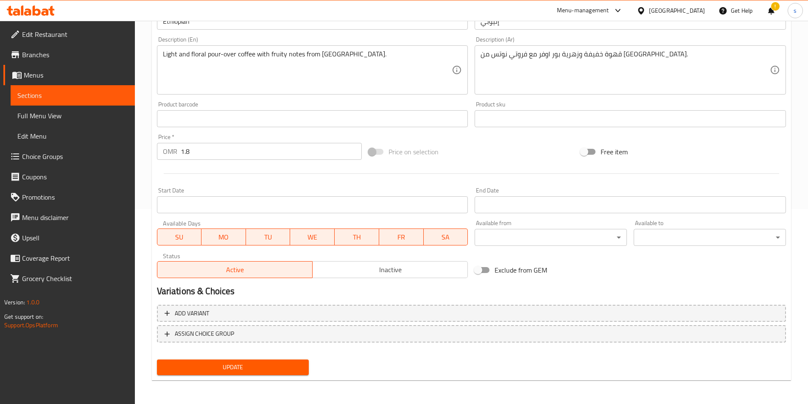
click at [306, 369] on button "Update" at bounding box center [233, 368] width 152 height 16
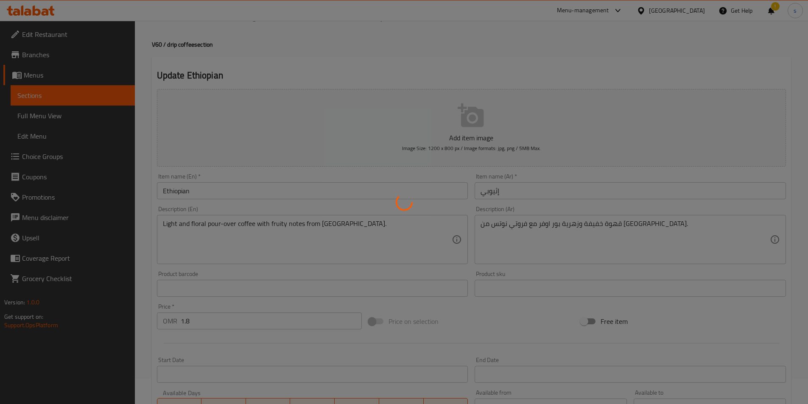
scroll to position [0, 0]
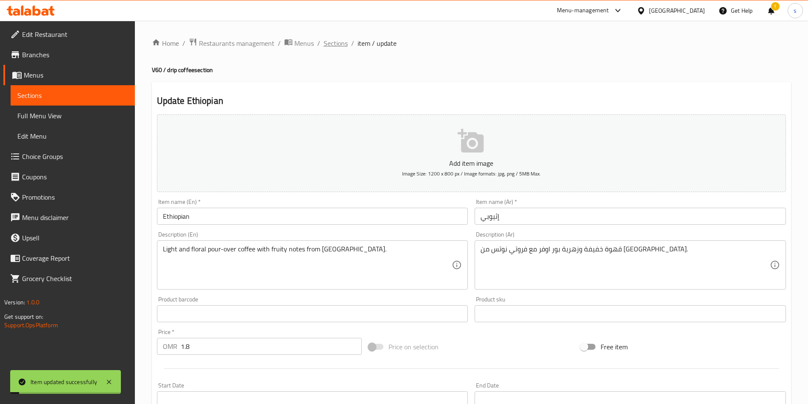
click at [337, 45] on span "Sections" at bounding box center [336, 43] width 24 height 10
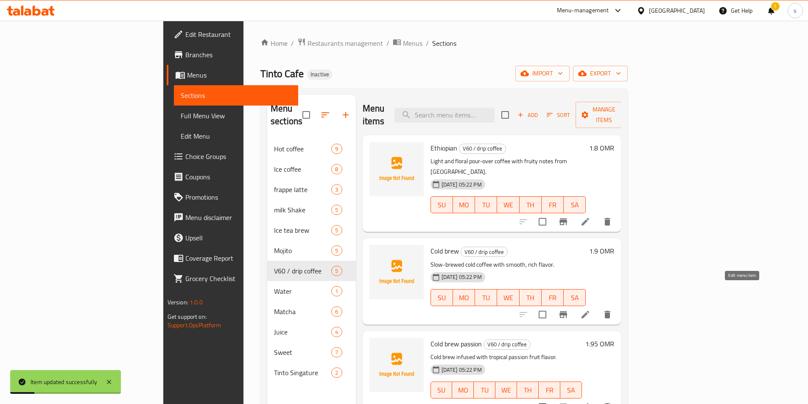
click at [591, 310] on icon at bounding box center [586, 315] width 10 height 10
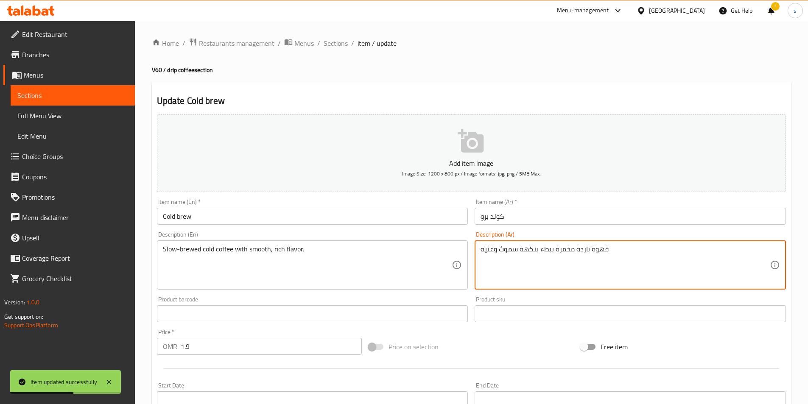
click at [533, 255] on textarea "قهوة باردة مخمرة ببطء بنكهة سموث وغنية" at bounding box center [625, 265] width 289 height 40
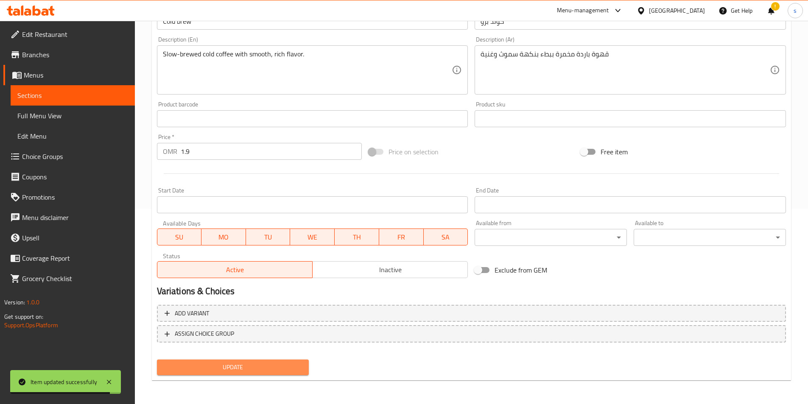
click at [261, 363] on span "Update" at bounding box center [233, 367] width 139 height 11
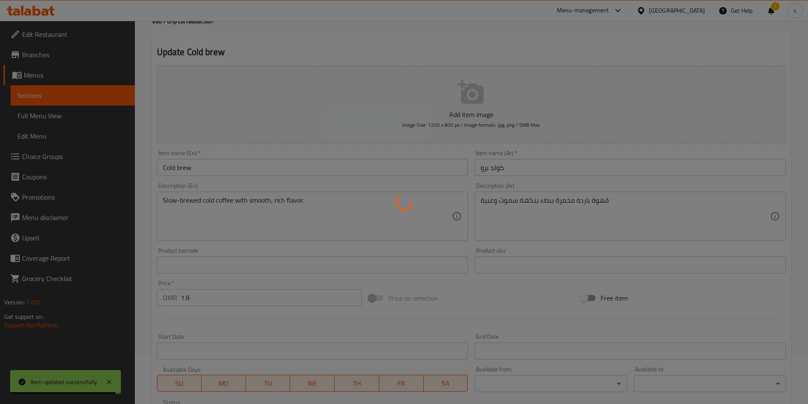
scroll to position [0, 0]
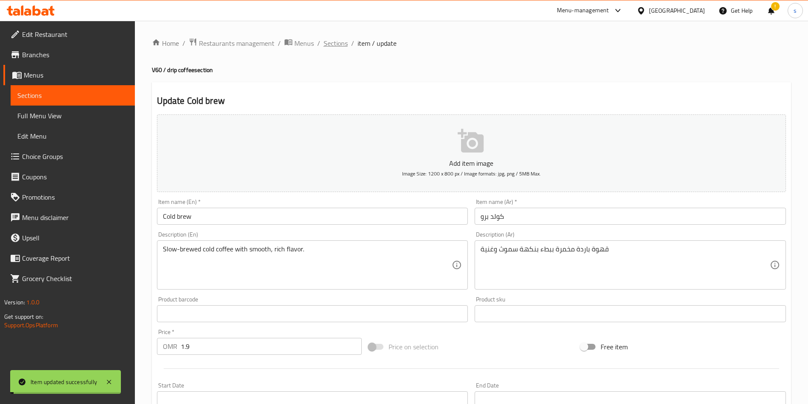
click at [336, 45] on span "Sections" at bounding box center [336, 43] width 24 height 10
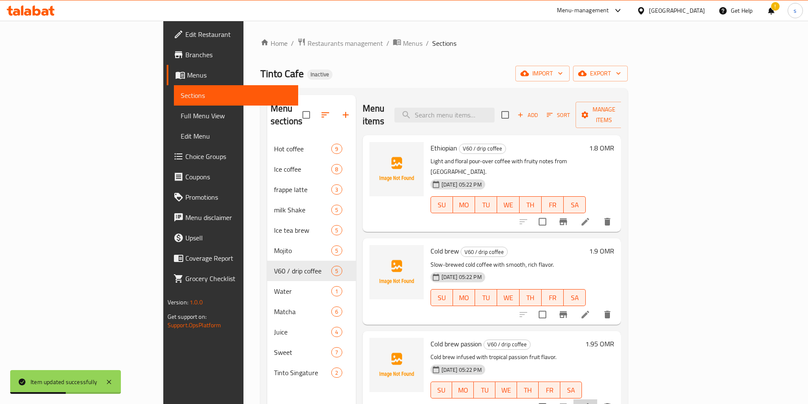
click at [598, 400] on li at bounding box center [586, 407] width 24 height 15
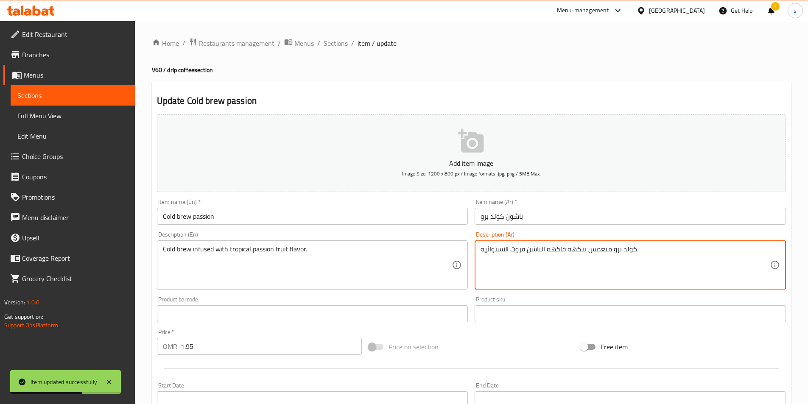
click at [517, 258] on textarea "كولد برو منغمس بنكهة فاكهة الباشن فروت الاستوائية." at bounding box center [625, 265] width 289 height 40
paste textarea
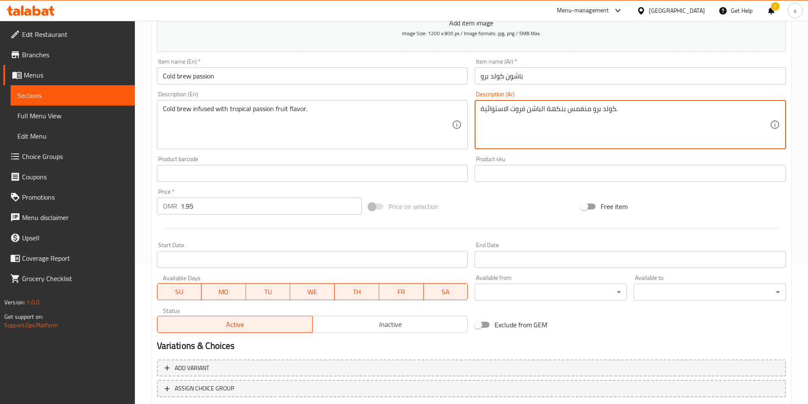
scroll to position [195, 0]
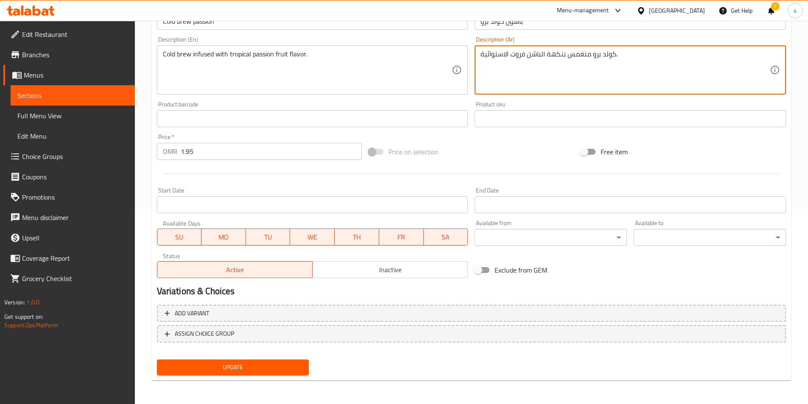
type textarea "كولد برو منغمس بنكهة الباشن فروت الاستوائية."
click at [276, 360] on button "Update" at bounding box center [233, 368] width 152 height 16
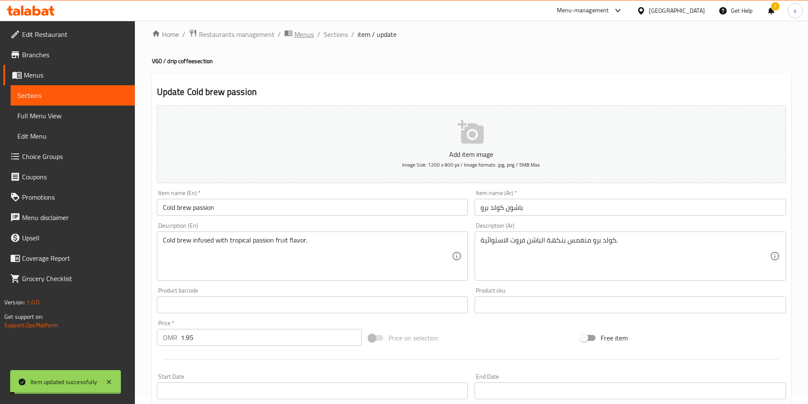
scroll to position [0, 0]
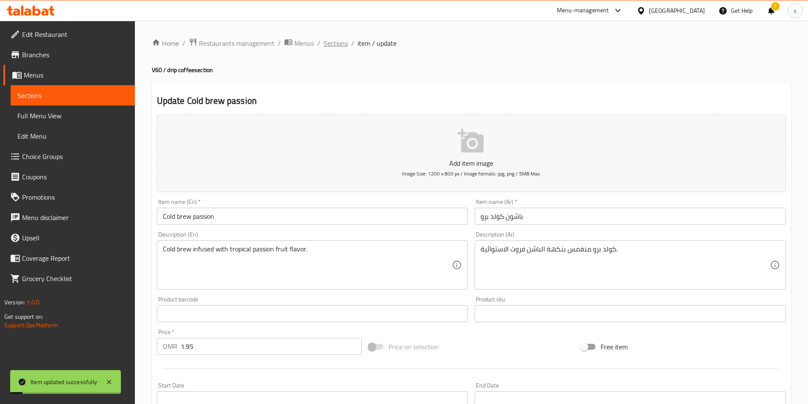
click at [331, 44] on span "Sections" at bounding box center [336, 43] width 24 height 10
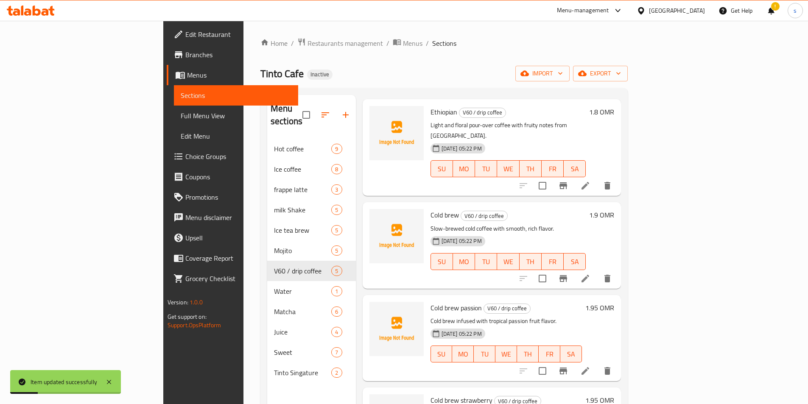
scroll to position [80, 0]
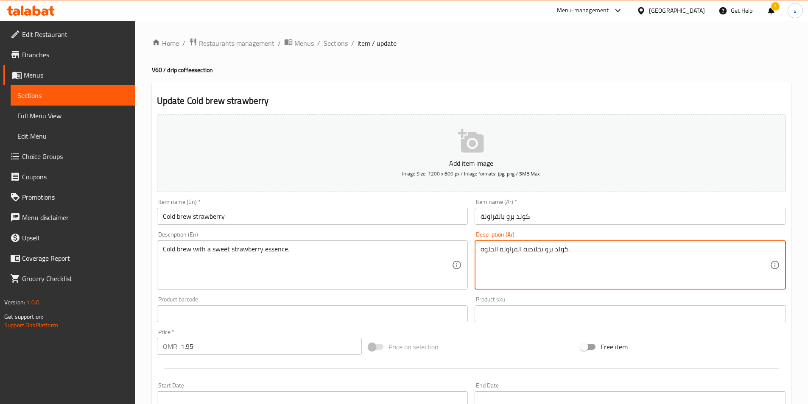
click at [513, 251] on textarea "كولد برو بخلاصة الفراولة الحلوة." at bounding box center [625, 265] width 289 height 40
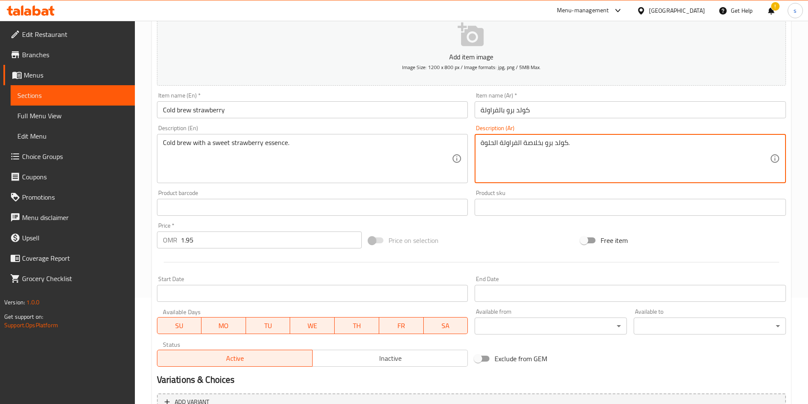
scroll to position [195, 0]
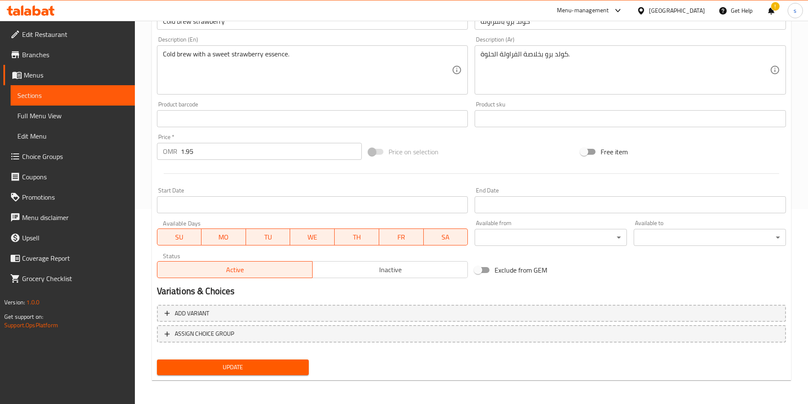
click at [574, 71] on textarea "كولد برو بخلاصة الفراولة الحلوة." at bounding box center [625, 70] width 289 height 40
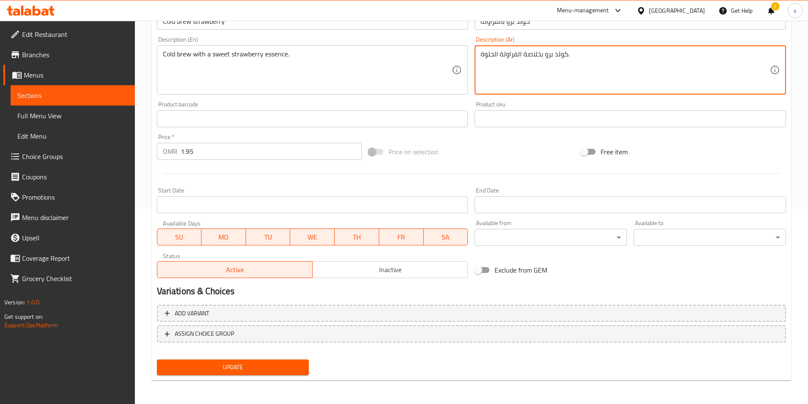
click at [574, 71] on textarea "كولد برو بخلاصة الفراولة الحلوة." at bounding box center [625, 70] width 289 height 40
click at [225, 365] on span "Update" at bounding box center [233, 367] width 139 height 11
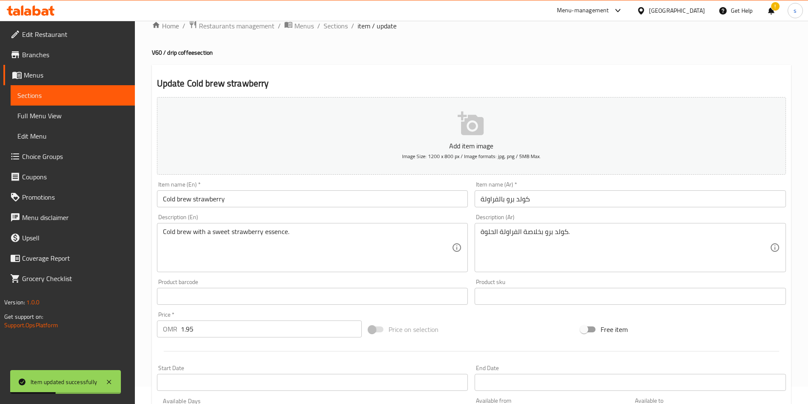
scroll to position [0, 0]
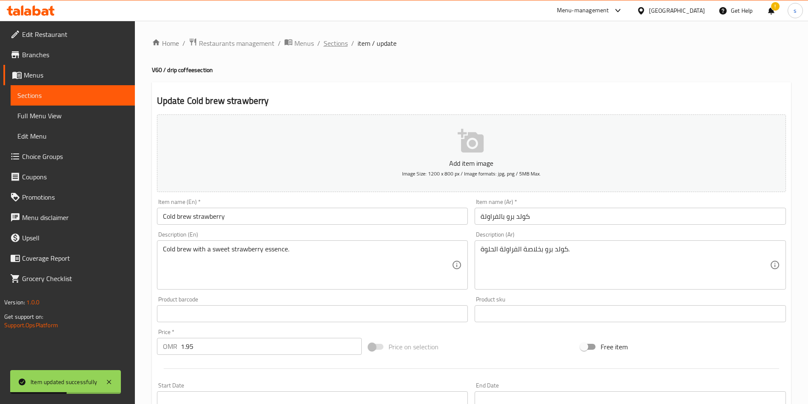
click at [341, 47] on span "Sections" at bounding box center [336, 43] width 24 height 10
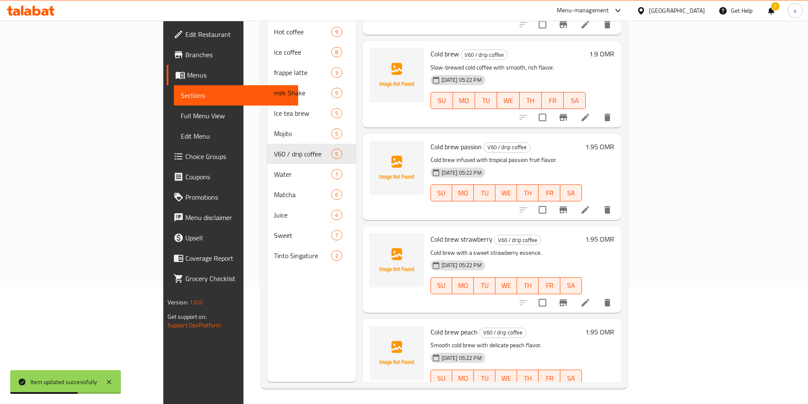
scroll to position [119, 0]
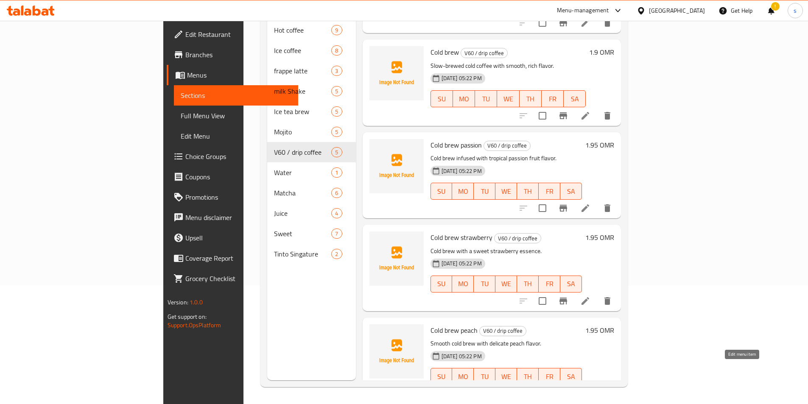
click at [591, 389] on icon at bounding box center [586, 394] width 10 height 10
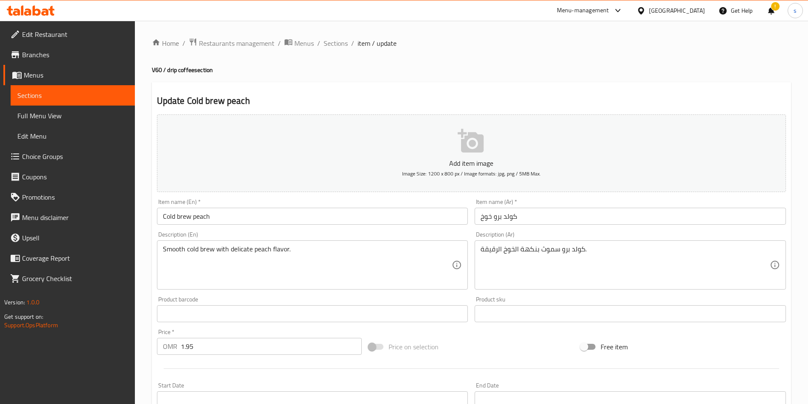
click at [513, 248] on textarea "كولد برو سموث بنكهة الخوخ الرقيقة." at bounding box center [625, 265] width 289 height 40
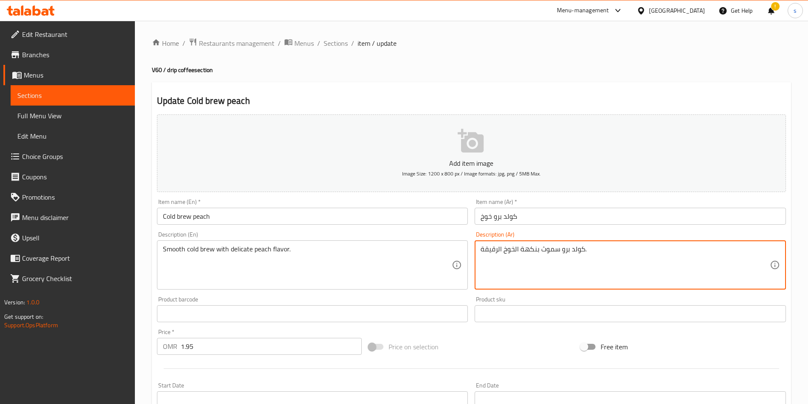
click at [513, 248] on textarea "كولد برو سموث بنكهة الخوخ الرقيقة." at bounding box center [625, 265] width 289 height 40
paste textarea "يليكيت الخوخ"
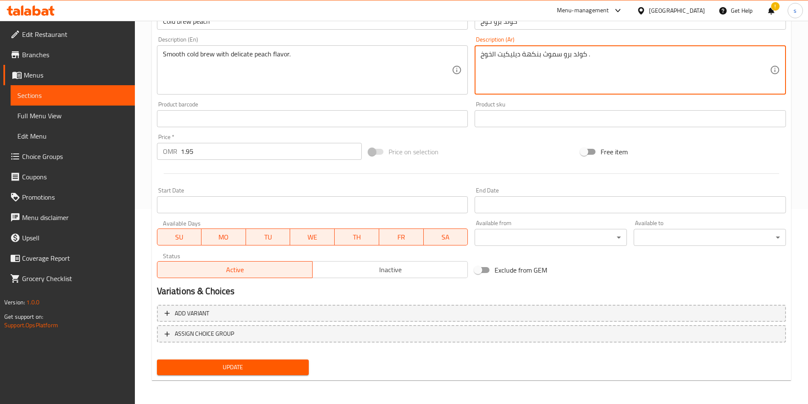
type textarea "كولد برو سموث بنكهة ديليكيت الخوخ ."
click at [282, 372] on span "Update" at bounding box center [233, 367] width 139 height 11
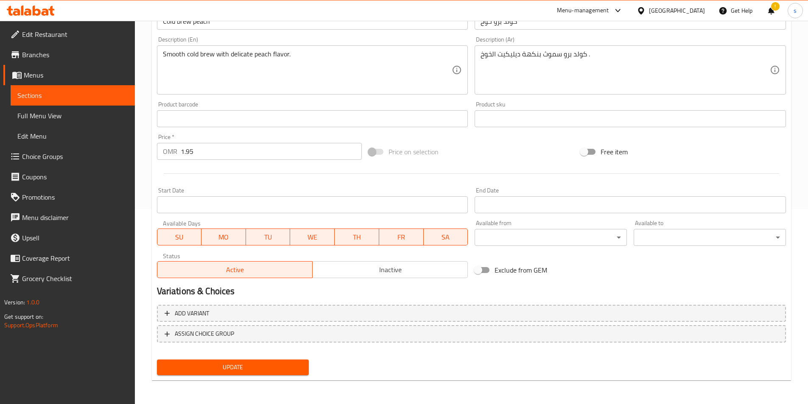
click at [234, 363] on span "Update" at bounding box center [233, 367] width 139 height 11
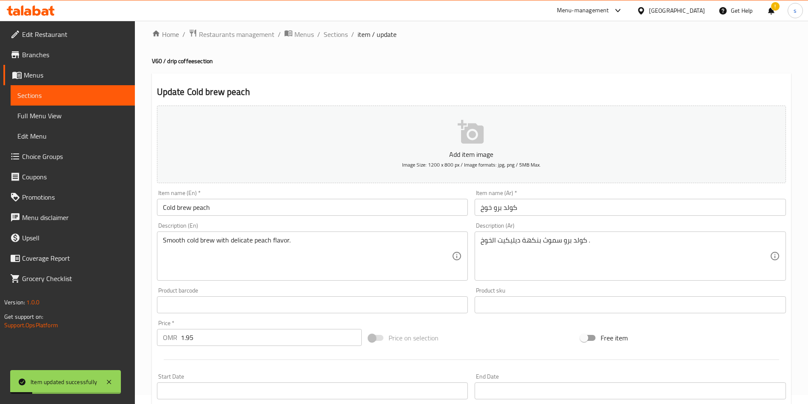
scroll to position [0, 0]
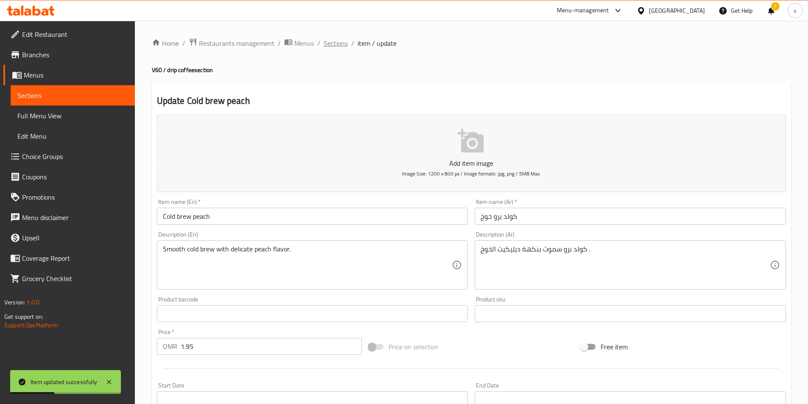
click at [327, 44] on span "Sections" at bounding box center [336, 43] width 24 height 10
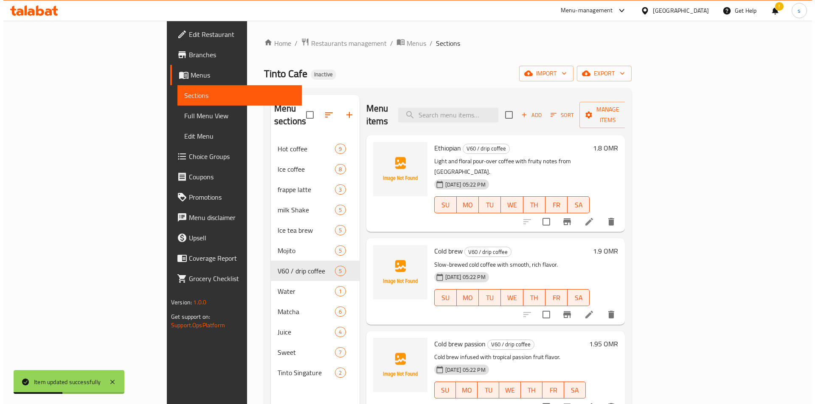
scroll to position [80, 0]
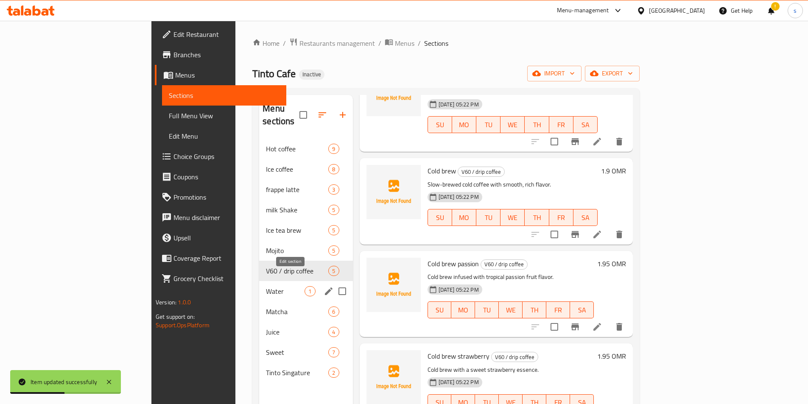
click at [324, 286] on icon "edit" at bounding box center [329, 291] width 10 height 10
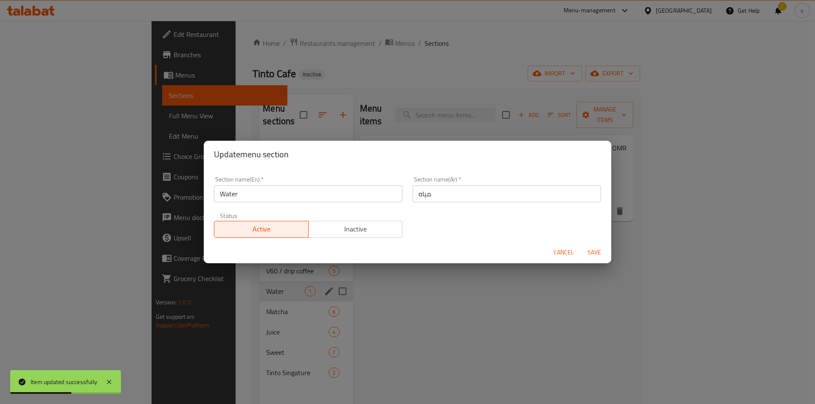
click at [253, 278] on div "Update menu section Section name(En)   * Water Section name(En) * Section name(…" at bounding box center [407, 202] width 815 height 404
click at [557, 251] on span "Cancel" at bounding box center [563, 252] width 20 height 11
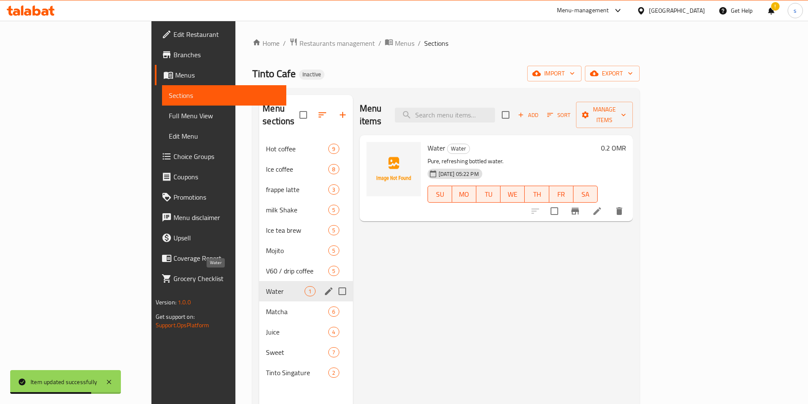
click at [266, 286] on span "Water" at bounding box center [285, 291] width 39 height 10
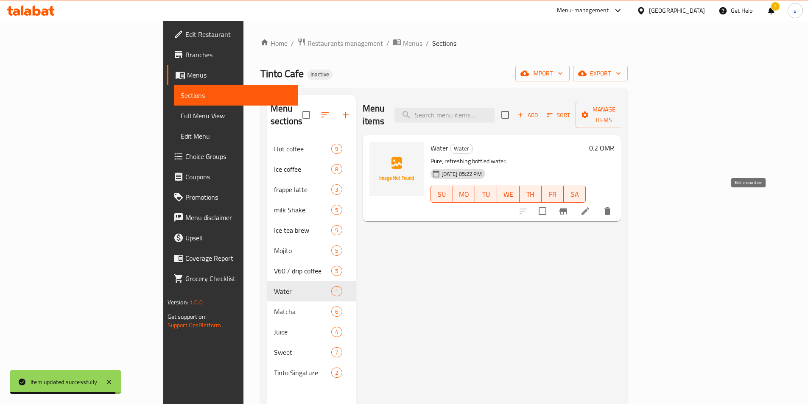
click at [589, 208] on icon at bounding box center [586, 212] width 8 height 8
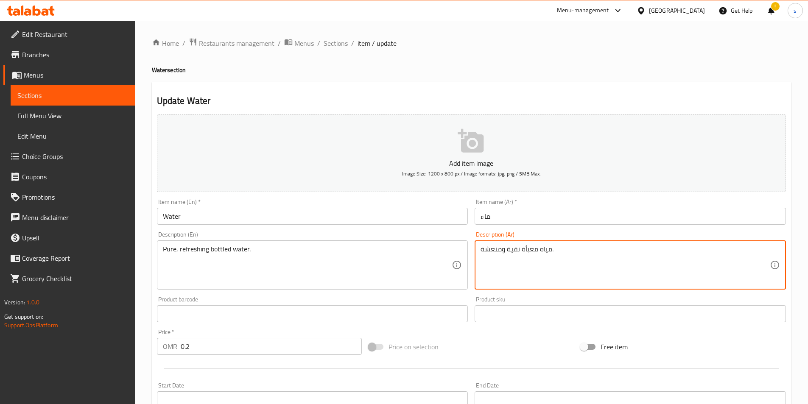
click at [502, 252] on textarea "مياه معبأة نقية ومنعشة." at bounding box center [625, 265] width 289 height 40
paste textarea "ي زجاجه"
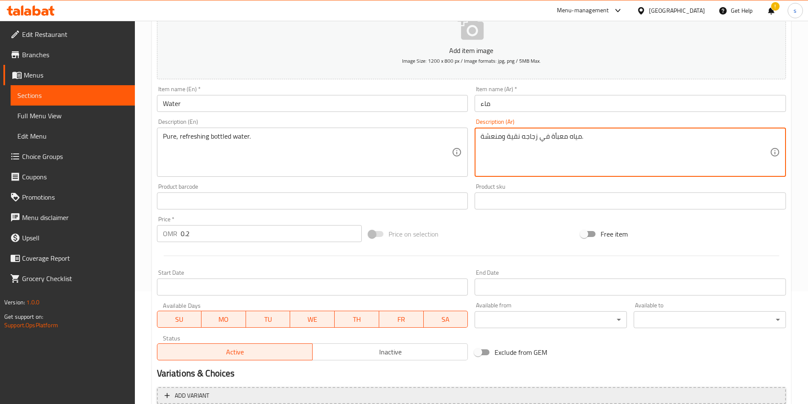
scroll to position [195, 0]
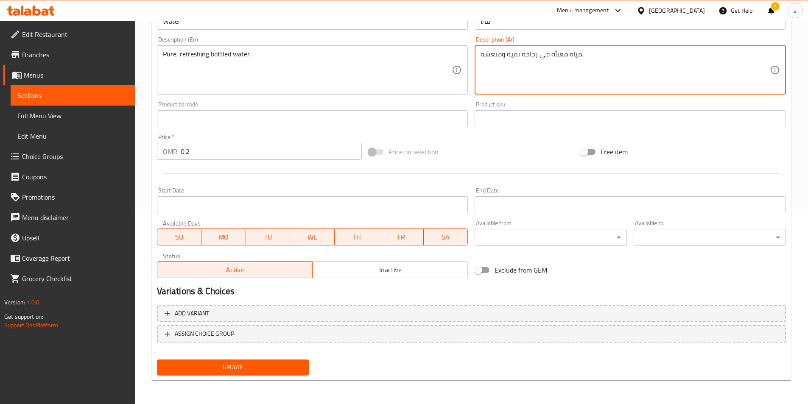
type textarea "مياه معبأة في زجاجه نقية ومنعشة."
click at [231, 365] on span "Update" at bounding box center [233, 367] width 139 height 11
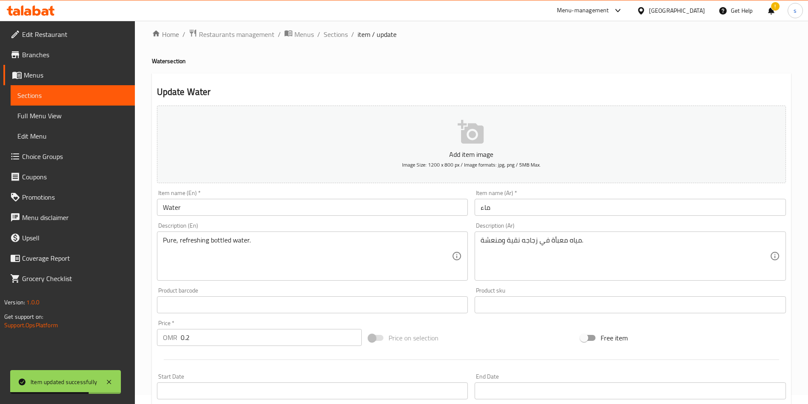
scroll to position [0, 0]
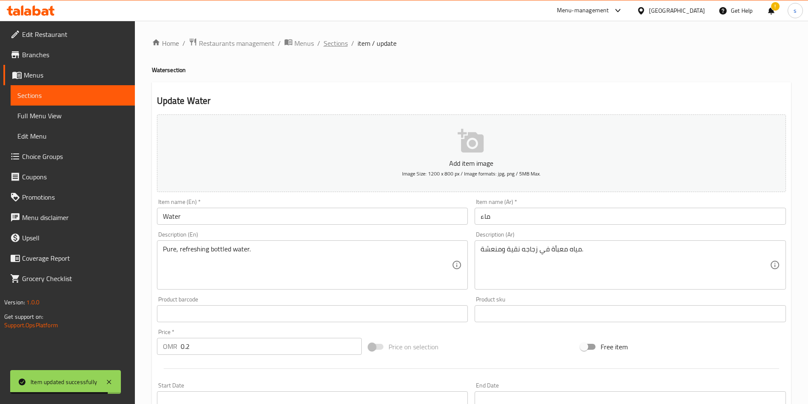
click at [333, 45] on span "Sections" at bounding box center [336, 43] width 24 height 10
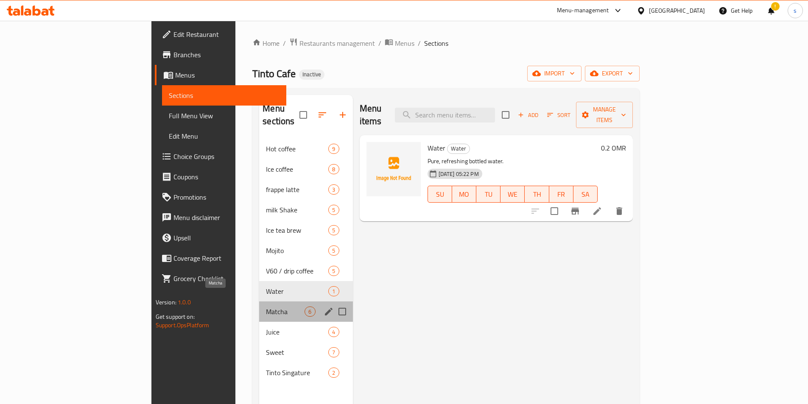
click at [266, 307] on span "Matcha" at bounding box center [285, 312] width 39 height 10
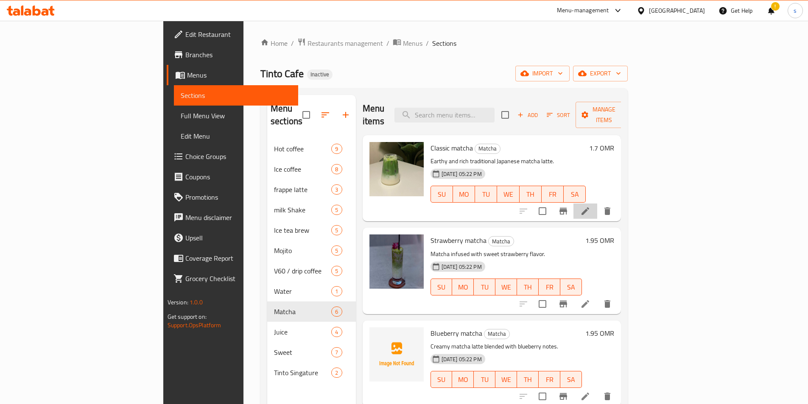
click at [598, 204] on li at bounding box center [586, 211] width 24 height 15
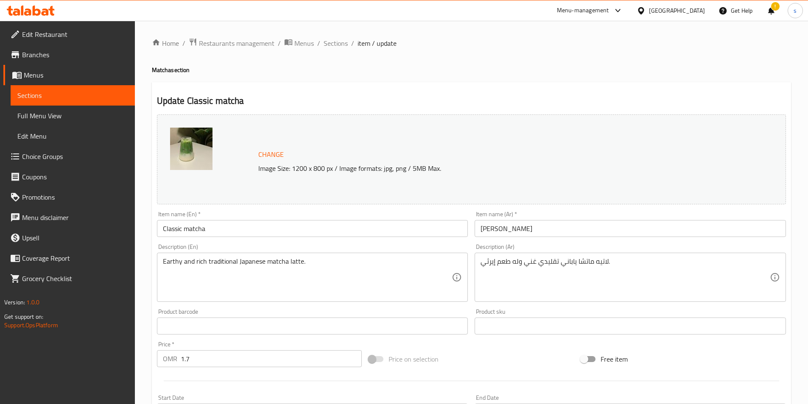
click at [512, 252] on div "Description (Ar) لاتيه ماتشا [DEMOGRAPHIC_DATA] تقليدي غني وله طعم إيرثي. Descr…" at bounding box center [631, 273] width 312 height 58
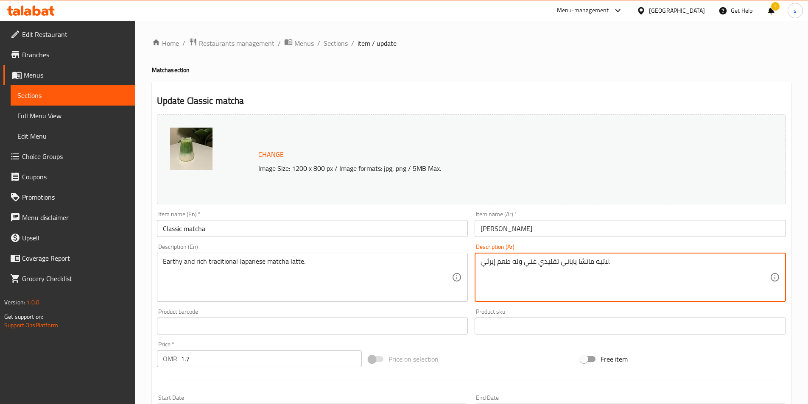
click at [508, 261] on textarea "لاتيه ماتشا ياباني تقليدي غني وله طعم إيرثي." at bounding box center [625, 278] width 289 height 40
paste textarea
type textarea "لاتيه ماتشا ياباني تقليدي غني و إيرثي."
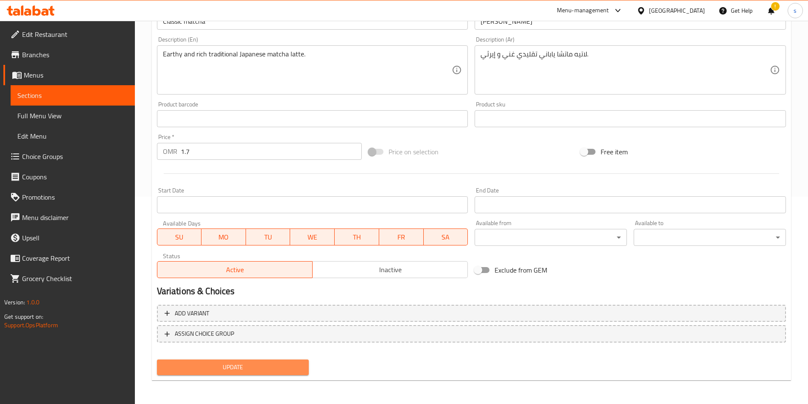
click at [246, 366] on span "Update" at bounding box center [233, 367] width 139 height 11
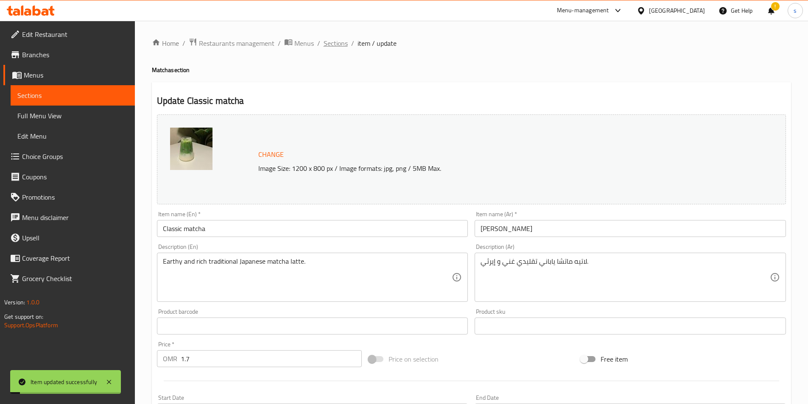
click at [324, 41] on span "Sections" at bounding box center [336, 43] width 24 height 10
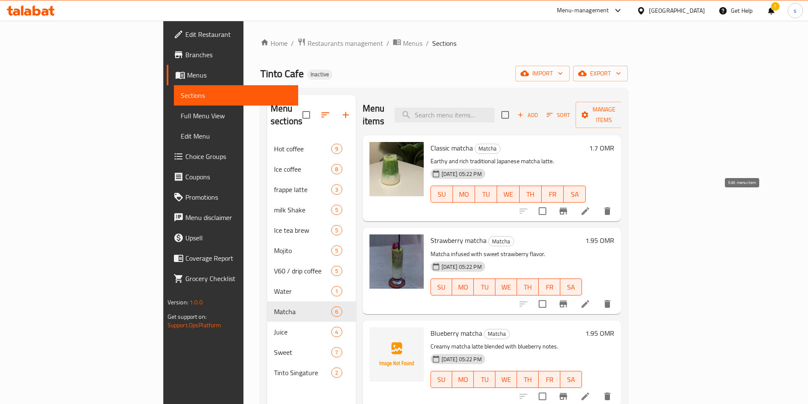
click at [591, 206] on icon at bounding box center [586, 211] width 10 height 10
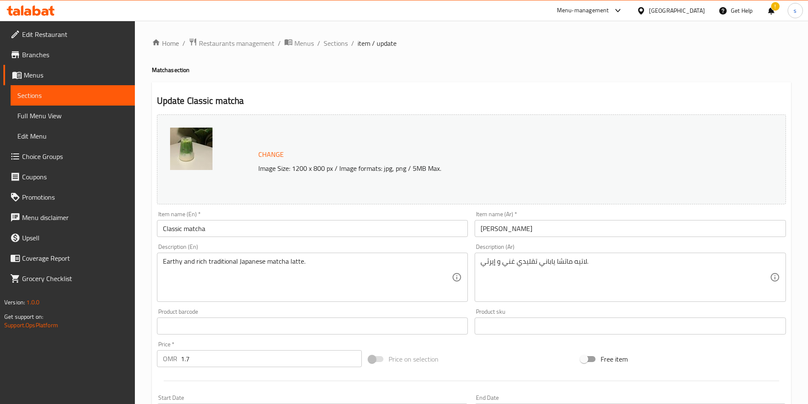
click at [518, 255] on div "لاتيه ماتشا ياباني تقليدي غني و إيرثي. Description (Ar)" at bounding box center [631, 277] width 312 height 49
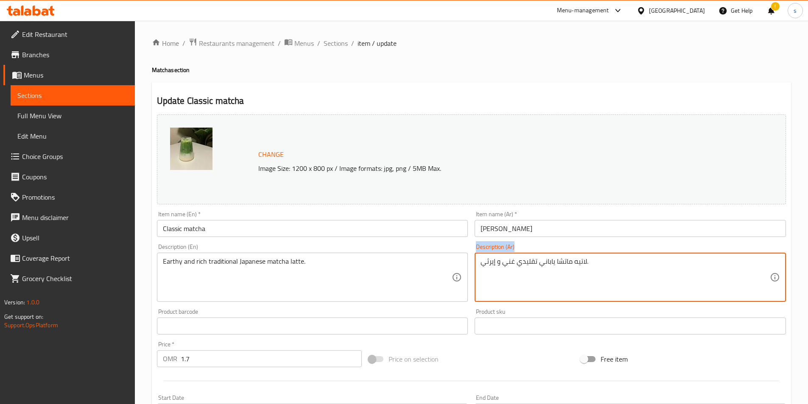
click at [518, 255] on div "لاتيه ماتشا ياباني تقليدي غني و إيرثي. Description (Ar)" at bounding box center [631, 277] width 312 height 49
click at [518, 258] on textarea "لاتيه ماتشا ياباني تقليدي غني و إيرثي." at bounding box center [625, 278] width 289 height 40
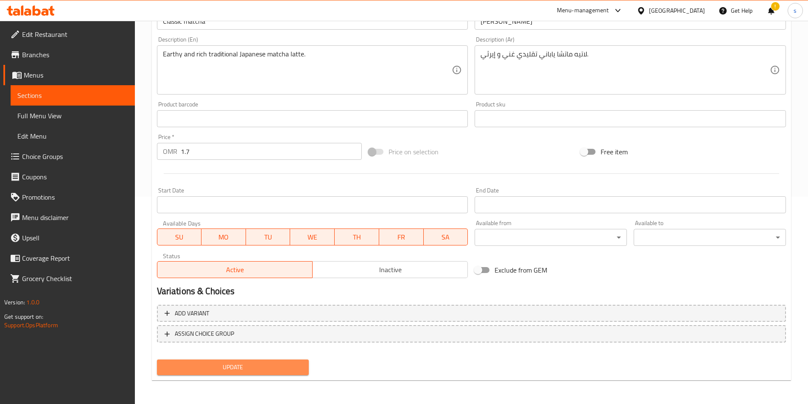
click at [265, 366] on span "Update" at bounding box center [233, 367] width 139 height 11
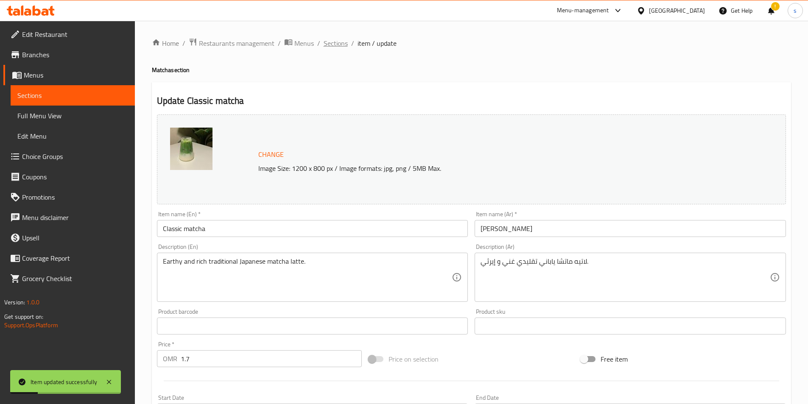
click at [330, 42] on span "Sections" at bounding box center [336, 43] width 24 height 10
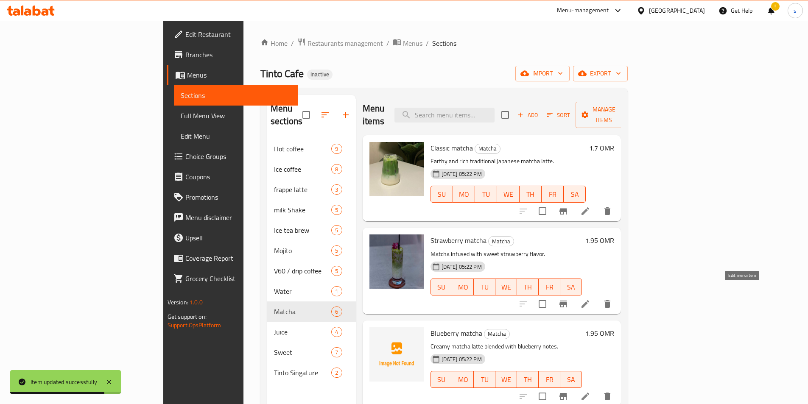
click at [591, 299] on icon at bounding box center [586, 304] width 10 height 10
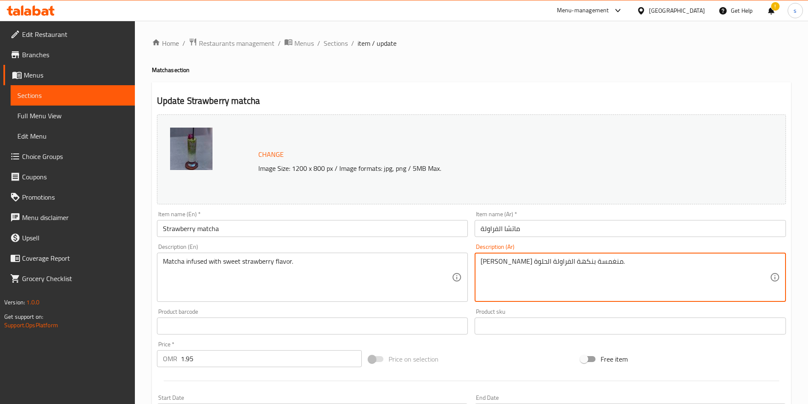
click at [512, 264] on textarea "[PERSON_NAME] منغمسة بنكهة الفراولة الحلوة." at bounding box center [625, 278] width 289 height 40
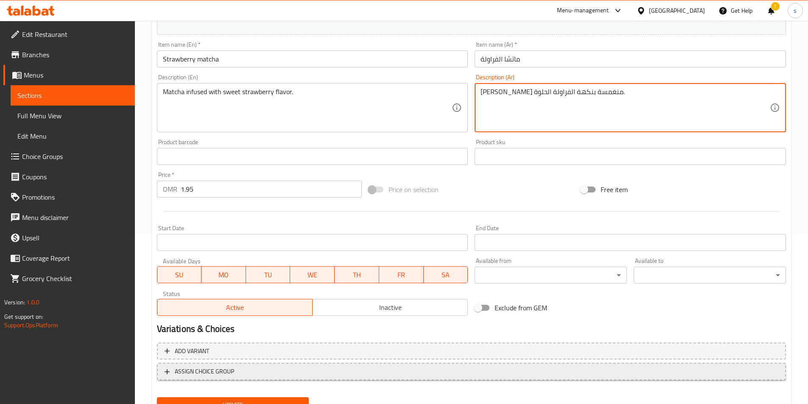
scroll to position [208, 0]
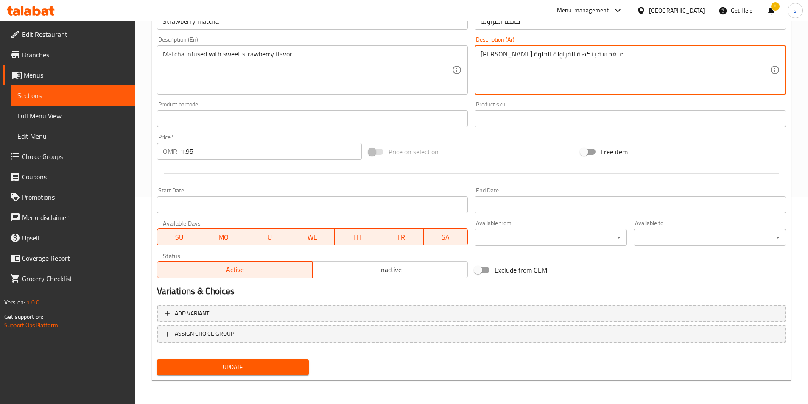
click at [267, 371] on span "Update" at bounding box center [233, 367] width 139 height 11
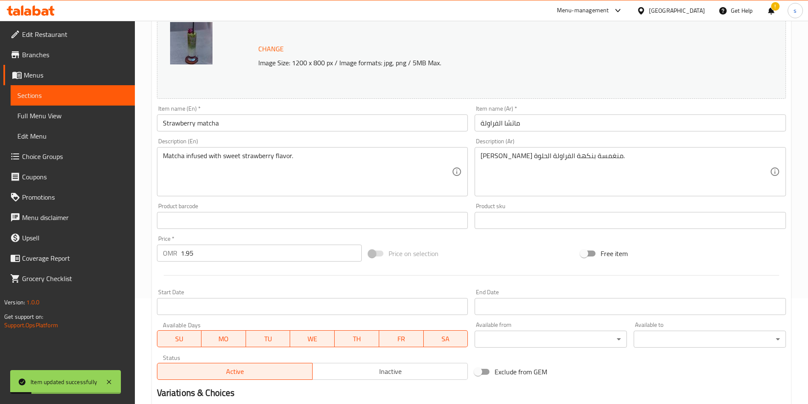
scroll to position [0, 0]
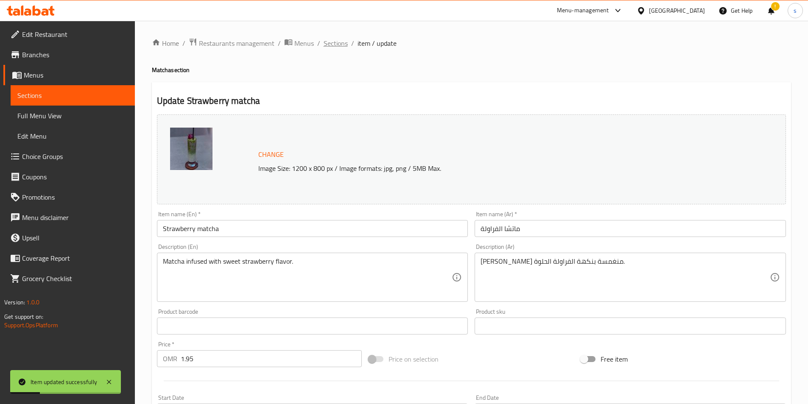
click at [335, 46] on span "Sections" at bounding box center [336, 43] width 24 height 10
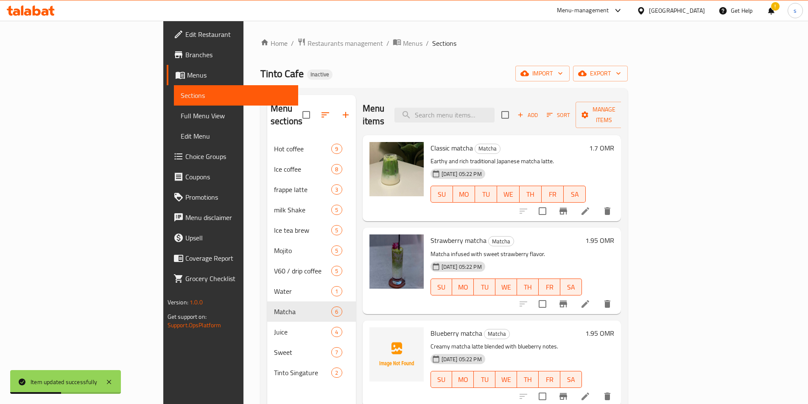
click at [589, 393] on icon at bounding box center [586, 397] width 8 height 8
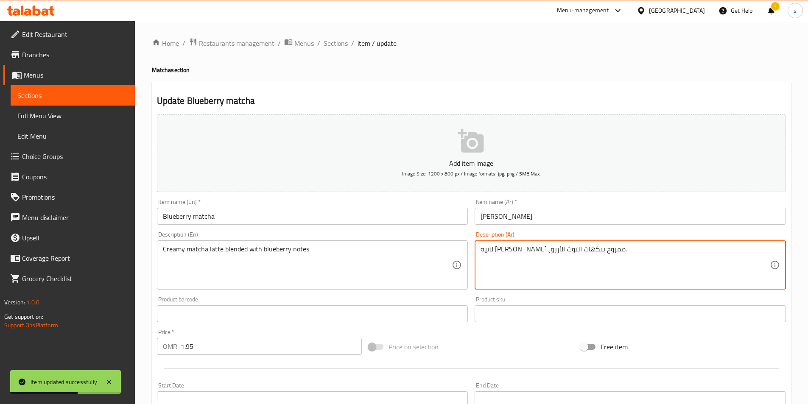
click at [526, 253] on textarea "لاتيه [PERSON_NAME] ممزوج بنكهات التوت الأزرق." at bounding box center [625, 265] width 289 height 40
paste textarea "تس"
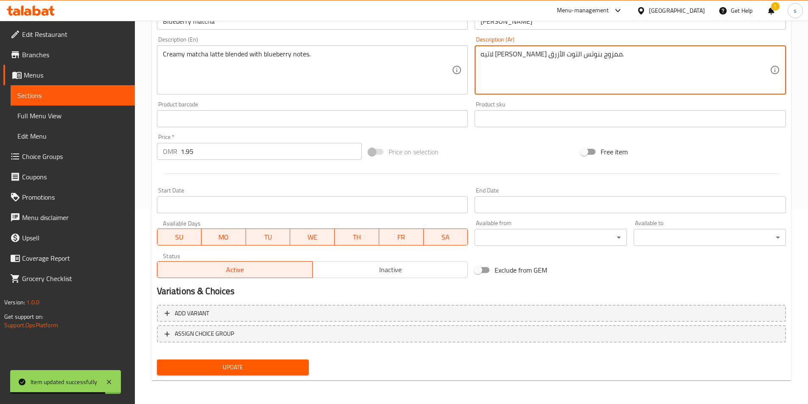
type textarea "لاتيه [PERSON_NAME] ممزوج بنوتس التوت الأزرق."
click at [292, 376] on button "Update" at bounding box center [233, 368] width 152 height 16
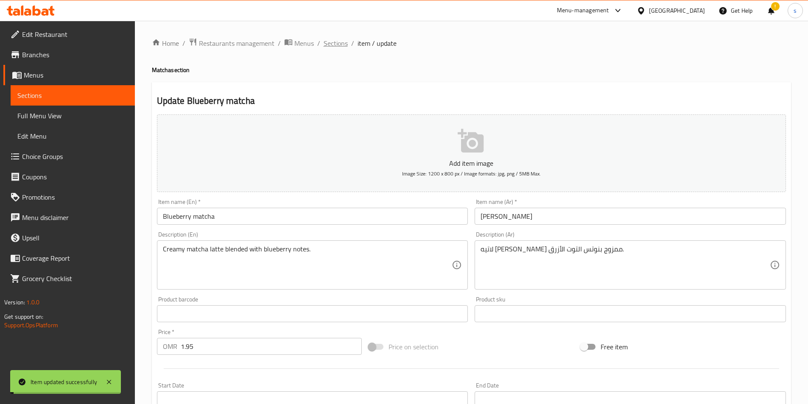
click at [334, 45] on span "Sections" at bounding box center [336, 43] width 24 height 10
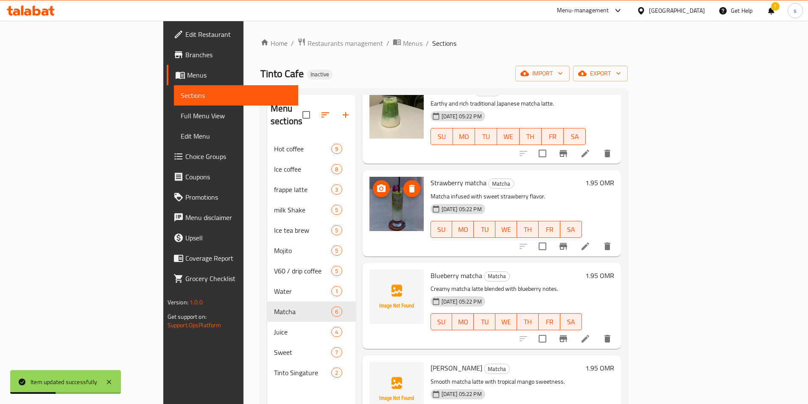
scroll to position [85, 0]
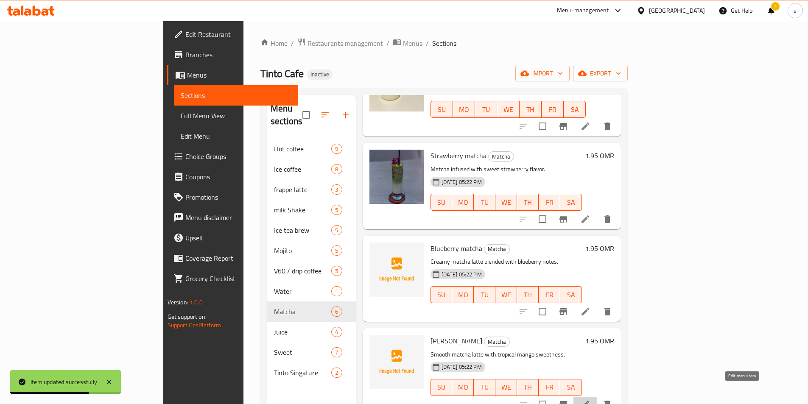
click at [591, 400] on icon at bounding box center [586, 405] width 10 height 10
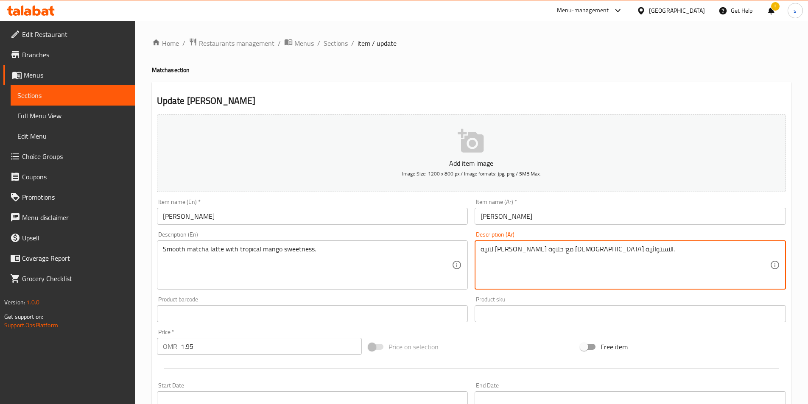
click at [553, 248] on textarea "لاتيه [PERSON_NAME] مع حلاوة [DEMOGRAPHIC_DATA] الاستوائية." at bounding box center [625, 265] width 289 height 40
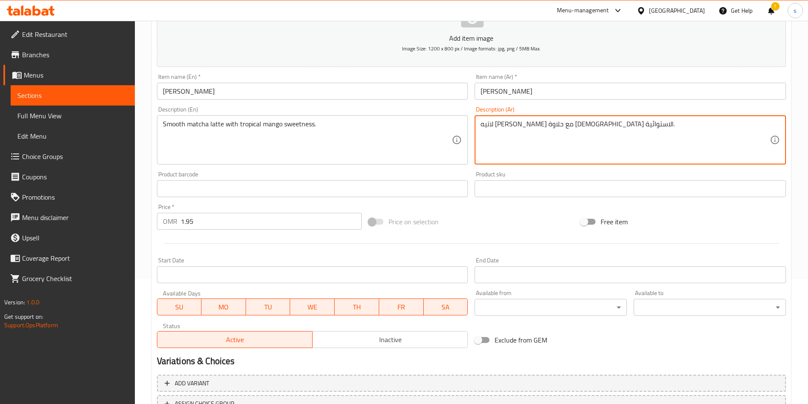
scroll to position [195, 0]
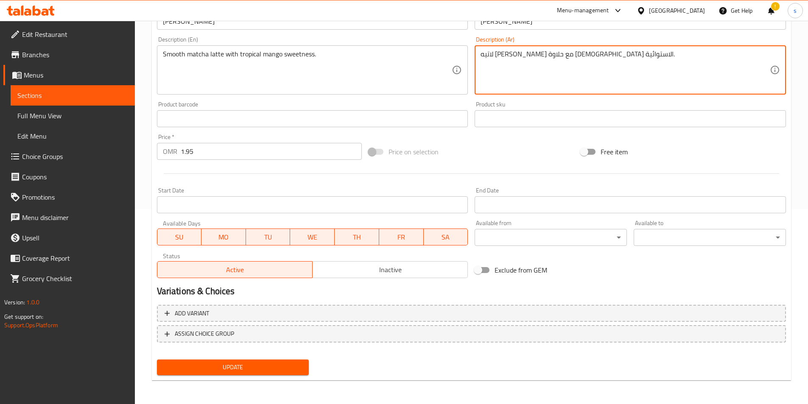
click at [250, 365] on span "Update" at bounding box center [233, 367] width 139 height 11
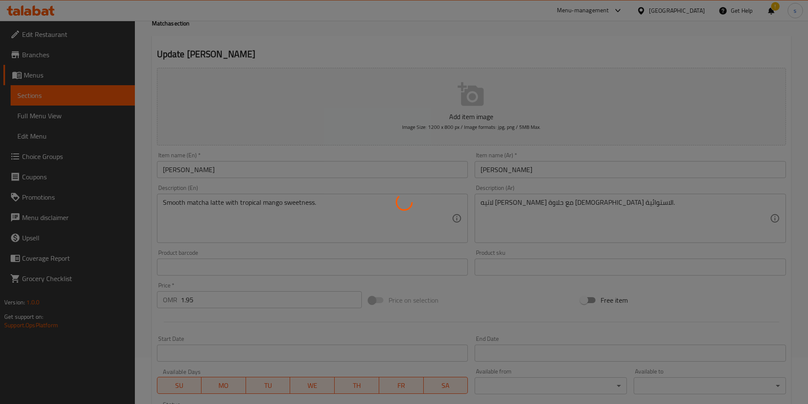
scroll to position [0, 0]
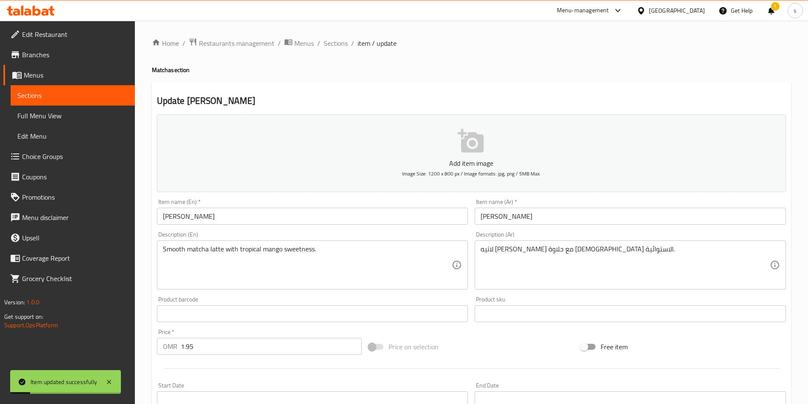
click at [330, 44] on span "Sections" at bounding box center [336, 43] width 24 height 10
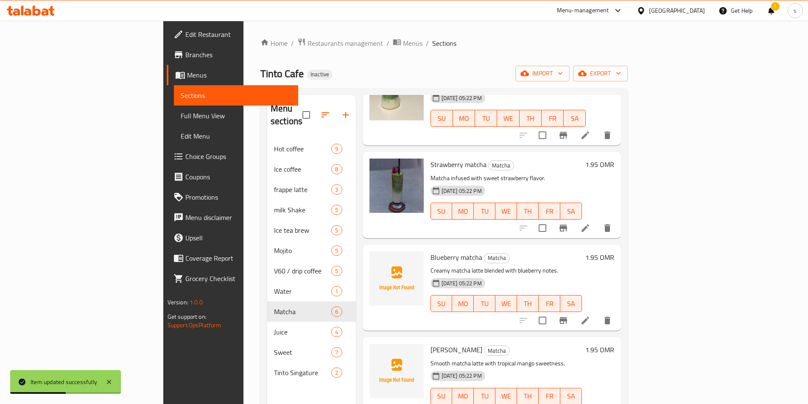
scroll to position [170, 0]
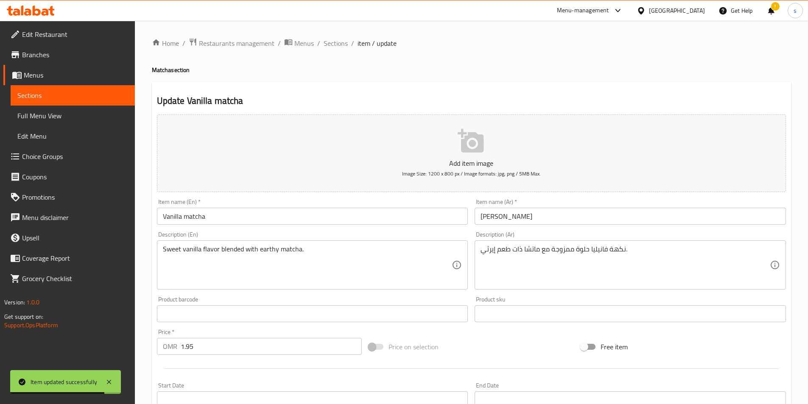
click at [660, 243] on div "نكهة فانيليا حلوة ممزوجة مع ماتشا ذات طعم إيرثي. Description (Ar)" at bounding box center [631, 265] width 312 height 49
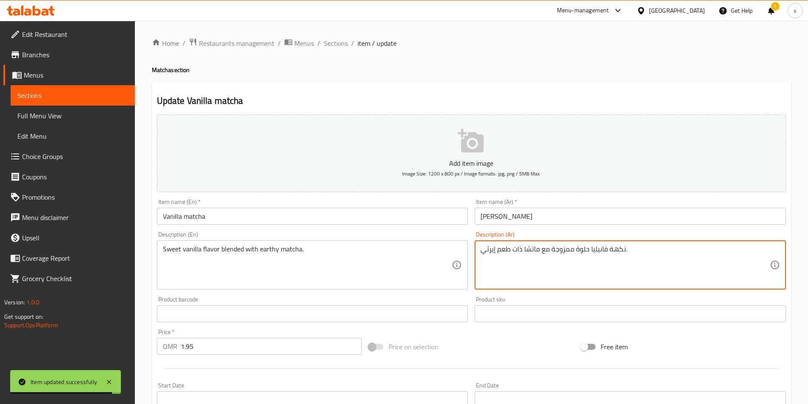
click at [658, 247] on textarea "نكهة فانيليا حلوة ممزوجة مع ماتشا ذات طعم إيرثي." at bounding box center [625, 265] width 289 height 40
paste textarea
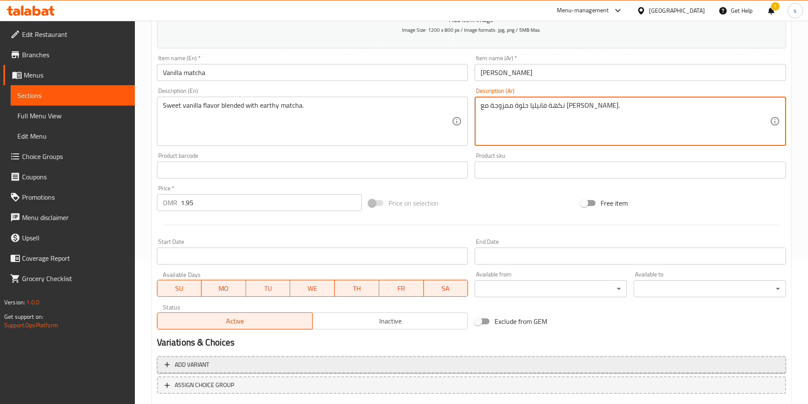
scroll to position [195, 0]
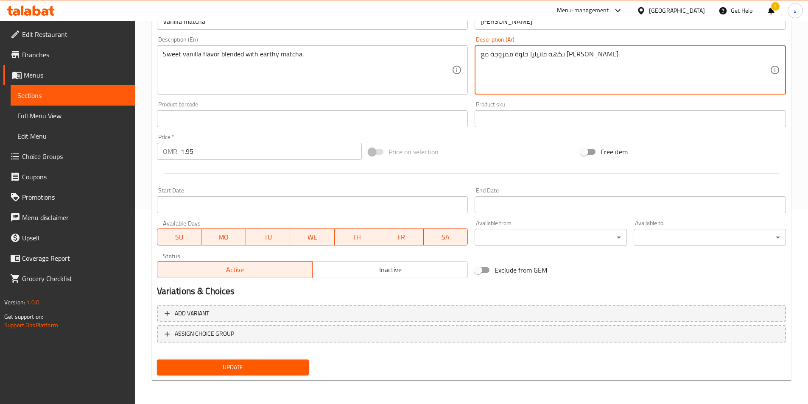
type textarea "نكهة فانيليا حلوة ممزوجة مع [PERSON_NAME]."
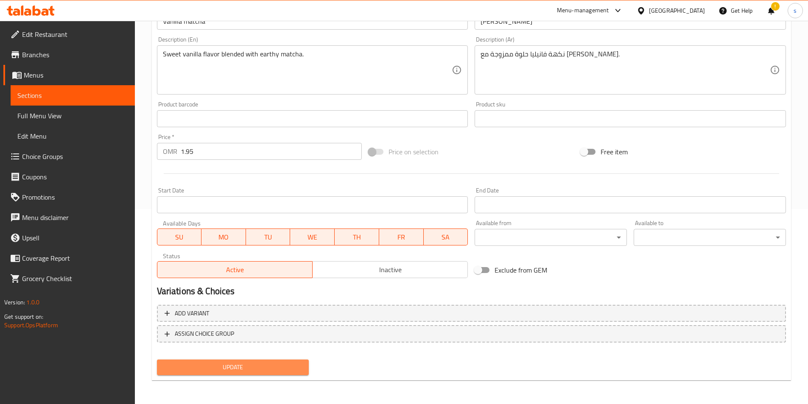
click at [280, 368] on span "Update" at bounding box center [233, 367] width 139 height 11
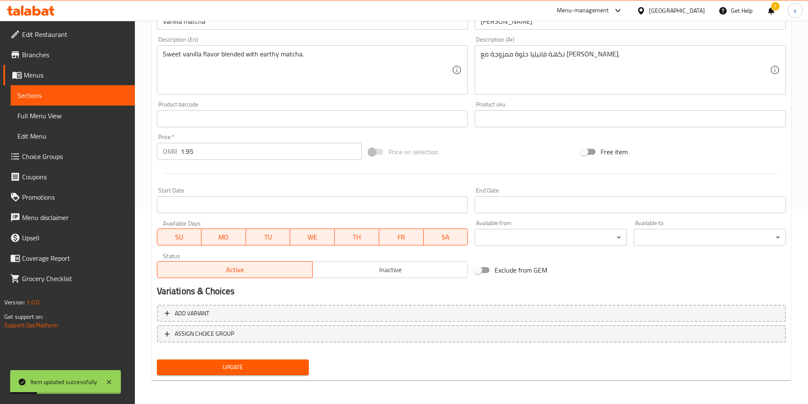
scroll to position [0, 0]
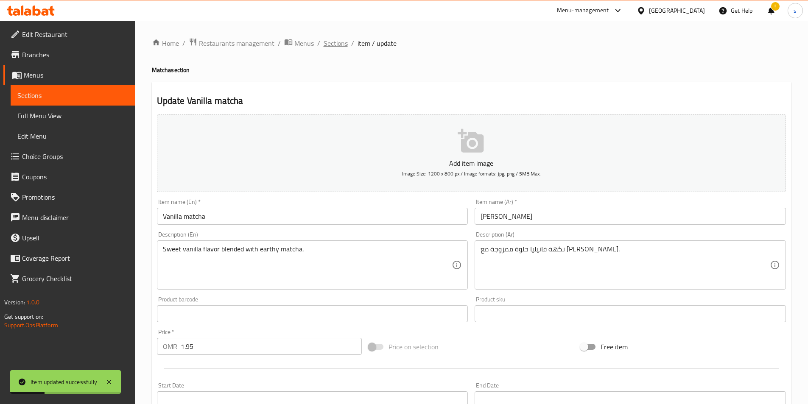
click at [340, 48] on span "Sections" at bounding box center [336, 43] width 24 height 10
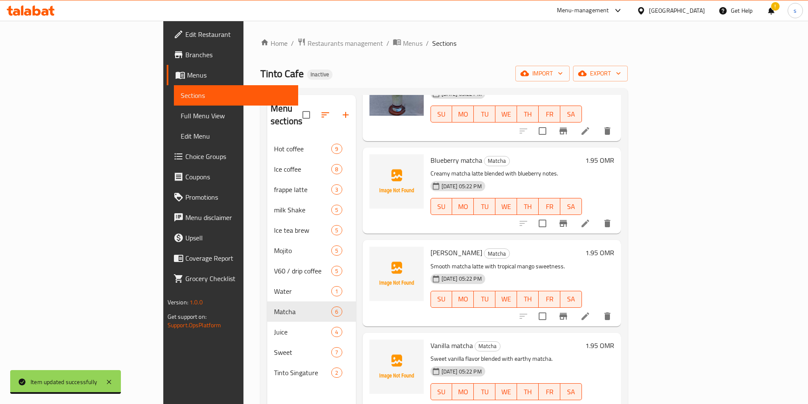
scroll to position [119, 0]
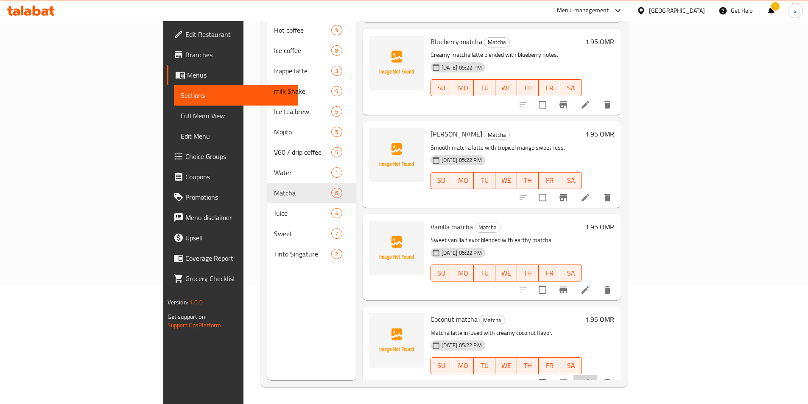
click at [598, 376] on li at bounding box center [586, 383] width 24 height 15
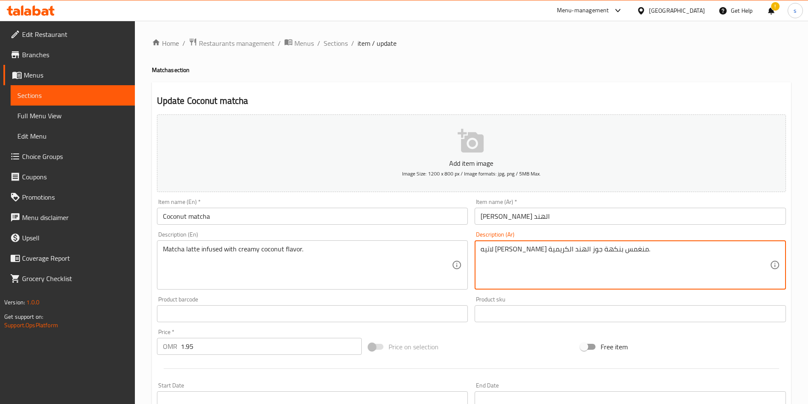
click at [525, 256] on textarea "لاتيه [PERSON_NAME] منغمس بنكهة جوز الهند الكريمية." at bounding box center [625, 265] width 289 height 40
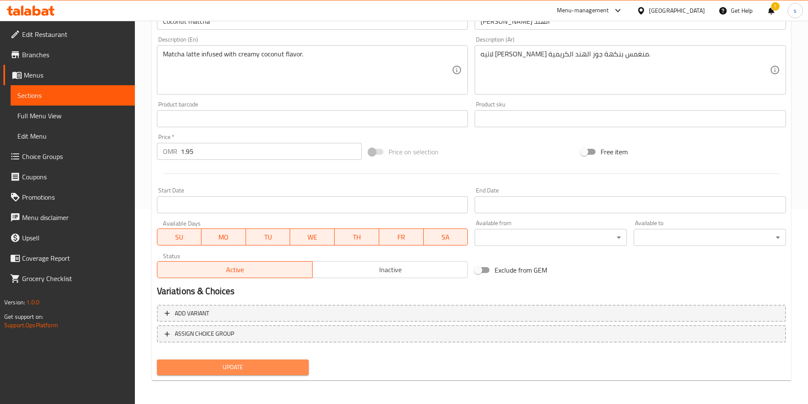
click at [240, 368] on span "Update" at bounding box center [233, 367] width 139 height 11
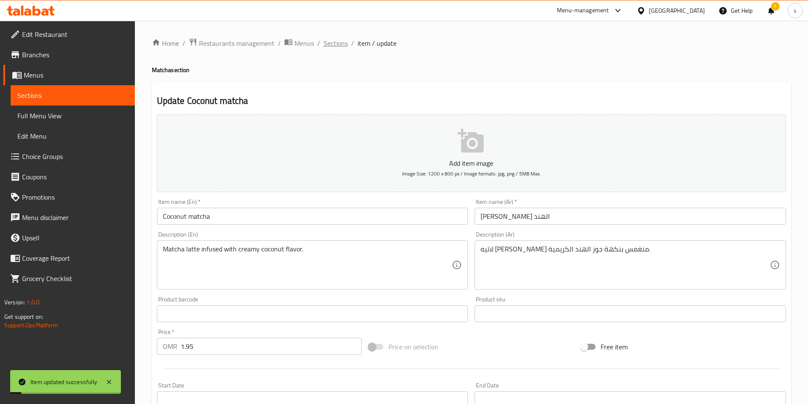
click at [337, 38] on span "Sections" at bounding box center [336, 43] width 24 height 10
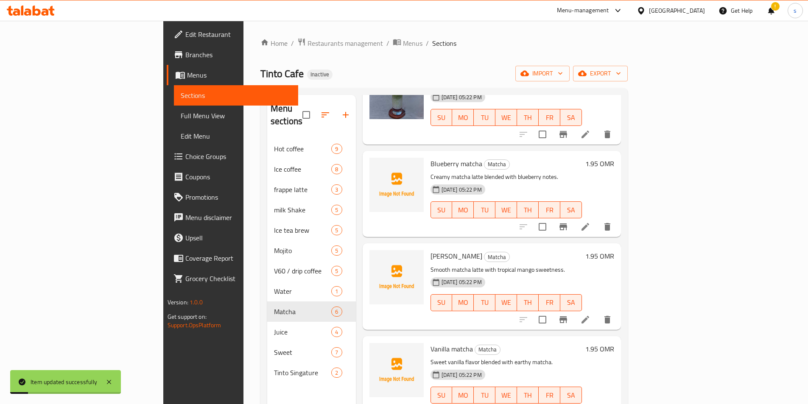
scroll to position [173, 0]
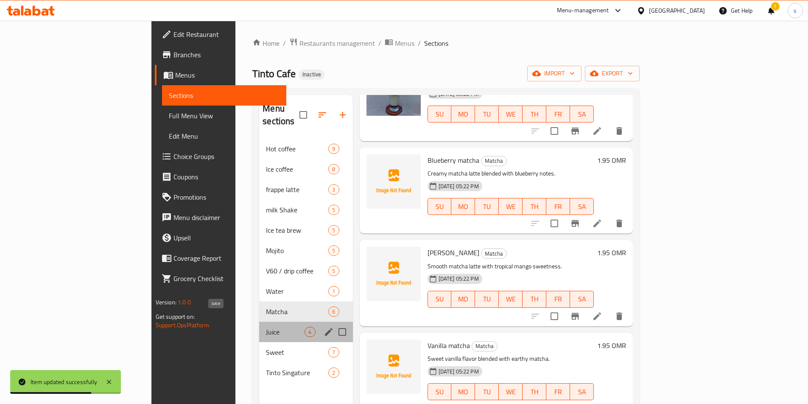
click at [266, 327] on span "Juice" at bounding box center [285, 332] width 39 height 10
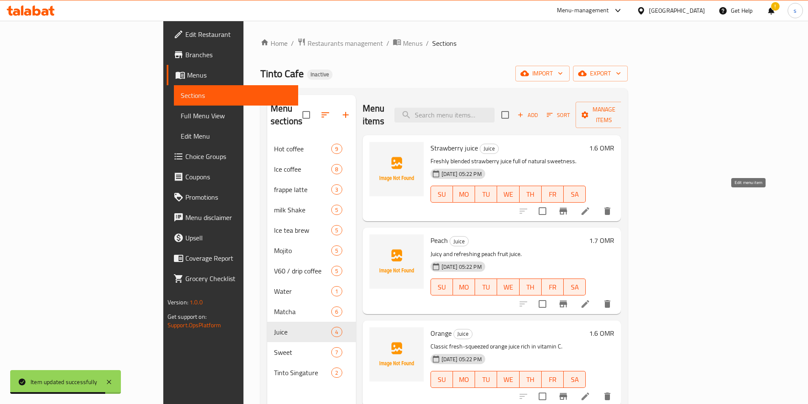
click at [591, 206] on icon at bounding box center [586, 211] width 10 height 10
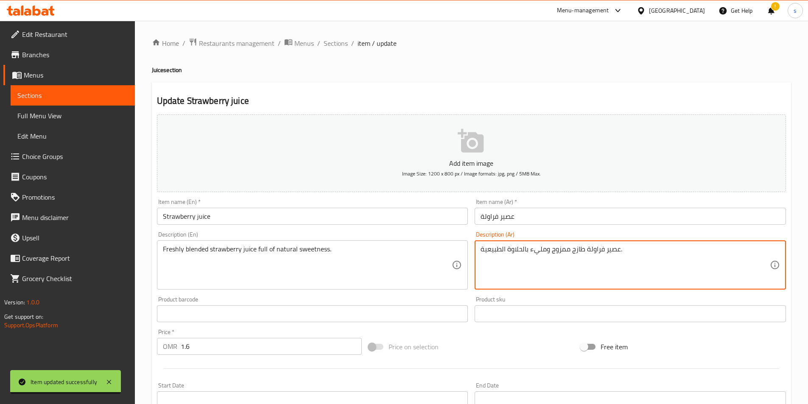
click at [511, 261] on textarea "عصير فراولة طازج ممزوج ومليء بالحلاوة الطبيعية." at bounding box center [625, 265] width 289 height 40
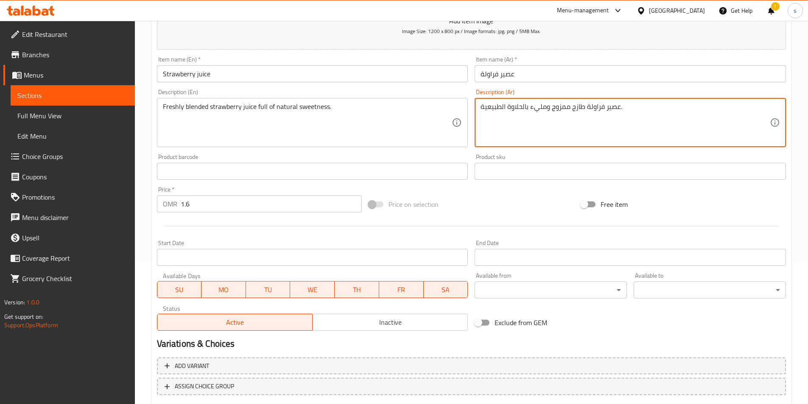
scroll to position [195, 0]
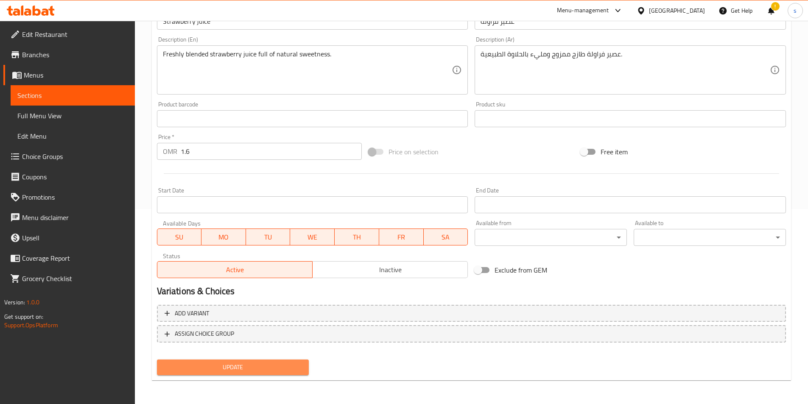
click at [220, 367] on span "Update" at bounding box center [233, 367] width 139 height 11
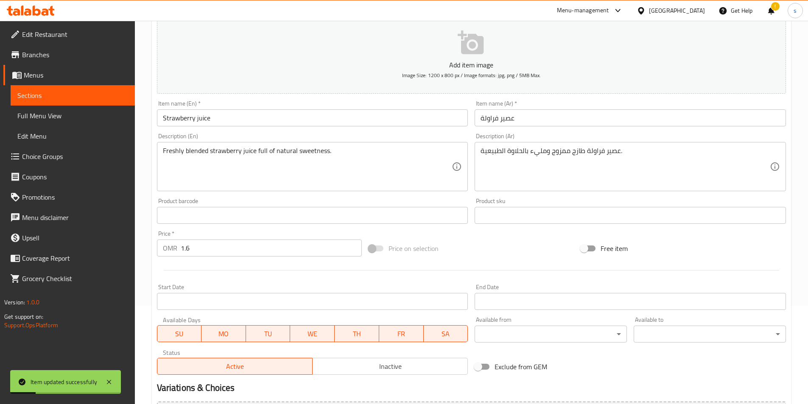
scroll to position [0, 0]
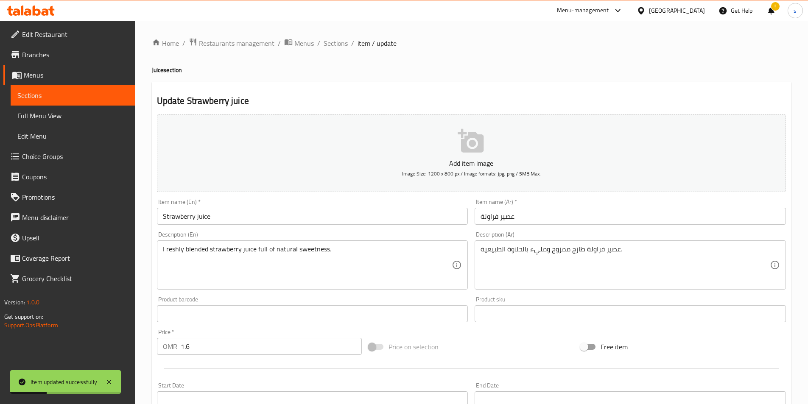
click at [330, 50] on div "Home / Restaurants management / Menus / Sections / item / update Juice section …" at bounding box center [472, 310] width 640 height 545
click at [336, 47] on span "Sections" at bounding box center [336, 43] width 24 height 10
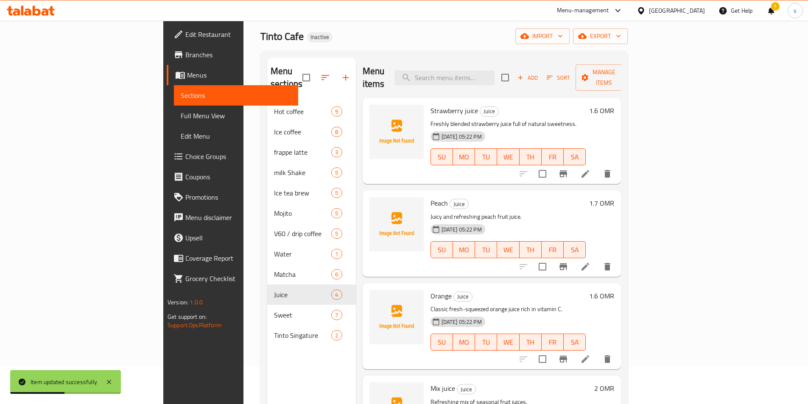
scroll to position [85, 0]
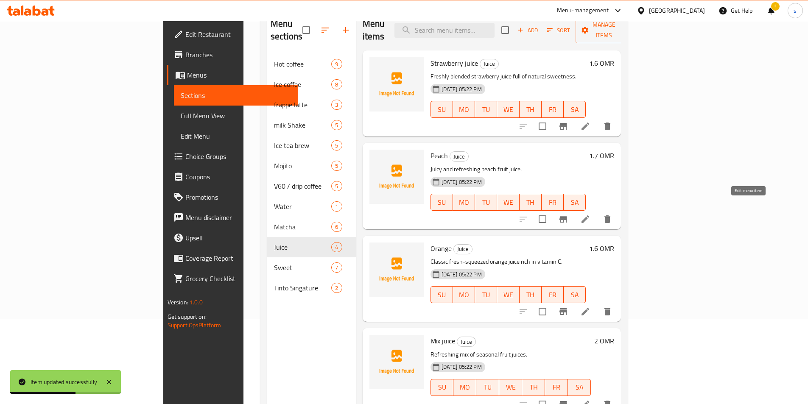
click at [589, 216] on icon at bounding box center [586, 220] width 8 height 8
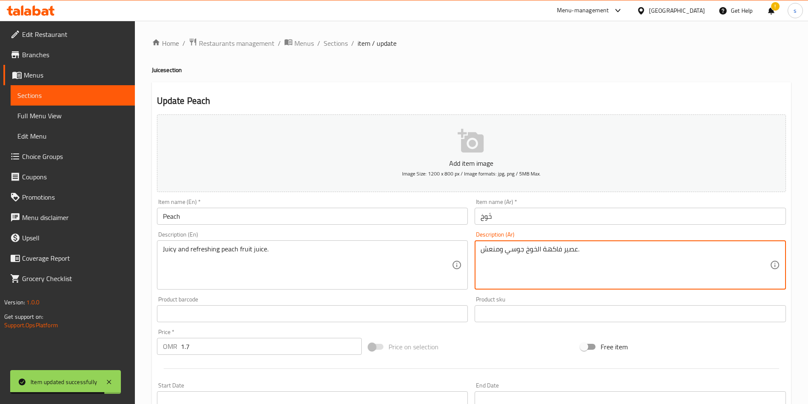
click at [509, 251] on textarea "عصير فاكهة الخوخ جوسي ومنعش." at bounding box center [625, 265] width 289 height 40
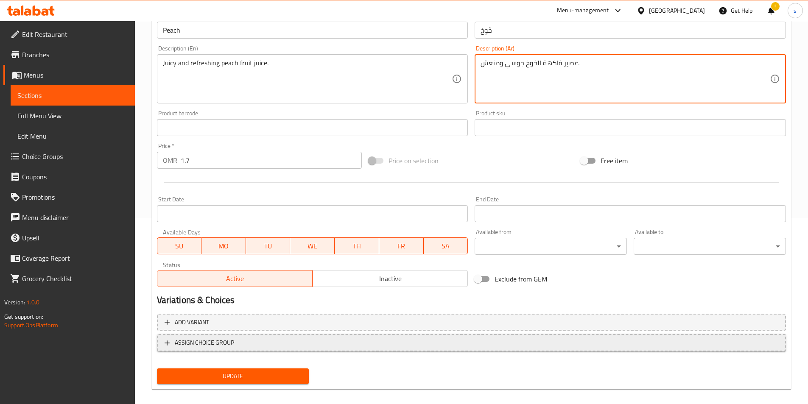
scroll to position [195, 0]
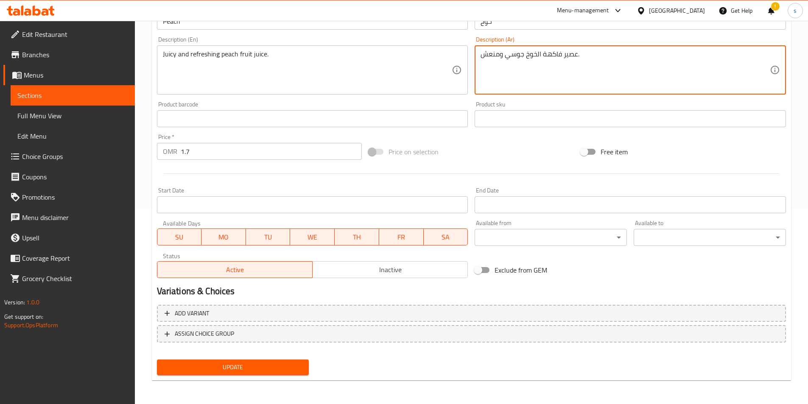
click at [251, 368] on span "Update" at bounding box center [233, 367] width 139 height 11
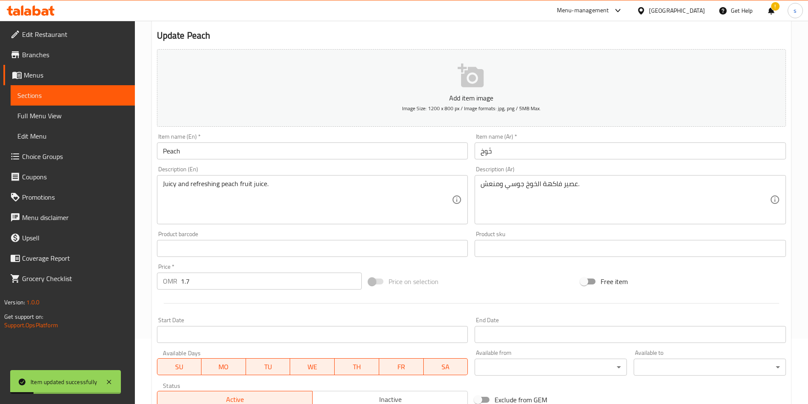
scroll to position [0, 0]
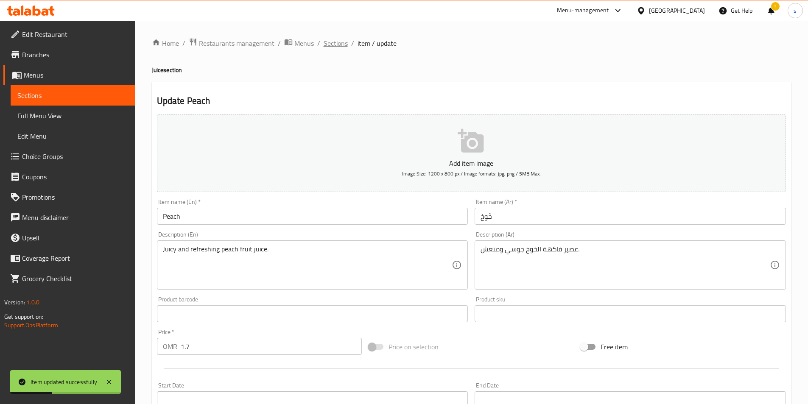
click at [336, 40] on span "Sections" at bounding box center [336, 43] width 24 height 10
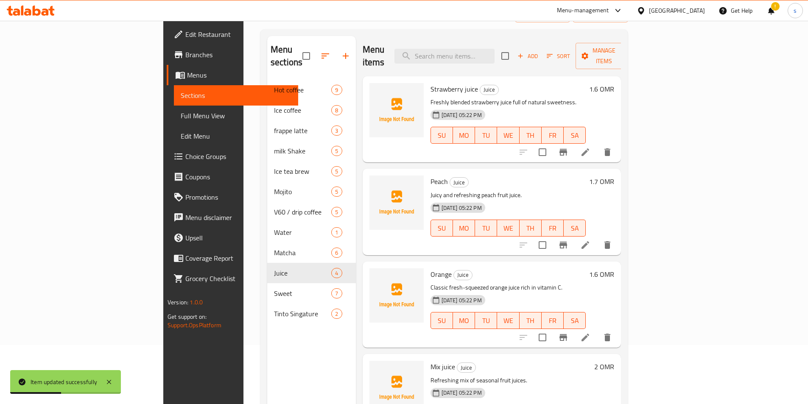
scroll to position [119, 0]
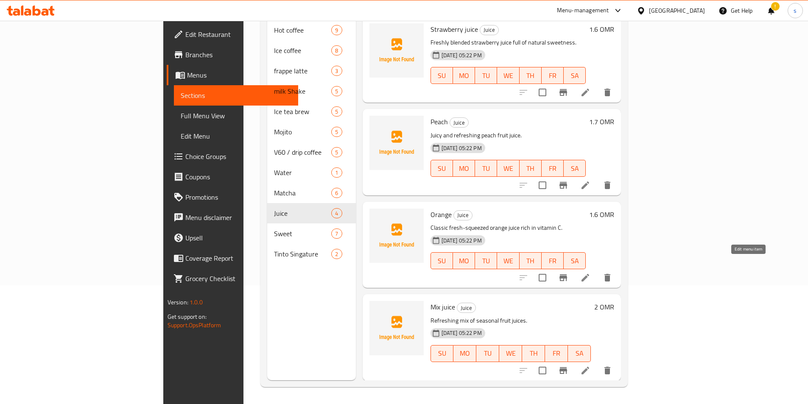
click at [591, 273] on icon at bounding box center [586, 278] width 10 height 10
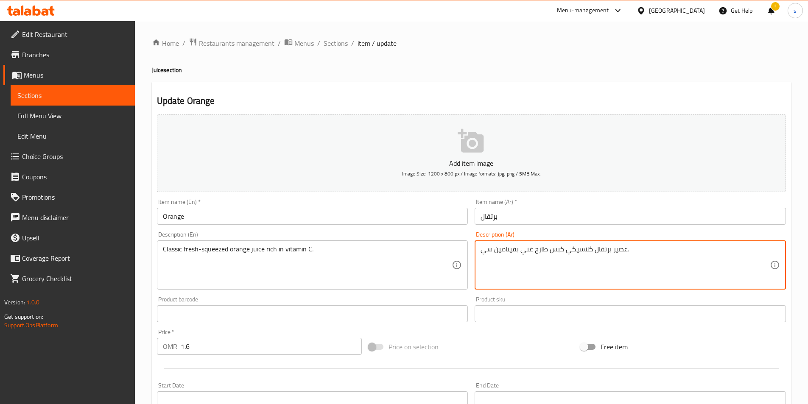
click at [528, 250] on textarea "عصير برتقال كلاسيكي كبس طازج غني بفيتامين سي." at bounding box center [625, 265] width 289 height 40
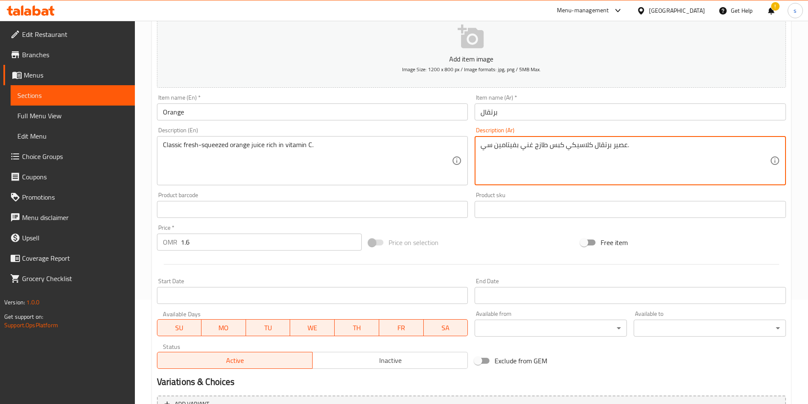
scroll to position [195, 0]
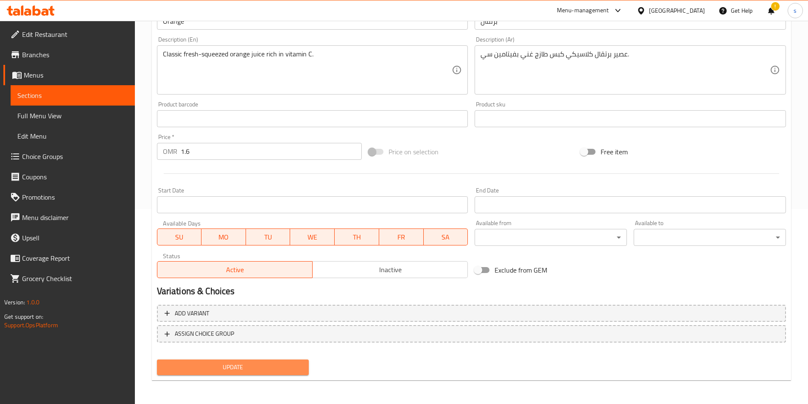
click at [218, 367] on span "Update" at bounding box center [233, 367] width 139 height 11
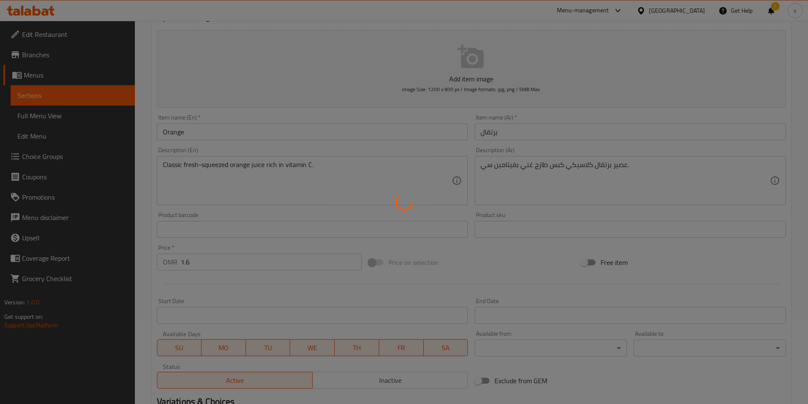
scroll to position [0, 0]
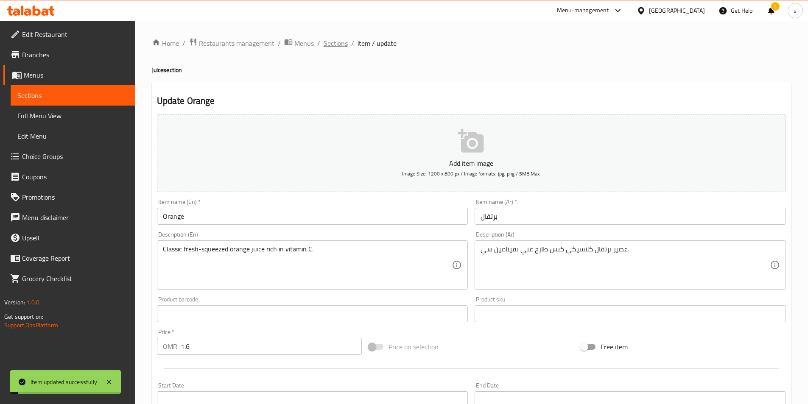
click at [337, 45] on span "Sections" at bounding box center [336, 43] width 24 height 10
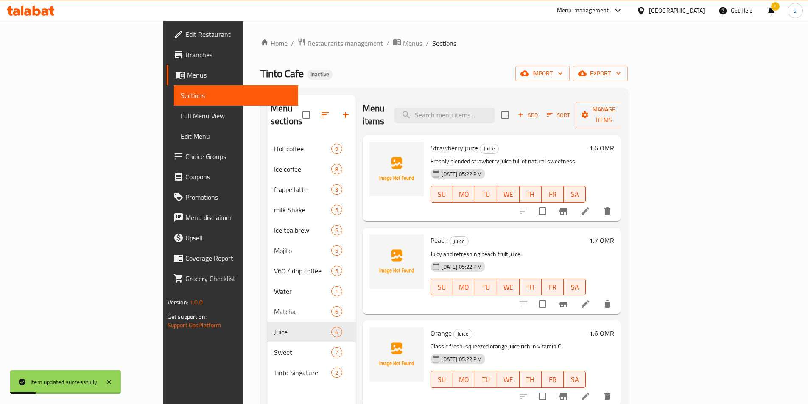
scroll to position [119, 0]
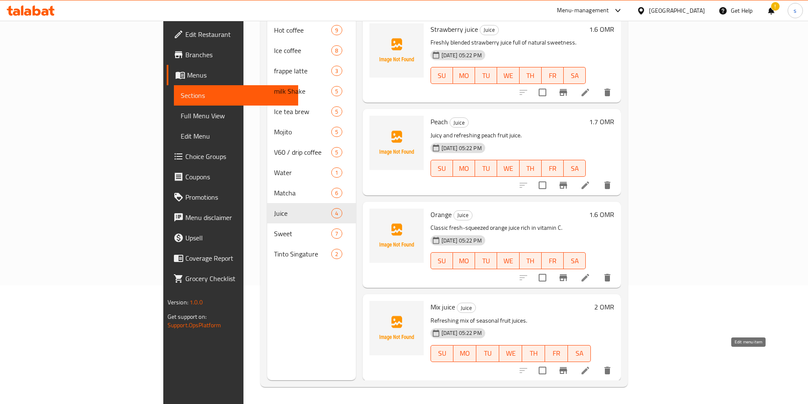
click at [591, 366] on icon at bounding box center [586, 371] width 10 height 10
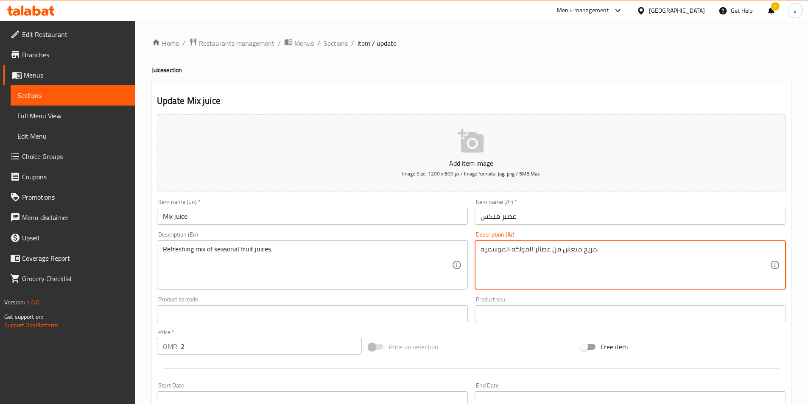
click at [616, 255] on textarea "مزيج منعش من عصائر الفواكه الموسمية." at bounding box center [625, 265] width 289 height 40
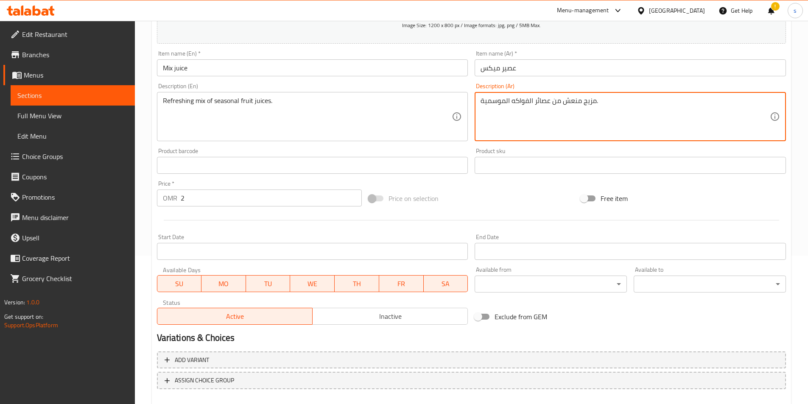
scroll to position [195, 0]
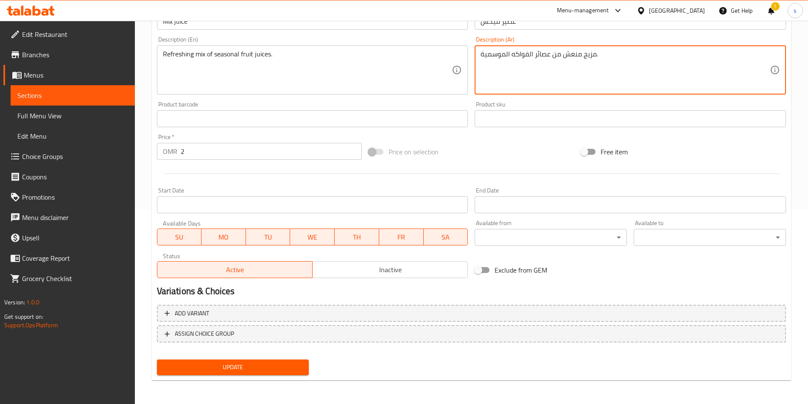
click at [270, 370] on span "Update" at bounding box center [233, 367] width 139 height 11
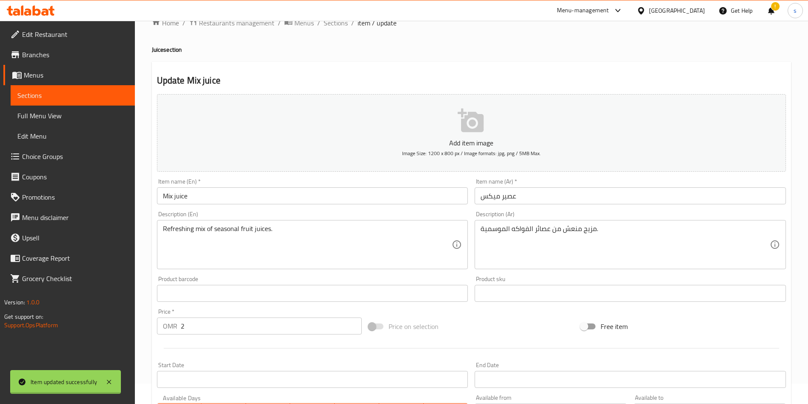
scroll to position [0, 0]
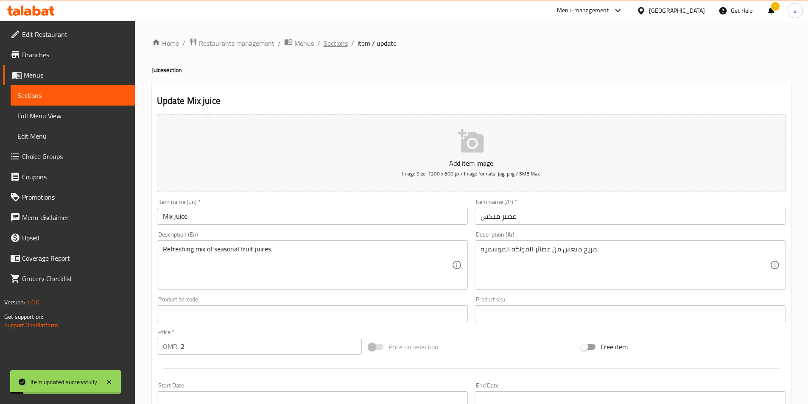
click at [335, 46] on span "Sections" at bounding box center [336, 43] width 24 height 10
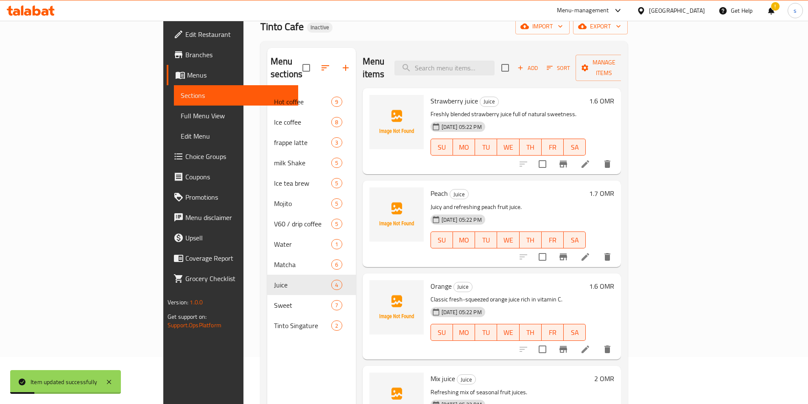
scroll to position [119, 0]
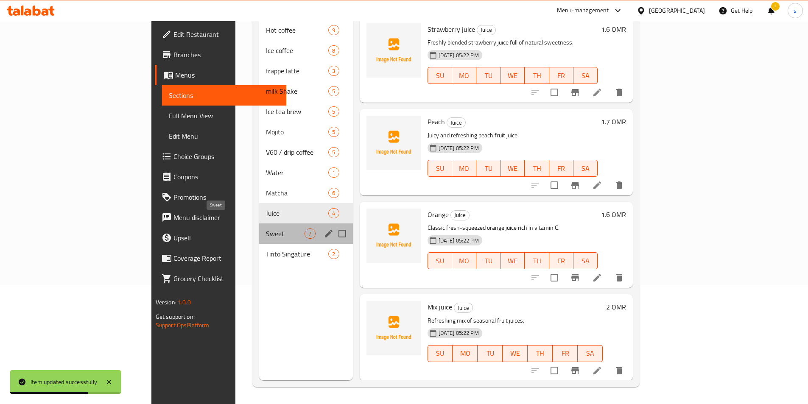
click at [266, 229] on span "Sweet" at bounding box center [285, 234] width 39 height 10
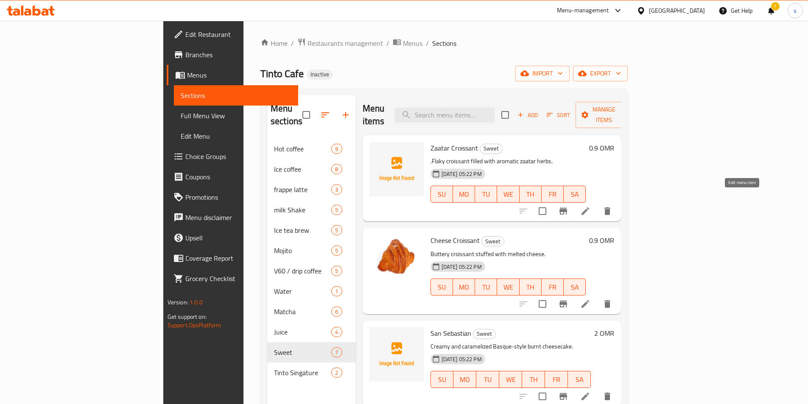
click at [591, 206] on icon at bounding box center [586, 211] width 10 height 10
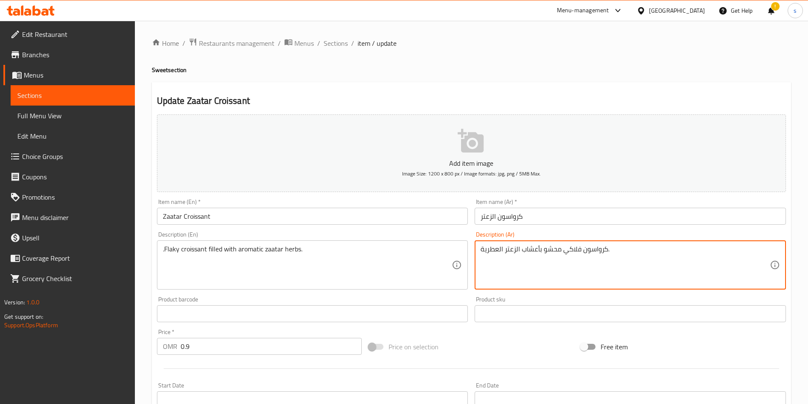
click at [519, 264] on textarea "كرواسون فلاكي محشو بأعشاب الزعتر العطرية." at bounding box center [625, 265] width 289 height 40
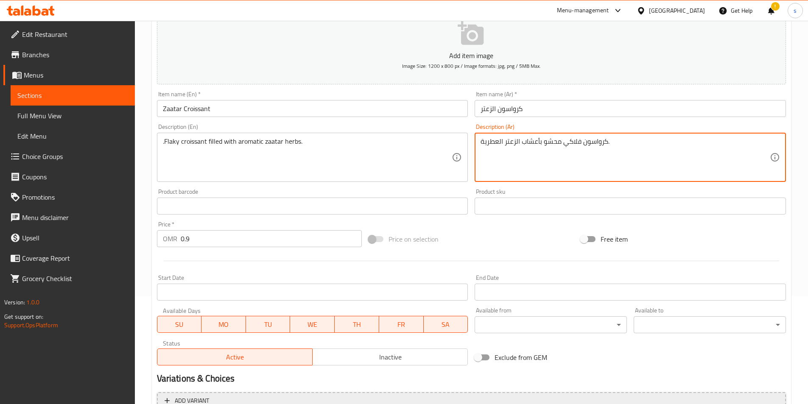
scroll to position [195, 0]
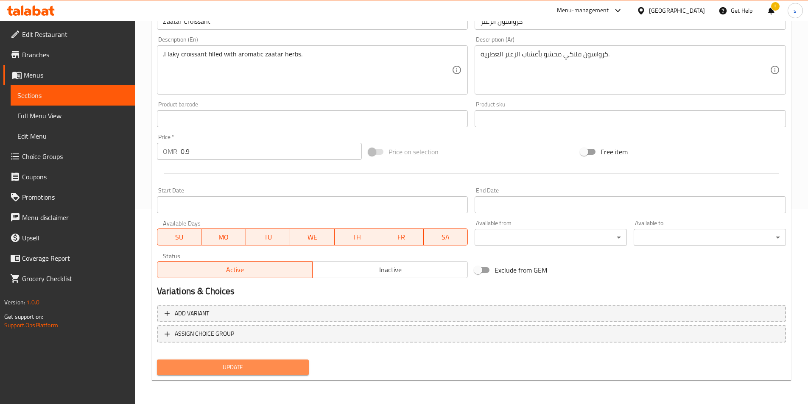
click at [267, 372] on span "Update" at bounding box center [233, 367] width 139 height 11
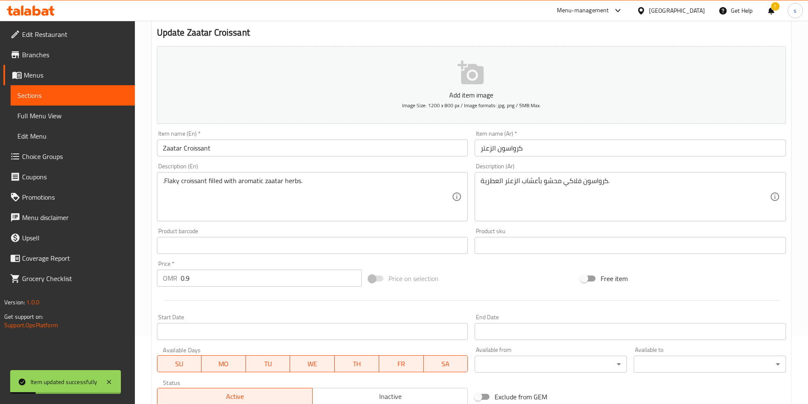
scroll to position [0, 0]
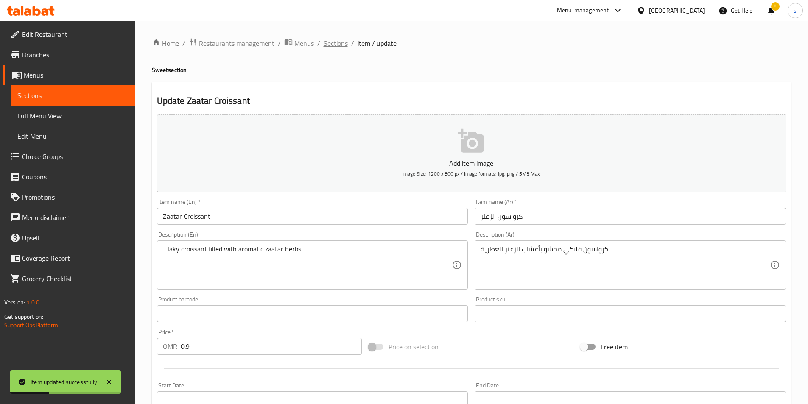
click at [339, 39] on span "Sections" at bounding box center [336, 43] width 24 height 10
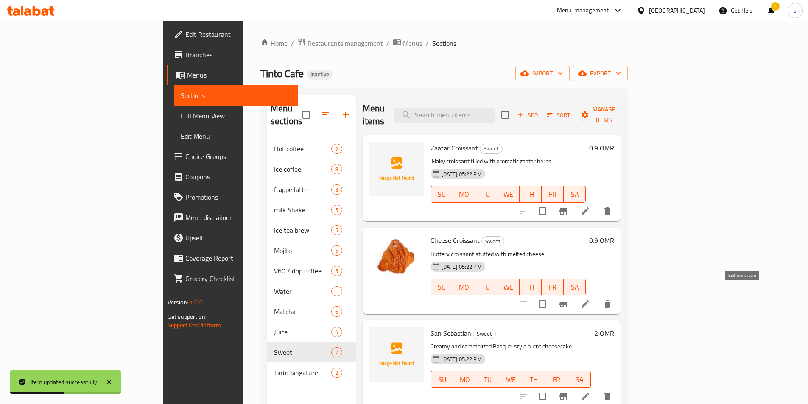
click at [589, 300] on icon at bounding box center [586, 304] width 8 height 8
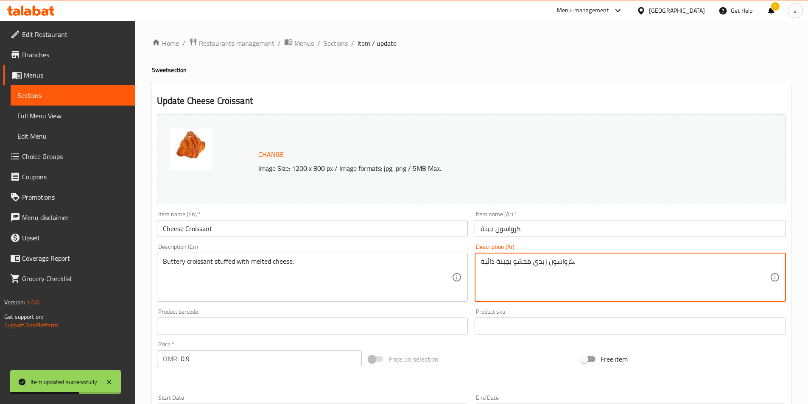
click at [515, 259] on textarea "كرواسون زبدي محشو بجبنة ذائبة." at bounding box center [625, 278] width 289 height 40
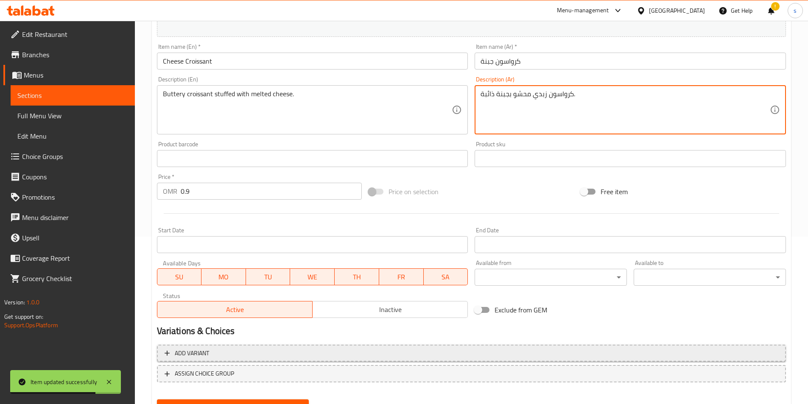
scroll to position [208, 0]
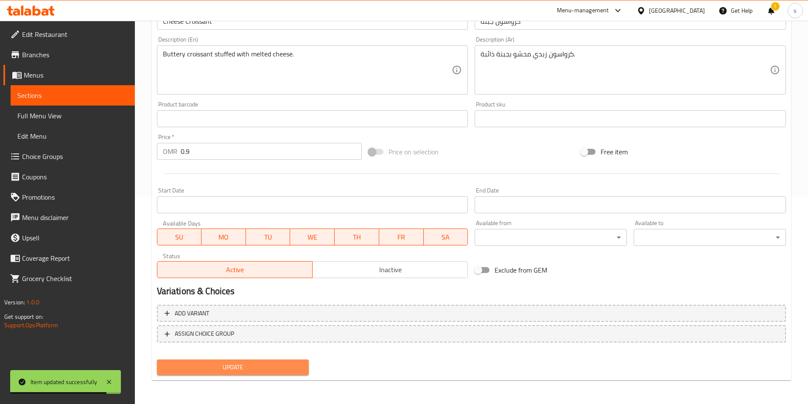
click at [230, 362] on span "Update" at bounding box center [233, 367] width 139 height 11
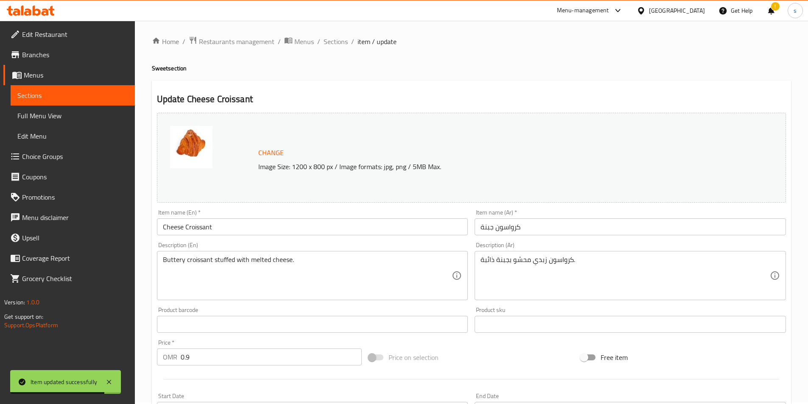
scroll to position [0, 0]
click at [332, 47] on span "Sections" at bounding box center [336, 43] width 24 height 10
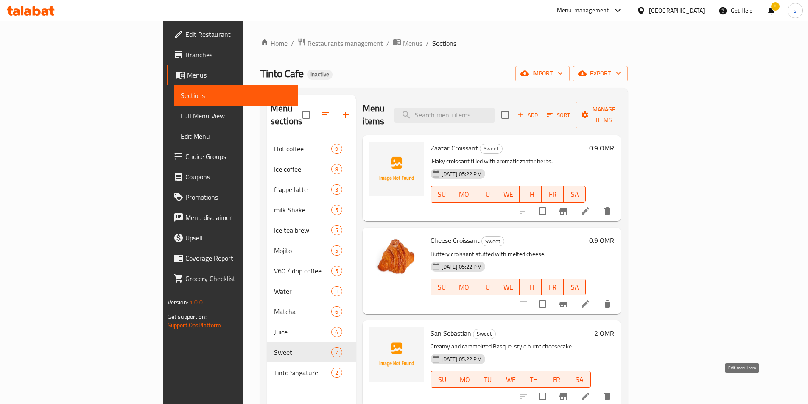
click at [589, 393] on icon at bounding box center [586, 397] width 8 height 8
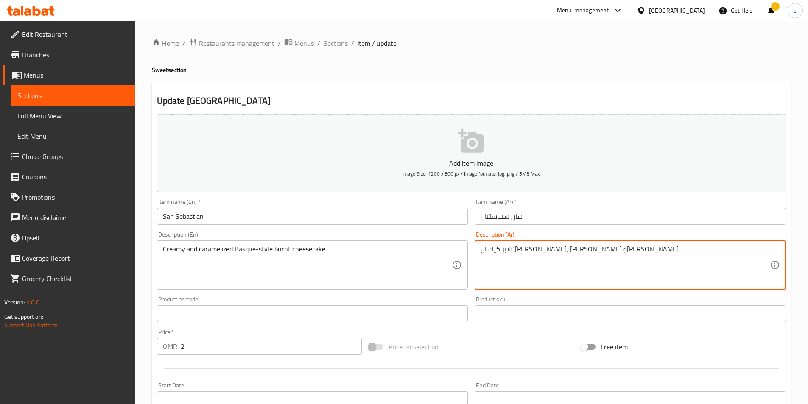
click at [507, 246] on textarea "تشيز كيك ال[PERSON_NAME]، [PERSON_NAME] و[PERSON_NAME]." at bounding box center [625, 265] width 289 height 40
paste textarea "يرنت علي طريقة باسك"
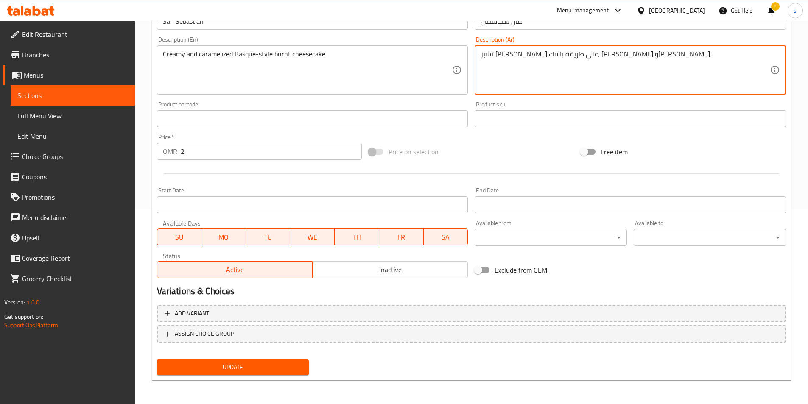
type textarea "تشيز [PERSON_NAME] علي طريقة باسك، [PERSON_NAME] و[PERSON_NAME]."
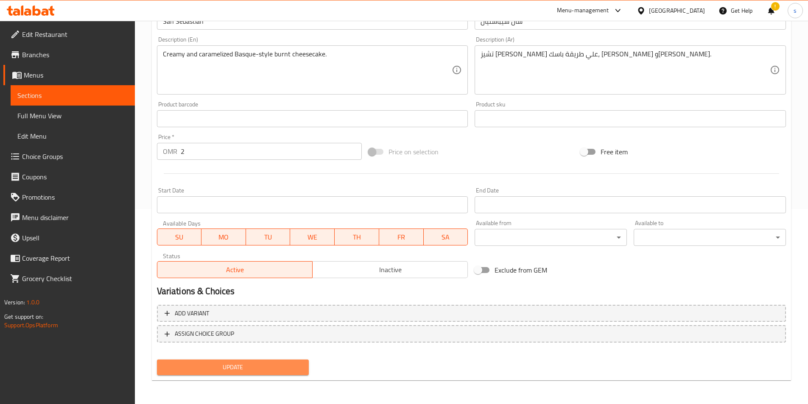
click at [282, 366] on span "Update" at bounding box center [233, 367] width 139 height 11
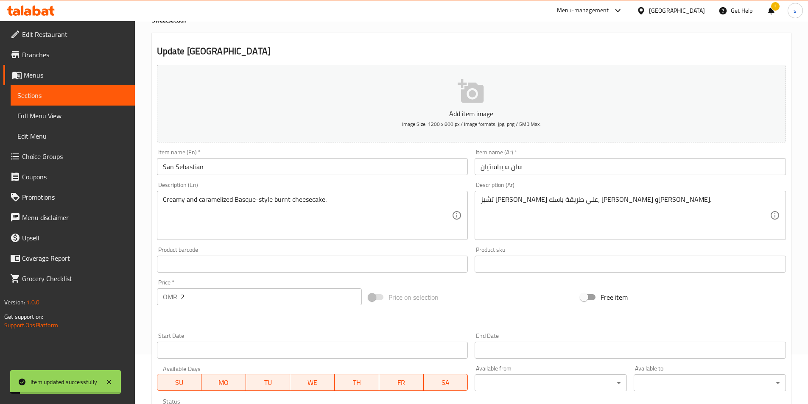
scroll to position [0, 0]
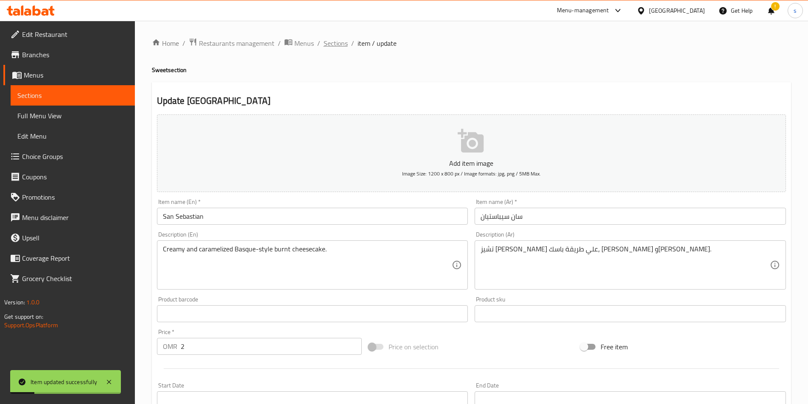
click at [327, 43] on span "Sections" at bounding box center [336, 43] width 24 height 10
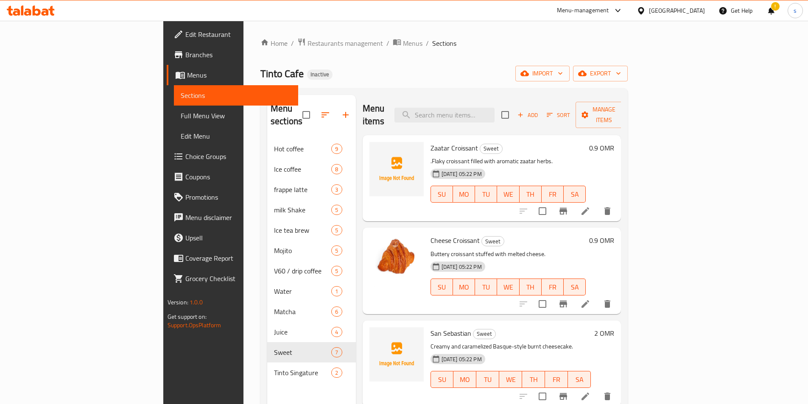
scroll to position [85, 0]
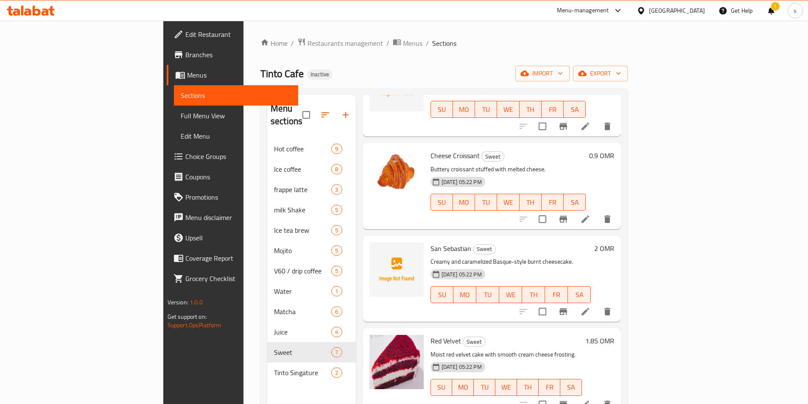
click at [591, 400] on icon at bounding box center [586, 405] width 10 height 10
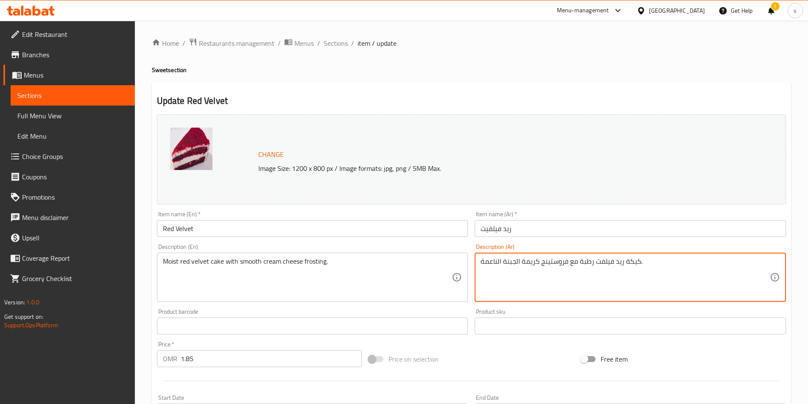
click at [539, 260] on textarea "كيكة ريد فيلفت رطبة مع فروستينج كريمة الجبنة الناعمة." at bounding box center [625, 278] width 289 height 40
paste textarea "ريد فيلفت رطبةمويست"
click at [600, 261] on textarea "كيك ريد فيلفت رطبةمويست مع فروستينج كريمة الجبنة الناعمة." at bounding box center [625, 278] width 289 height 40
click at [601, 261] on textarea "كيك ريد فيلفت رطبةمويست مع فروستينج كريمة الجبنة الناعمة." at bounding box center [625, 278] width 289 height 40
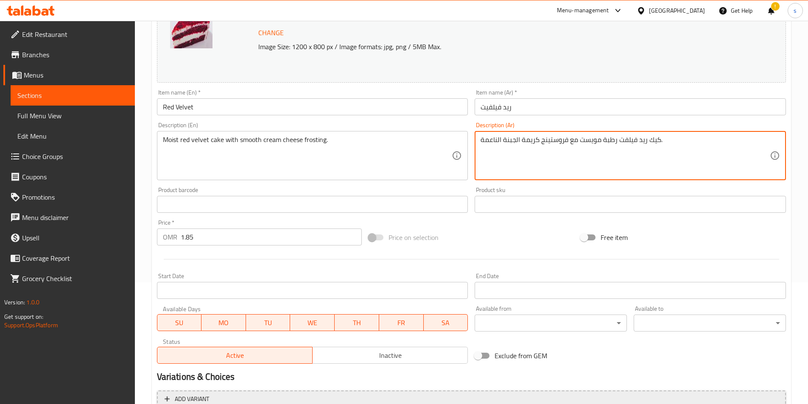
scroll to position [208, 0]
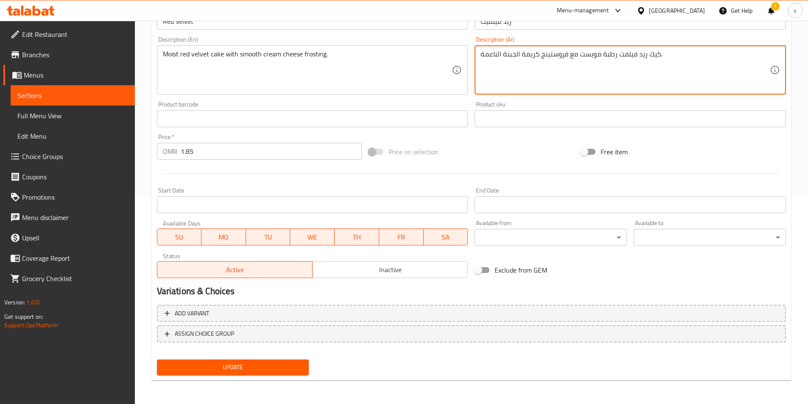
type textarea "كيك ريد فيلفت رطبة مويست مع فروستينج كريمة الجبنة الناعمة."
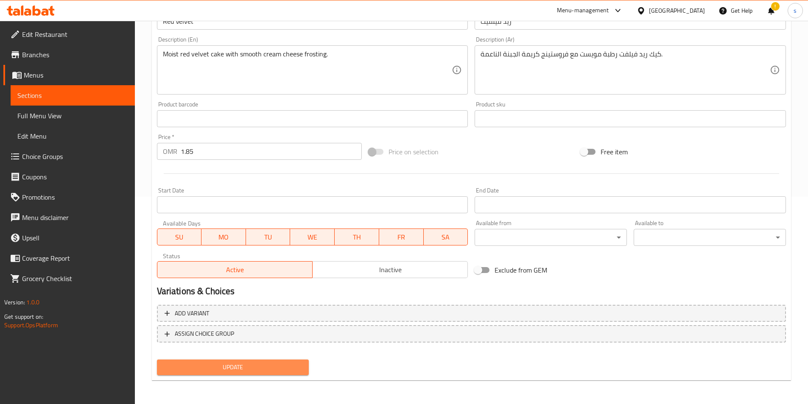
click at [277, 374] on button "Update" at bounding box center [233, 368] width 152 height 16
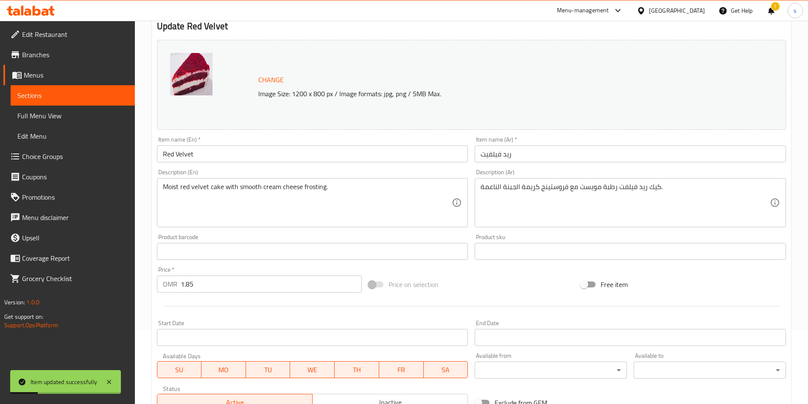
scroll to position [0, 0]
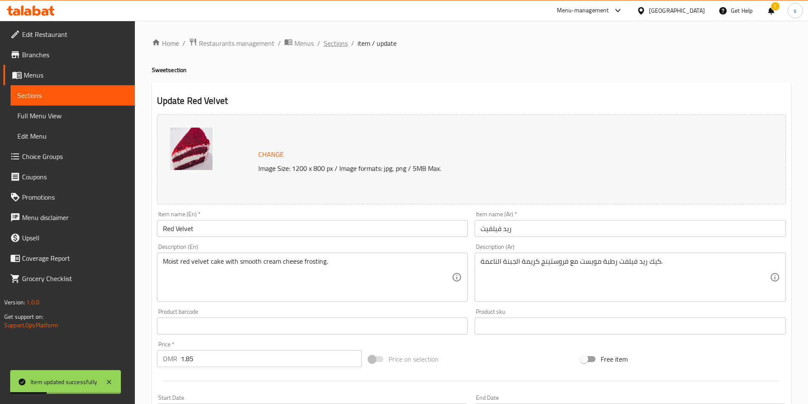
click at [336, 41] on span "Sections" at bounding box center [336, 43] width 24 height 10
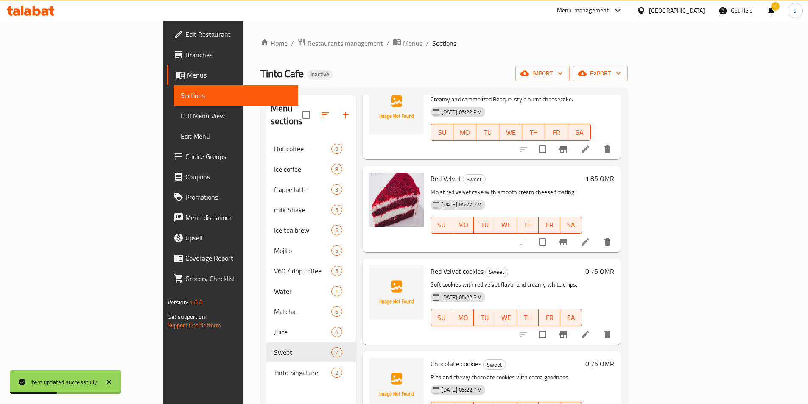
scroll to position [266, 0]
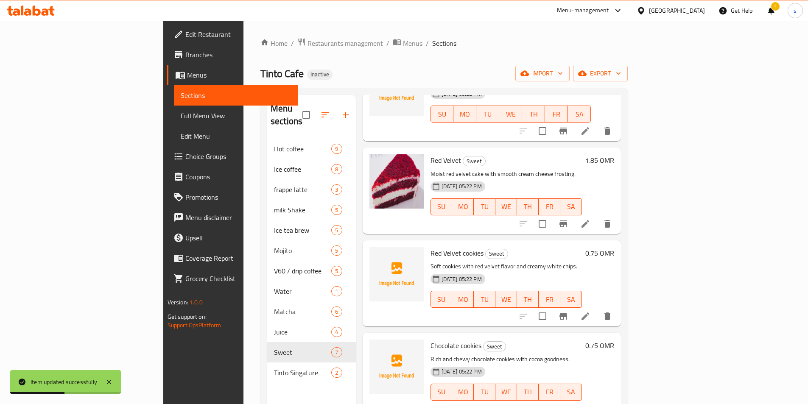
click at [598, 309] on li at bounding box center [586, 316] width 24 height 15
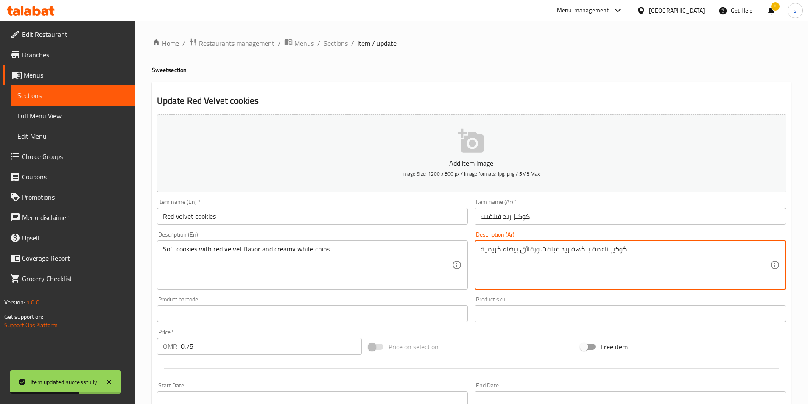
click at [504, 246] on textarea "كوكيز ناعمة بنكهة ريد فيلفت ورقائق بيضاء كريمية." at bounding box center [625, 265] width 289 height 40
paste textarea "يبس"
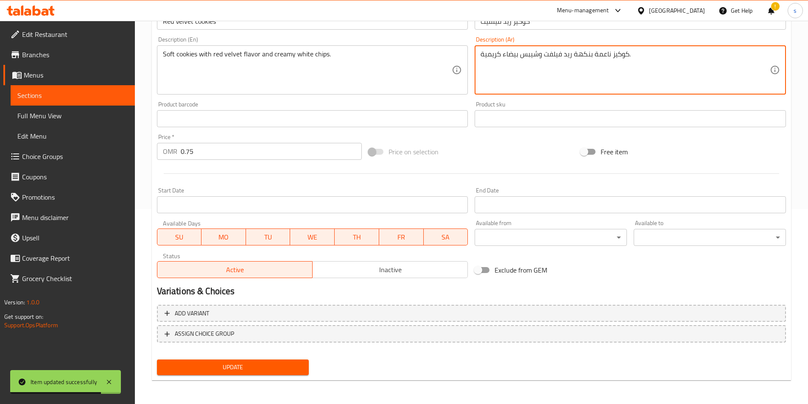
type textarea "كوكيز ناعمة بنكهة ريد فيلفت وشيبس بيضاء كريمية."
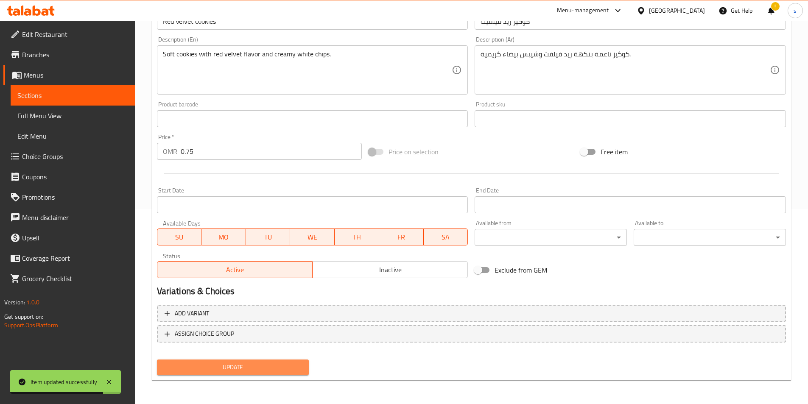
click at [255, 365] on span "Update" at bounding box center [233, 367] width 139 height 11
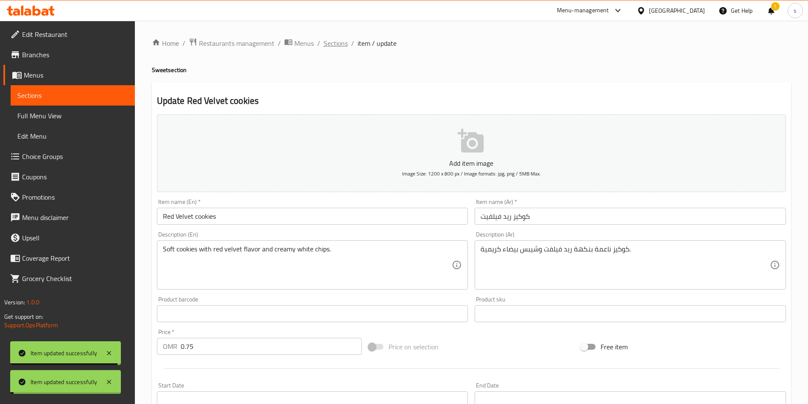
click at [337, 45] on span "Sections" at bounding box center [336, 43] width 24 height 10
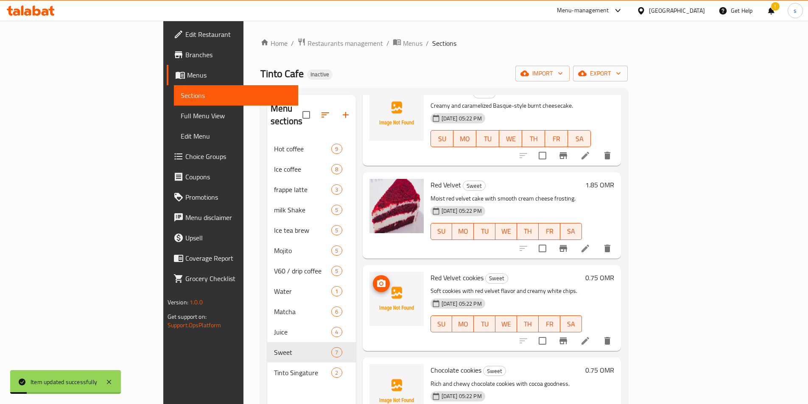
scroll to position [266, 0]
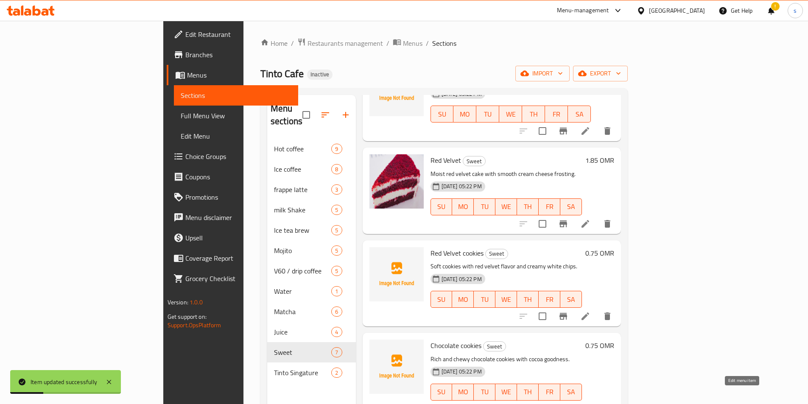
click at [591, 404] on icon at bounding box center [586, 409] width 10 height 10
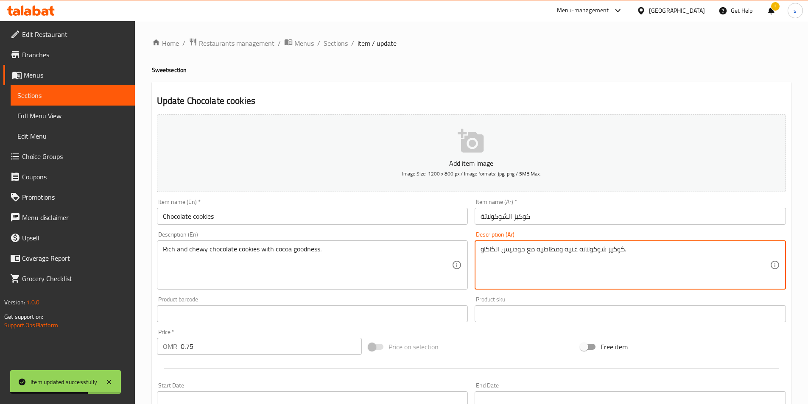
click at [526, 252] on textarea "كوكيز شوكولاتة غنية ومطاطية مع جودنيس الكاكاو." at bounding box center [625, 265] width 289 height 40
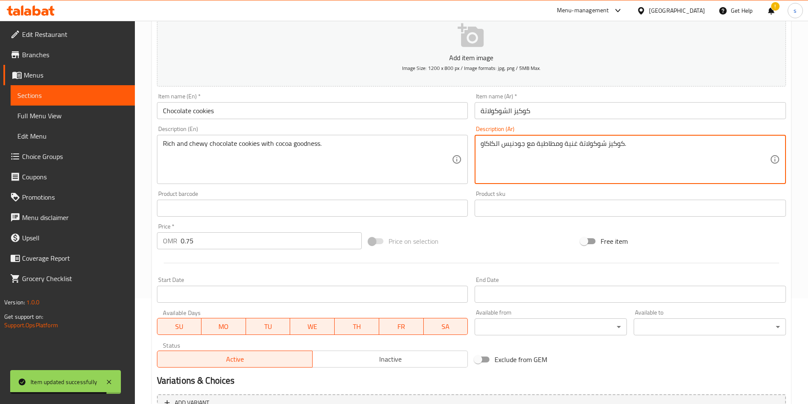
scroll to position [195, 0]
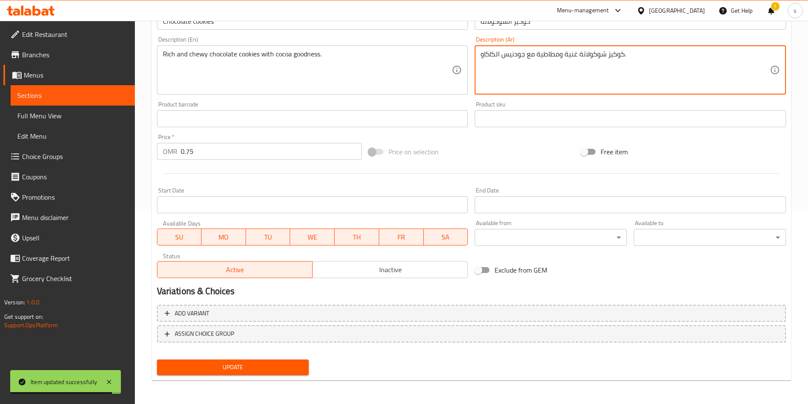
click at [202, 370] on span "Update" at bounding box center [233, 367] width 139 height 11
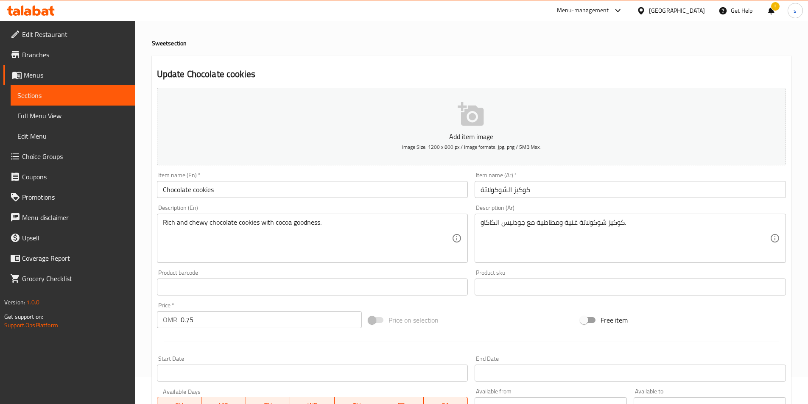
scroll to position [25, 0]
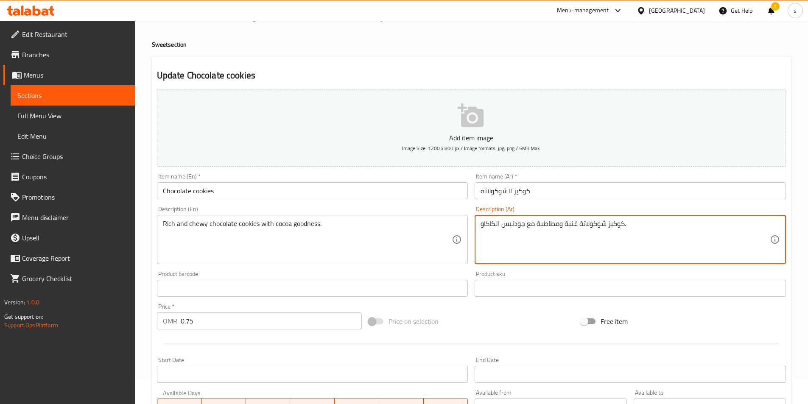
click at [582, 226] on textarea "كوكيز شوكولاتة غنية ومطاطية مع جودنيس الكاكاو." at bounding box center [625, 240] width 289 height 40
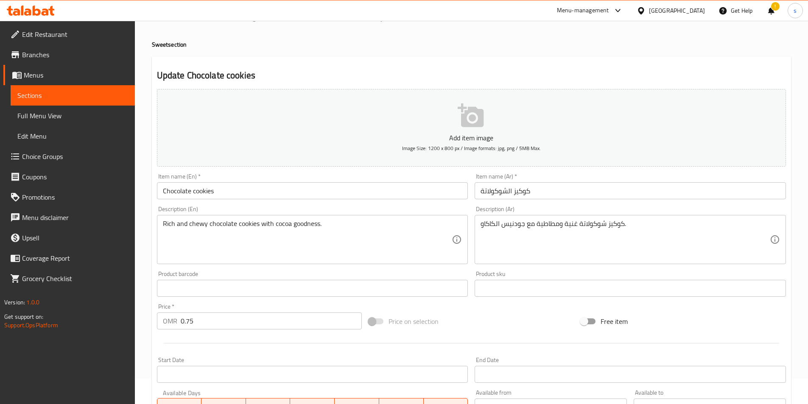
click at [518, 230] on textarea "كوكيز شوكولاتة غنية ومطاطية مع جودنيس الكاكاو." at bounding box center [625, 240] width 289 height 40
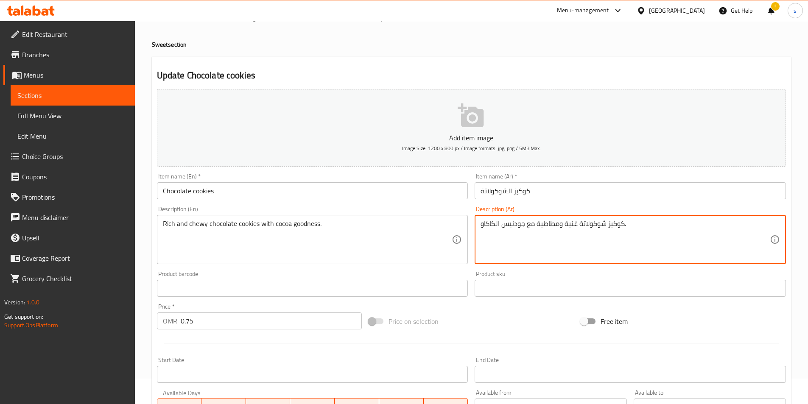
click at [518, 230] on textarea "كوكيز شوكولاتة غنية ومطاطية مع جودنيس الكاكاو." at bounding box center [625, 240] width 289 height 40
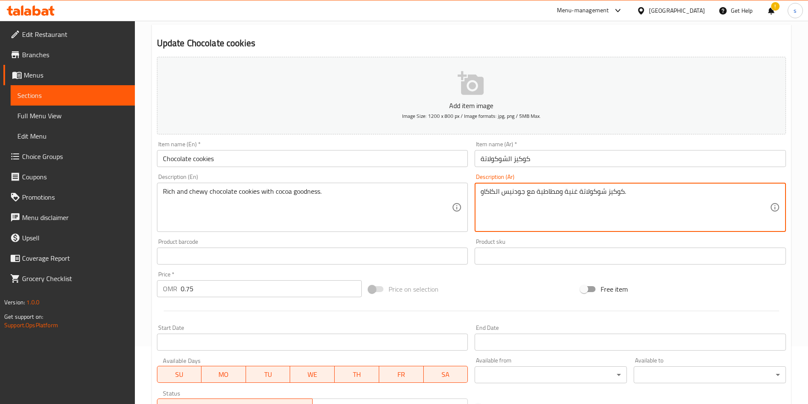
scroll to position [195, 0]
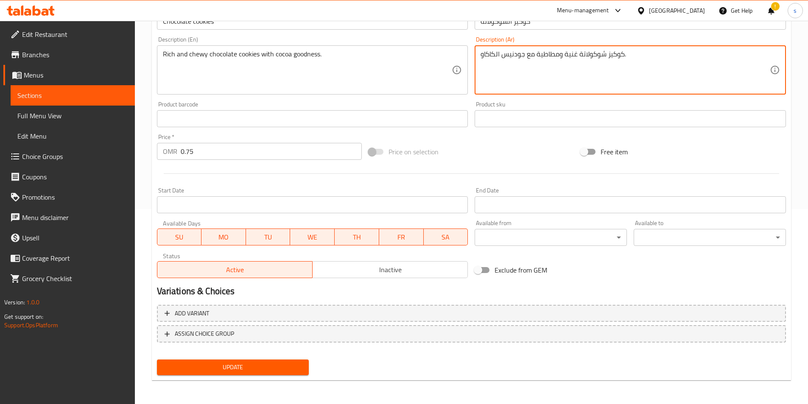
click at [193, 370] on span "Update" at bounding box center [233, 367] width 139 height 11
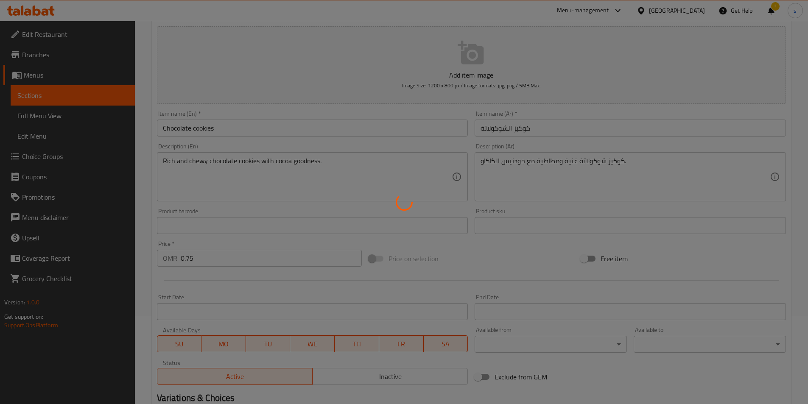
scroll to position [0, 0]
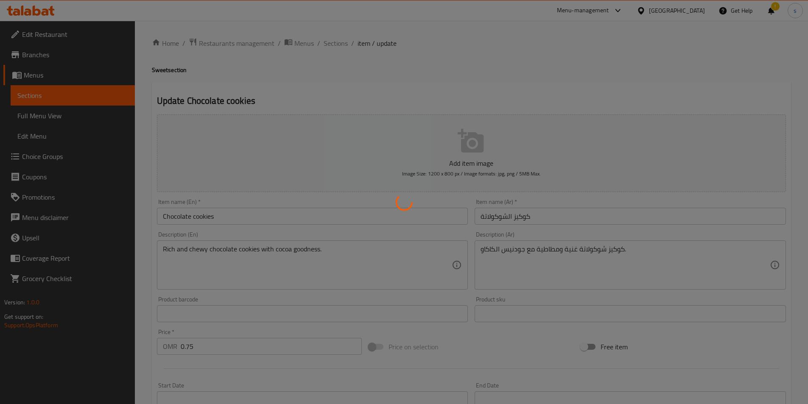
click at [334, 44] on div at bounding box center [404, 202] width 808 height 404
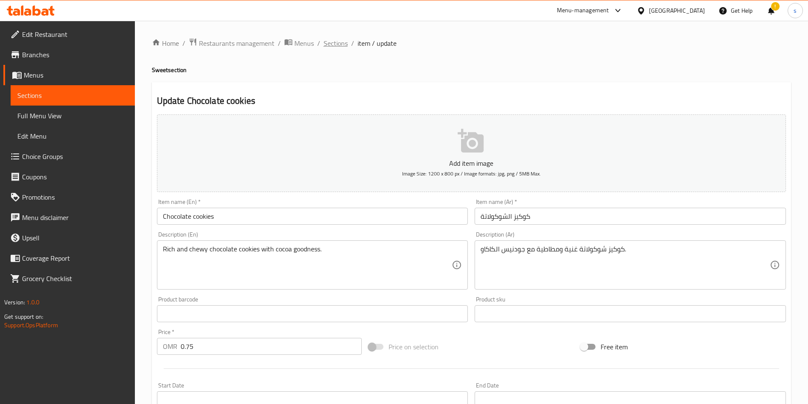
click at [332, 46] on span "Sections" at bounding box center [336, 43] width 24 height 10
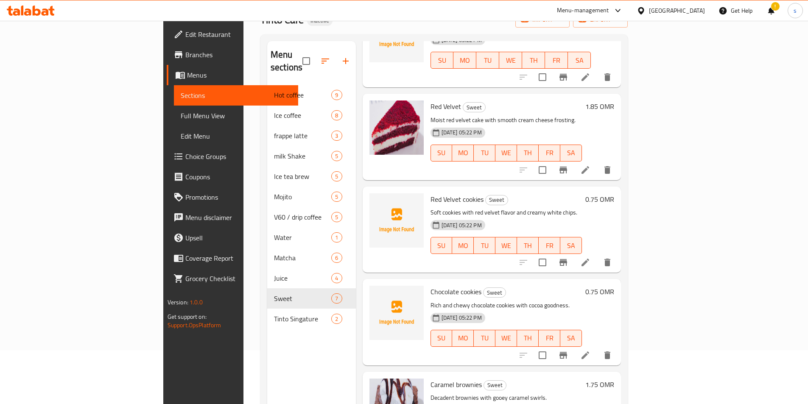
scroll to position [119, 0]
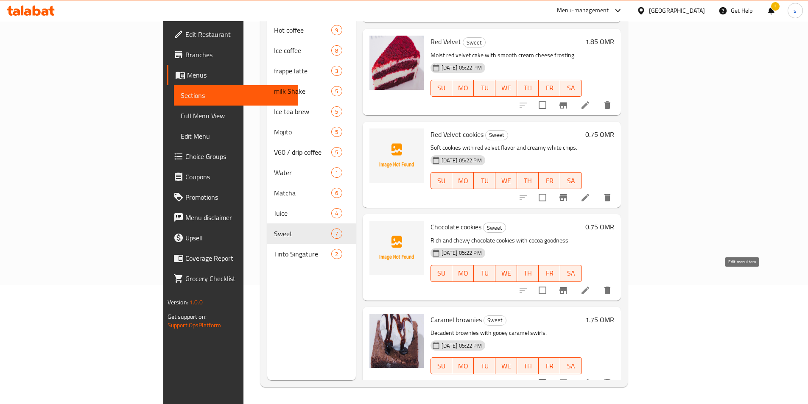
click at [591, 286] on icon at bounding box center [586, 291] width 10 height 10
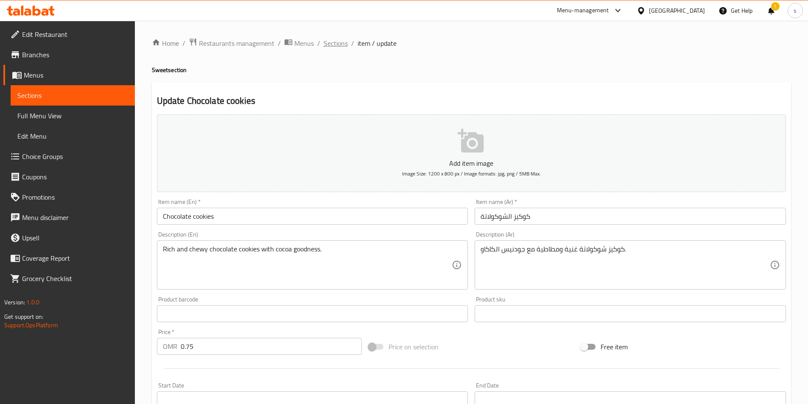
click at [332, 47] on span "Sections" at bounding box center [336, 43] width 24 height 10
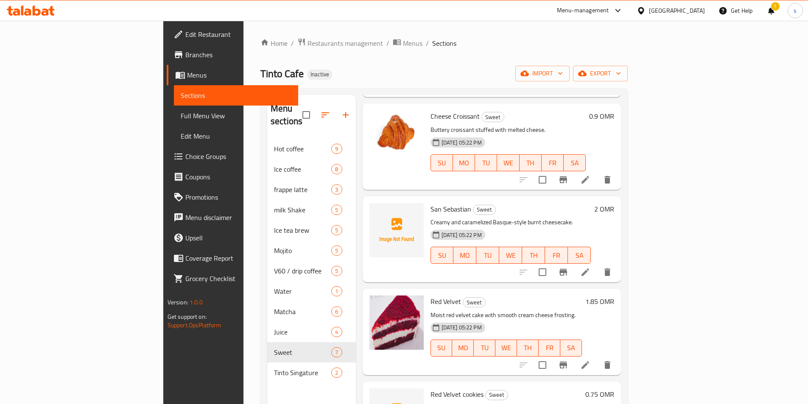
scroll to position [212, 0]
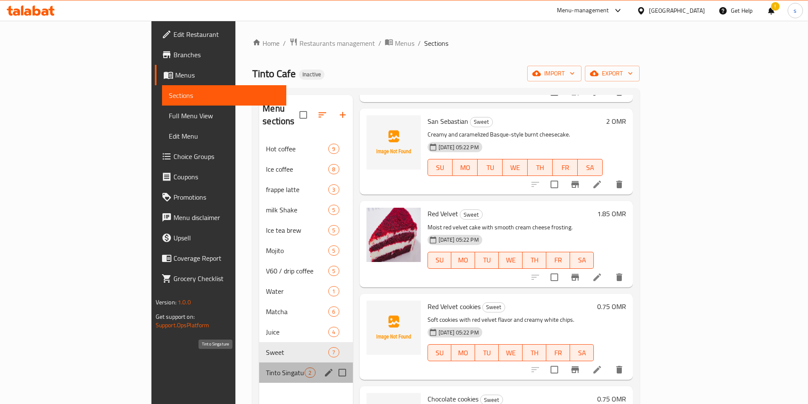
click at [266, 368] on span "Tinto Singature" at bounding box center [285, 373] width 39 height 10
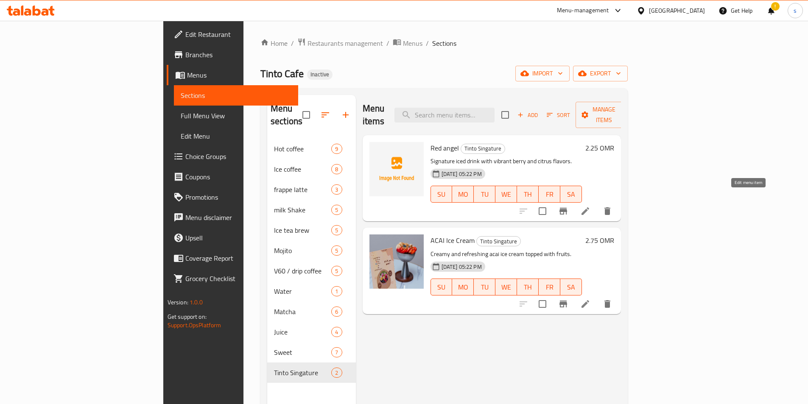
click at [591, 206] on icon at bounding box center [586, 211] width 10 height 10
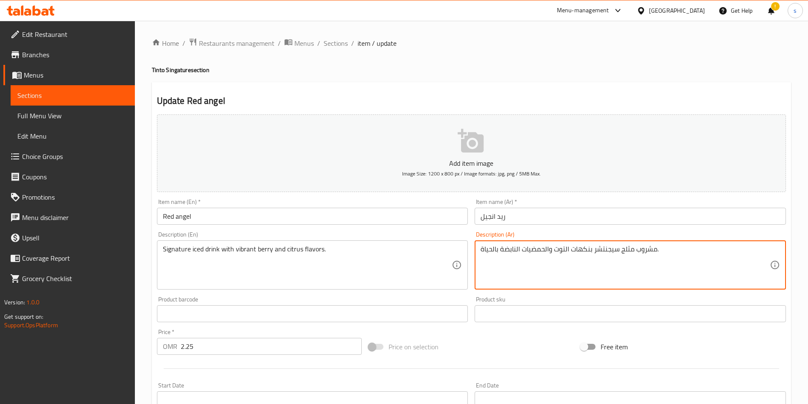
click at [522, 252] on textarea "مشروب مثلج سيجنتشر بنكهات التوت والحمضيات النابضة بالحياة." at bounding box center [625, 265] width 289 height 40
paste textarea "مضيات و التوت النابض بالحياة."
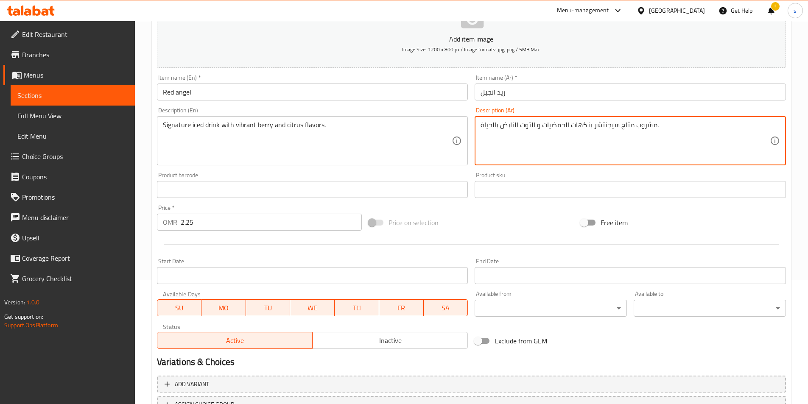
scroll to position [170, 0]
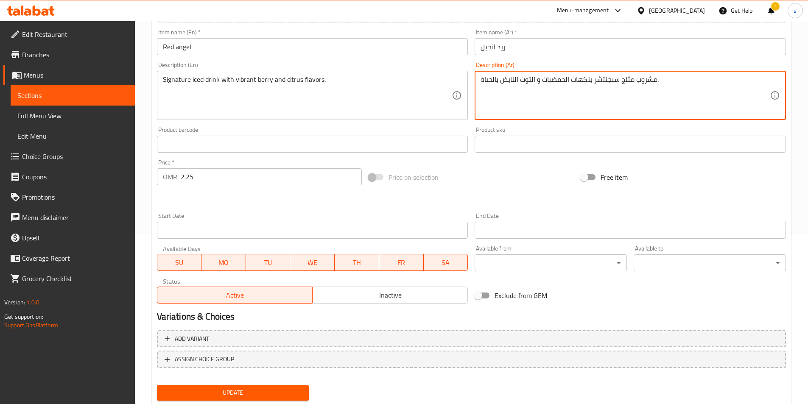
type textarea "مشروب مثلج سيجنتشر بنكهات الحمضيات و التوت النابض بالحياة."
click at [283, 388] on span "Update" at bounding box center [233, 393] width 139 height 11
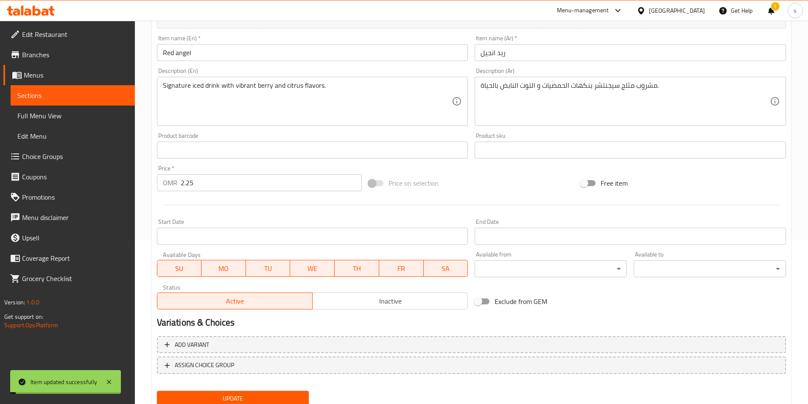
scroll to position [0, 0]
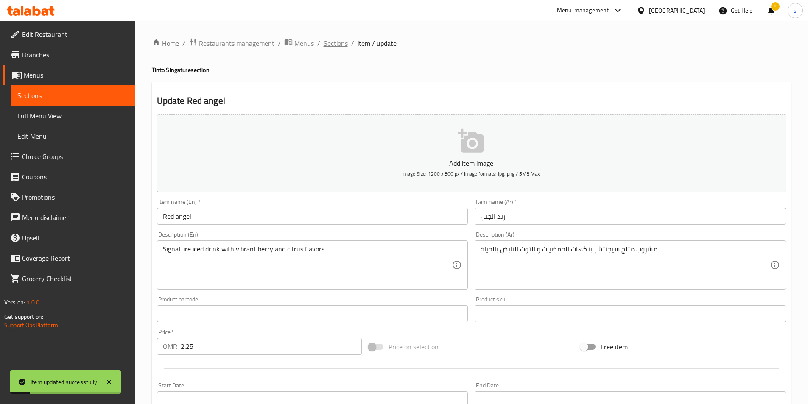
click at [334, 46] on span "Sections" at bounding box center [336, 43] width 24 height 10
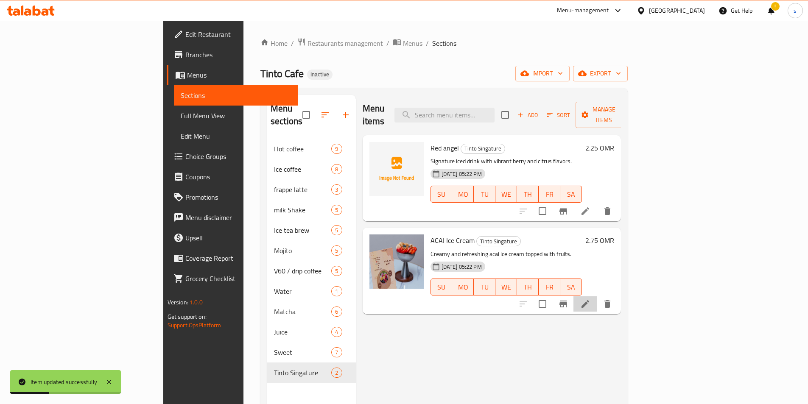
click at [598, 297] on li at bounding box center [586, 304] width 24 height 15
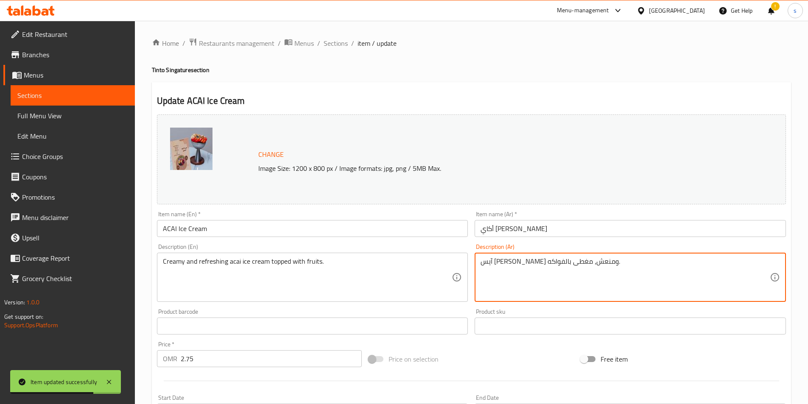
click at [496, 275] on textarea "آيس [PERSON_NAME] ومنعش، مغطى بالفواكه." at bounding box center [625, 278] width 289 height 40
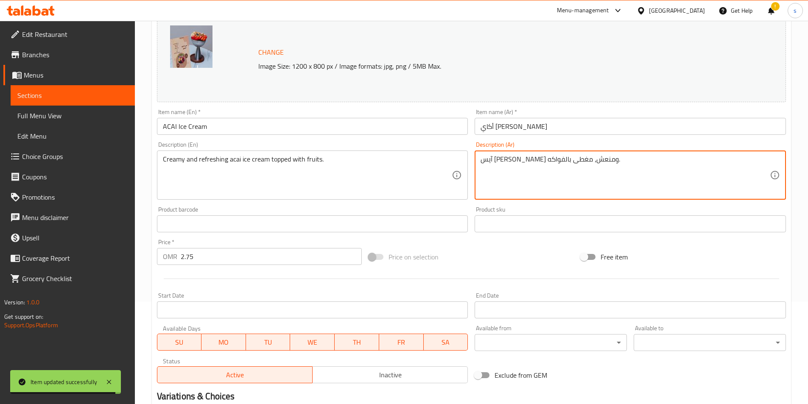
scroll to position [170, 0]
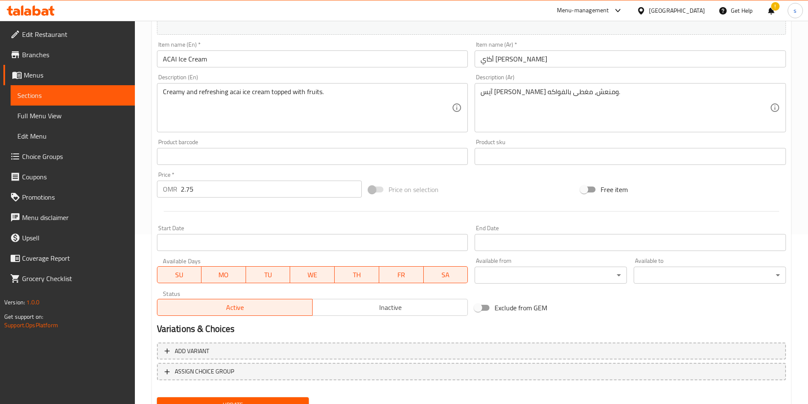
click at [216, 396] on div "Update" at bounding box center [233, 405] width 159 height 22
click at [217, 399] on button "Update" at bounding box center [233, 406] width 152 height 16
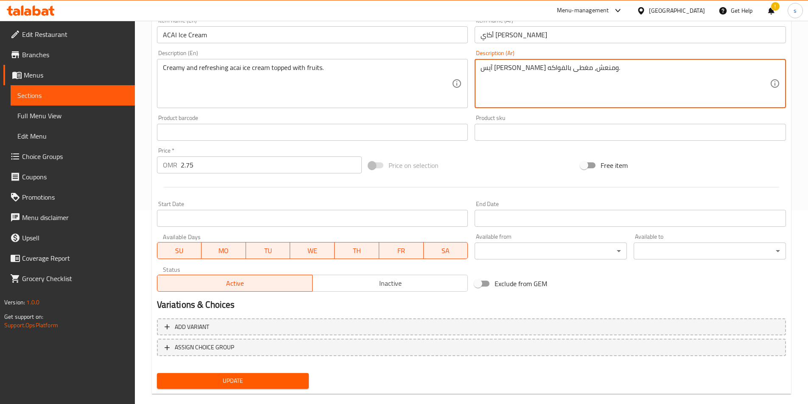
scroll to position [208, 0]
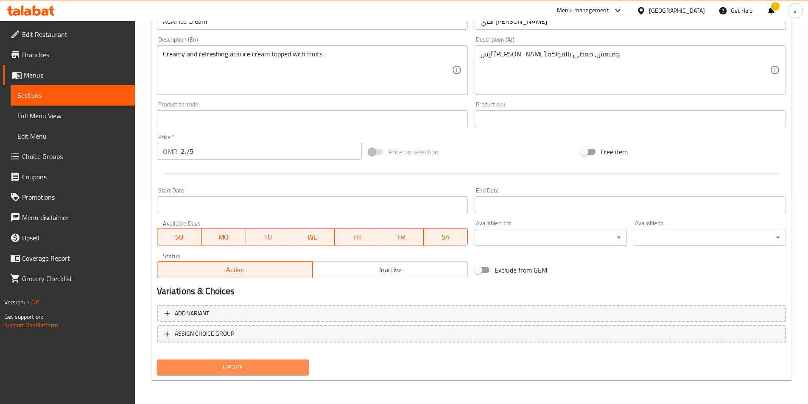
click at [265, 365] on span "Update" at bounding box center [233, 367] width 139 height 11
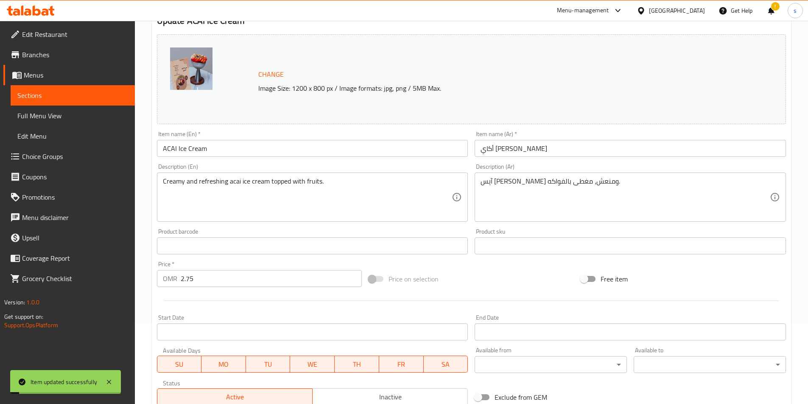
scroll to position [0, 0]
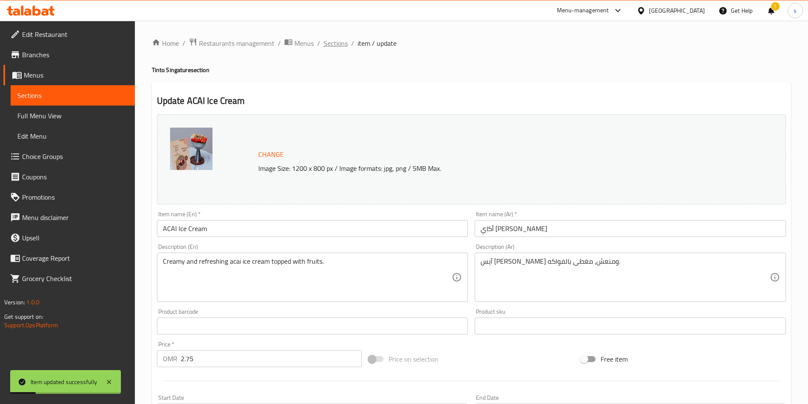
click at [331, 44] on span "Sections" at bounding box center [336, 43] width 24 height 10
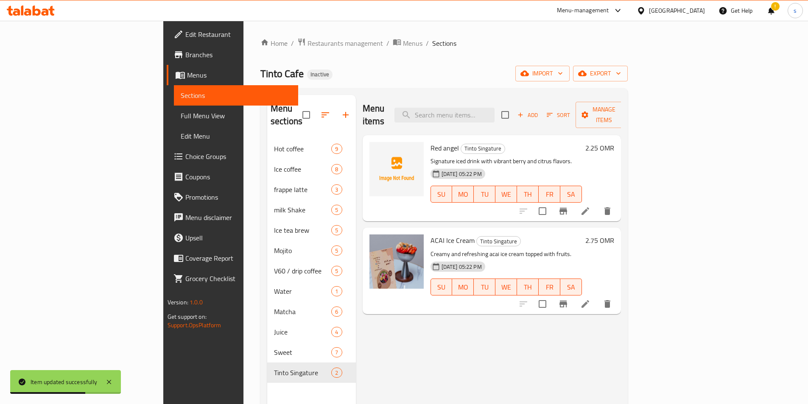
click at [181, 117] on span "Full Menu View" at bounding box center [236, 116] width 111 height 10
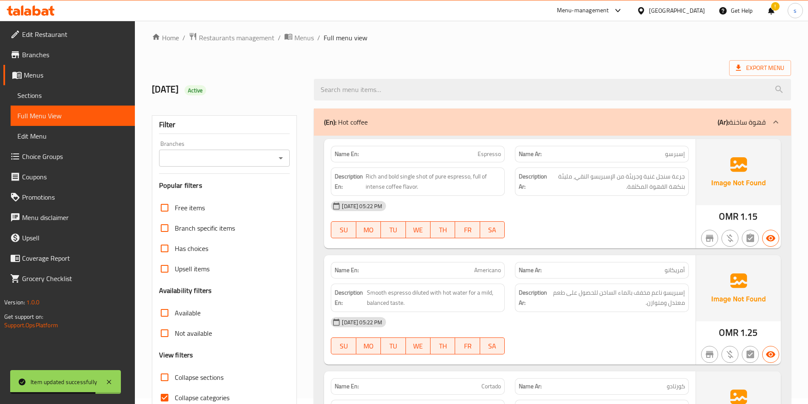
scroll to position [85, 0]
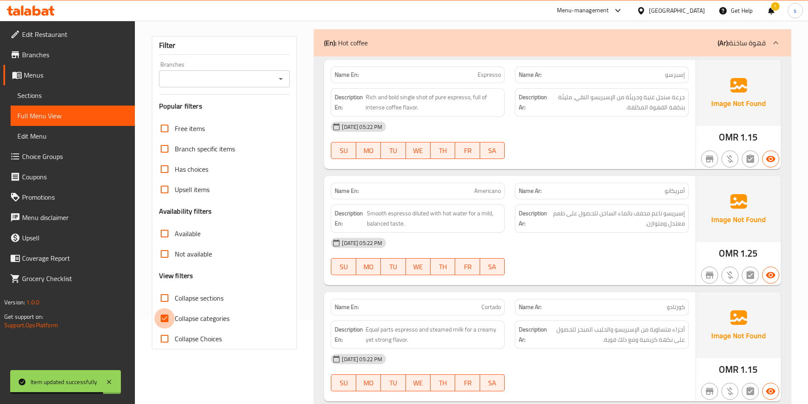
click at [169, 317] on input "Collapse categories" at bounding box center [164, 319] width 20 height 20
checkbox input "false"
click at [163, 303] on input "Collapse sections" at bounding box center [164, 298] width 20 height 20
checkbox input "true"
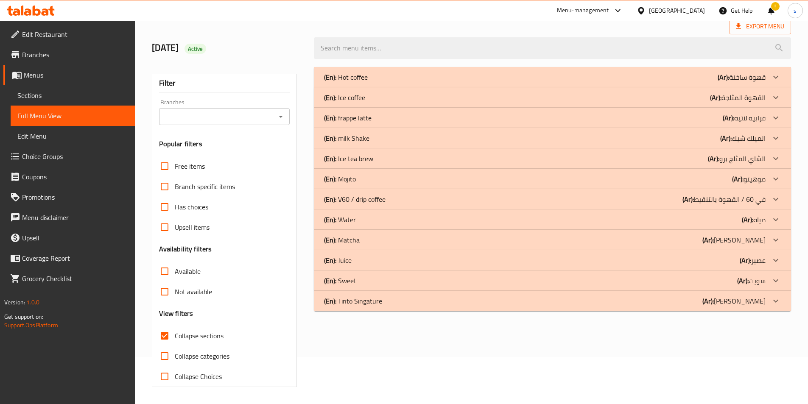
scroll to position [47, 0]
click at [760, 181] on p "(Ar): موهيتو" at bounding box center [750, 179] width 34 height 10
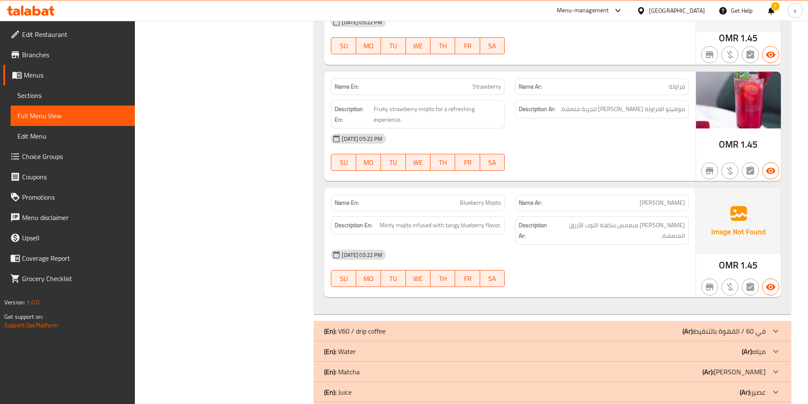
scroll to position [576, 0]
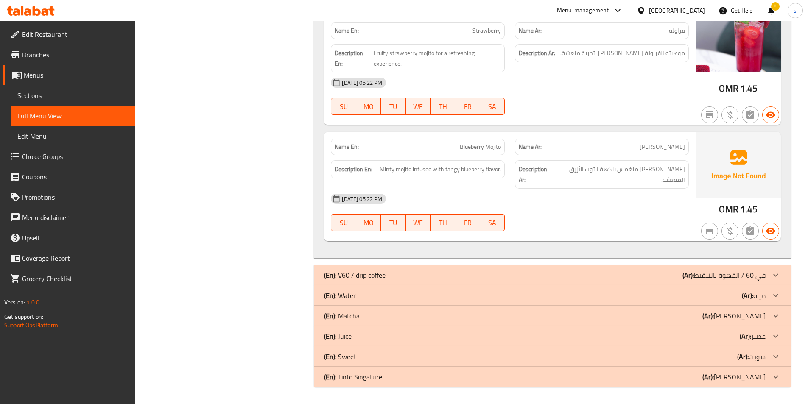
click at [740, 281] on p "(Ar): في 60 / القهوة بالتنقيط" at bounding box center [724, 275] width 83 height 10
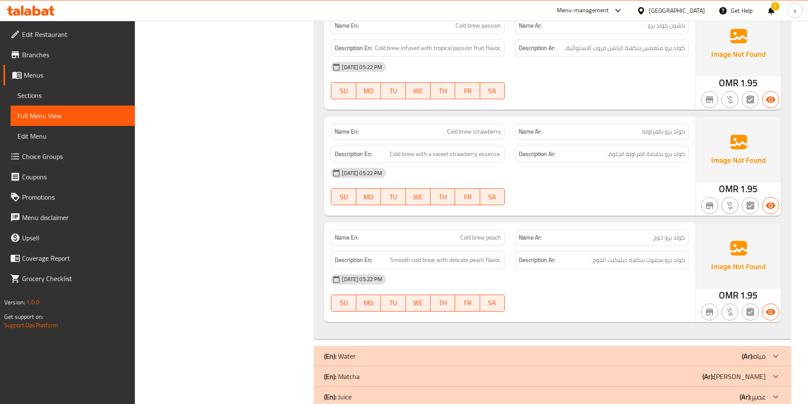
scroll to position [1145, 0]
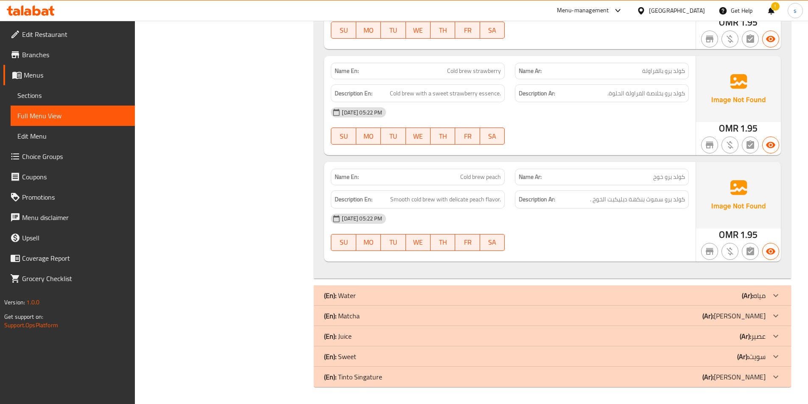
click at [719, 292] on div "(En): Water (Ar): مياه" at bounding box center [545, 296] width 442 height 10
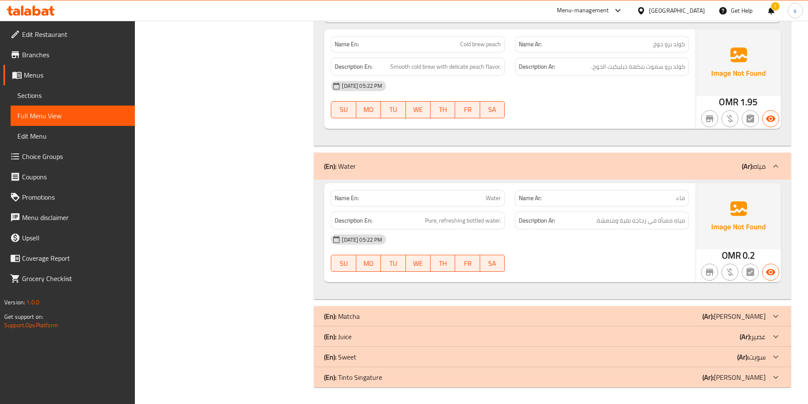
scroll to position [1278, 0]
click at [716, 310] on div "(En): Matcha (Ar): [PERSON_NAME]" at bounding box center [552, 316] width 477 height 20
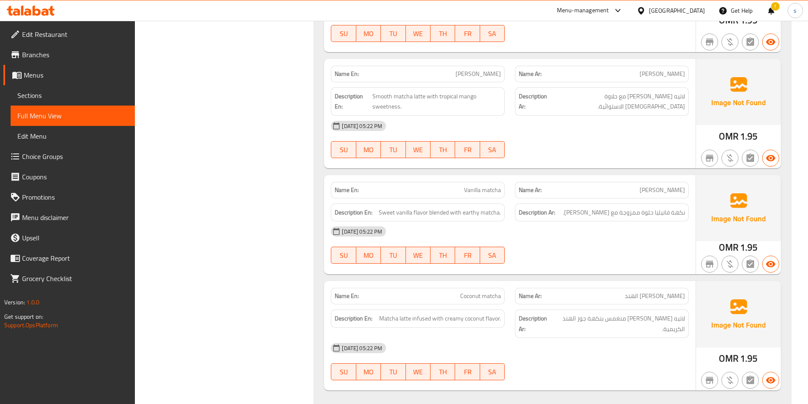
scroll to position [1962, 0]
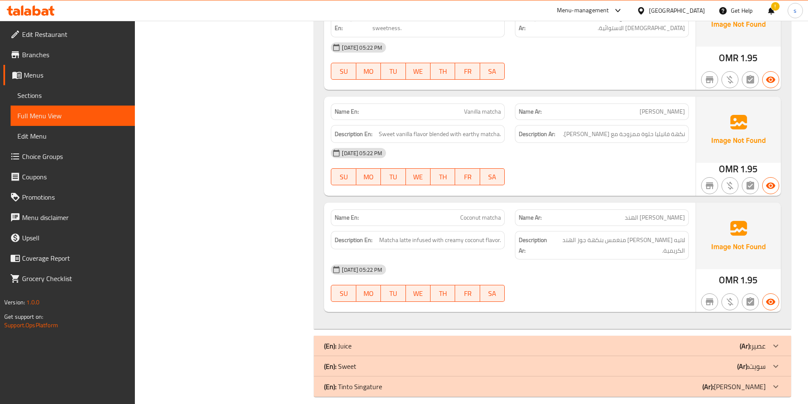
click at [713, 341] on div "(En): Juice (Ar): عصير" at bounding box center [545, 346] width 442 height 10
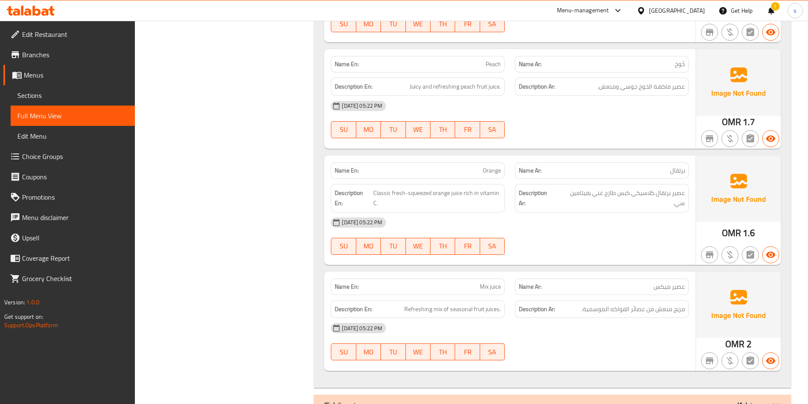
scroll to position [2434, 0]
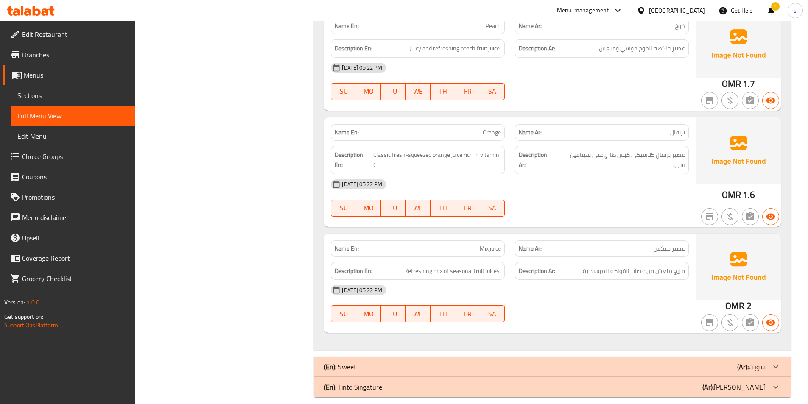
click at [719, 362] on div "(En): Sweet (Ar): سويت" at bounding box center [545, 367] width 442 height 10
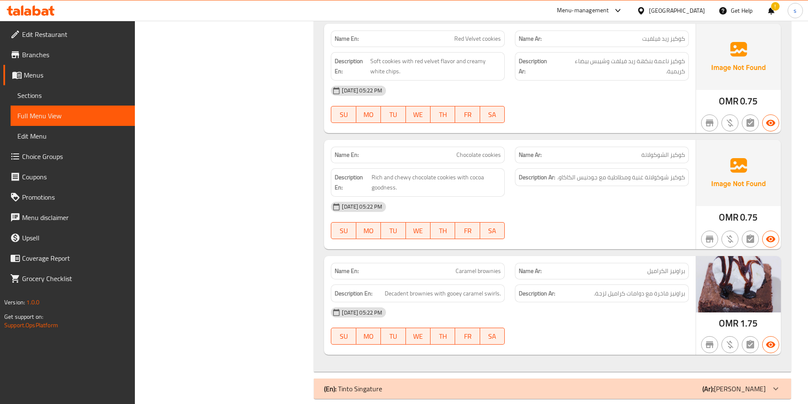
scroll to position [3245, 0]
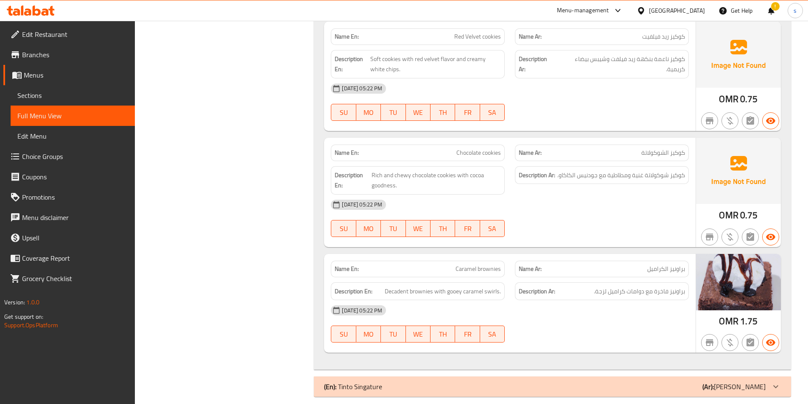
click at [706, 382] on div "(En): Tinto Singature (Ar): [PERSON_NAME]" at bounding box center [545, 387] width 442 height 10
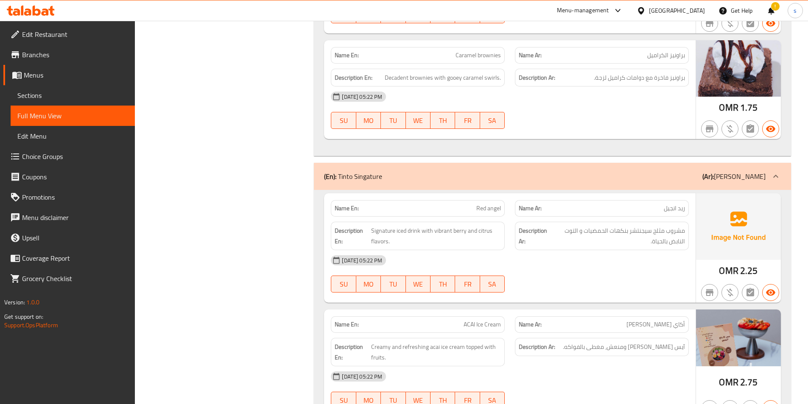
scroll to position [3498, 0]
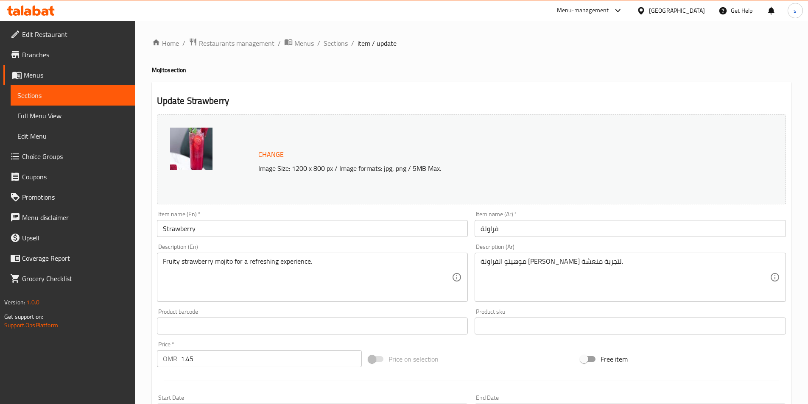
click at [86, 53] on span "Branches" at bounding box center [75, 55] width 106 height 10
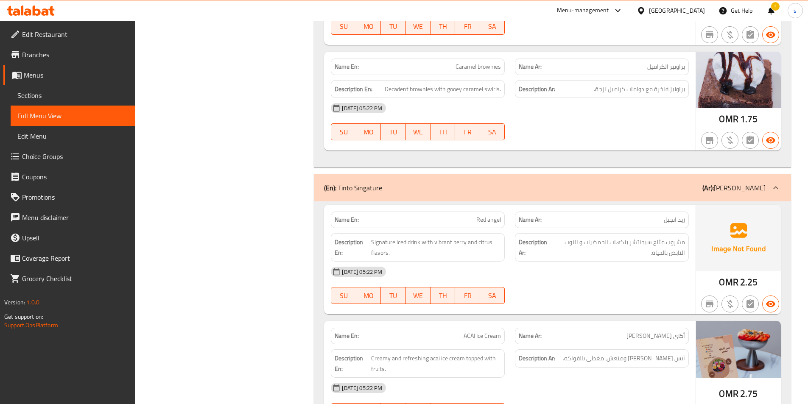
scroll to position [3498, 0]
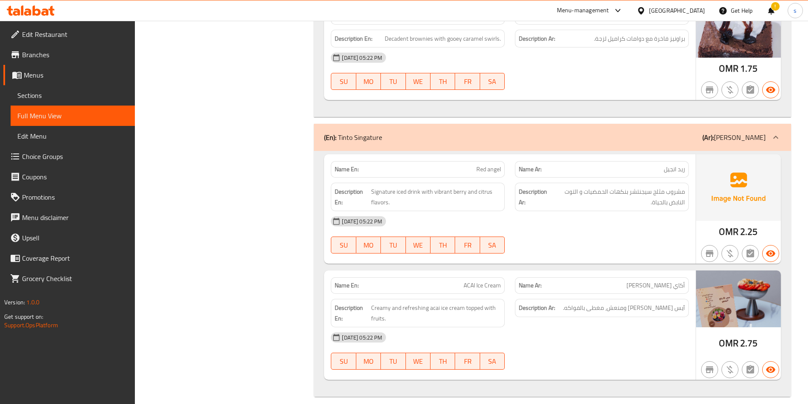
click at [613, 221] on div "[DATE] 05:22 PM" at bounding box center [510, 221] width 368 height 20
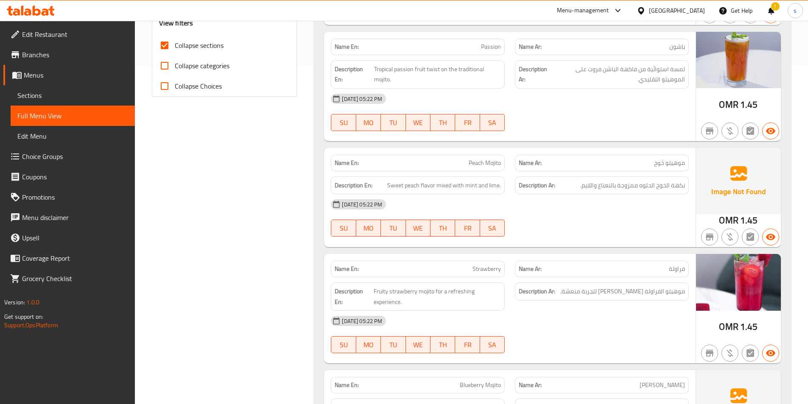
scroll to position [0, 0]
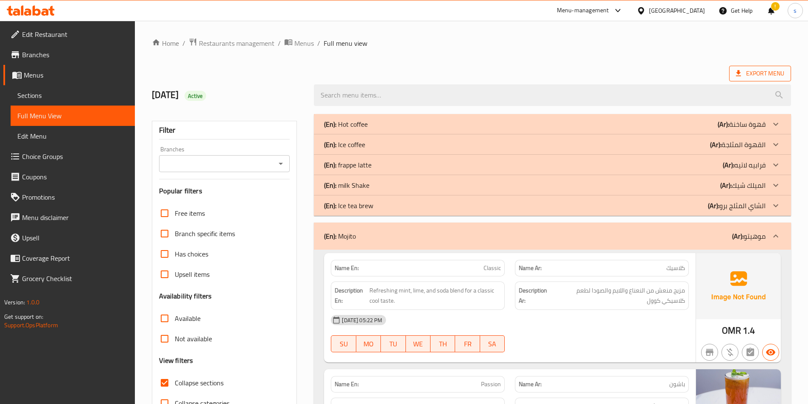
click at [733, 76] on span "Export Menu" at bounding box center [761, 74] width 62 height 16
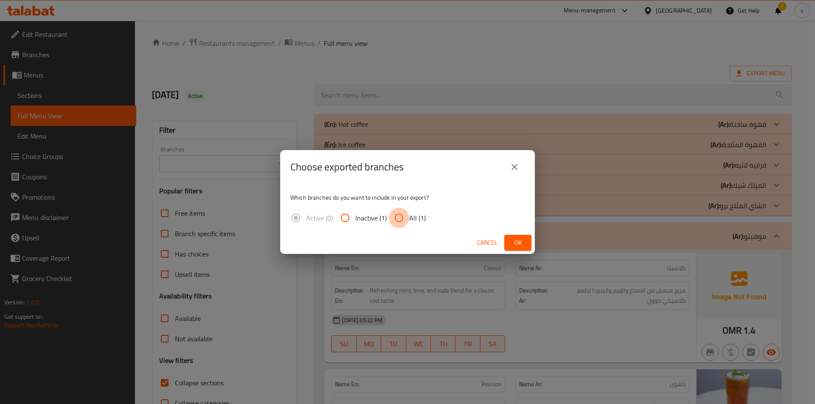
click at [407, 218] on input "All (1)" at bounding box center [399, 218] width 20 height 20
radio input "true"
click at [519, 238] on span "Ok" at bounding box center [518, 243] width 14 height 11
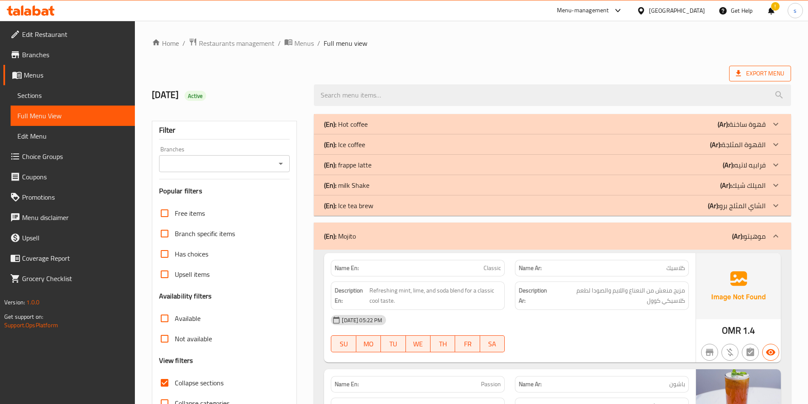
click at [775, 72] on span "Export Menu" at bounding box center [760, 73] width 48 height 11
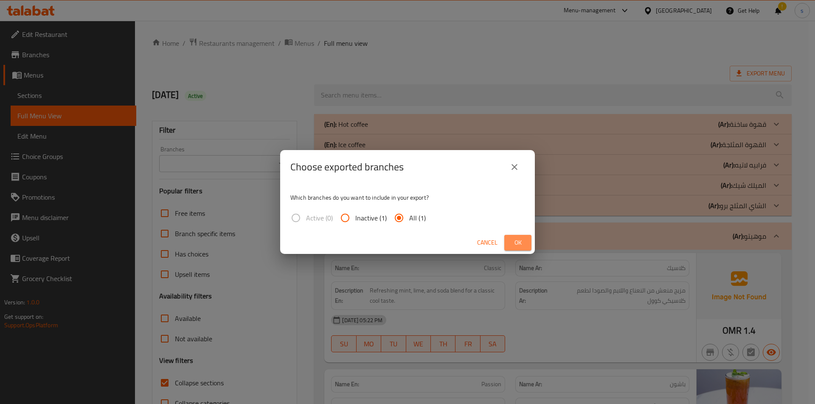
click at [508, 240] on button "Ok" at bounding box center [517, 243] width 27 height 16
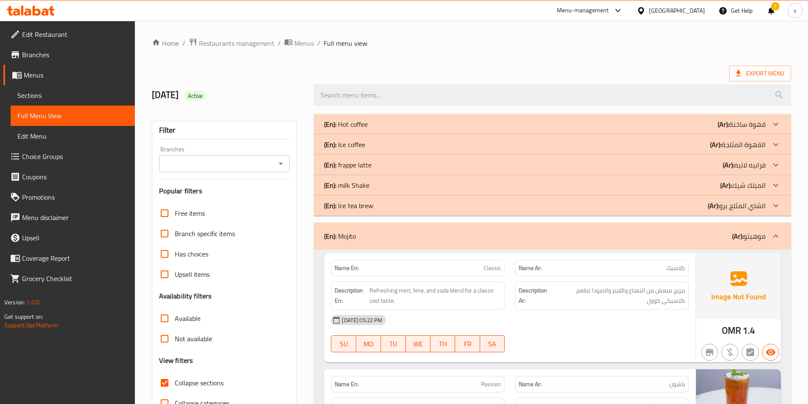
click at [698, 48] on ol "Home / Restaurants management / Menus / Full menu view" at bounding box center [472, 43] width 640 height 11
click at [504, 125] on div "(En): Hot coffee (Ar): قهوة ساخنة" at bounding box center [545, 124] width 442 height 10
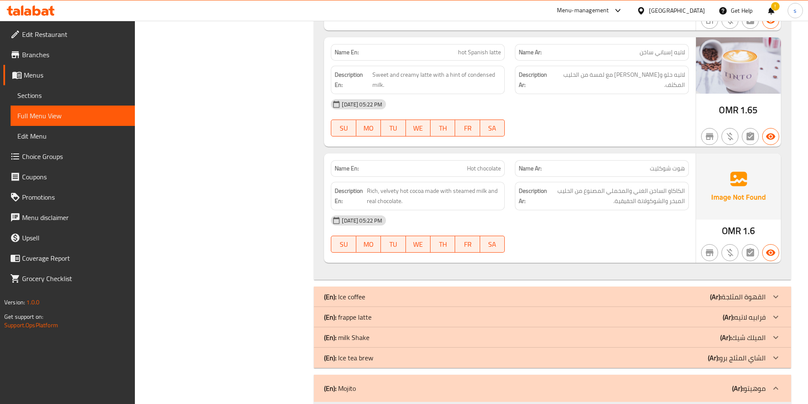
scroll to position [1019, 0]
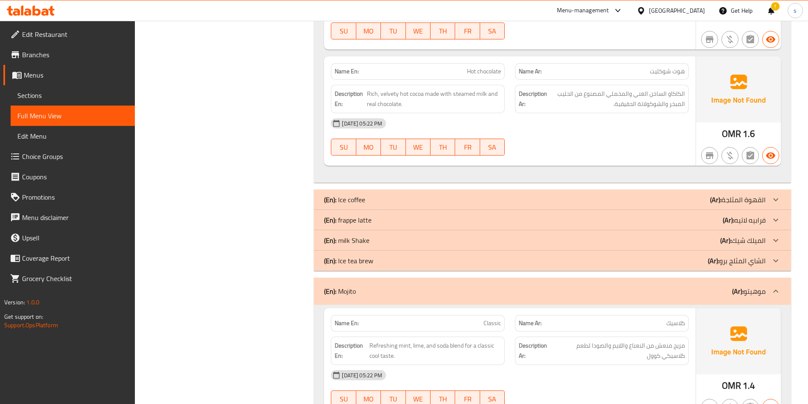
click at [525, 199] on div "(En): Ice coffee (Ar): القهوة المثلجة" at bounding box center [545, 200] width 442 height 10
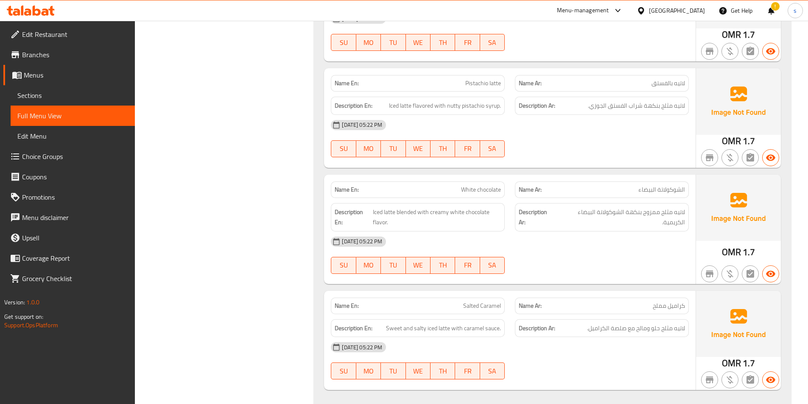
scroll to position [2037, 0]
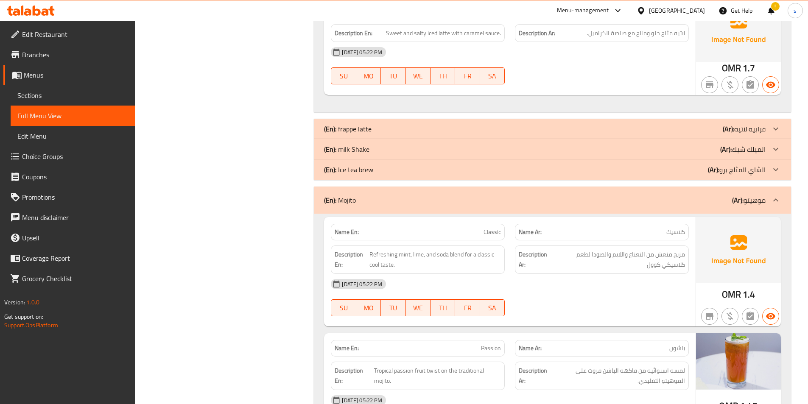
click at [579, 129] on div "(En): frappe latte (Ar): فرابيه لاتيه" at bounding box center [545, 129] width 442 height 10
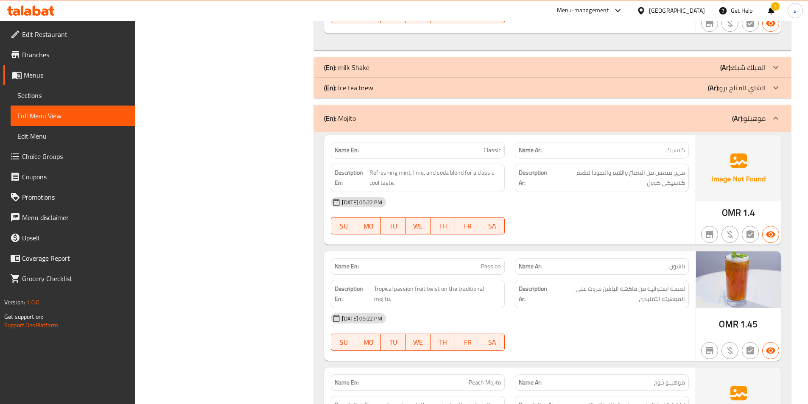
scroll to position [2419, 0]
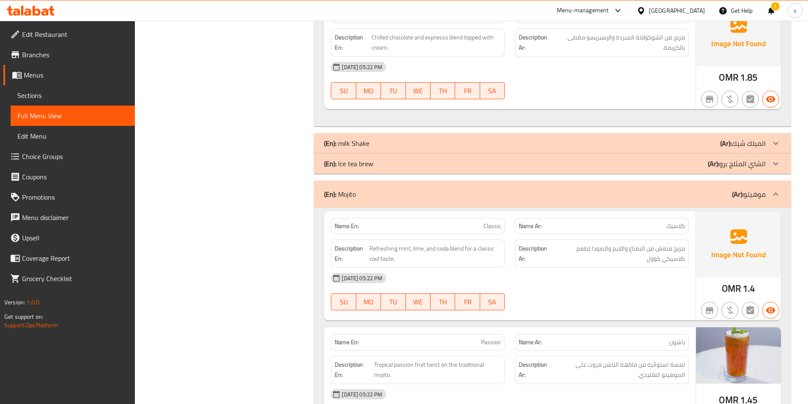
click at [701, 169] on div "(En): Ice tea brew (Ar): الشاي المثلج برو" at bounding box center [552, 164] width 477 height 20
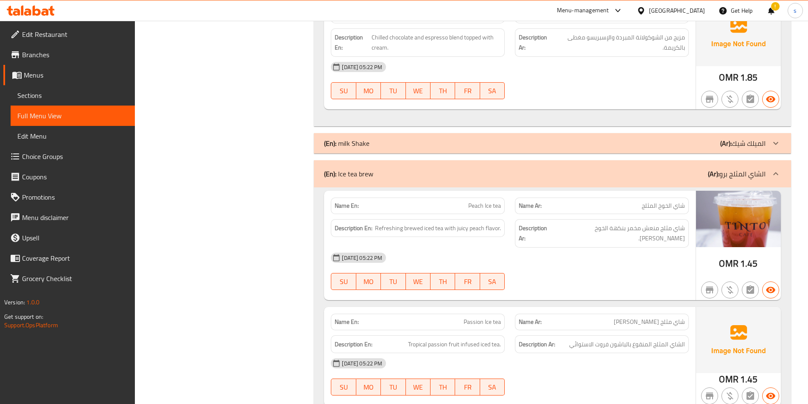
click at [700, 149] on div "(En): milk Shake (Ar): الميلك شيك" at bounding box center [552, 143] width 477 height 20
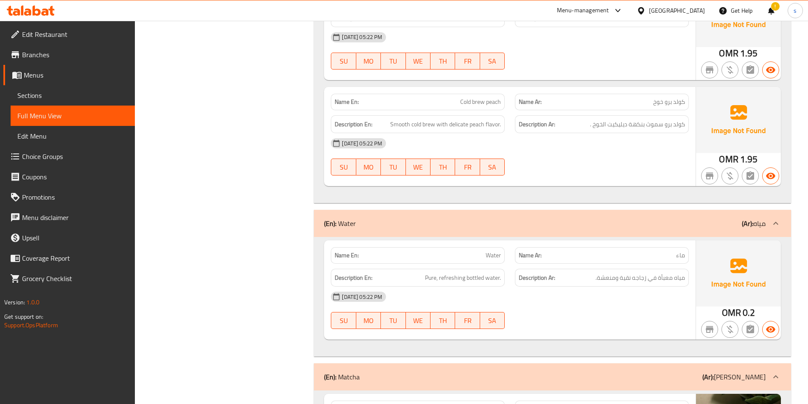
scroll to position [4711, 0]
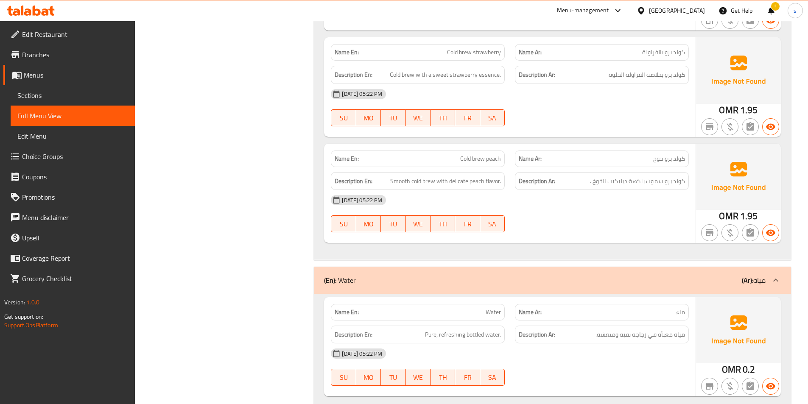
click at [771, 7] on div "!" at bounding box center [771, 10] width 9 height 20
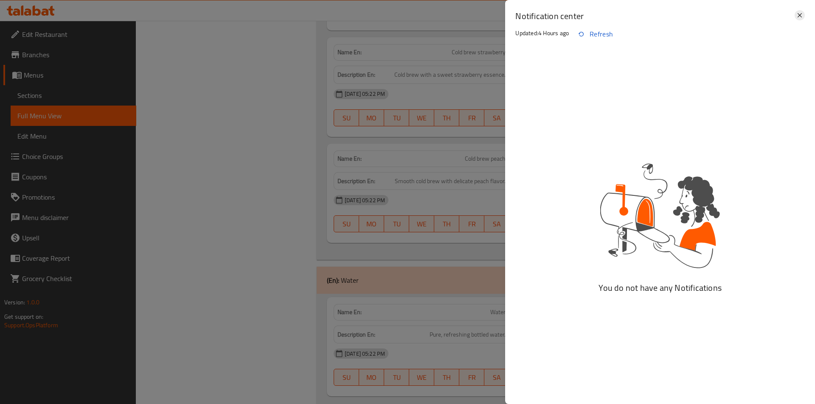
click at [796, 11] on icon at bounding box center [799, 15] width 10 height 10
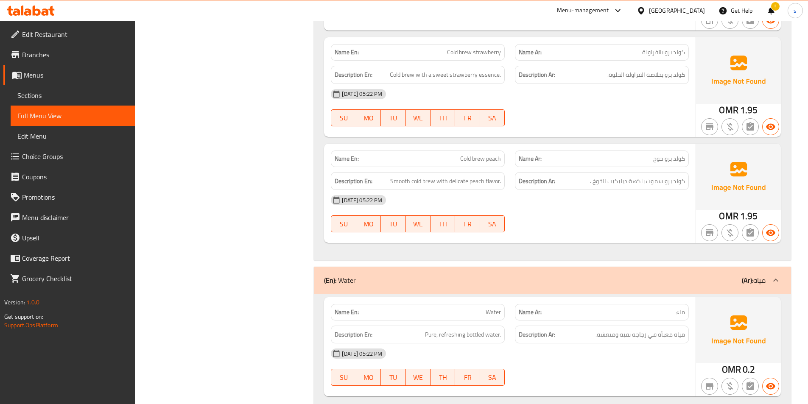
click at [772, 14] on div "!" at bounding box center [771, 10] width 9 height 20
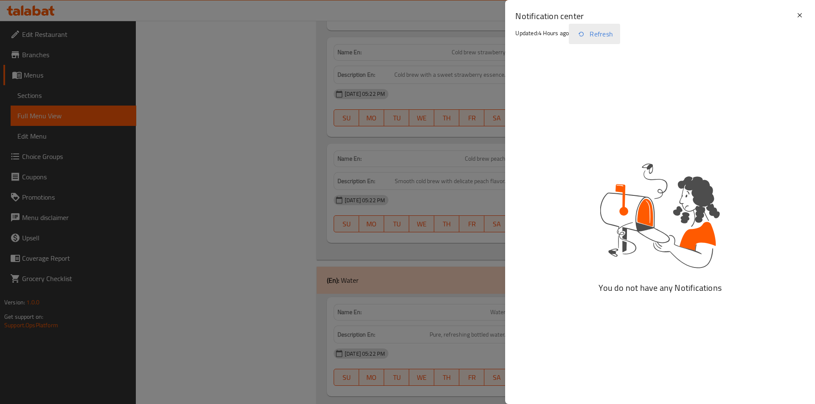
click at [586, 29] on icon "button" at bounding box center [581, 34] width 10 height 10
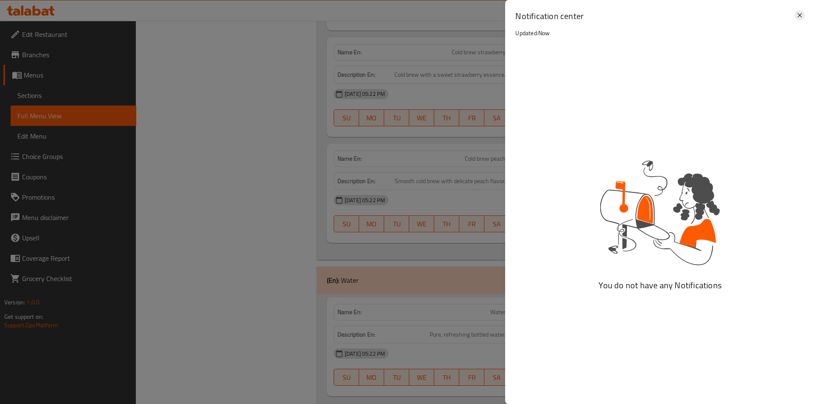
click at [798, 14] on icon at bounding box center [799, 15] width 10 height 10
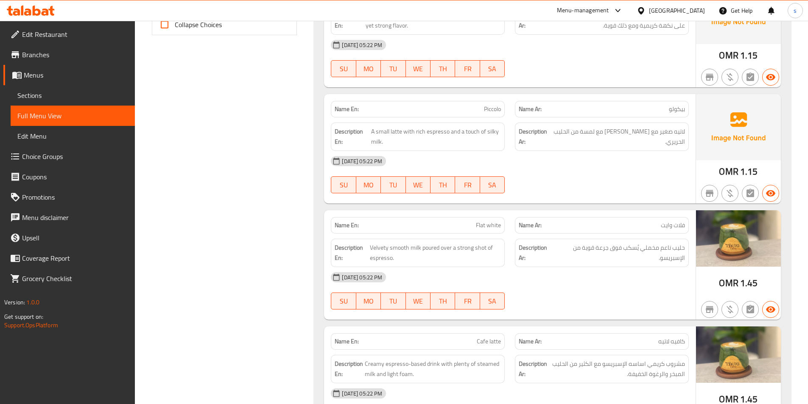
scroll to position [187, 0]
